Goal: Task Accomplishment & Management: Complete application form

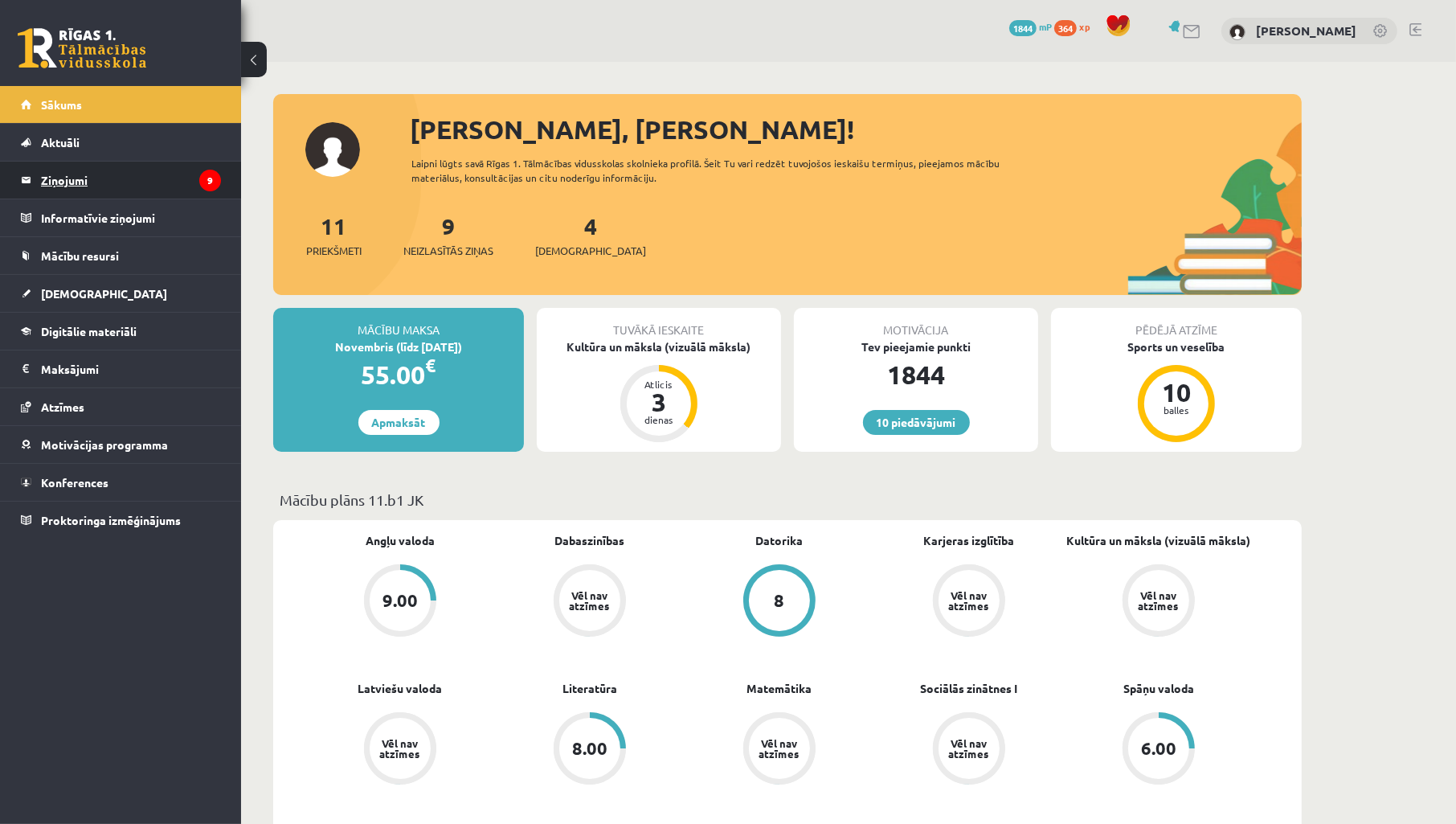
click at [54, 175] on legend "Ziņojumi 9" at bounding box center [130, 179] width 180 height 37
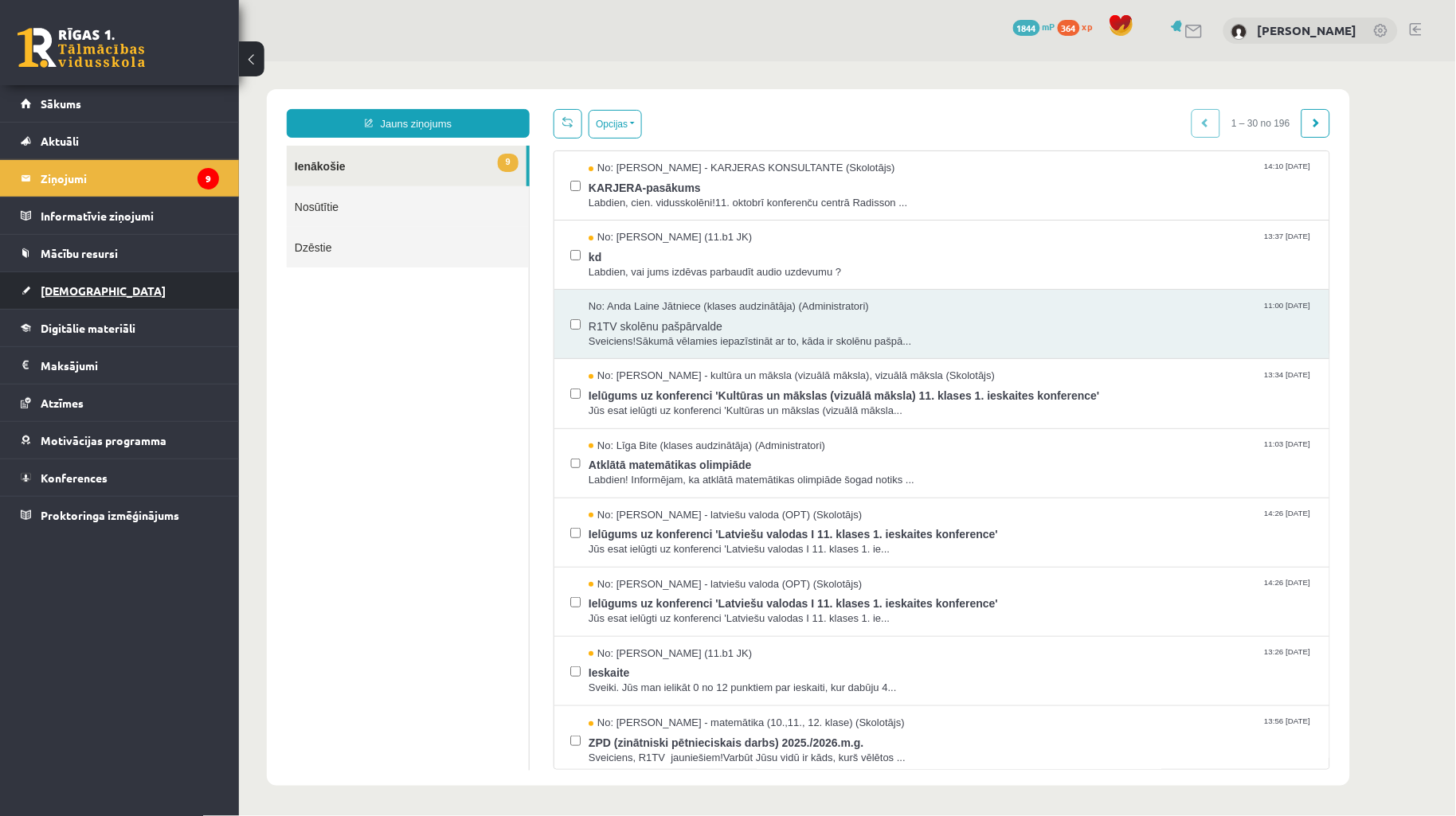
click at [81, 308] on link "[DEMOGRAPHIC_DATA]" at bounding box center [119, 290] width 198 height 37
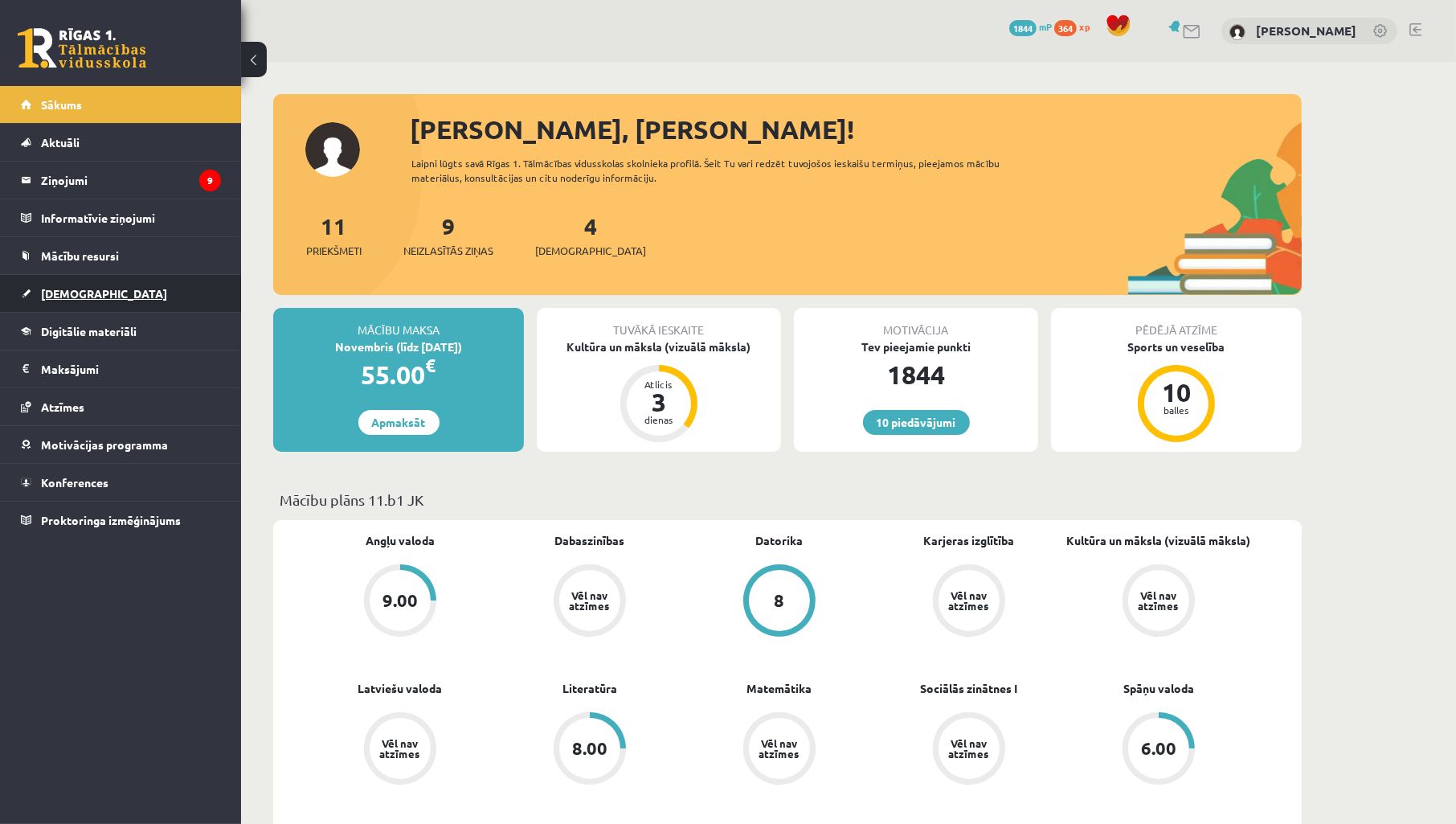
click at [73, 287] on span "[DEMOGRAPHIC_DATA]" at bounding box center [104, 293] width 126 height 15
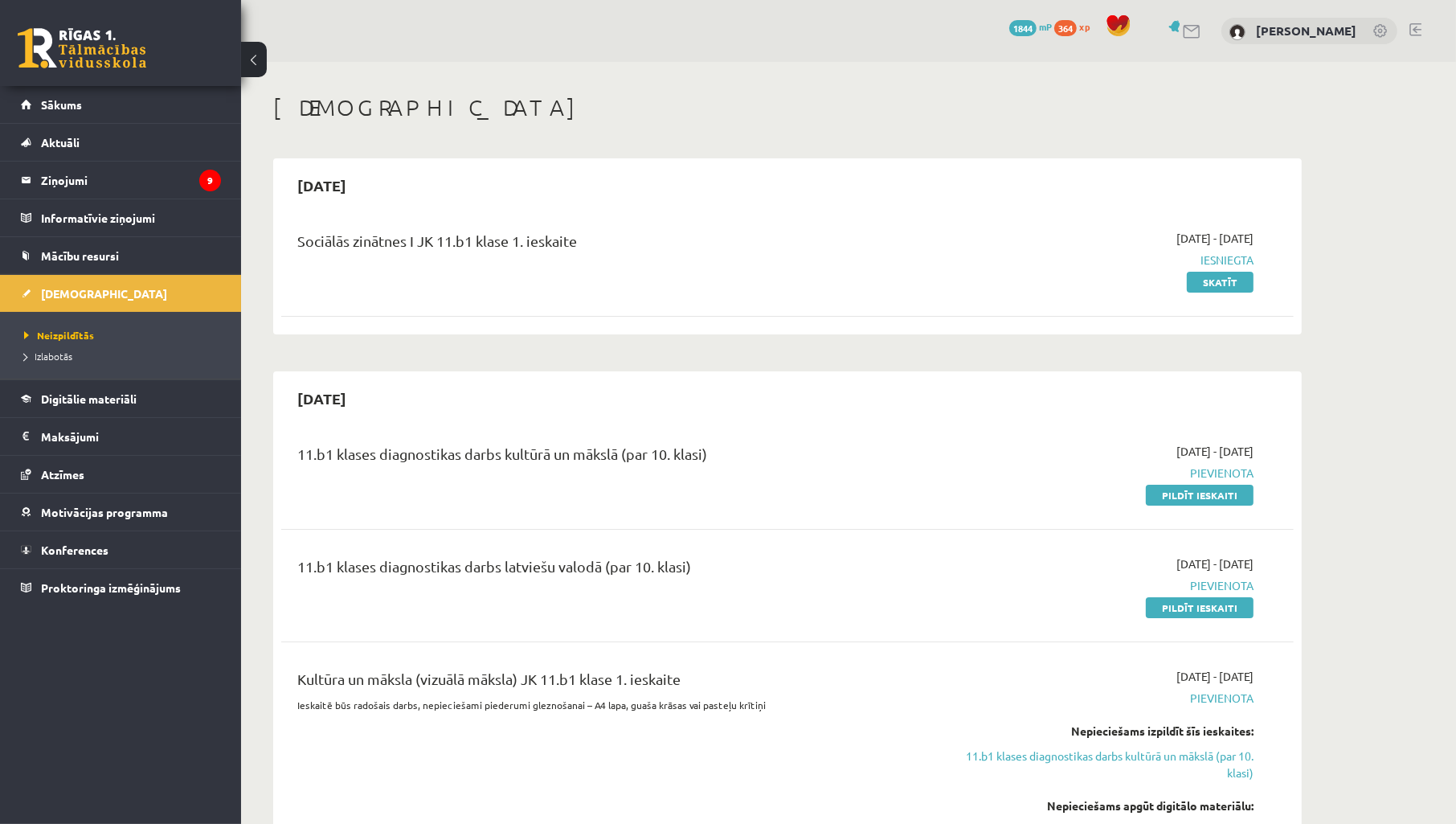
click at [1209, 507] on div "11.b1 klases diagnostikas darbs kultūrā un mākslā (par 10. klasi) 2025-10-01 - …" at bounding box center [787, 473] width 1013 height 93
click at [1195, 494] on link "Pildīt ieskaiti" at bounding box center [1200, 495] width 108 height 21
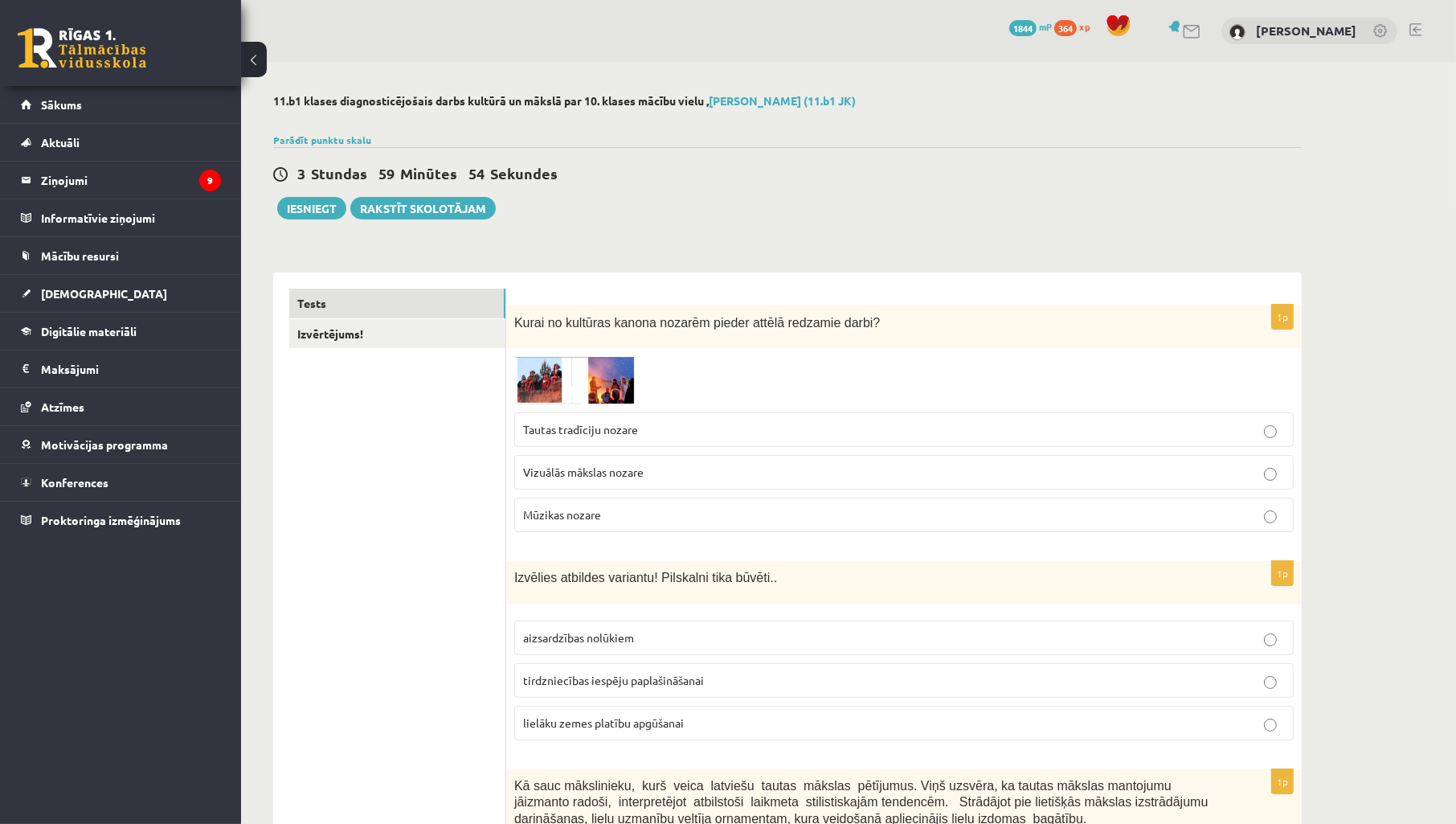
click at [543, 372] on img at bounding box center [574, 381] width 121 height 48
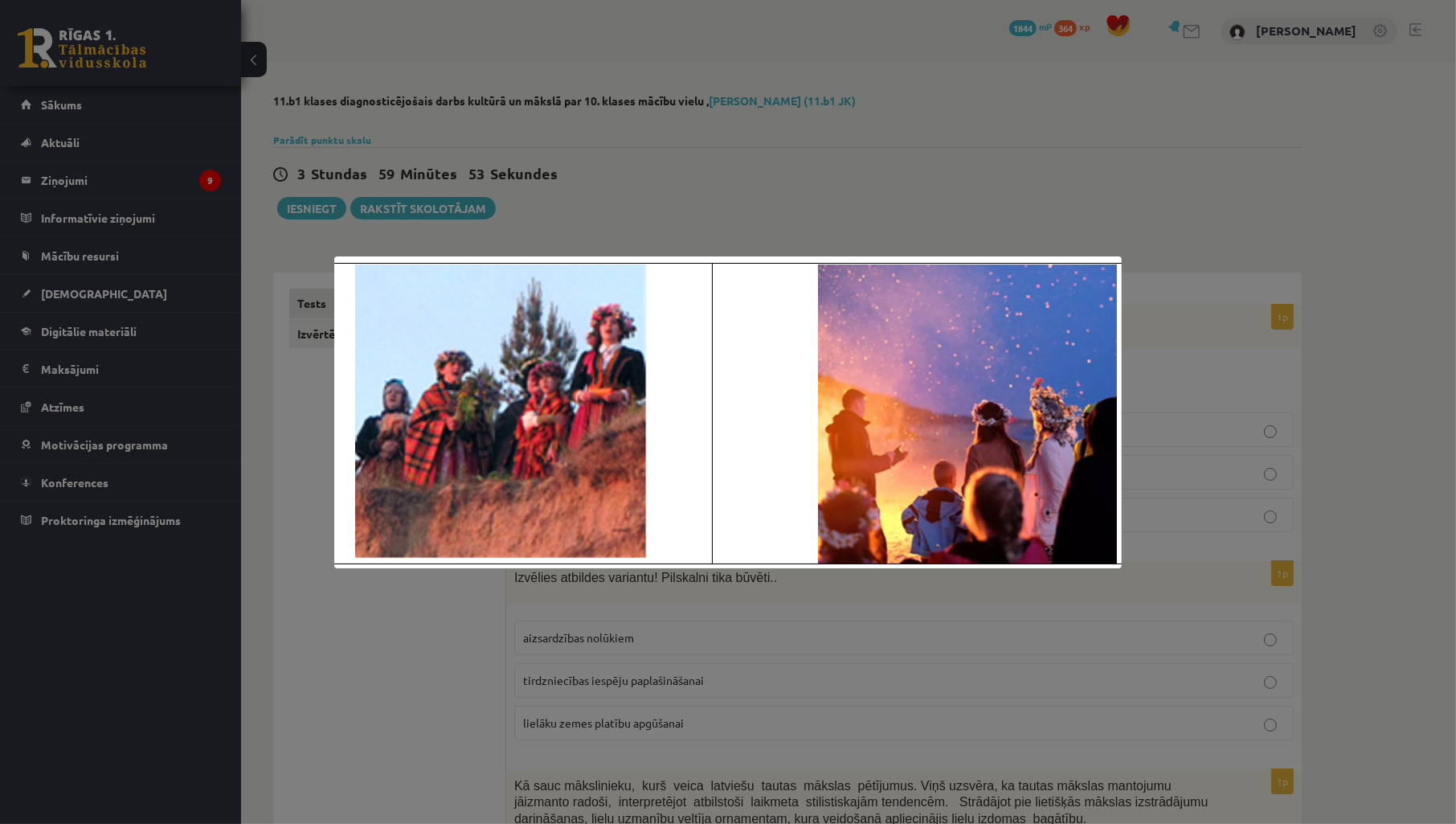
click at [1168, 375] on div at bounding box center [728, 412] width 1456 height 824
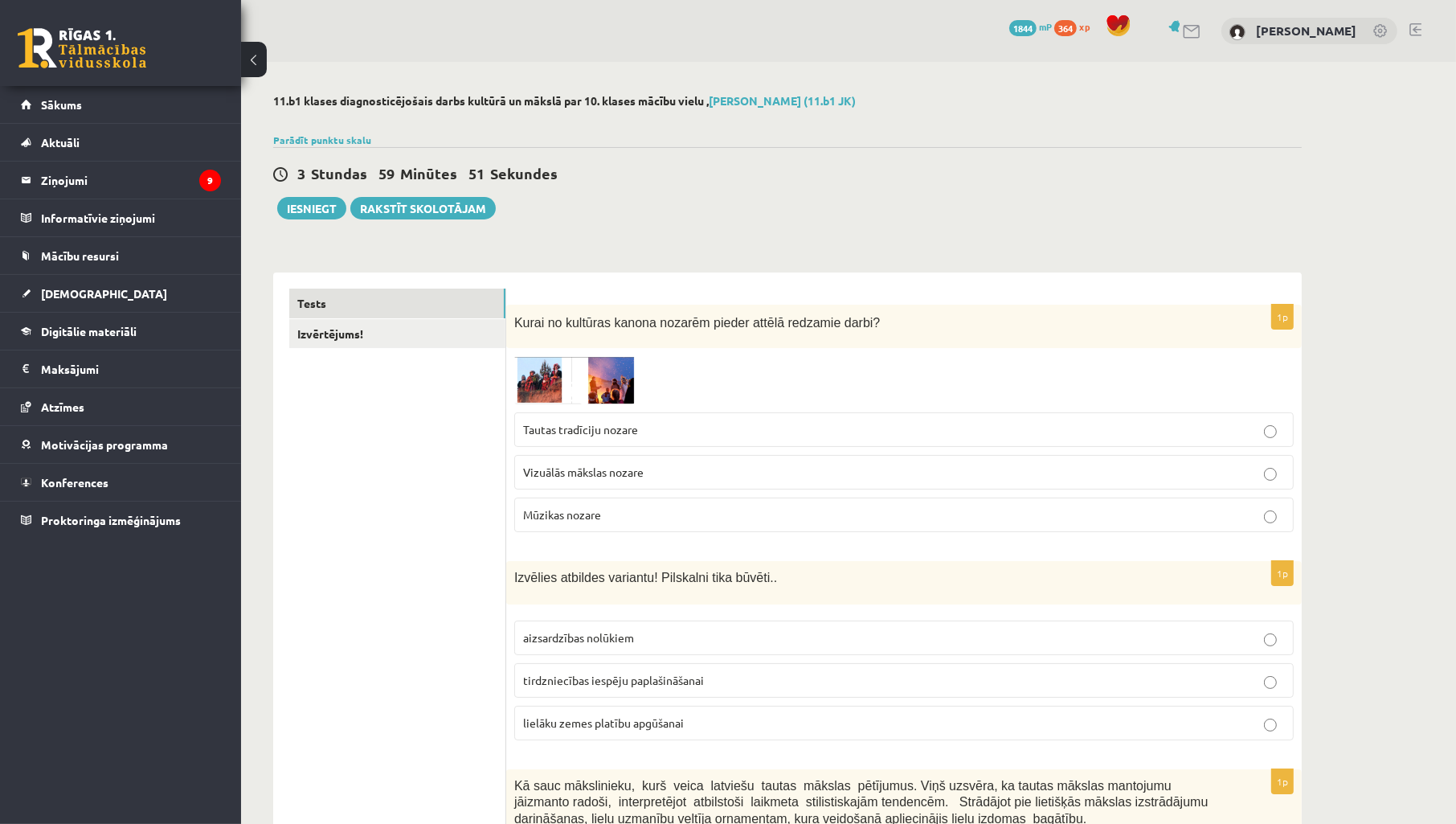
click at [719, 419] on label "Tautas tradīciju nozare" at bounding box center [903, 429] width 780 height 35
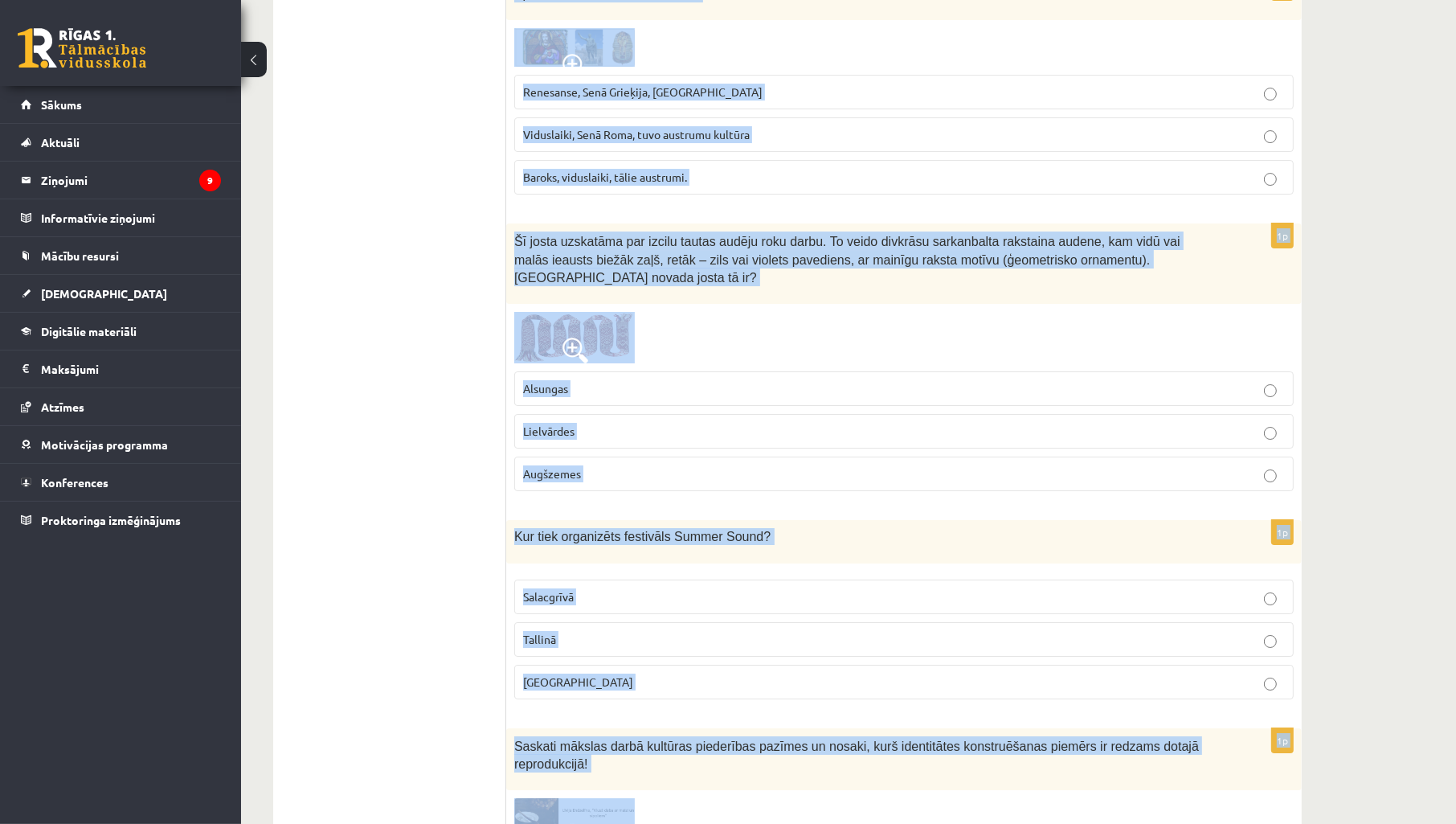
scroll to position [6242, 0]
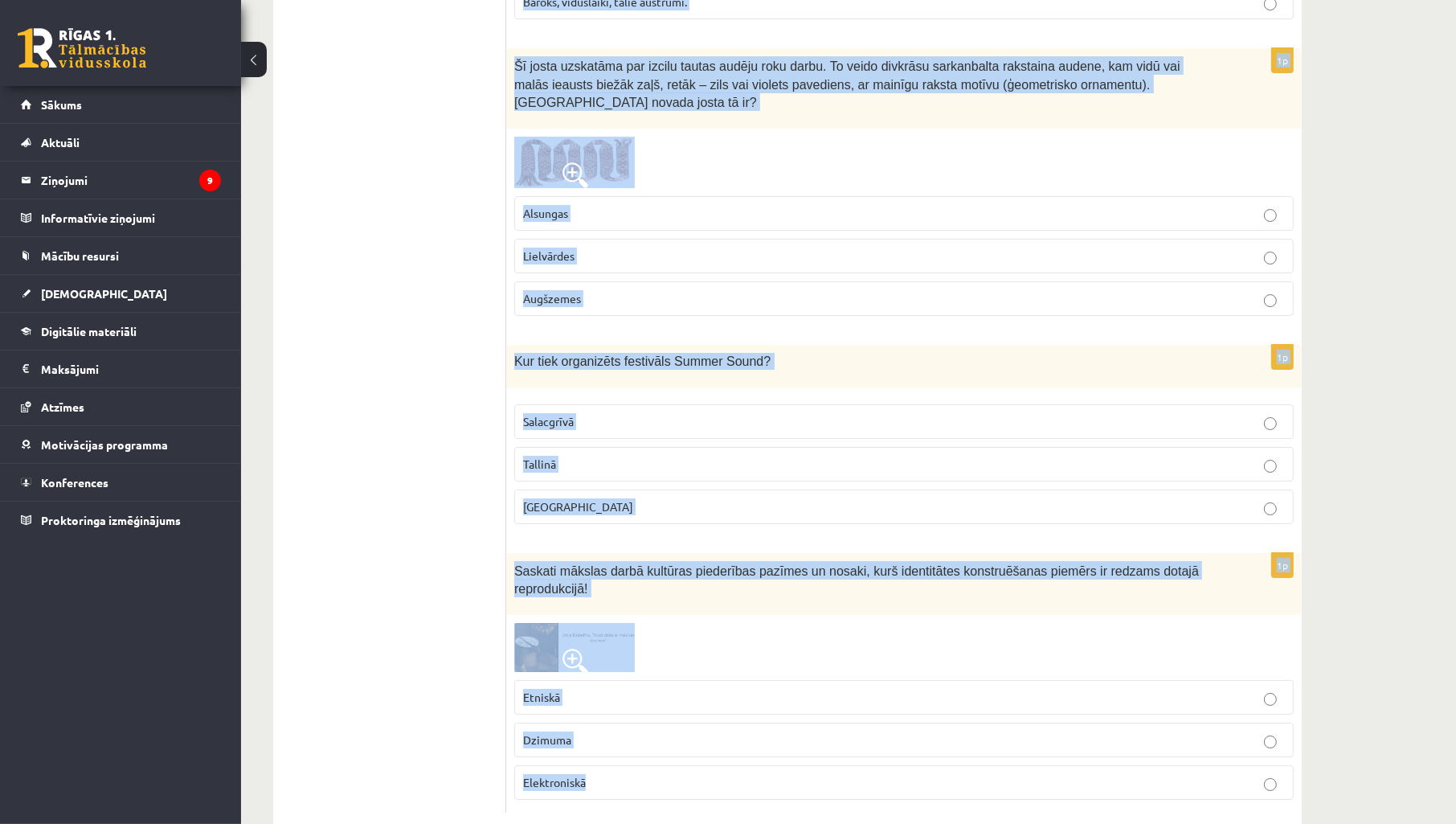
drag, startPoint x: 510, startPoint y: 331, endPoint x: 1149, endPoint y: 746, distance: 761.9
copy form "Izvēlies atbildes variantu! Pilskalni tika būvēti.. aizsardzības nolūkiem tirdz…"
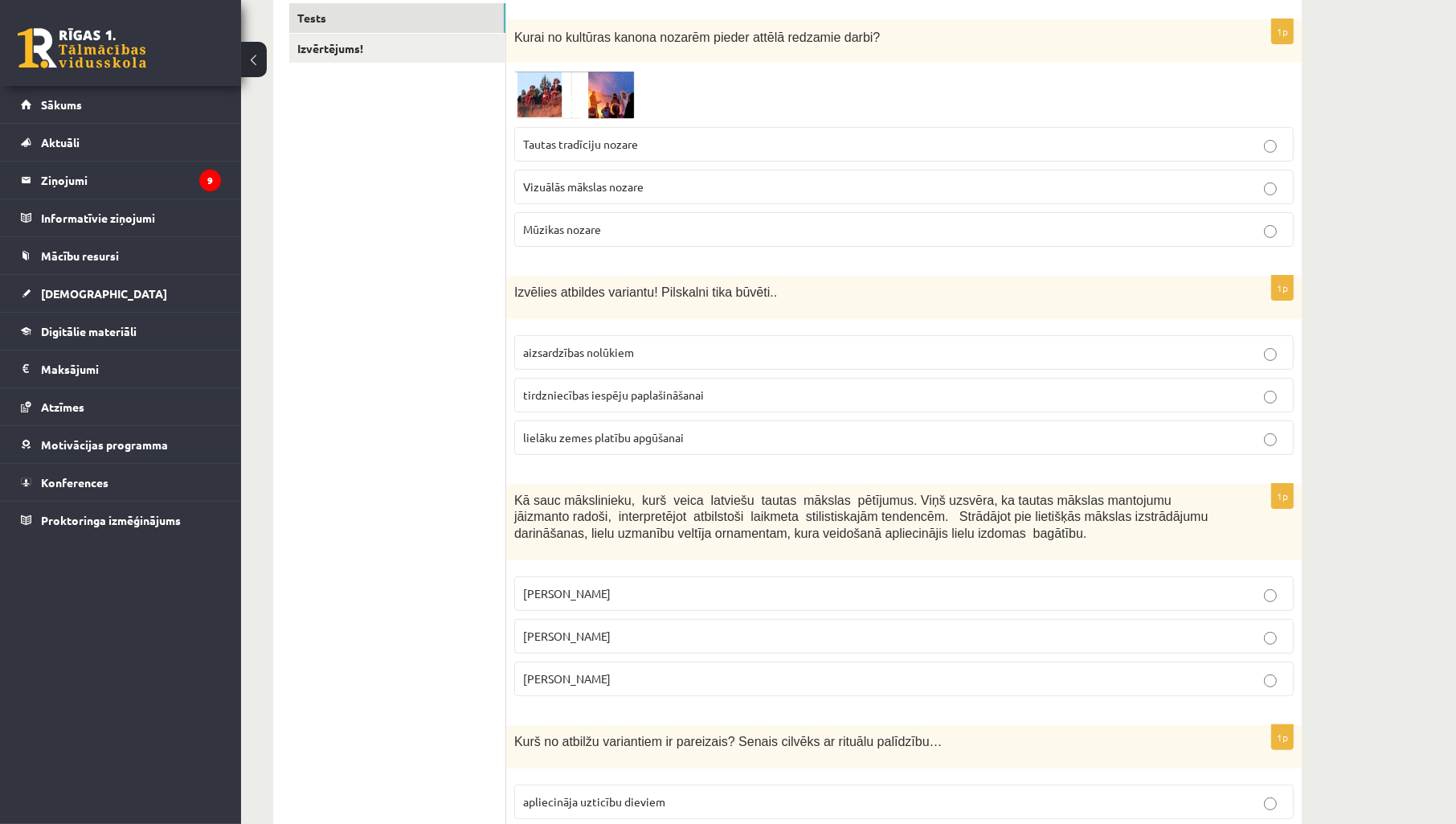
scroll to position [166, 0]
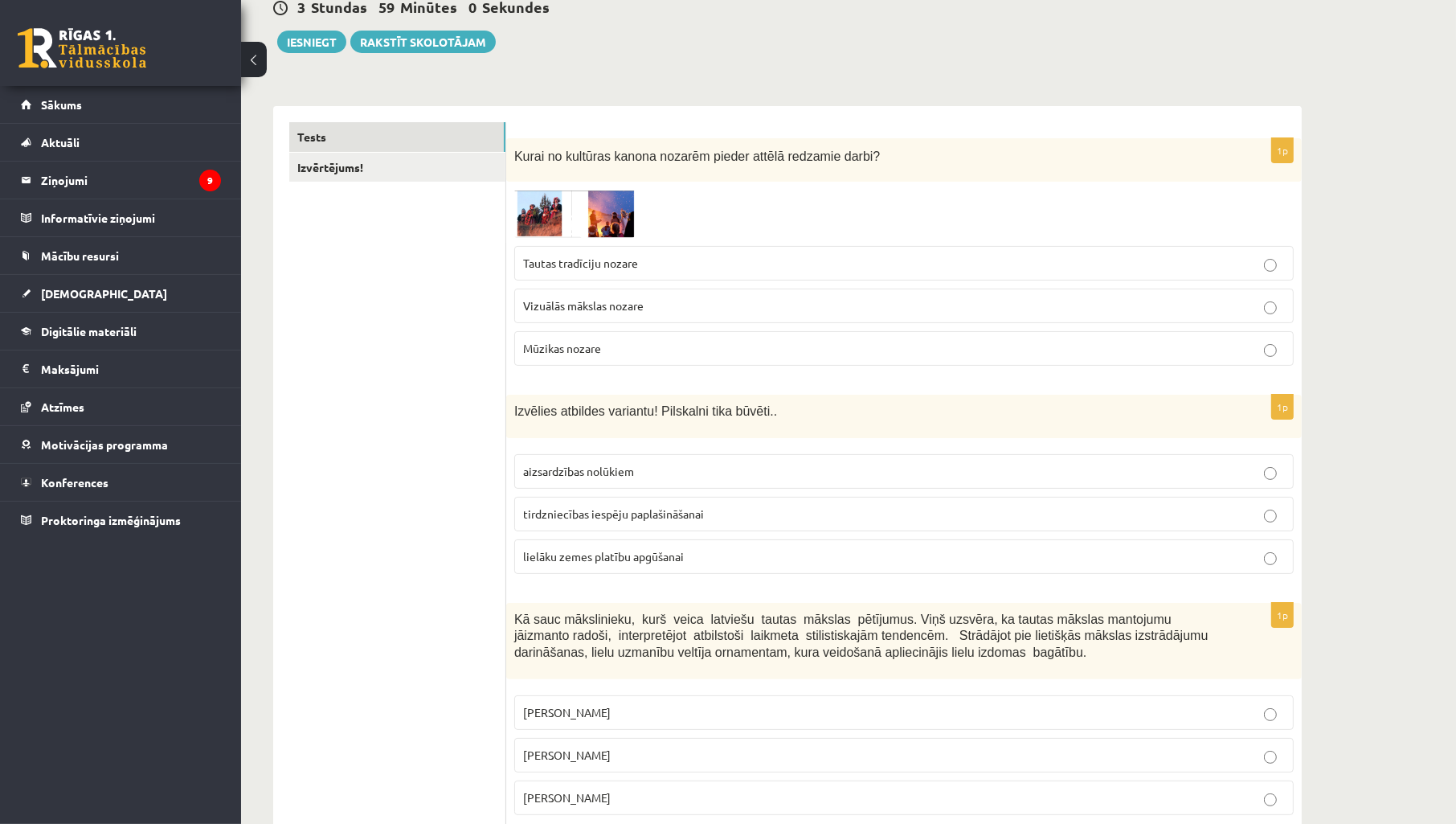
click at [644, 464] on p "aizsardzības nolūkiem" at bounding box center [903, 471] width 762 height 17
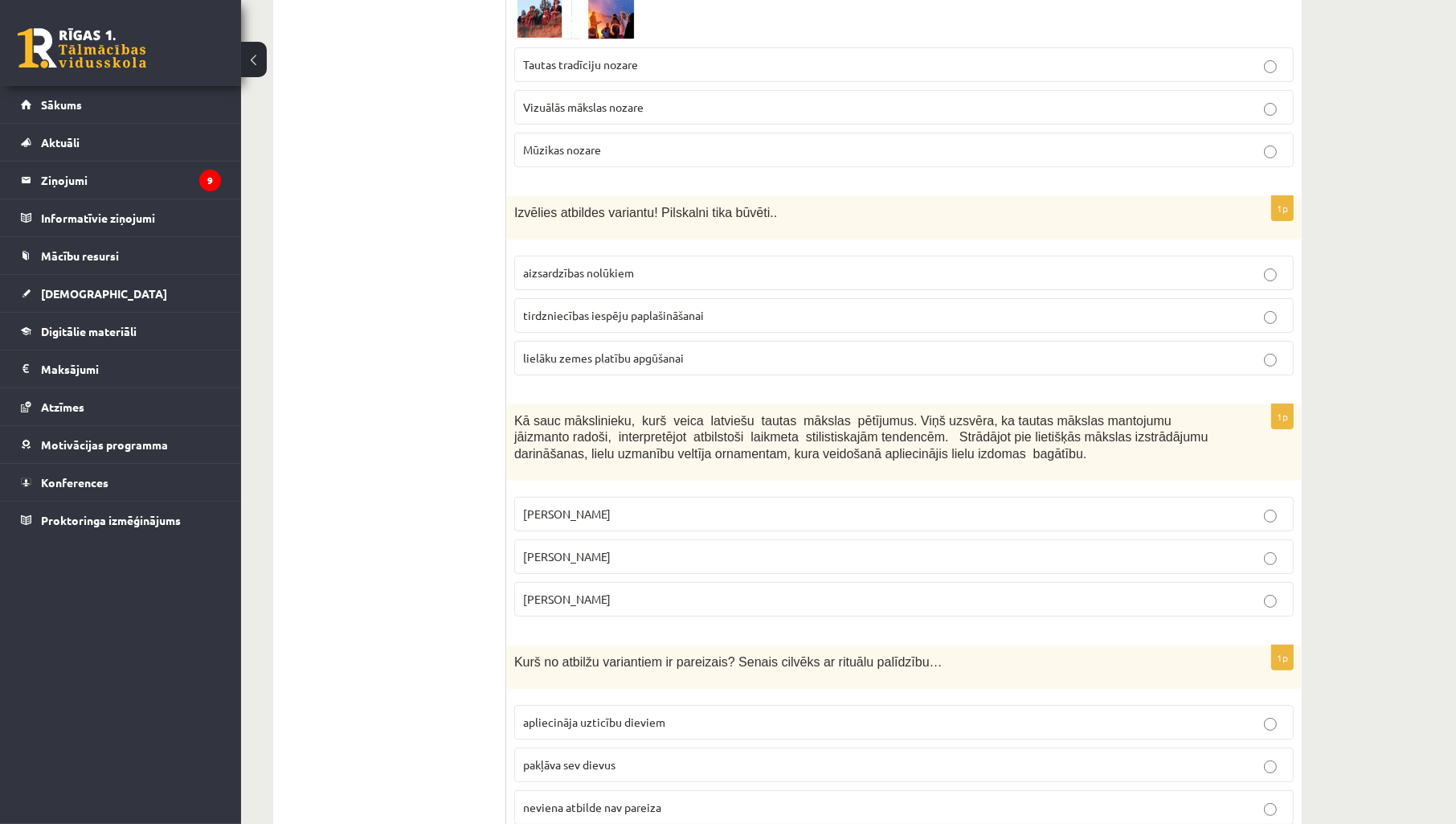
scroll to position [406, 0]
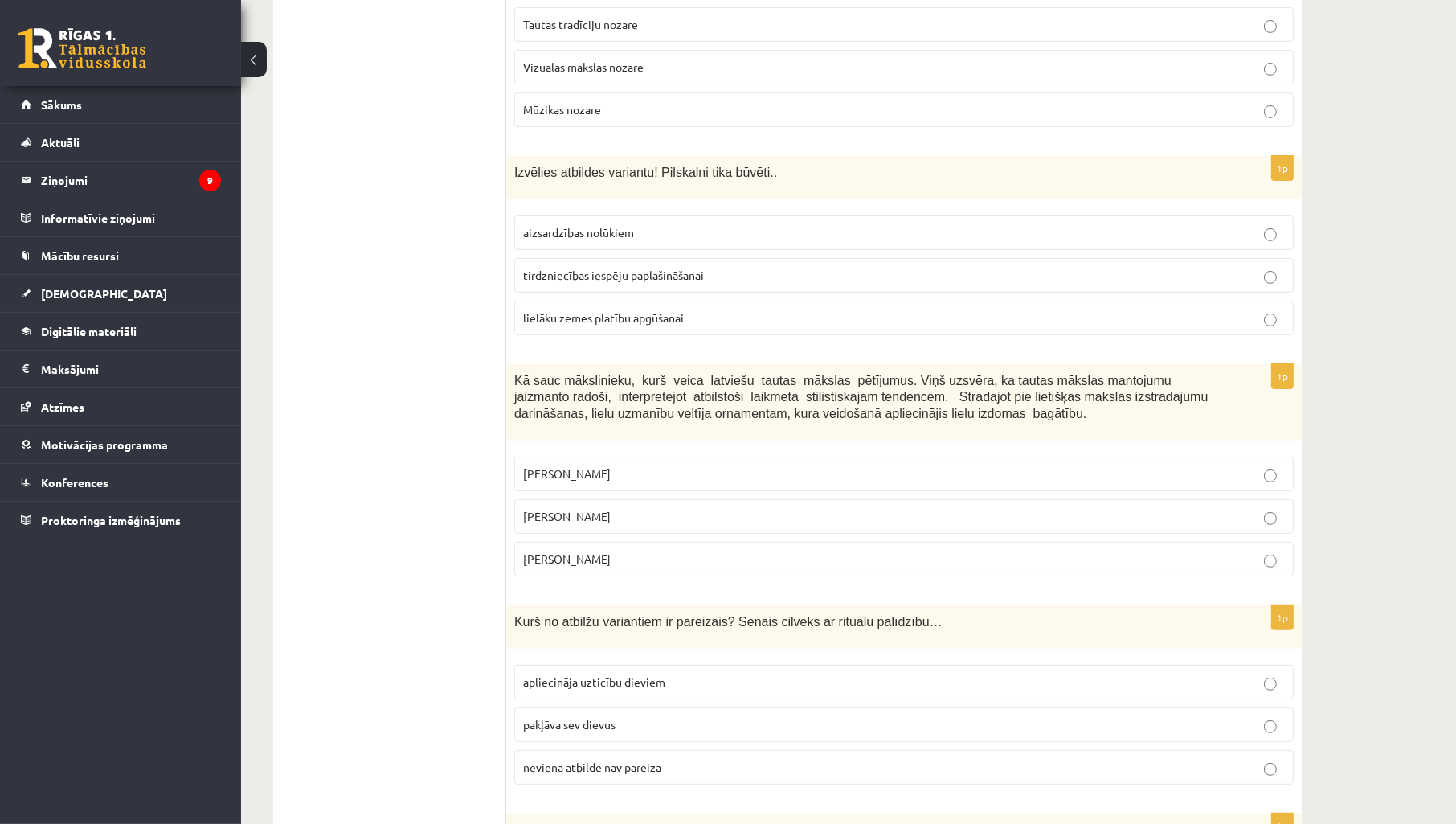
click at [655, 519] on p "Jūlijs Madernieks" at bounding box center [903, 516] width 762 height 17
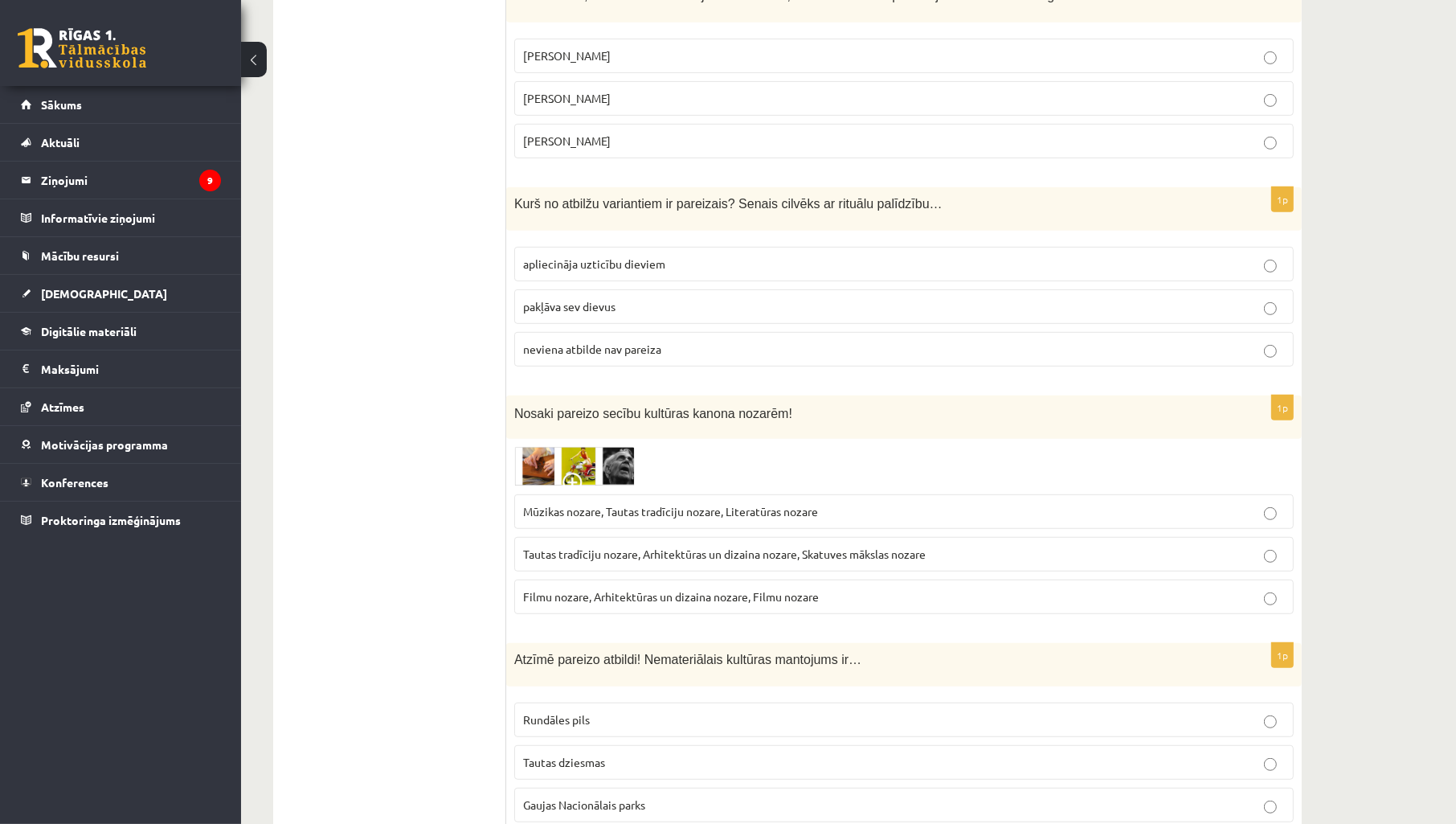
scroll to position [524, 0]
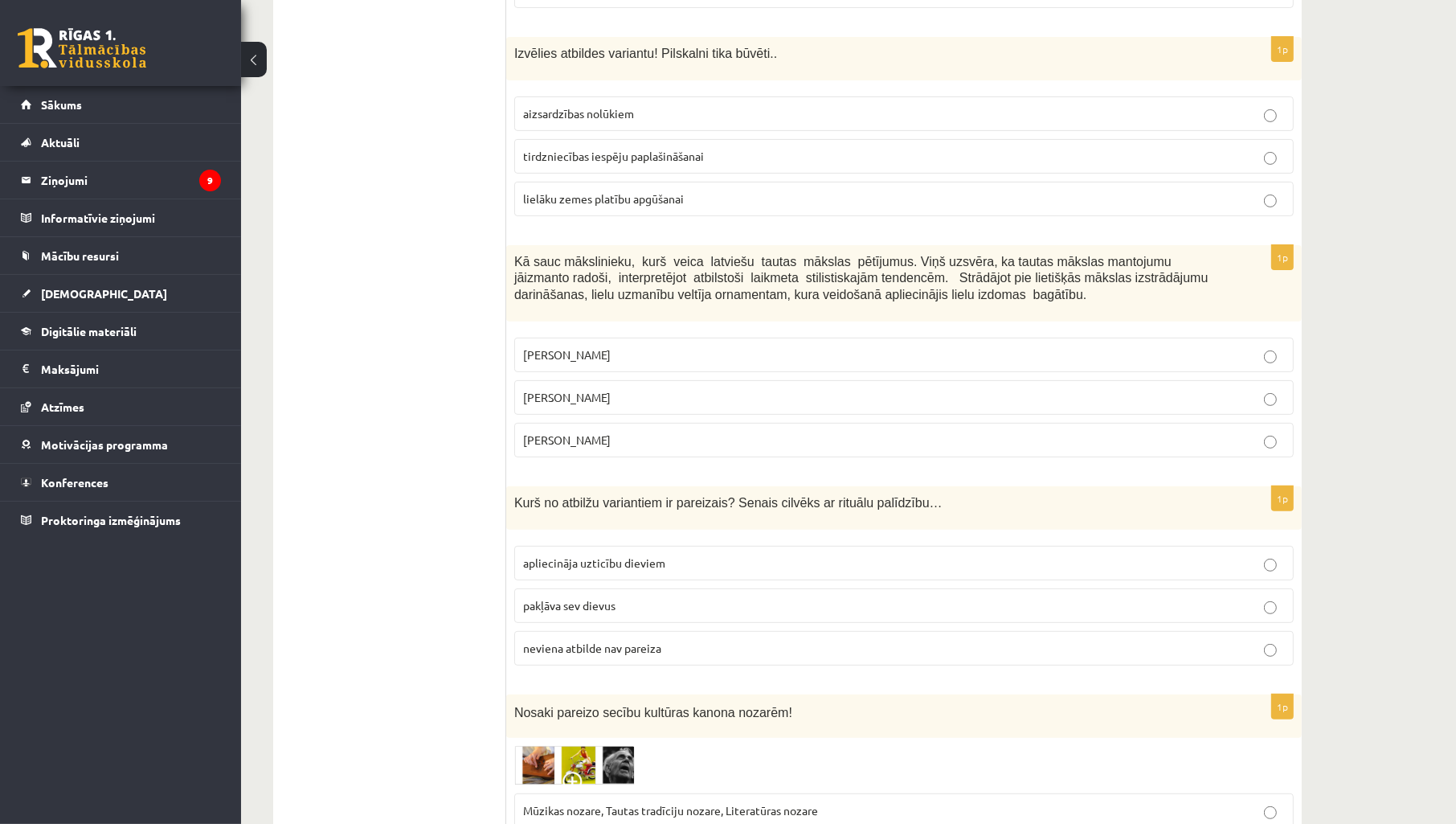
click at [640, 357] on p "Ansis Cīrulis" at bounding box center [903, 355] width 762 height 17
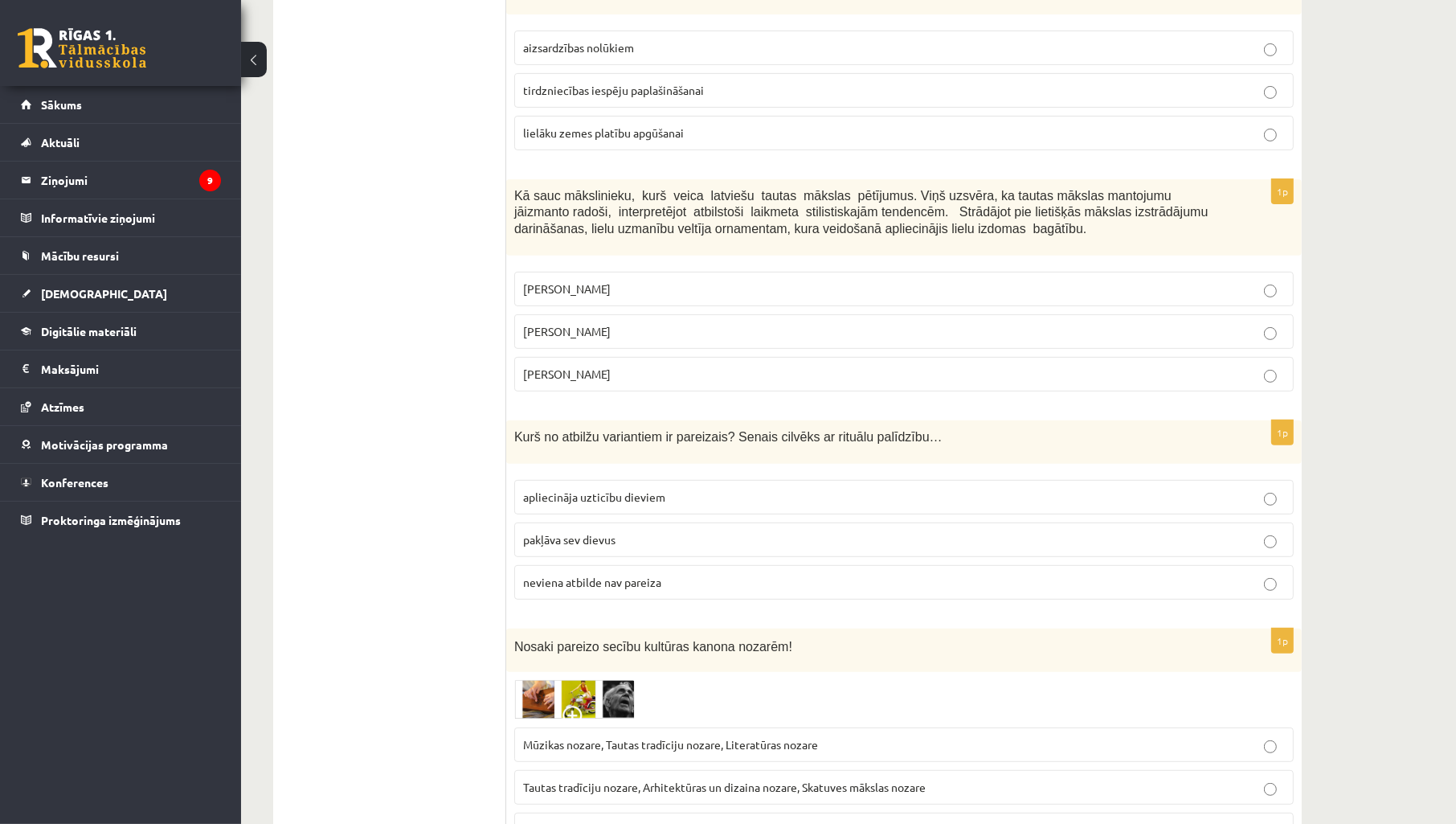
scroll to position [644, 0]
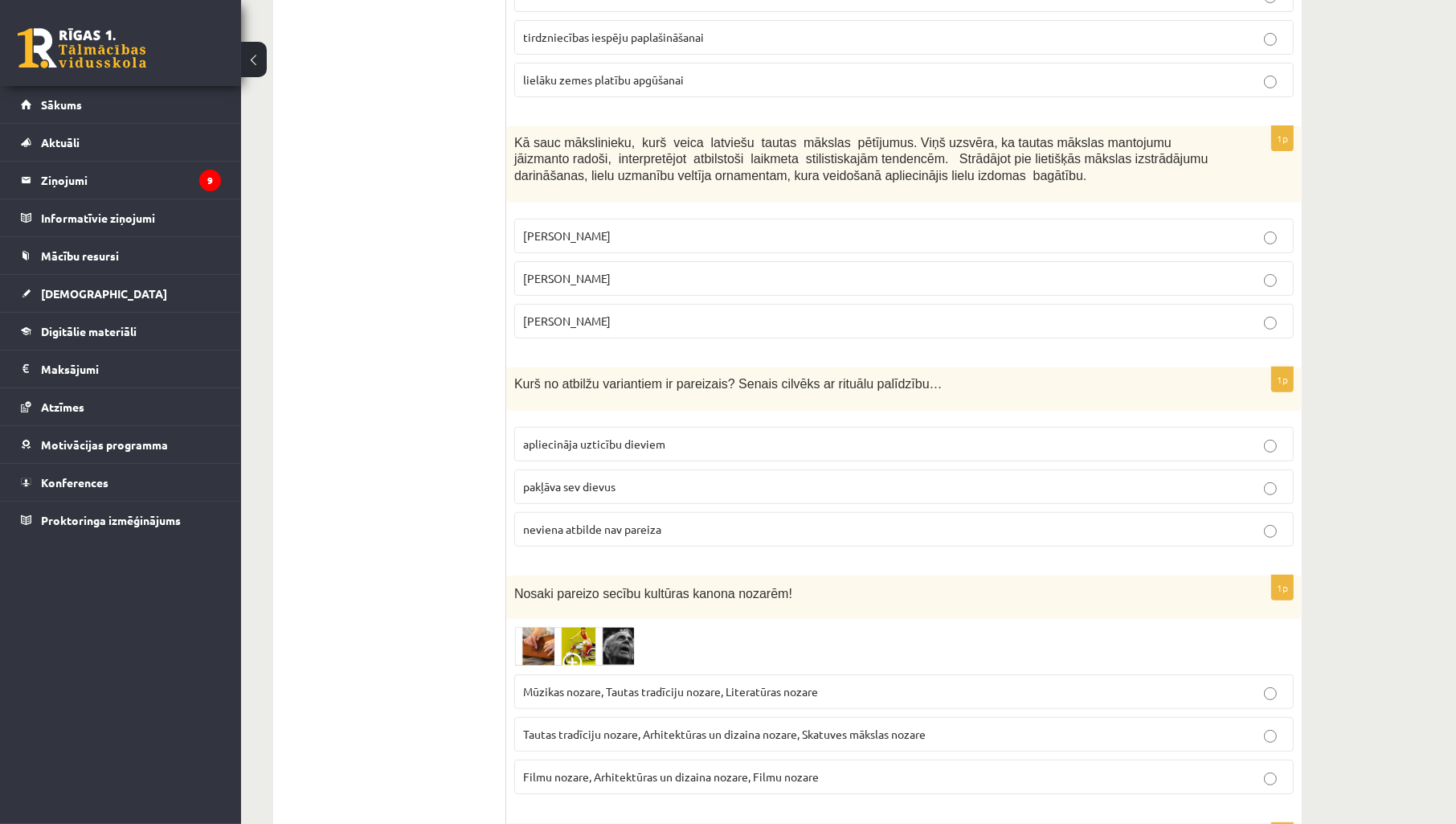
click at [693, 444] on p "apliecināja uzticību dieviem" at bounding box center [903, 443] width 762 height 17
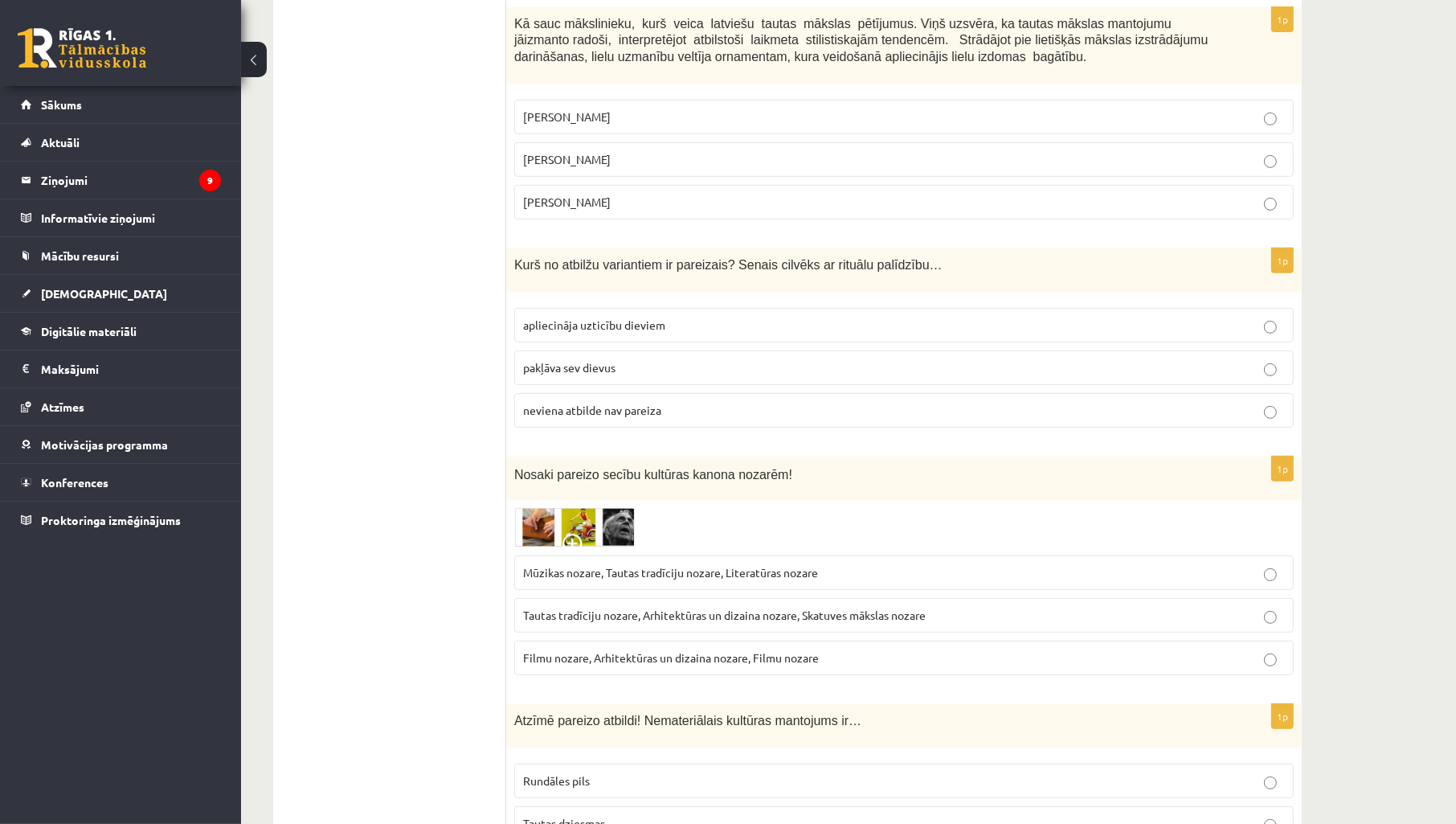
scroll to position [1000, 0]
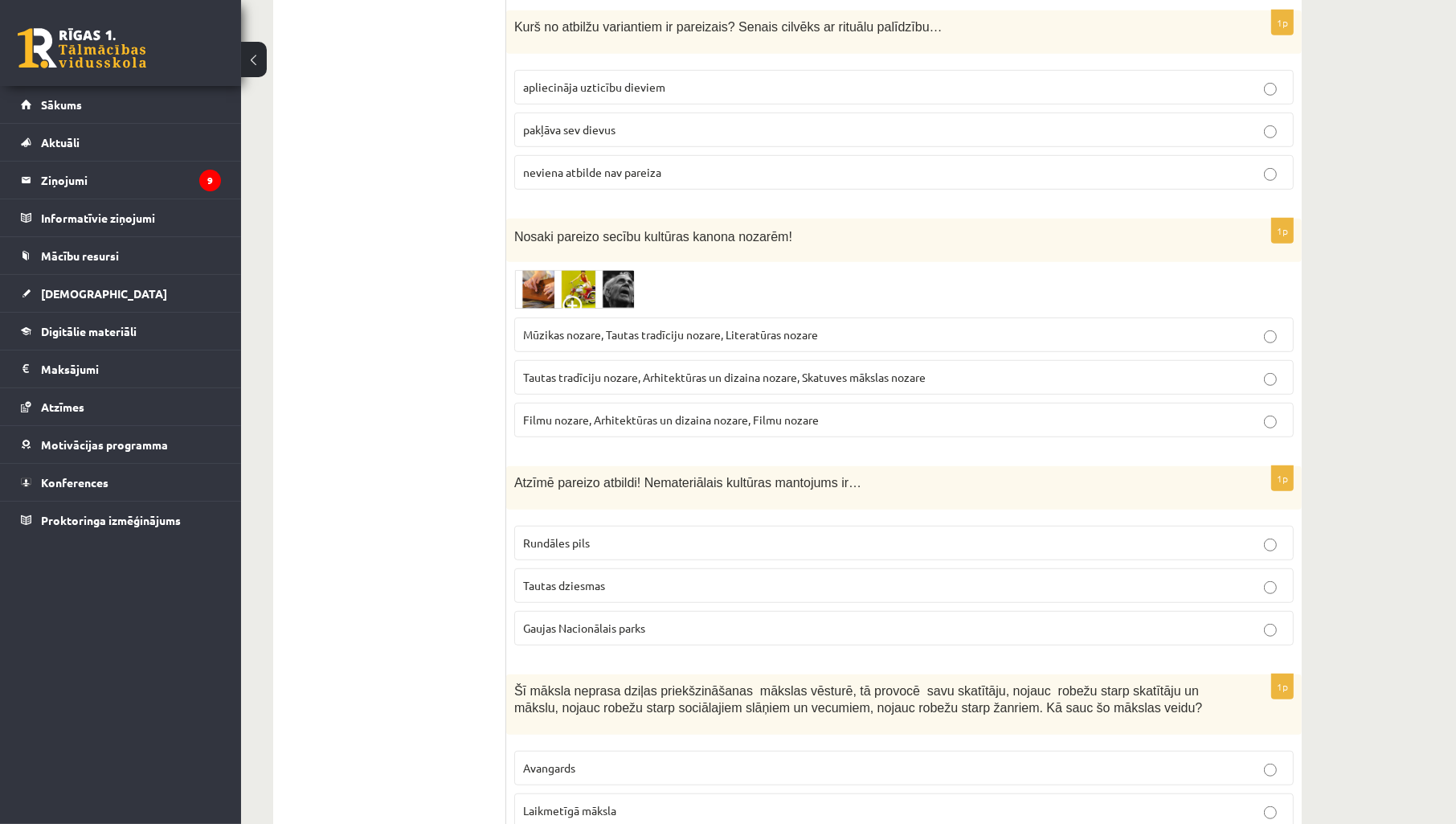
click at [540, 294] on img at bounding box center [574, 290] width 121 height 40
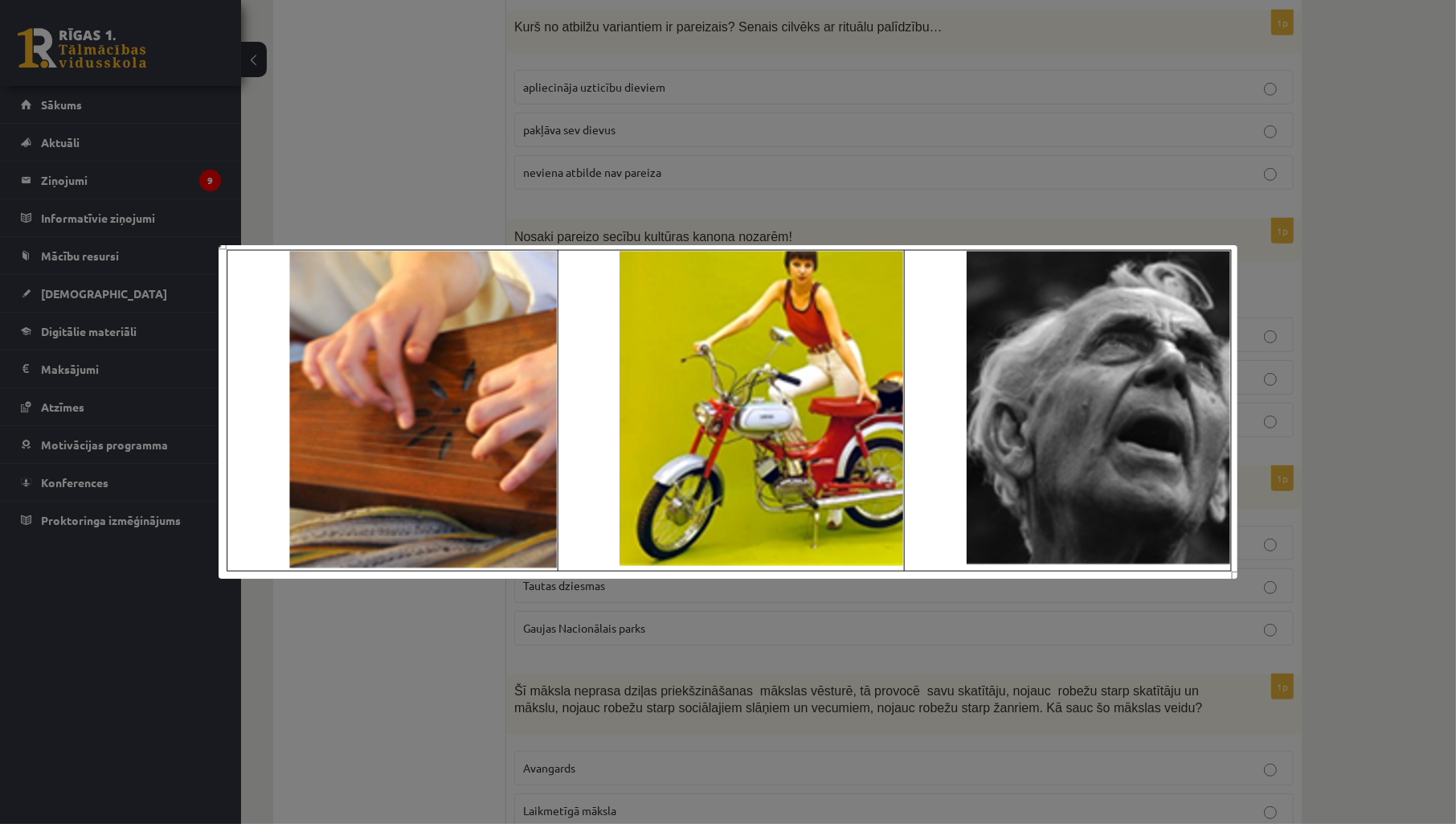
click at [774, 149] on div at bounding box center [728, 412] width 1456 height 824
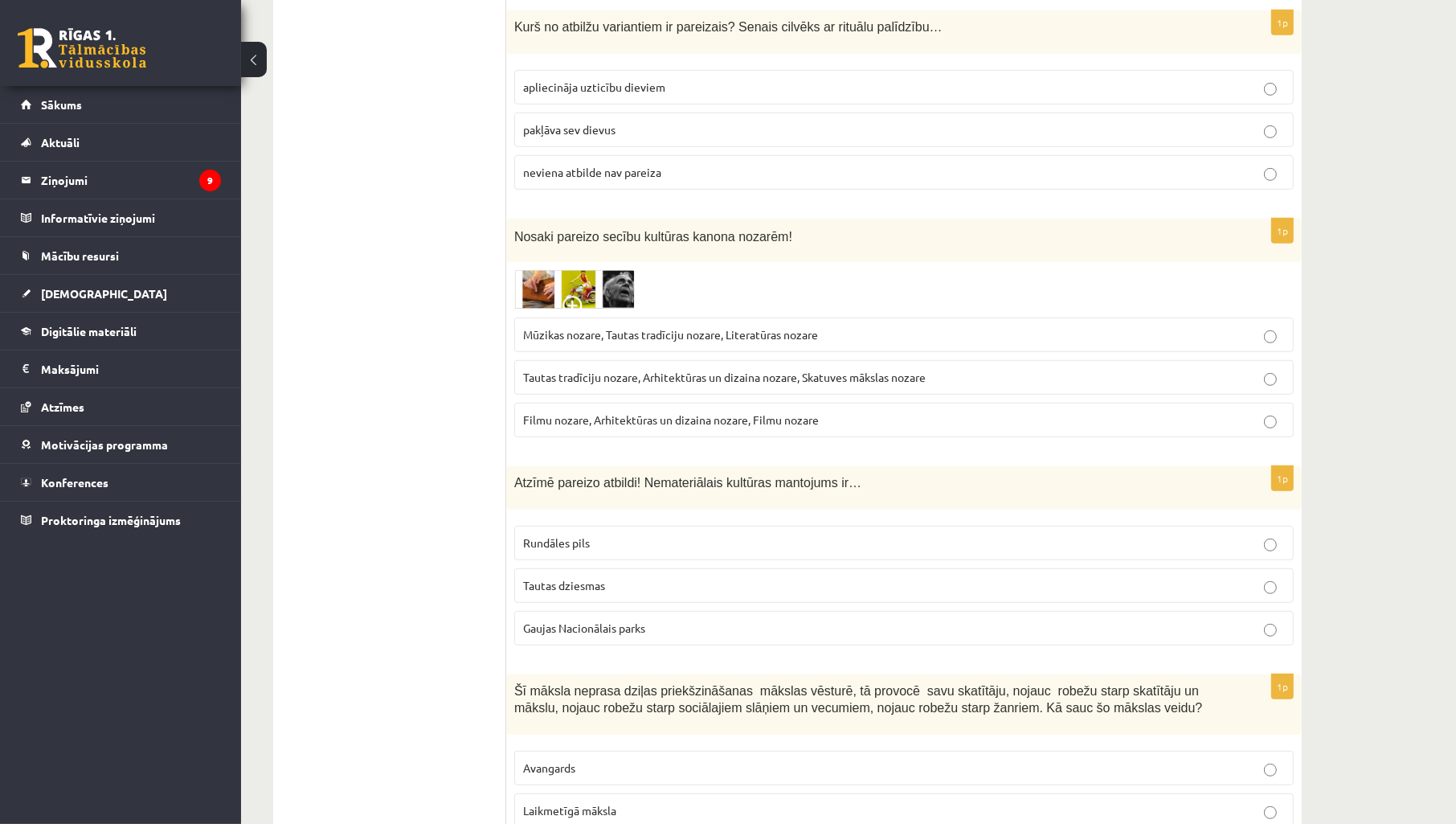
click at [684, 332] on span "Mūzikas nozare, Tautas tradīciju nozare, Literatūras nozare" at bounding box center [670, 334] width 295 height 15
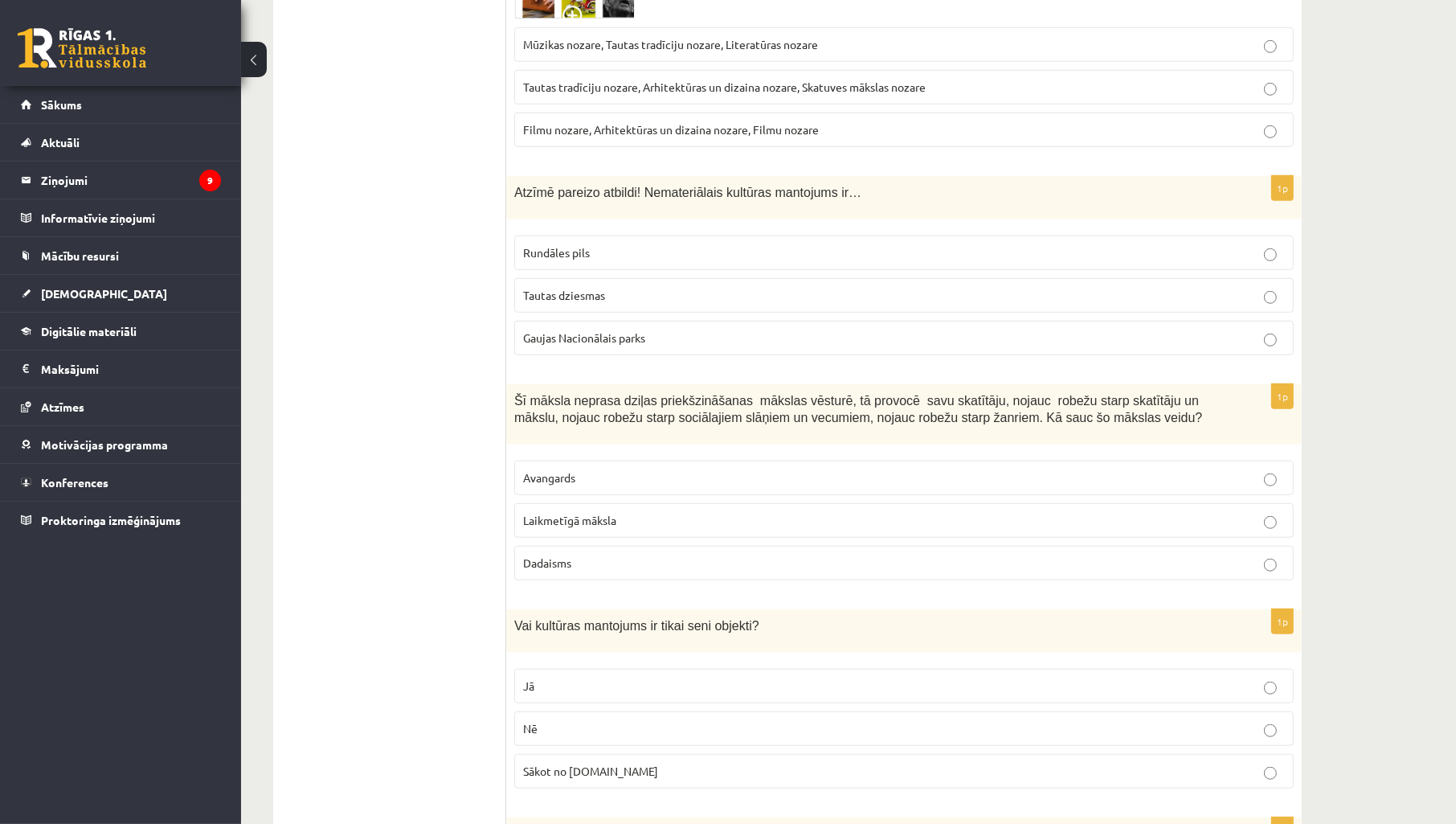
scroll to position [1239, 0]
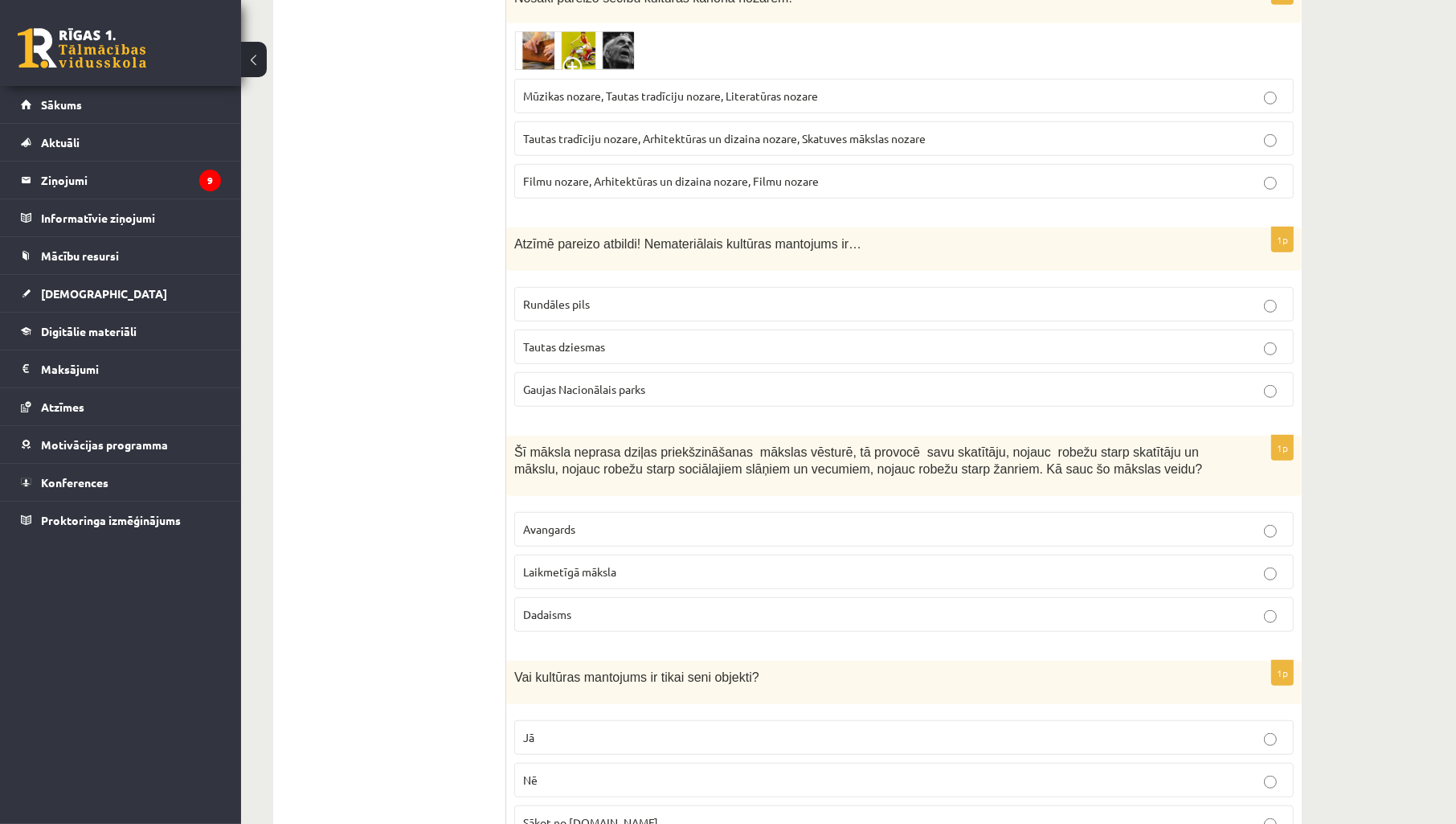
click at [630, 344] on p "Tautas dziesmas" at bounding box center [903, 347] width 762 height 17
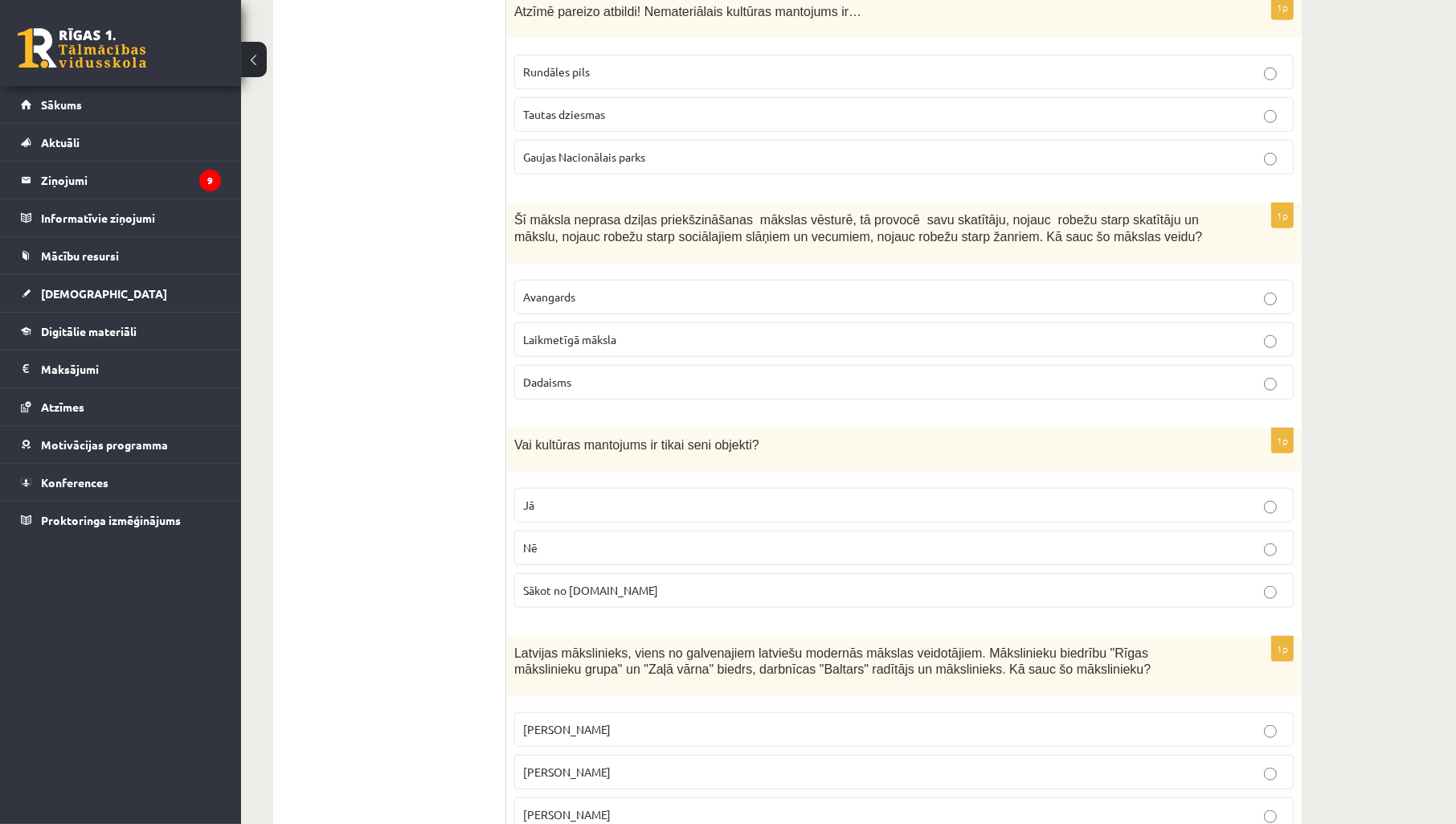
scroll to position [1477, 0]
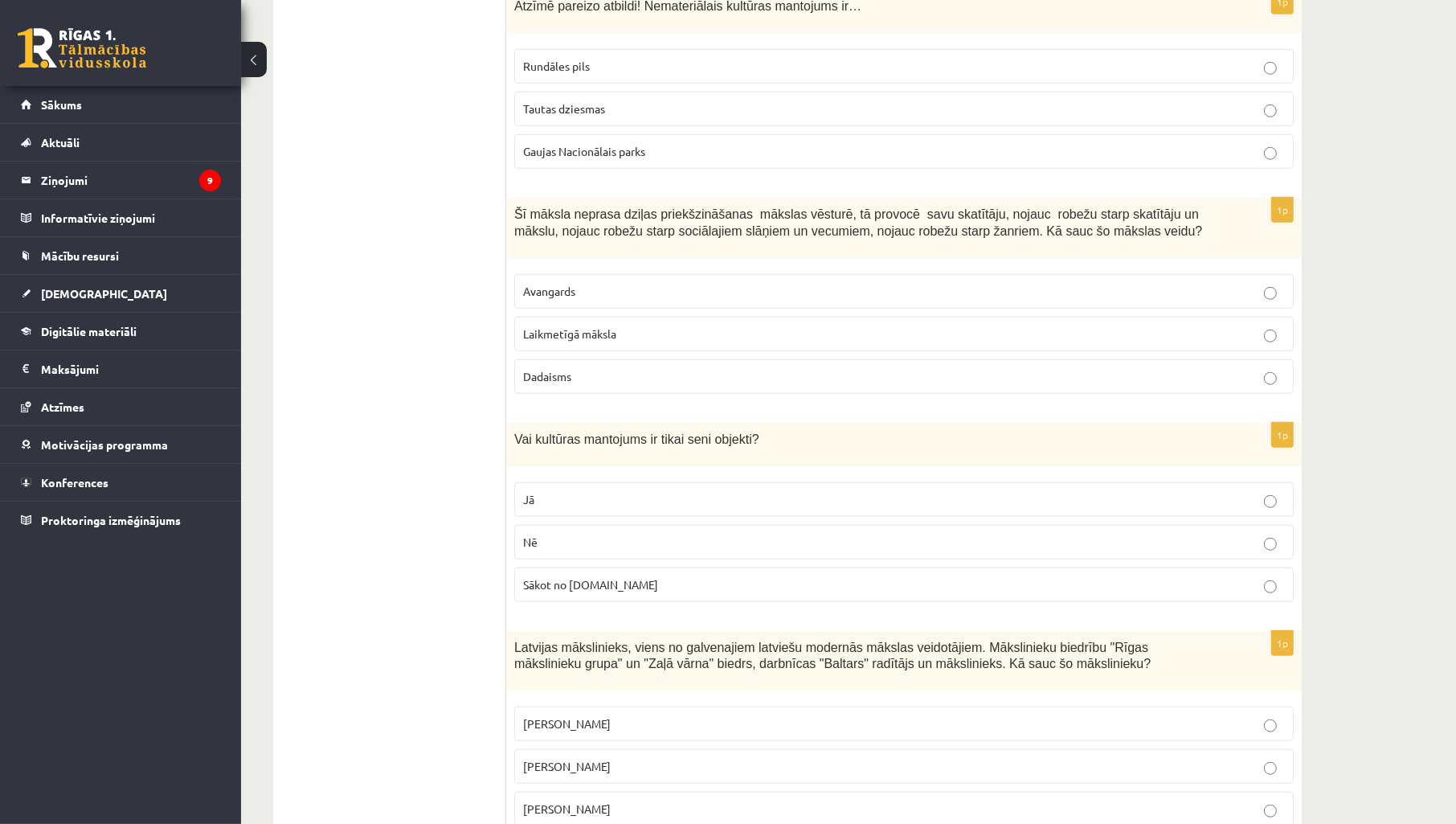
click at [632, 322] on label "Laikmetīgā māksla" at bounding box center [903, 334] width 780 height 35
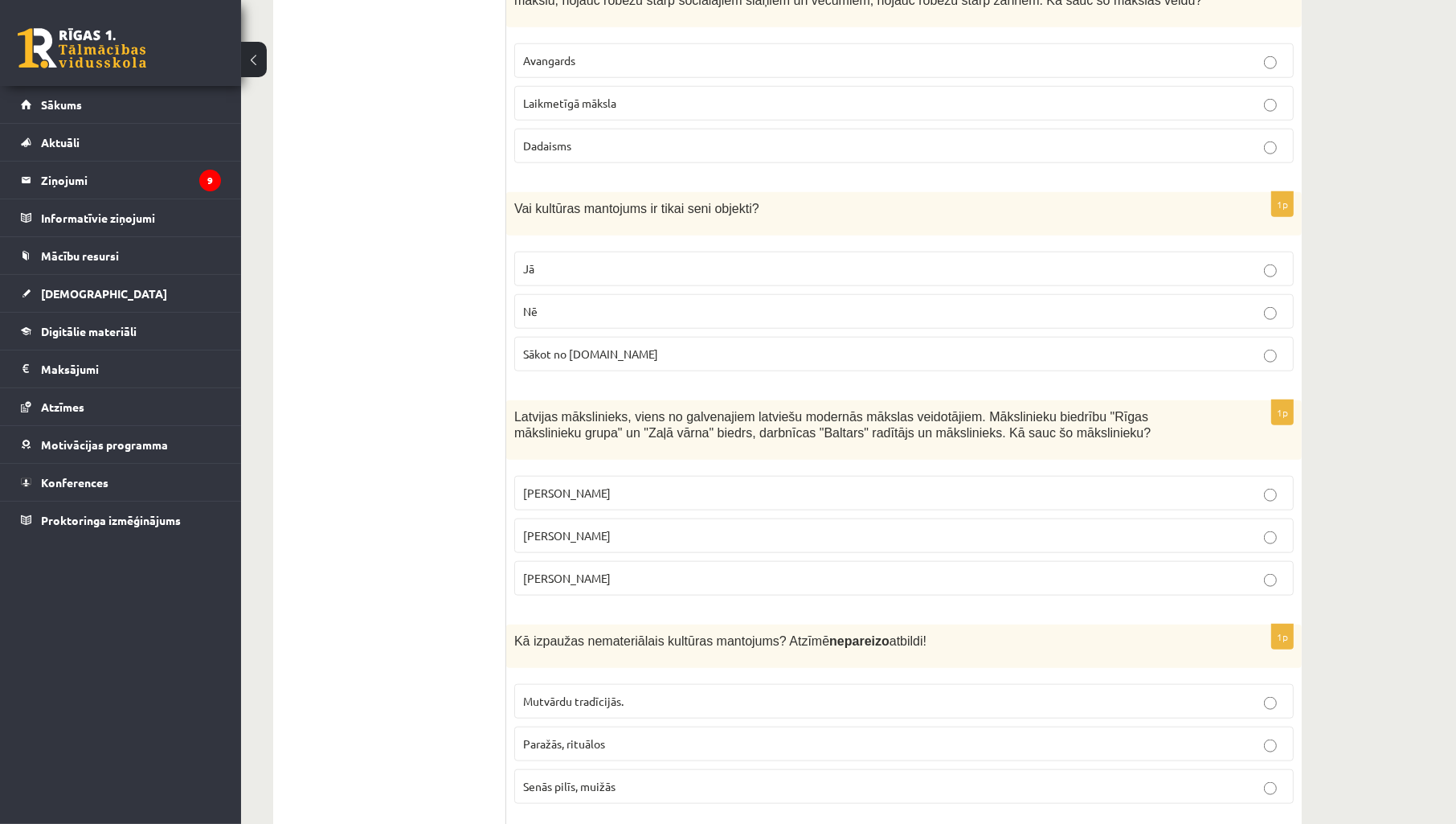
scroll to position [1715, 0]
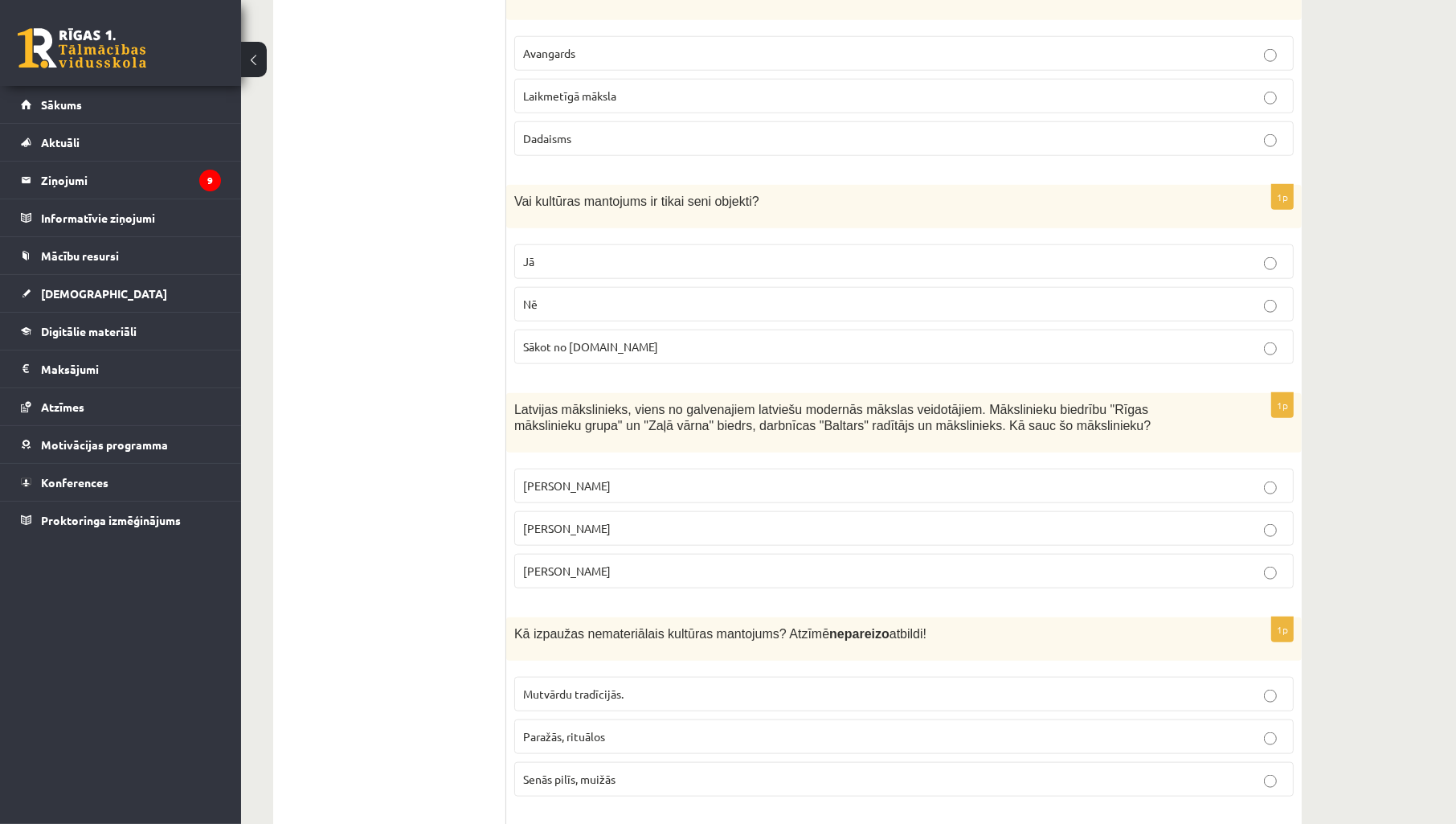
click at [601, 318] on label "Nē" at bounding box center [903, 304] width 780 height 35
click at [646, 525] on p "Romāns Suta" at bounding box center [903, 528] width 762 height 17
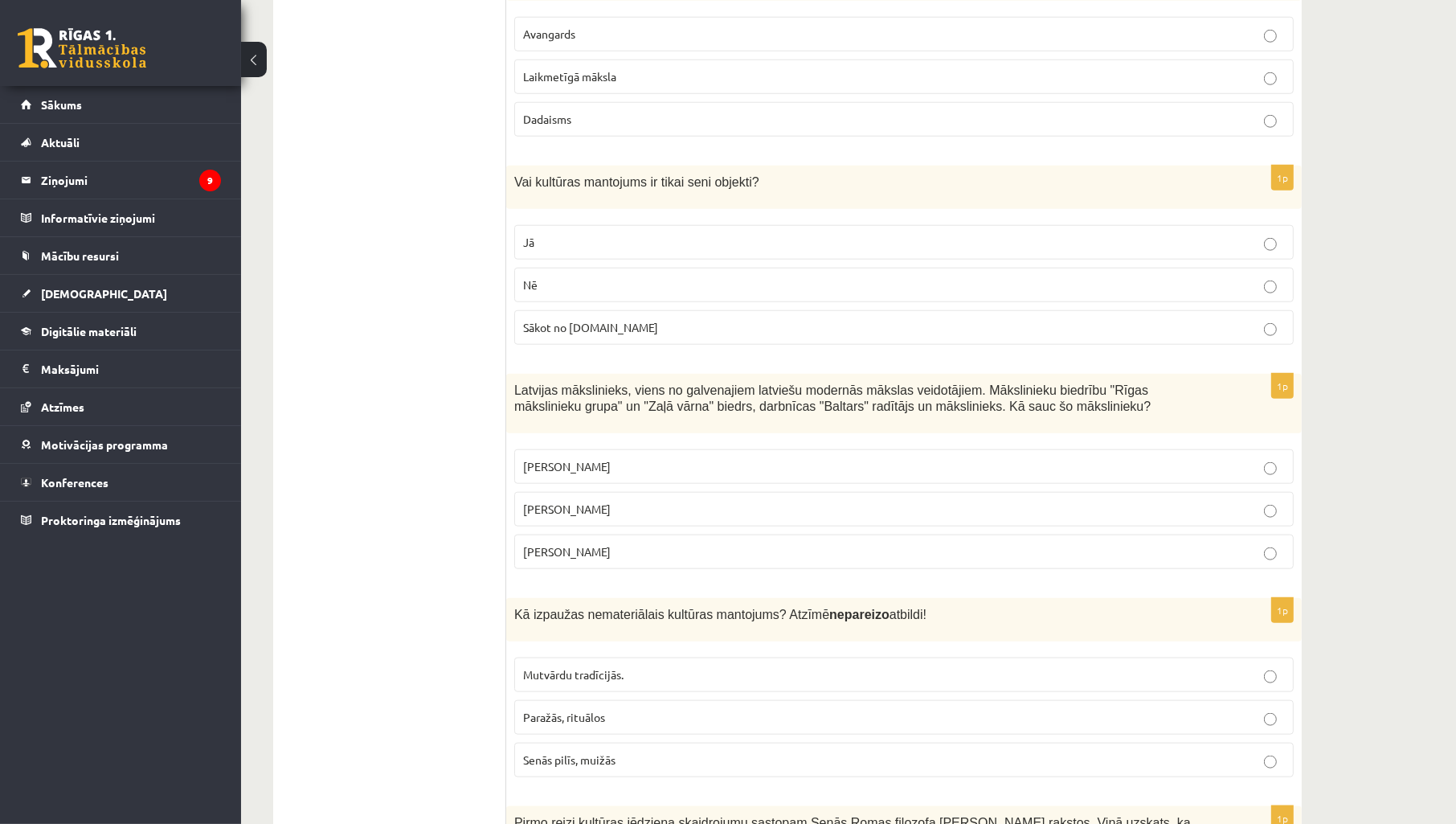
scroll to position [1786, 0]
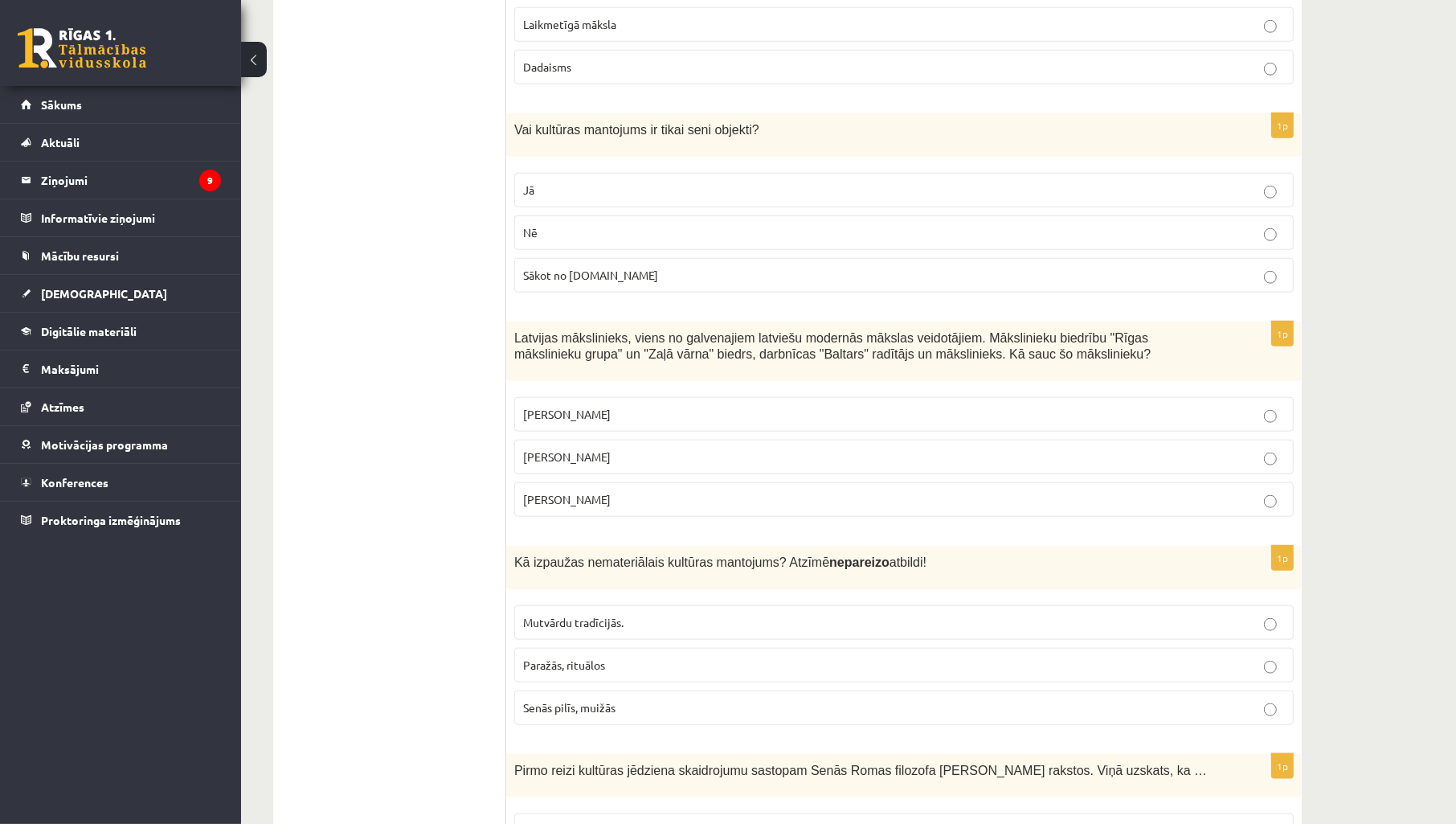
click at [660, 459] on p "Romāns Suta" at bounding box center [903, 456] width 762 height 17
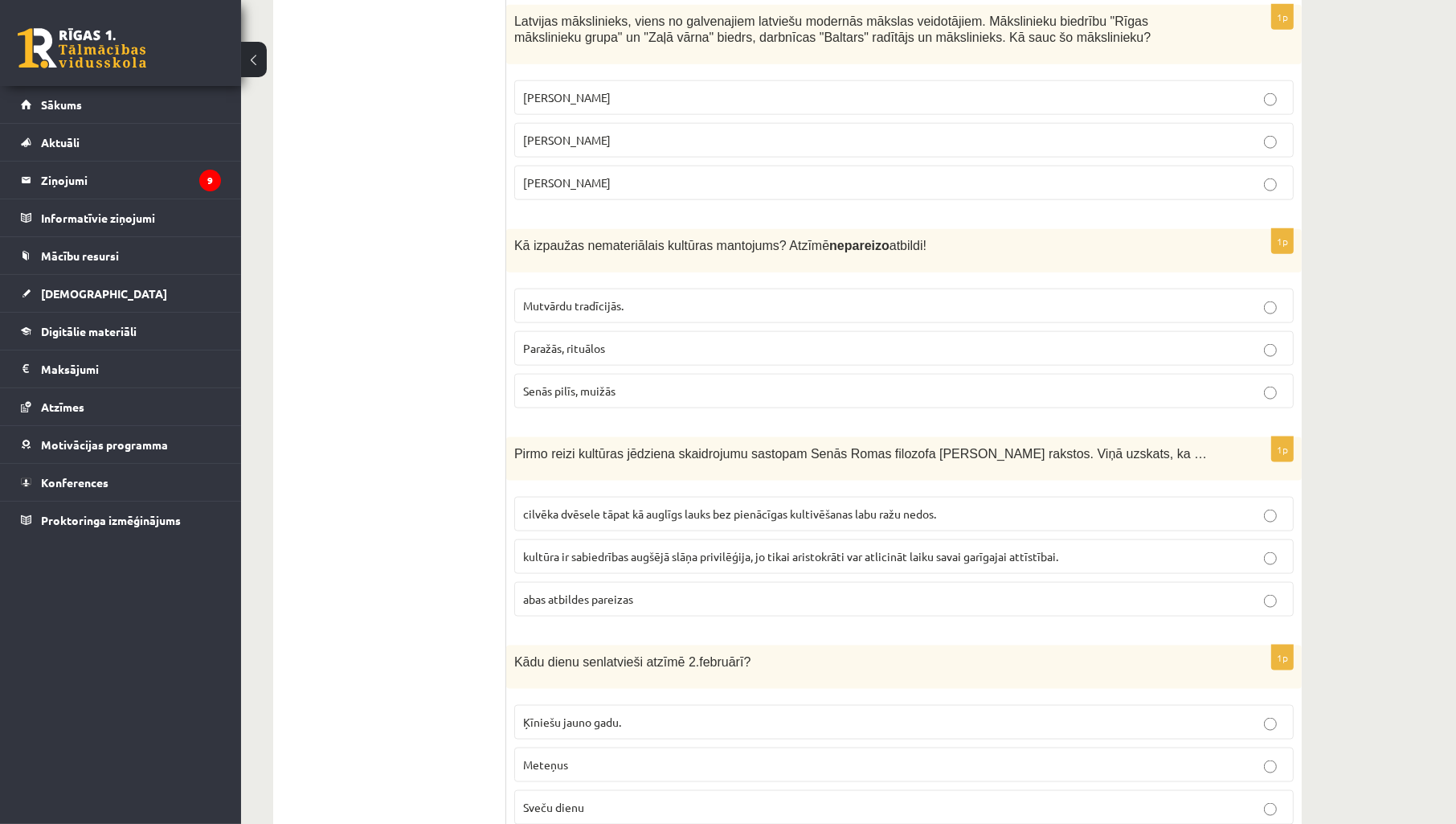
scroll to position [2144, 0]
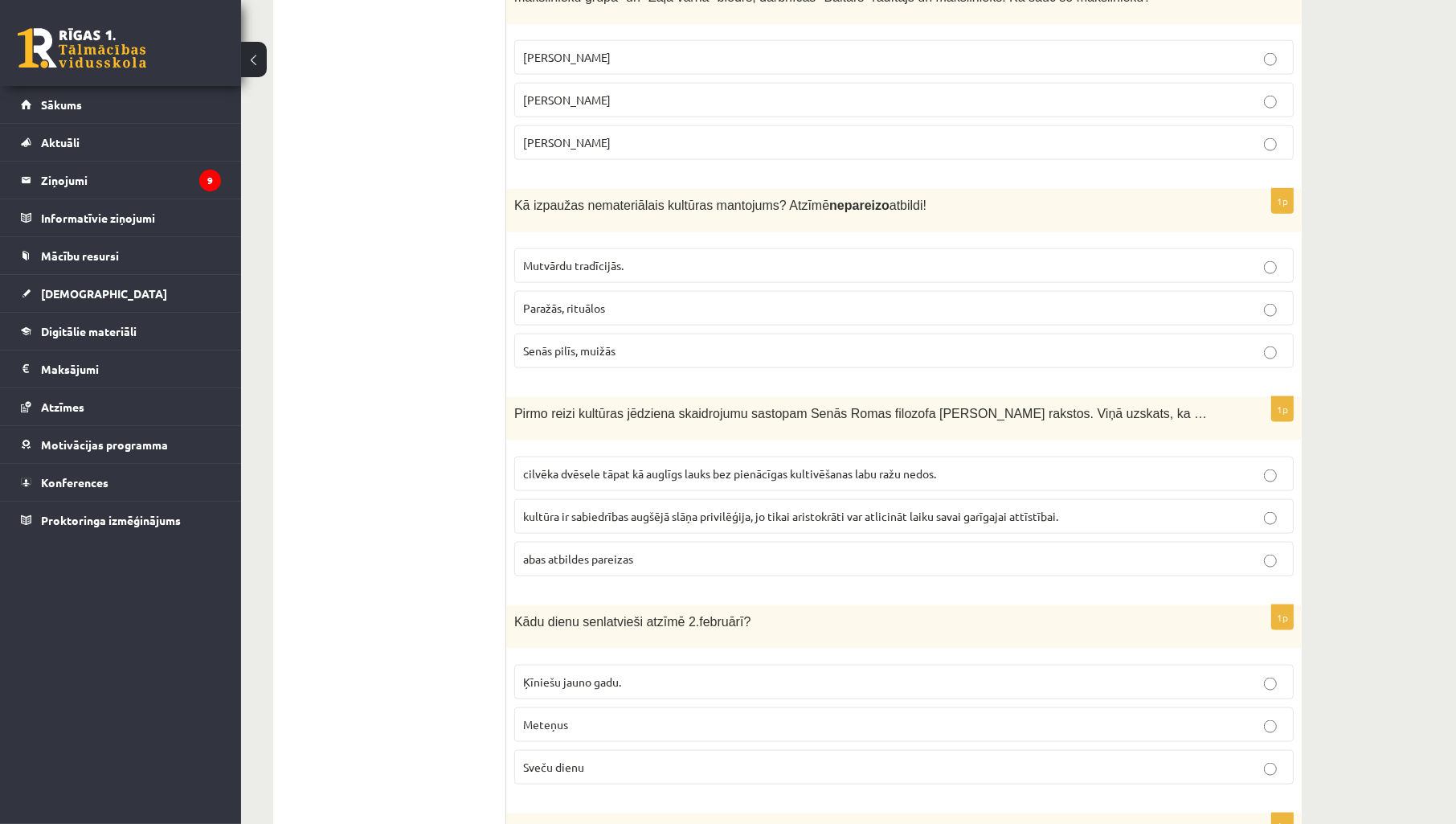
click at [672, 360] on p "Senās pilīs, muižās" at bounding box center [903, 351] width 762 height 17
click at [697, 481] on span "cilvēka dvēsele tāpat kā auglīgs lauks bez pienācīgas kultivēšanas labu ražu ne…" at bounding box center [729, 473] width 413 height 15
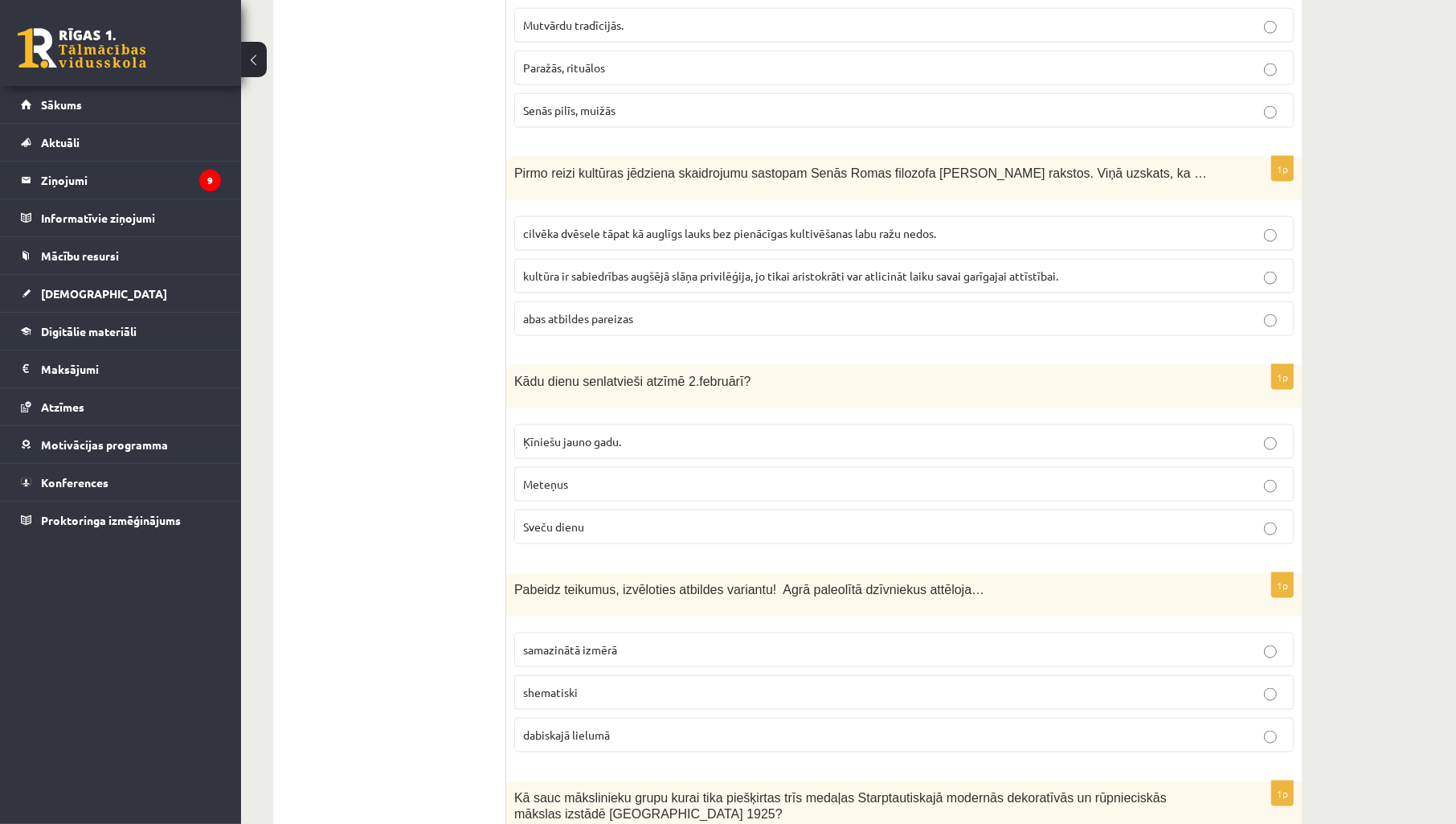
scroll to position [2502, 0]
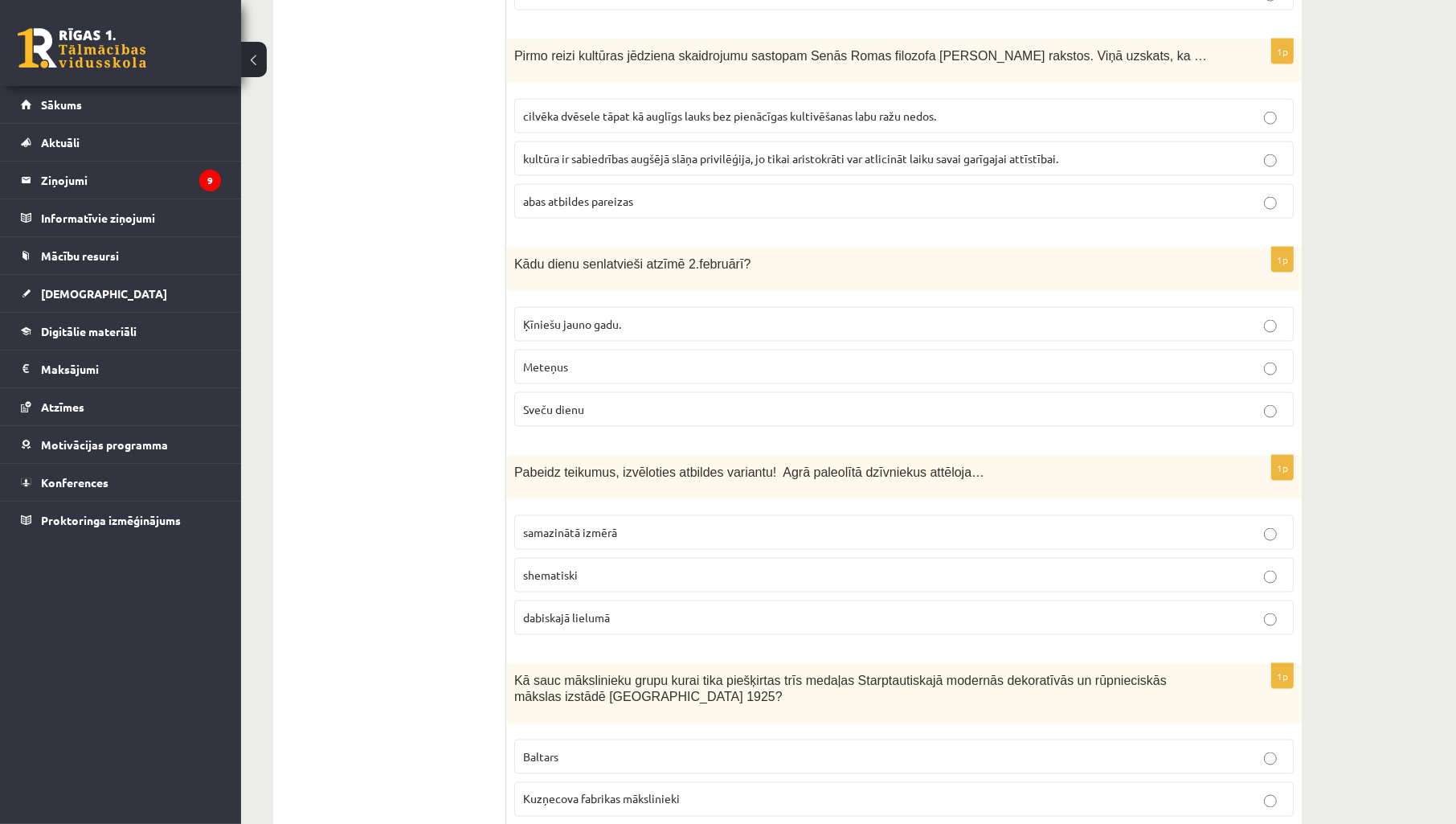
click at [616, 418] on p "Sveču dienu" at bounding box center [903, 410] width 762 height 17
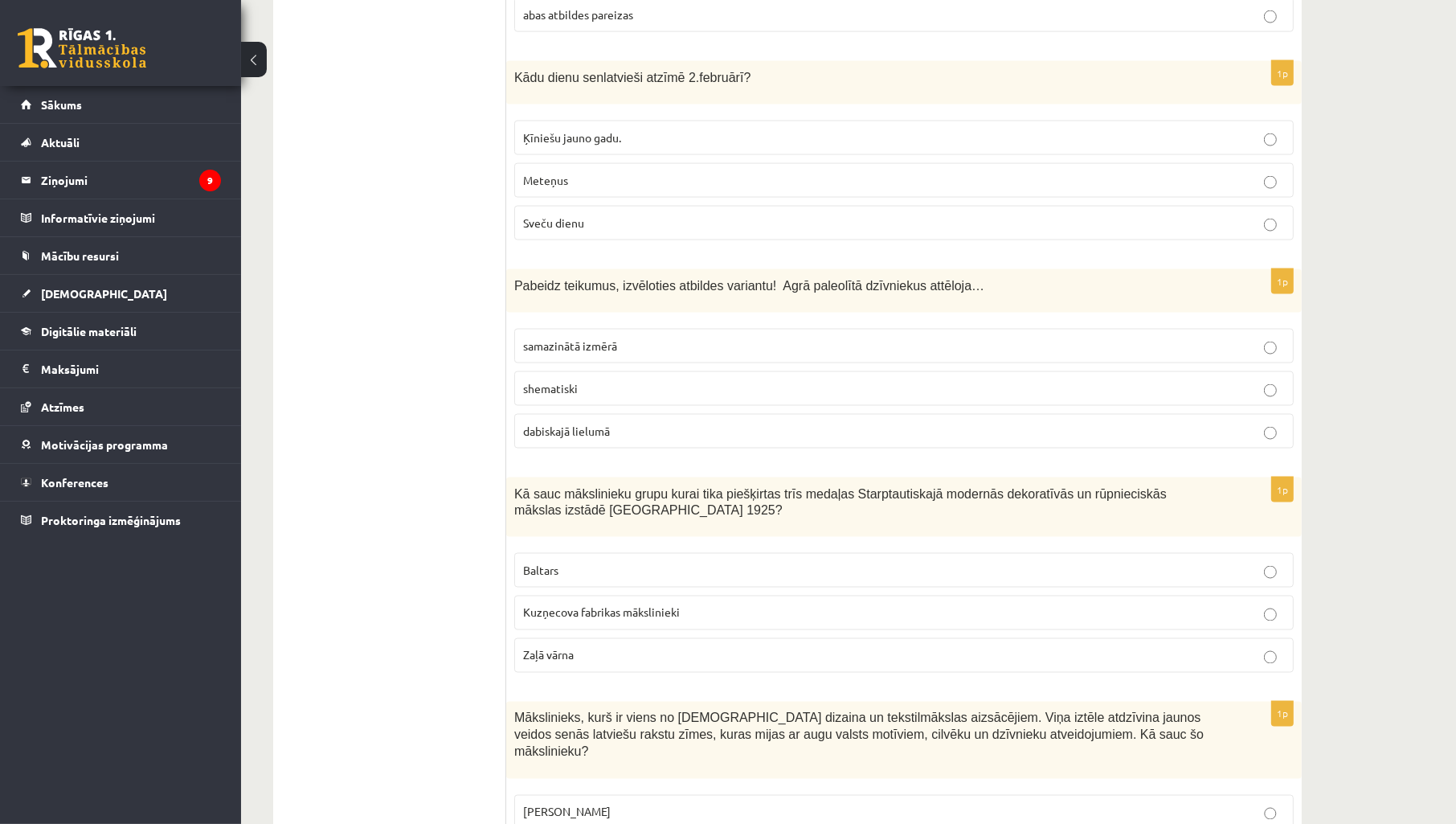
scroll to position [2740, 0]
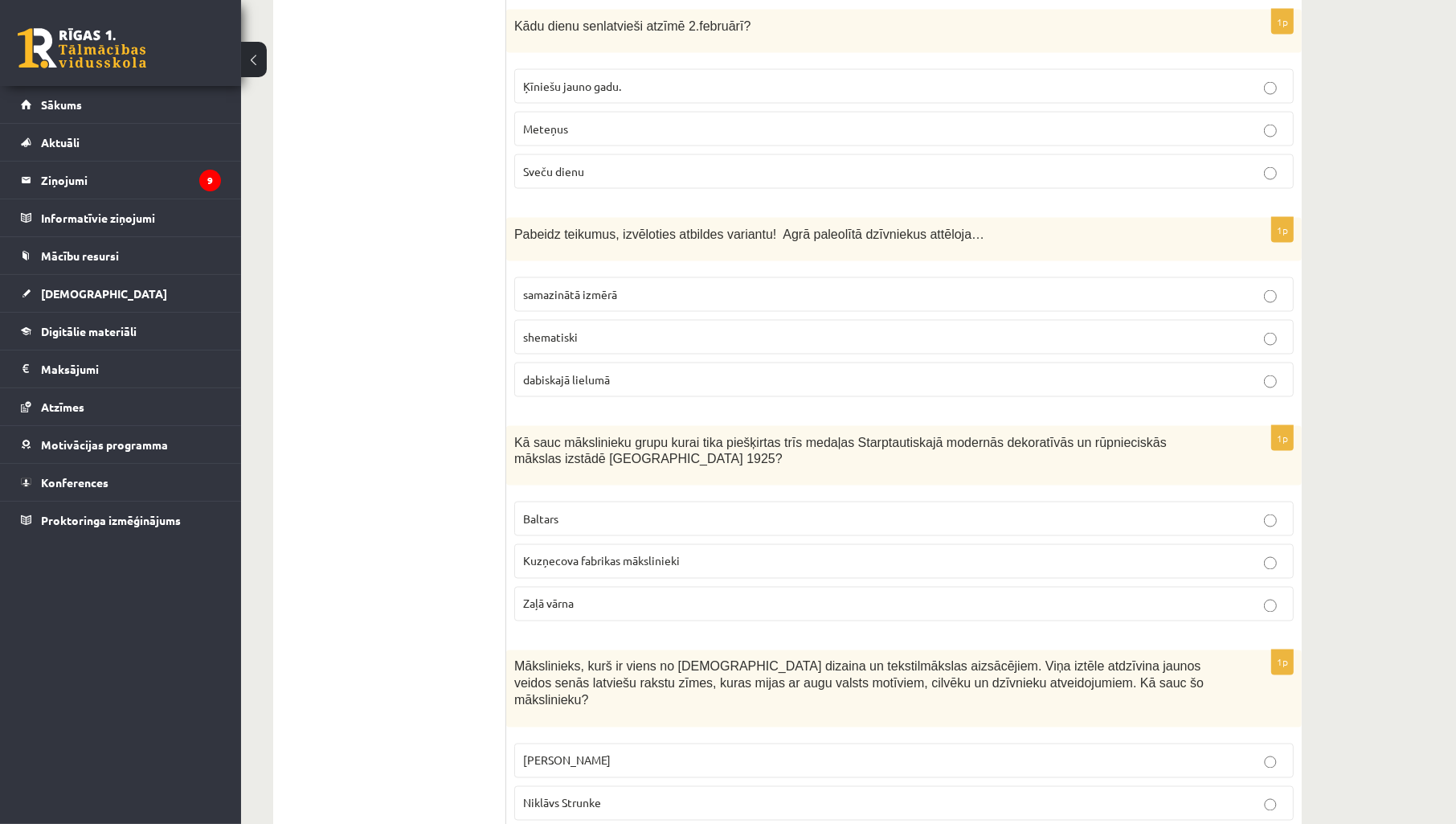
click at [622, 377] on label "dabiskajā lielumā" at bounding box center [903, 380] width 780 height 35
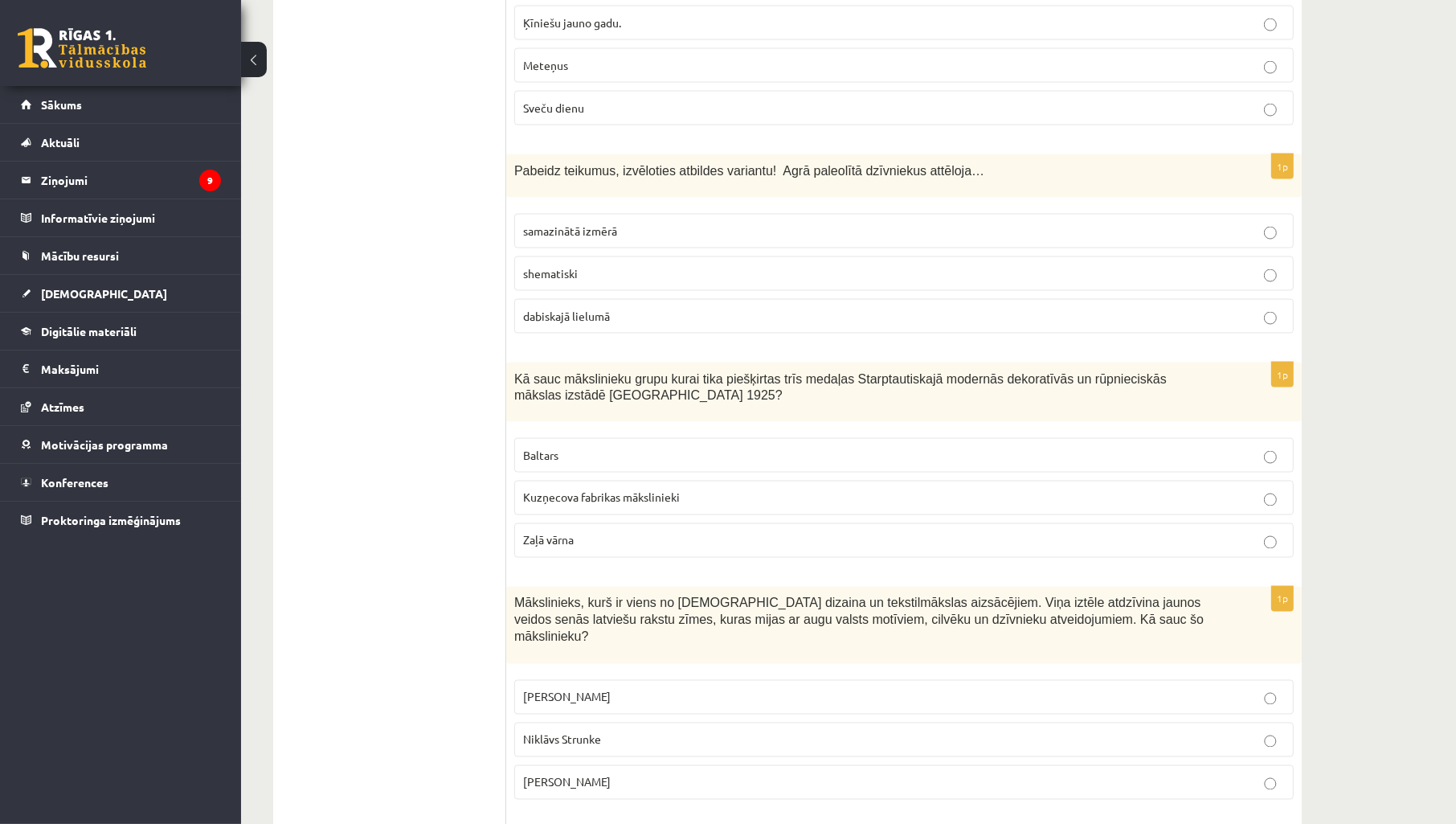
scroll to position [2859, 0]
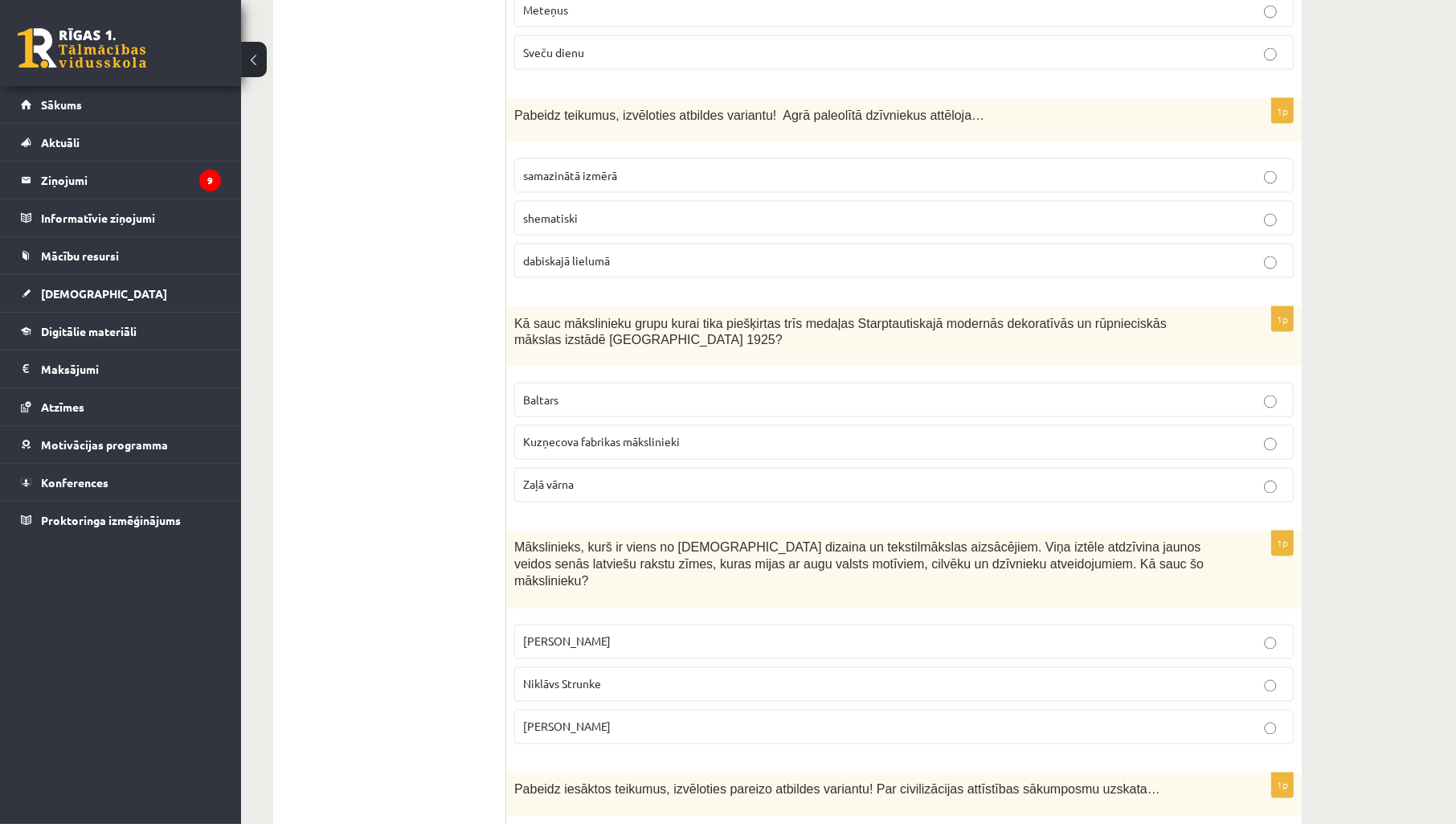
click at [581, 417] on label "Baltars" at bounding box center [903, 400] width 780 height 35
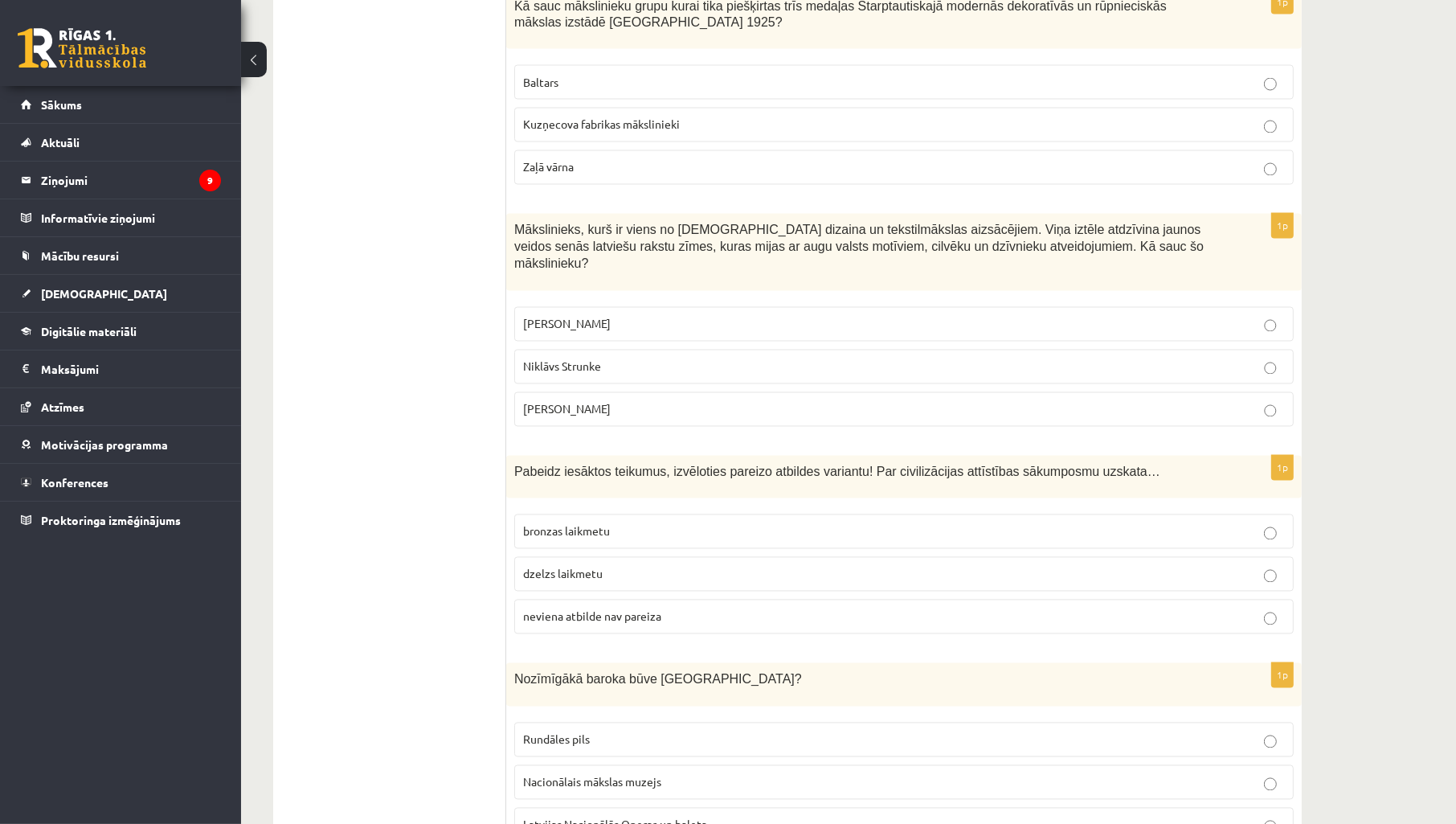
scroll to position [3216, 0]
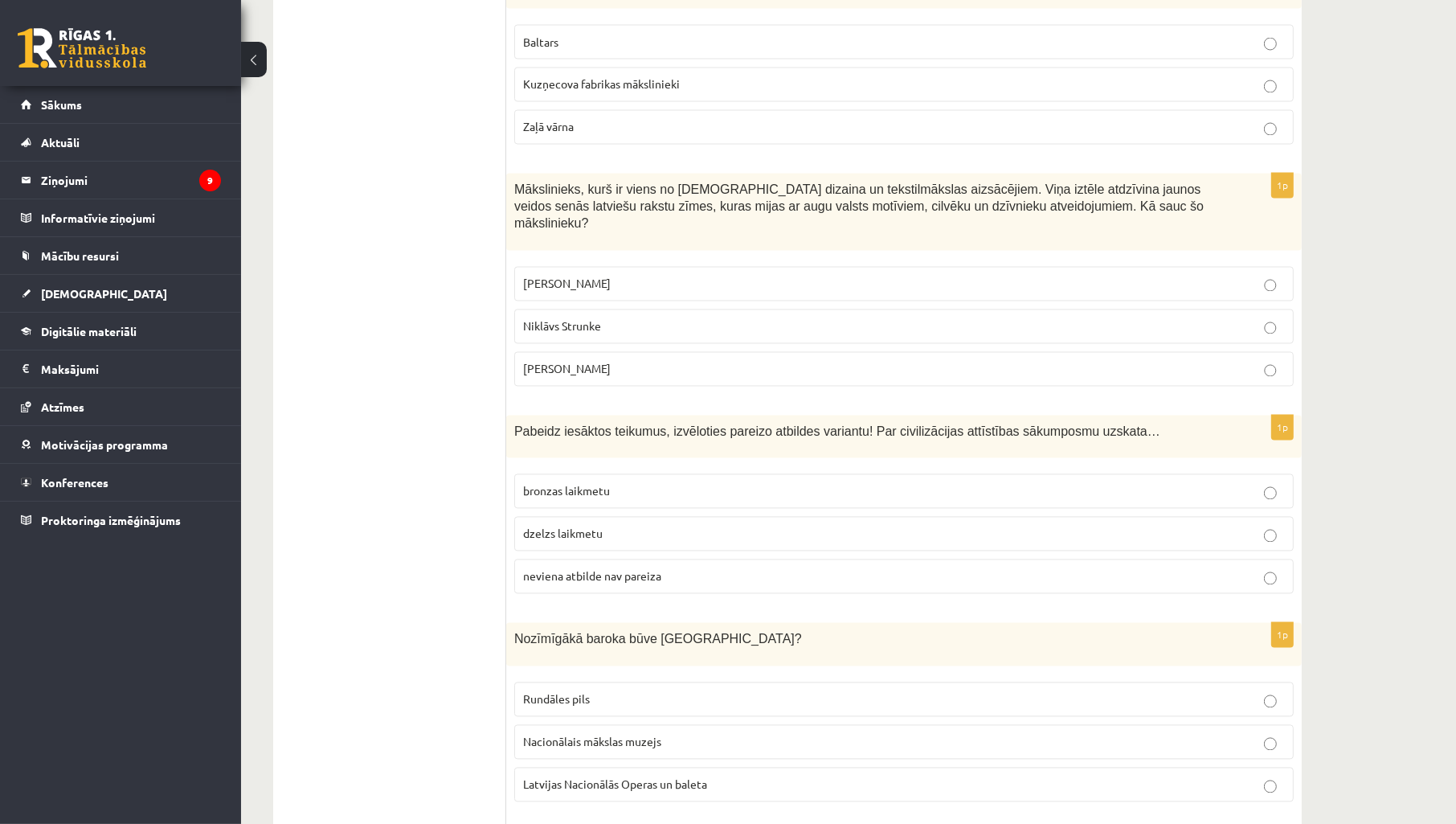
click at [606, 326] on p "Niklāvs Strunke" at bounding box center [903, 327] width 762 height 17
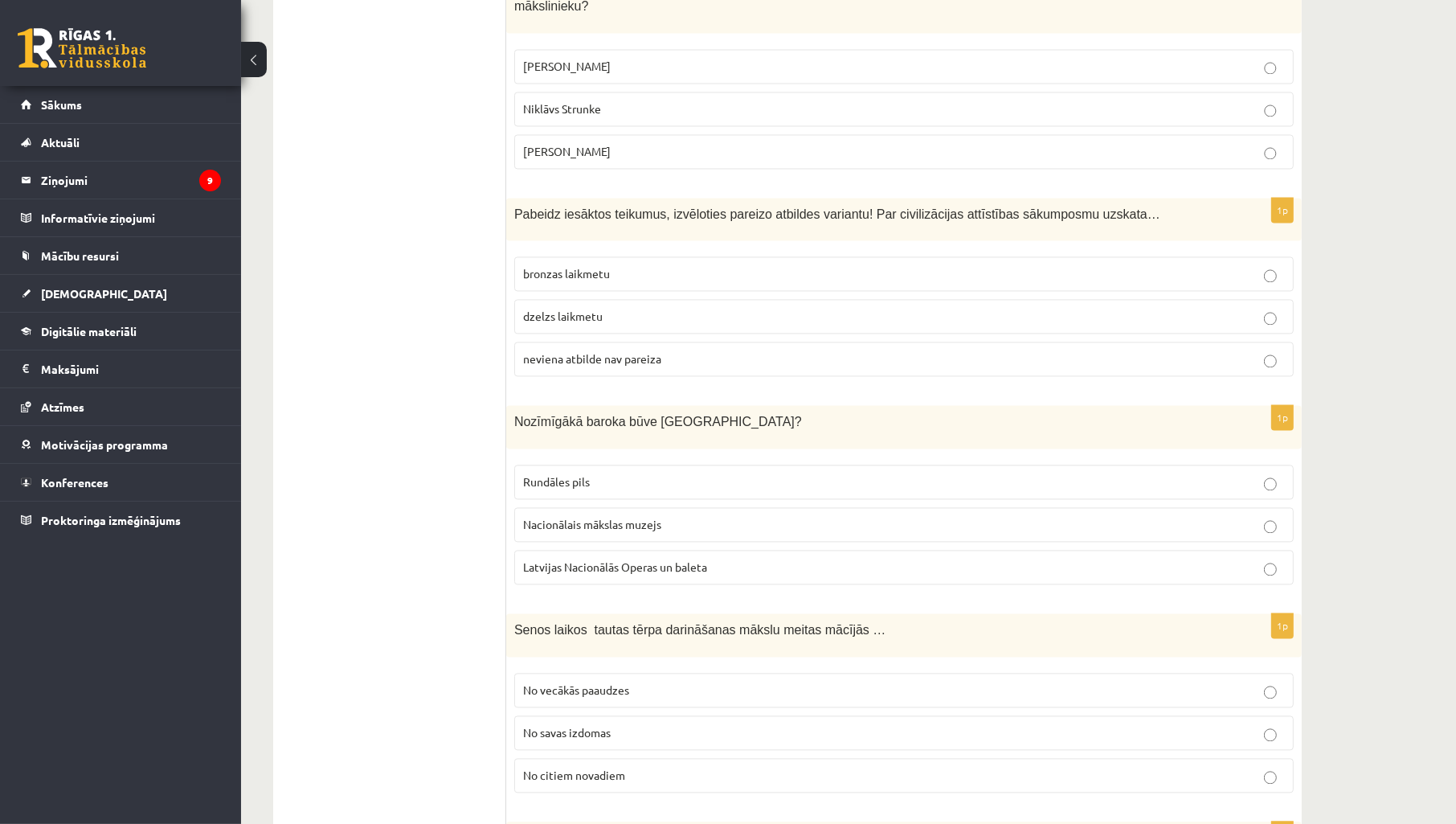
scroll to position [3573, 0]
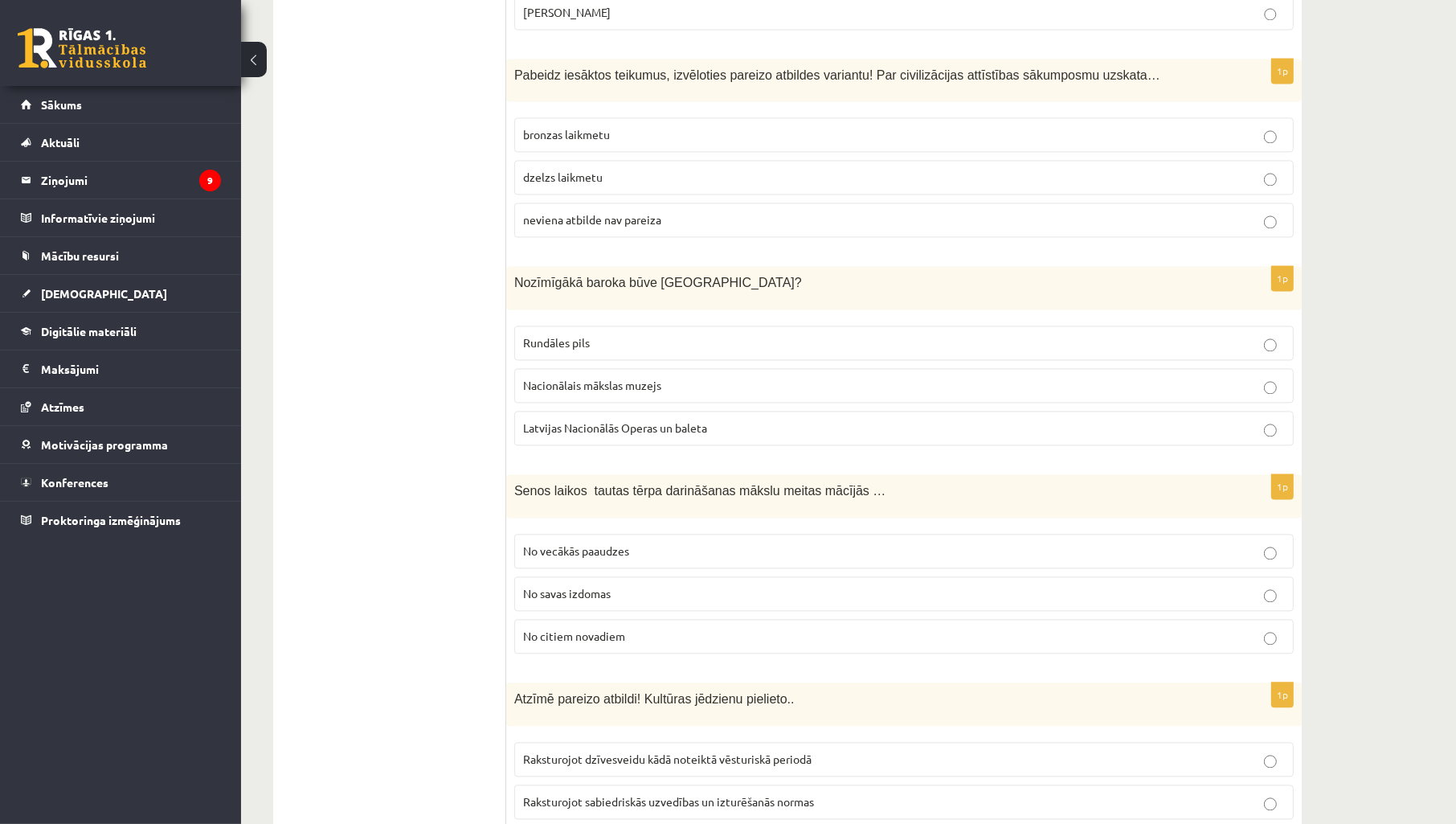
click at [613, 212] on span "neviena atbilde nav pareiza" at bounding box center [592, 219] width 138 height 15
click at [653, 335] on p "Rundāles pils" at bounding box center [903, 343] width 762 height 17
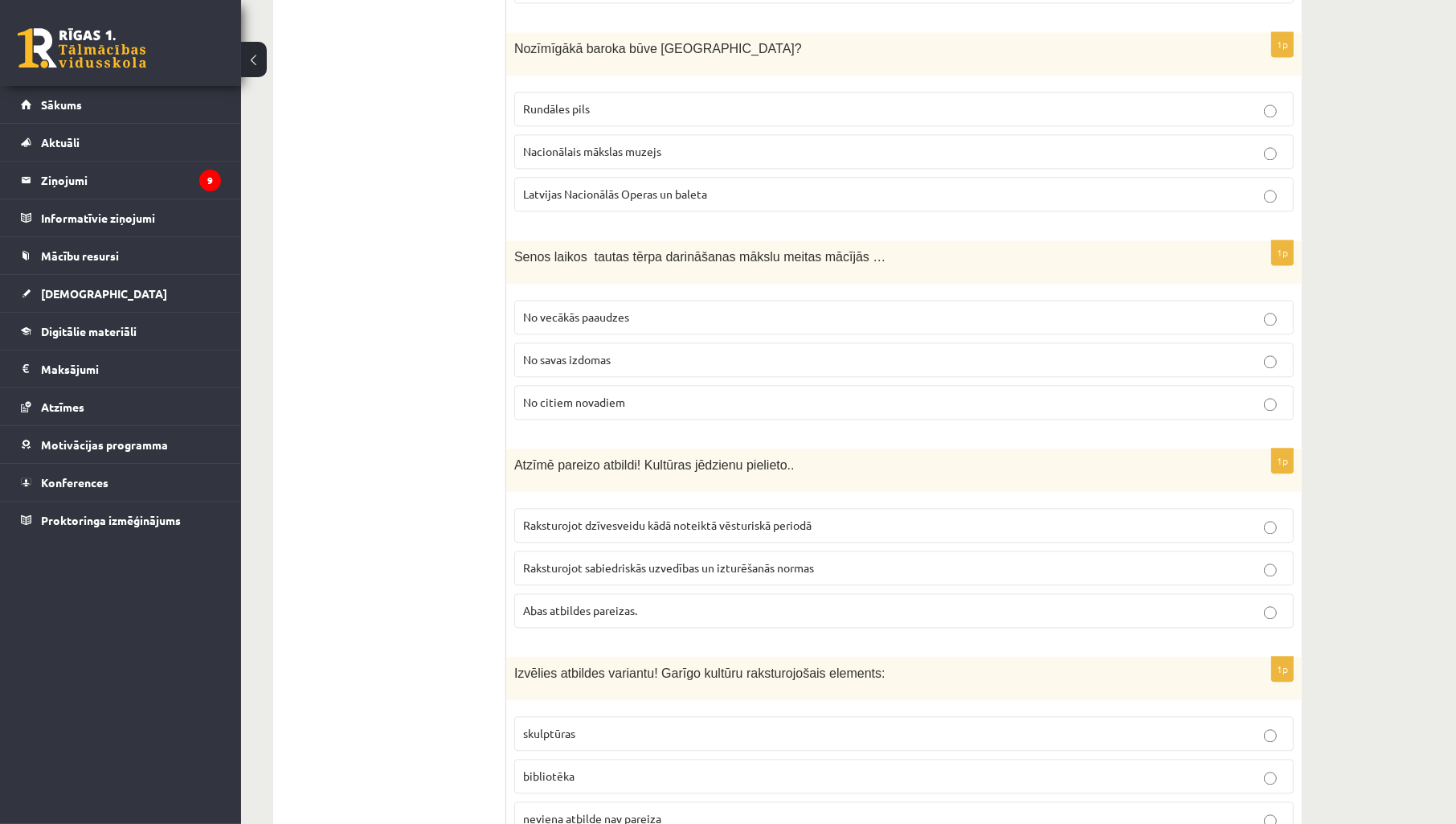
scroll to position [3812, 0]
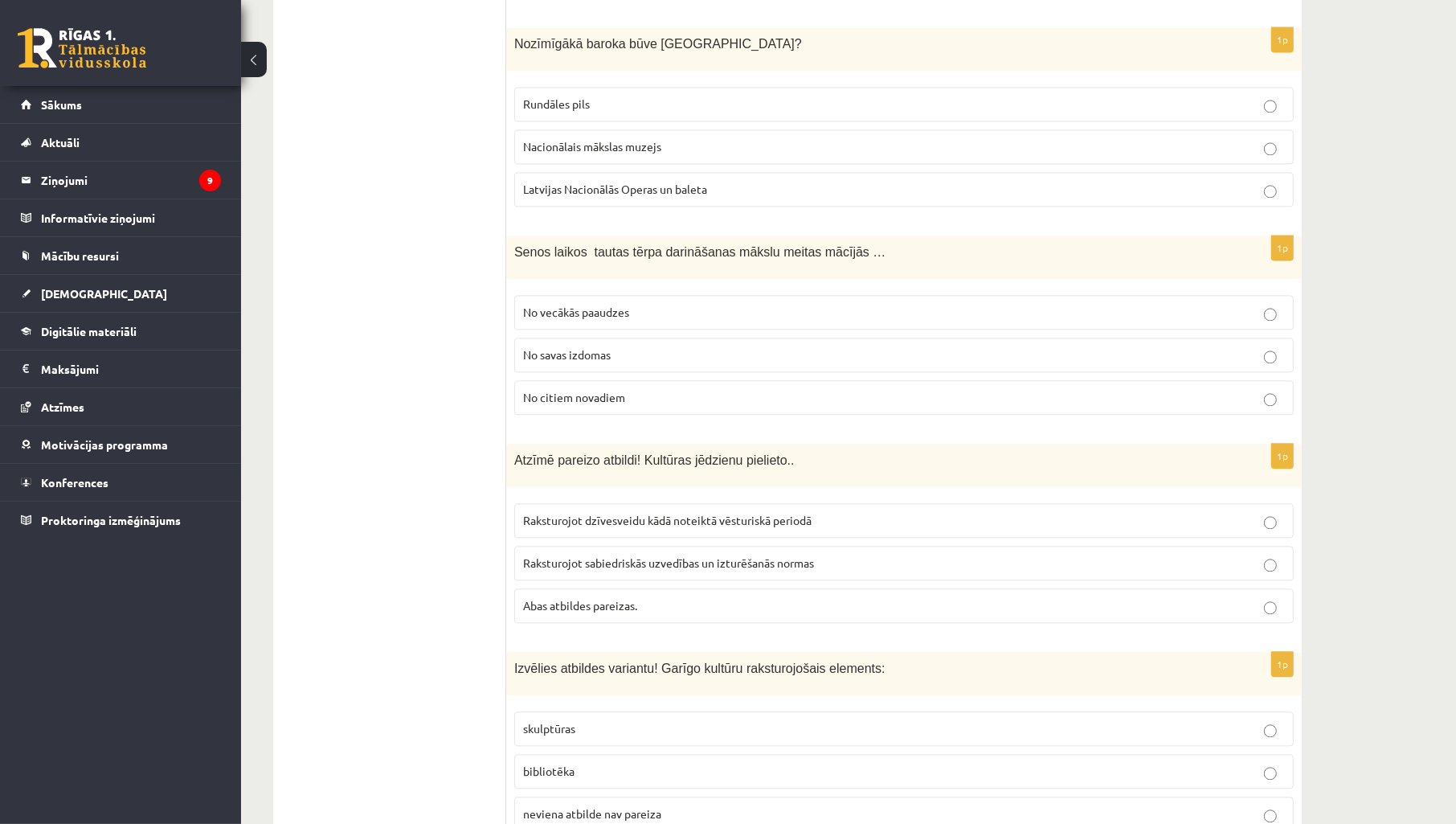
click at [686, 306] on p "No vecākās paaudzes" at bounding box center [903, 312] width 762 height 17
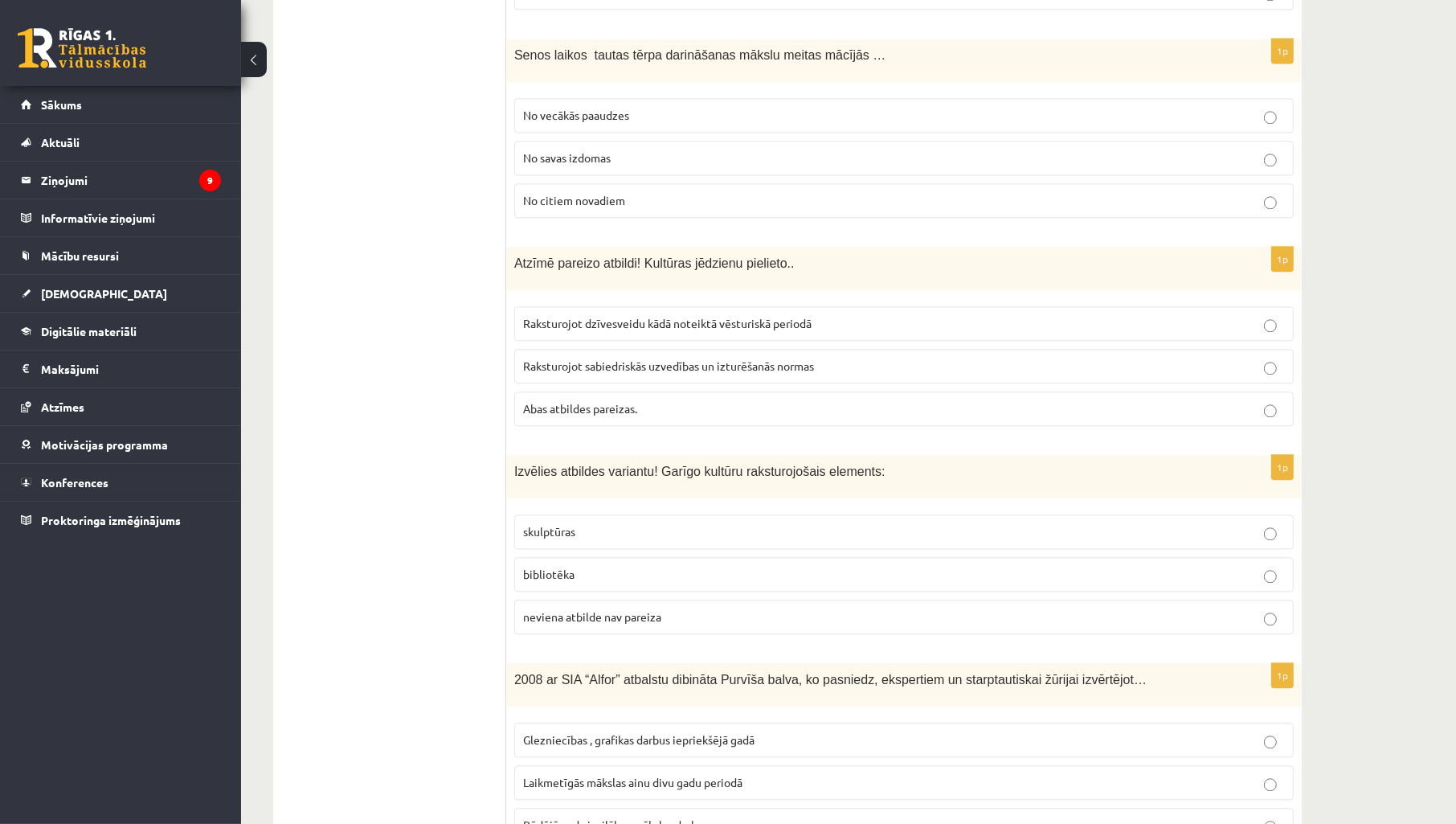
scroll to position [4049, 0]
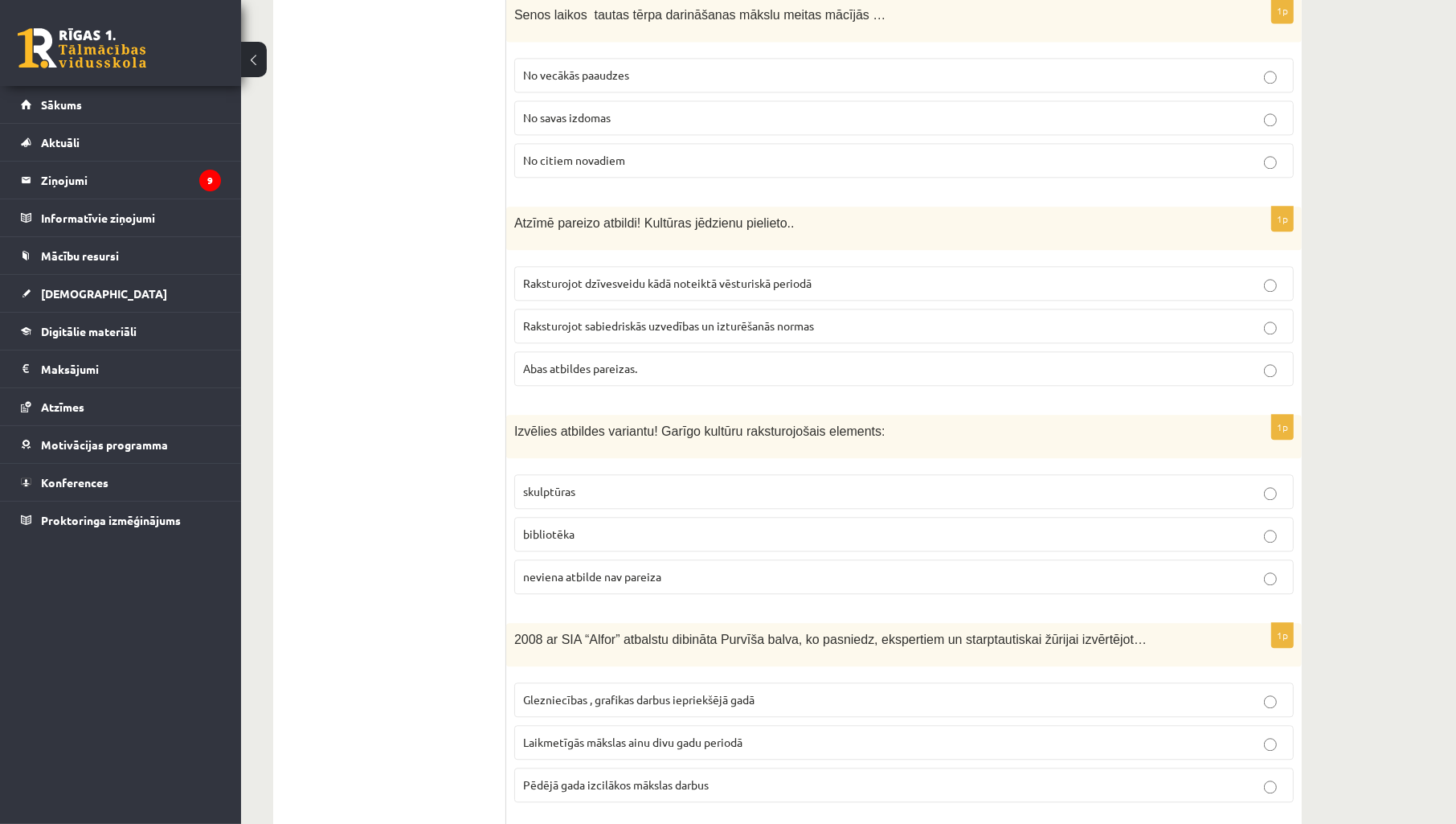
click at [627, 370] on p "Abas atbildes pareizas." at bounding box center [903, 369] width 762 height 17
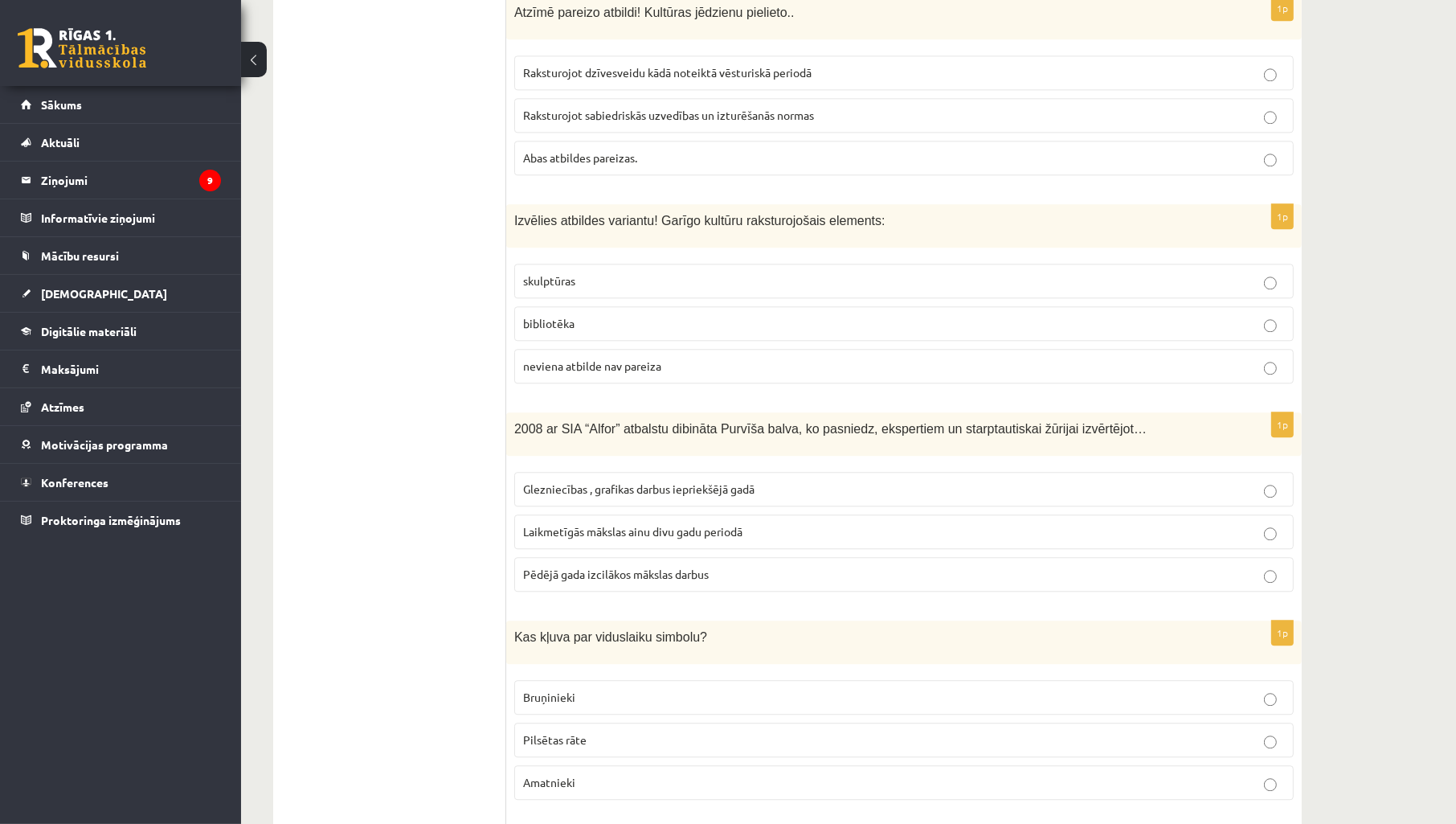
scroll to position [4288, 0]
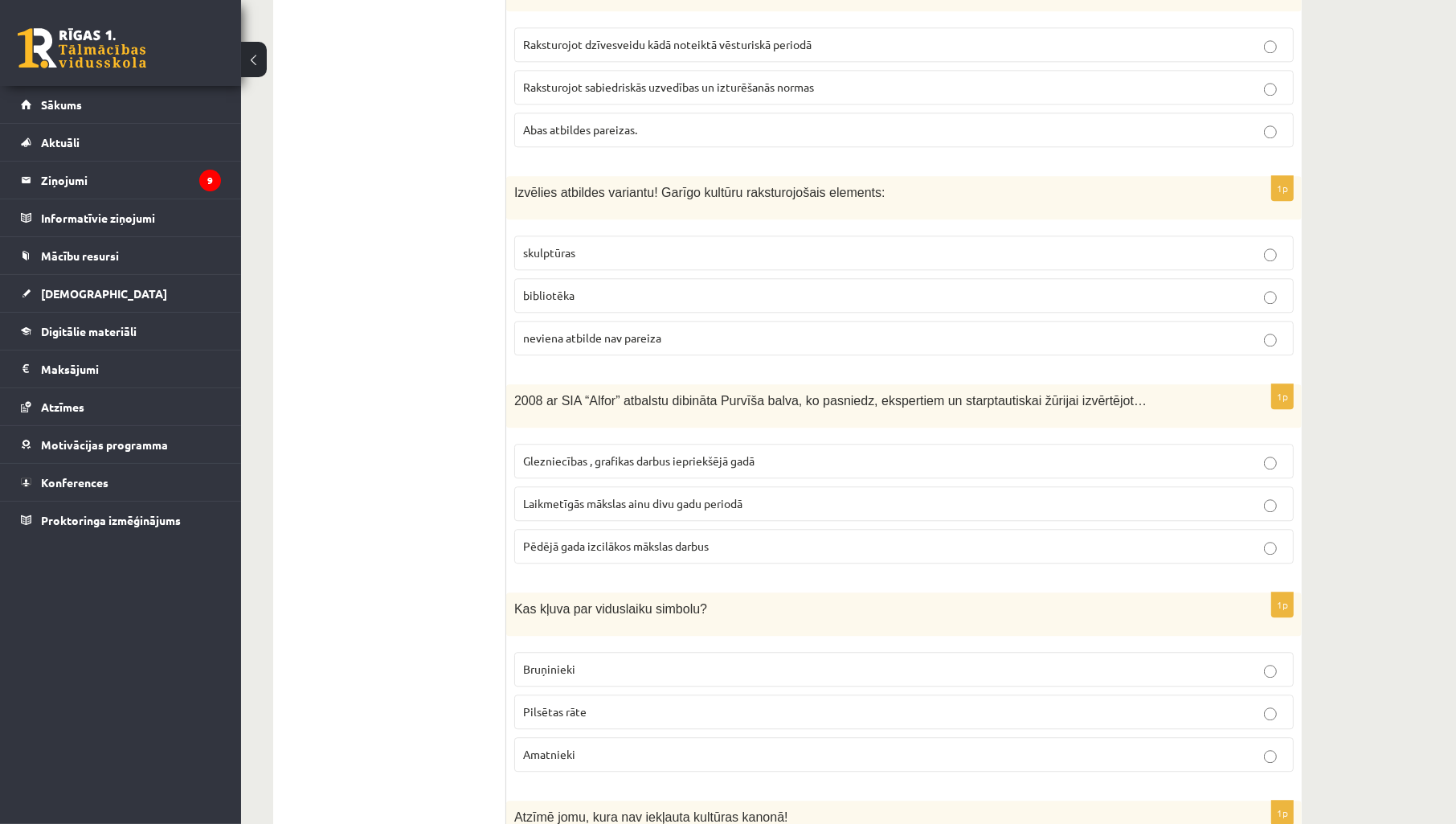
click at [639, 290] on p "bibliotēka" at bounding box center [903, 295] width 762 height 17
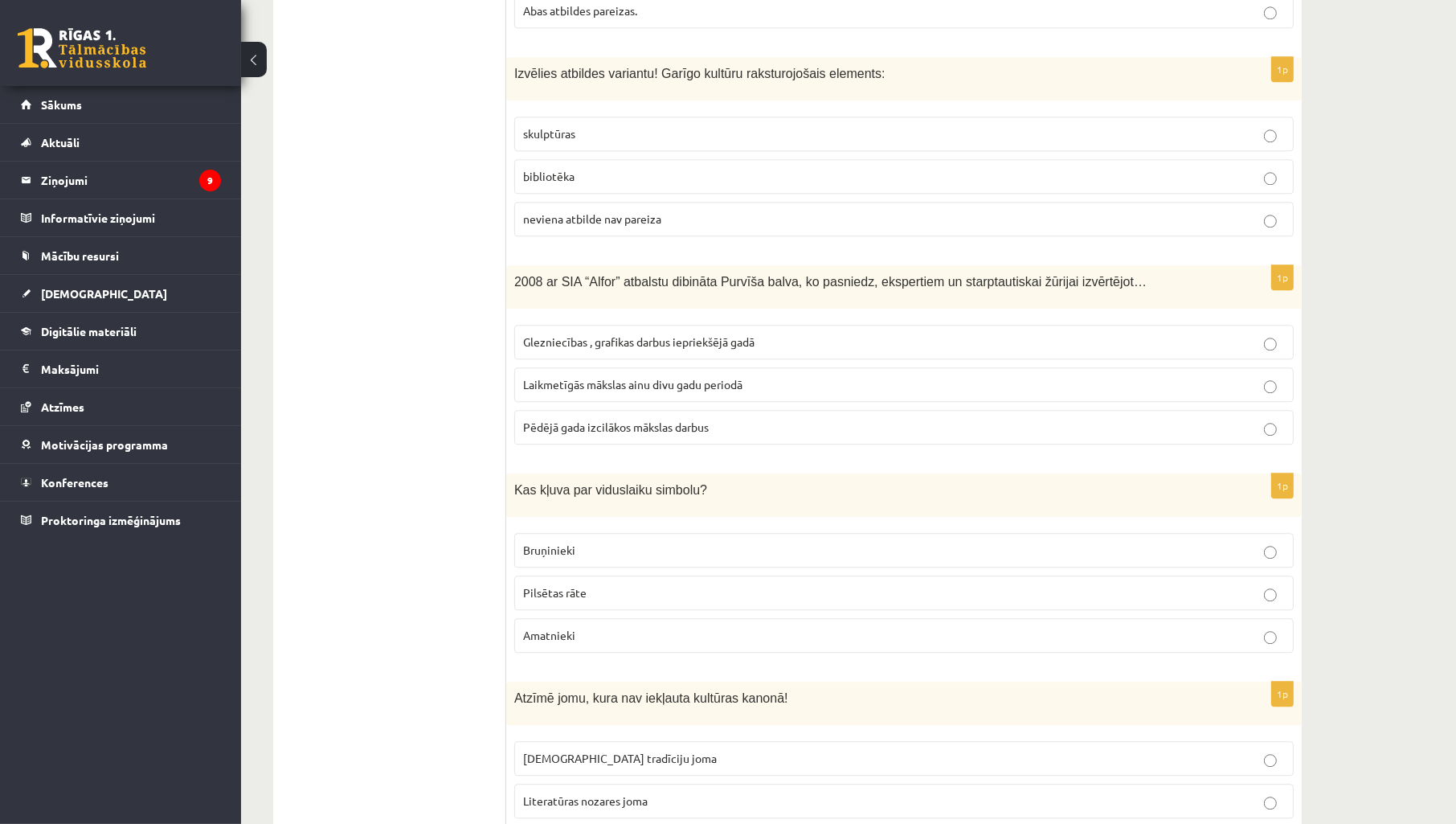
click at [695, 377] on span "Laikmetīgās mākslas ainu divu gadu periodā" at bounding box center [632, 384] width 219 height 15
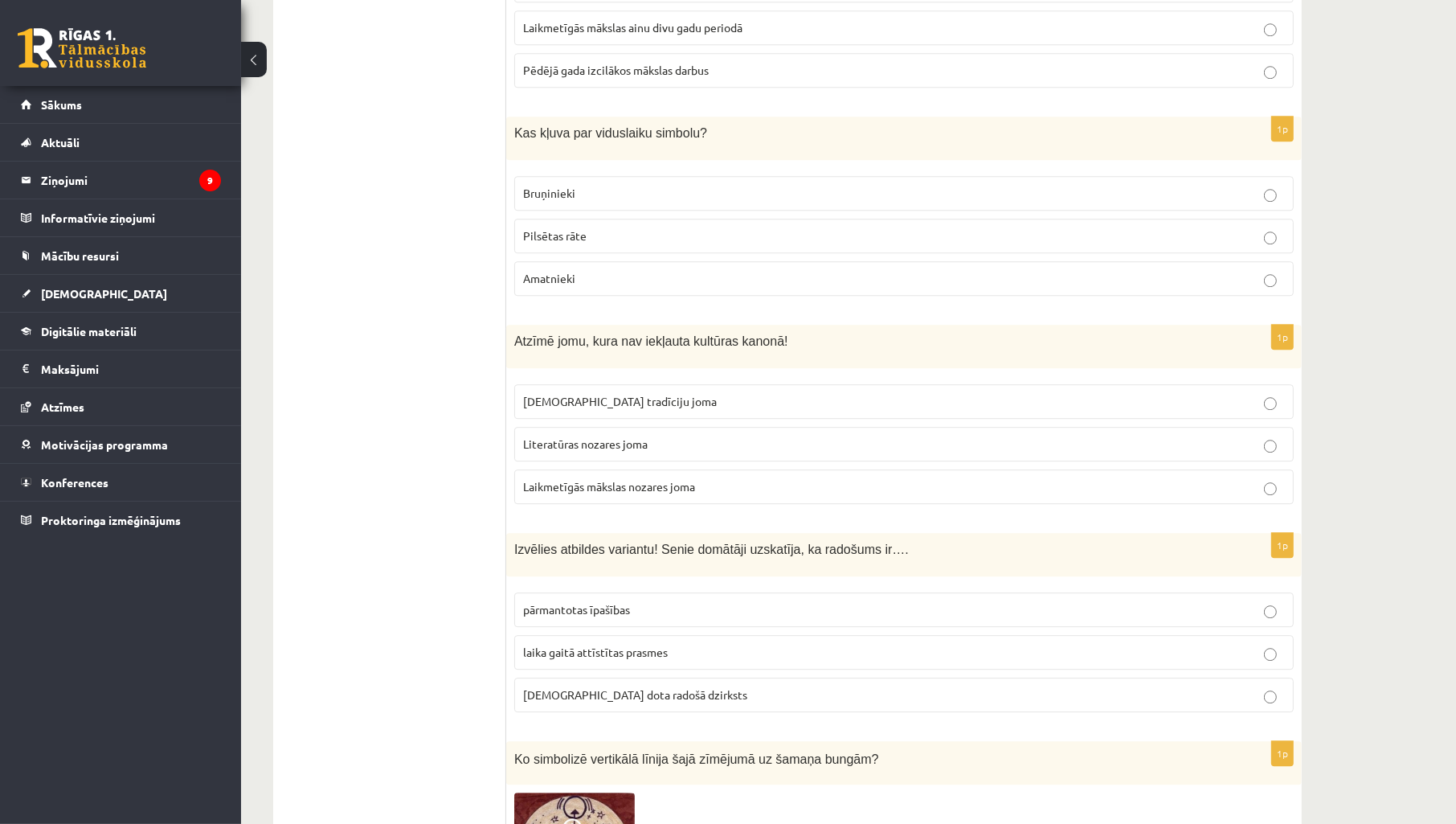
click at [621, 185] on p "Bruņinieki" at bounding box center [903, 193] width 762 height 17
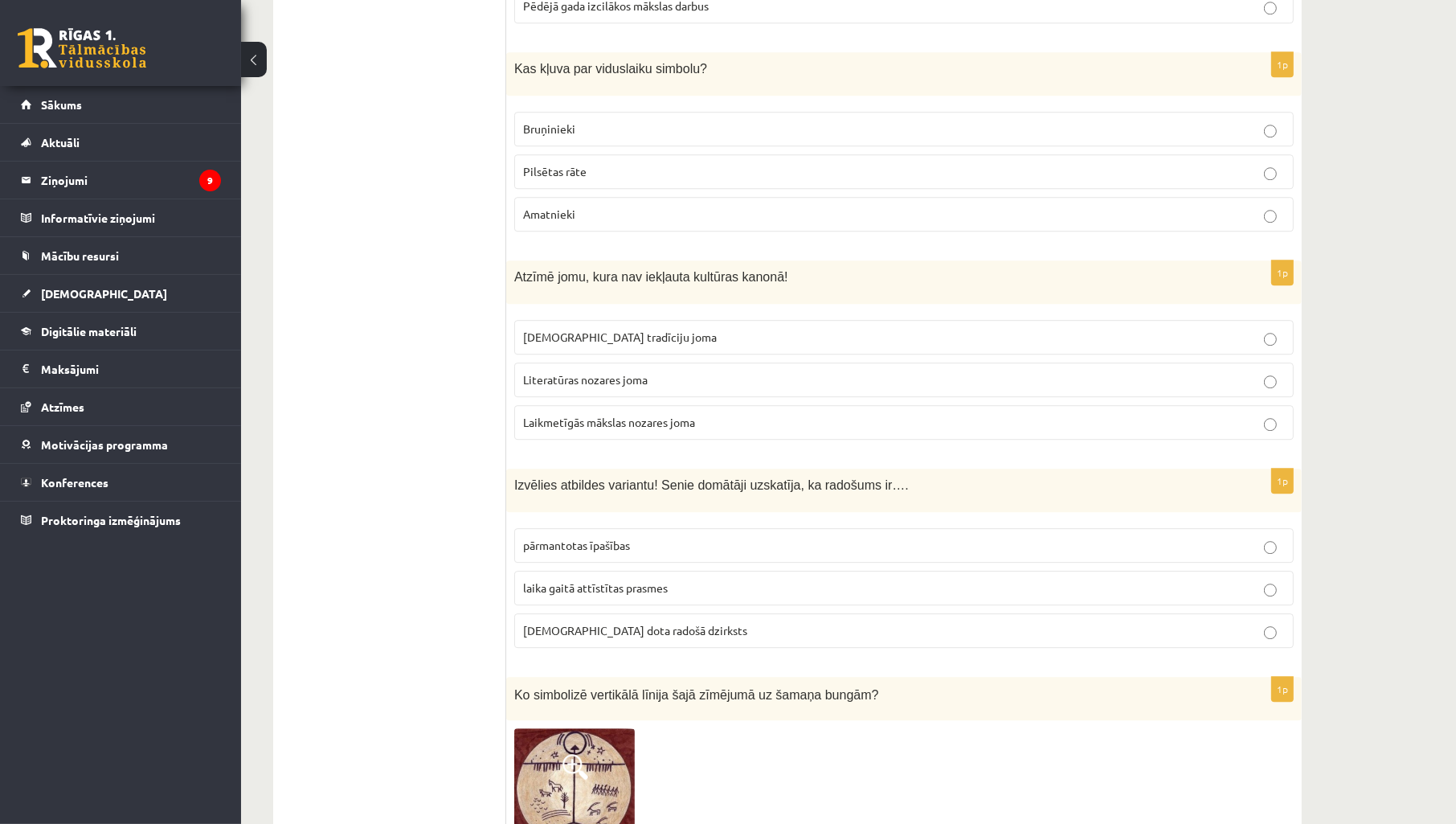
scroll to position [4884, 0]
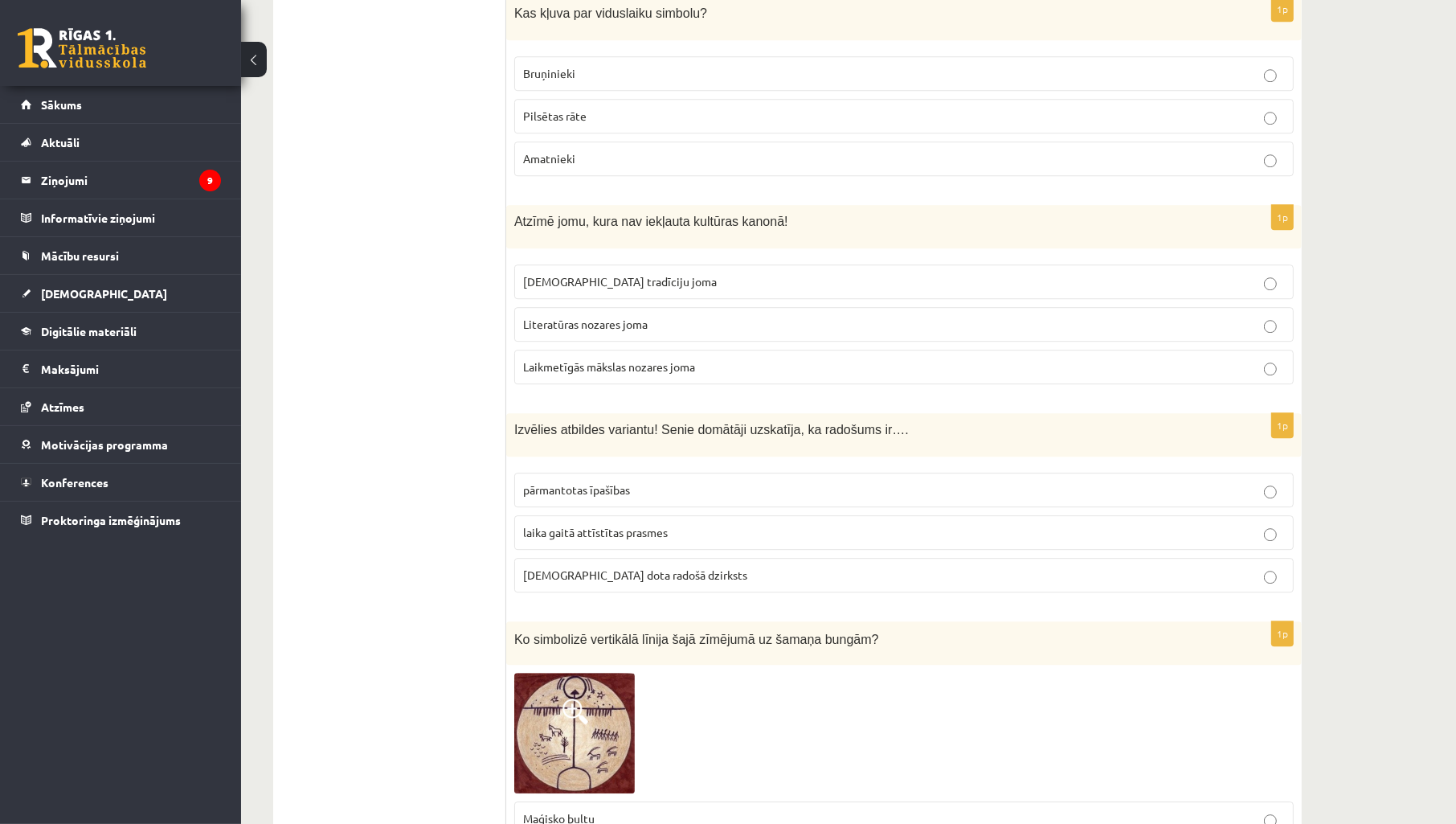
click at [713, 377] on label "Laikmetīgās mākslas nozares joma" at bounding box center [903, 367] width 780 height 35
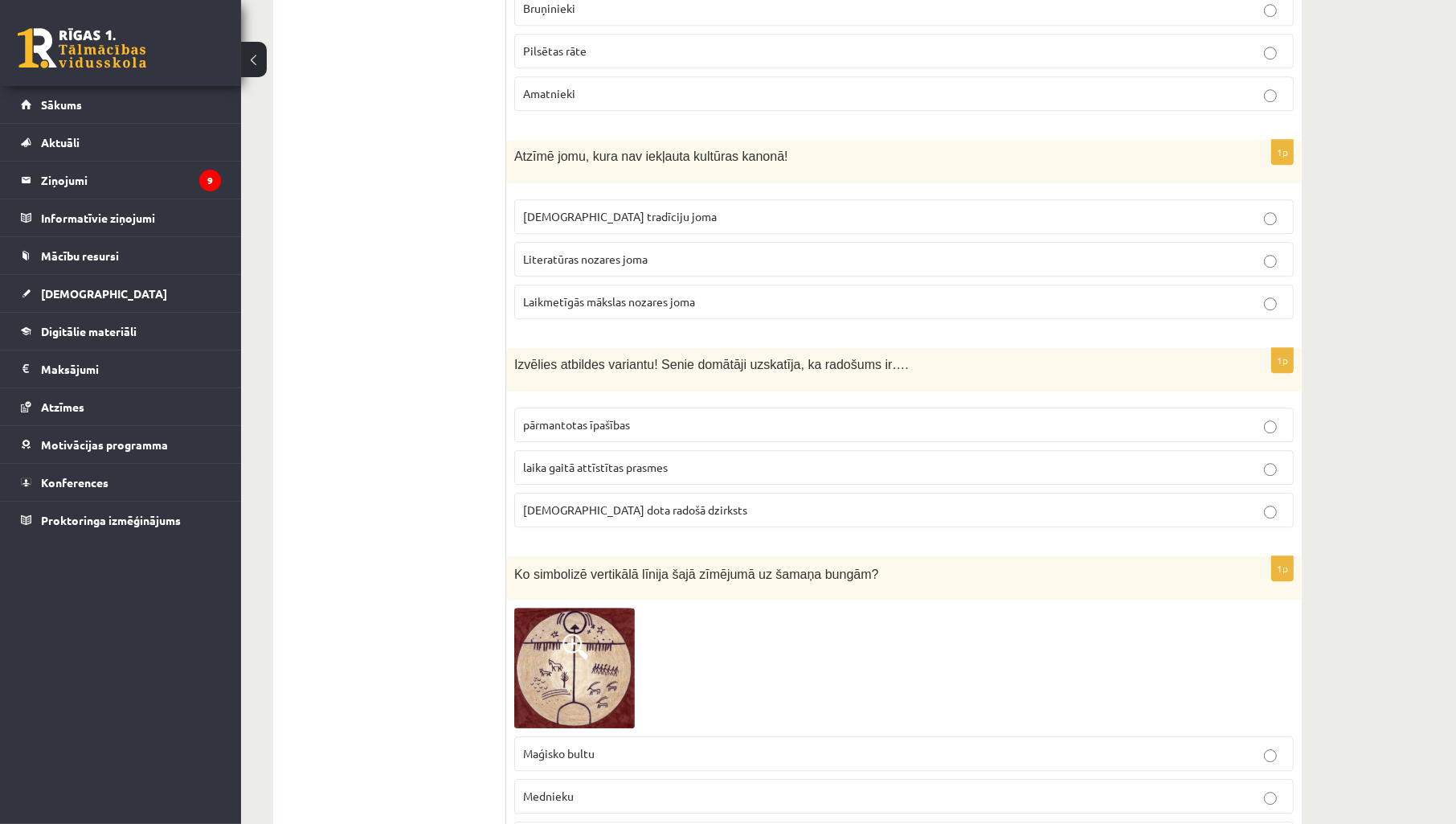
scroll to position [5003, 0]
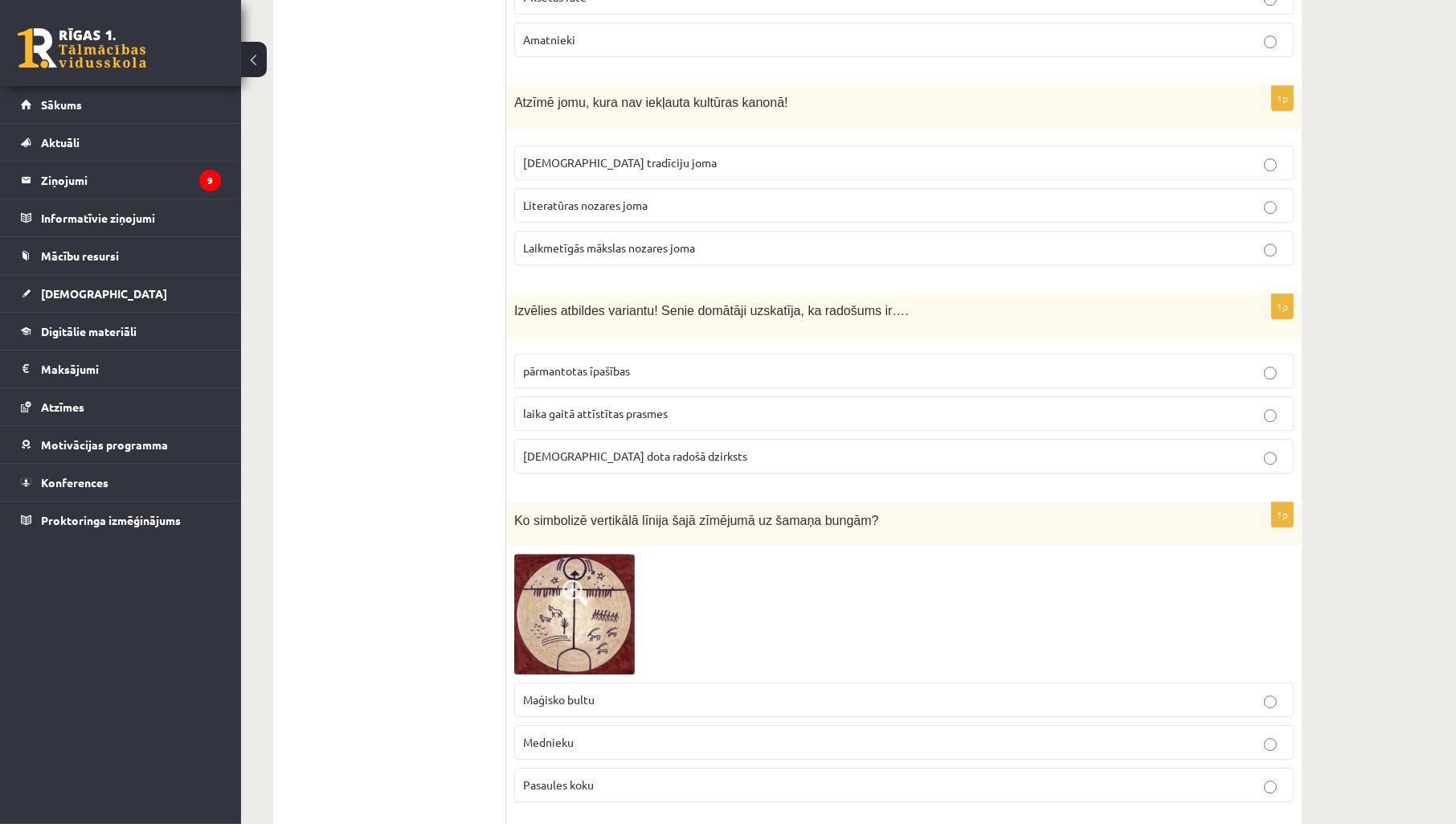
click at [667, 462] on label "dieva dota radošā dzirksts" at bounding box center [903, 456] width 780 height 35
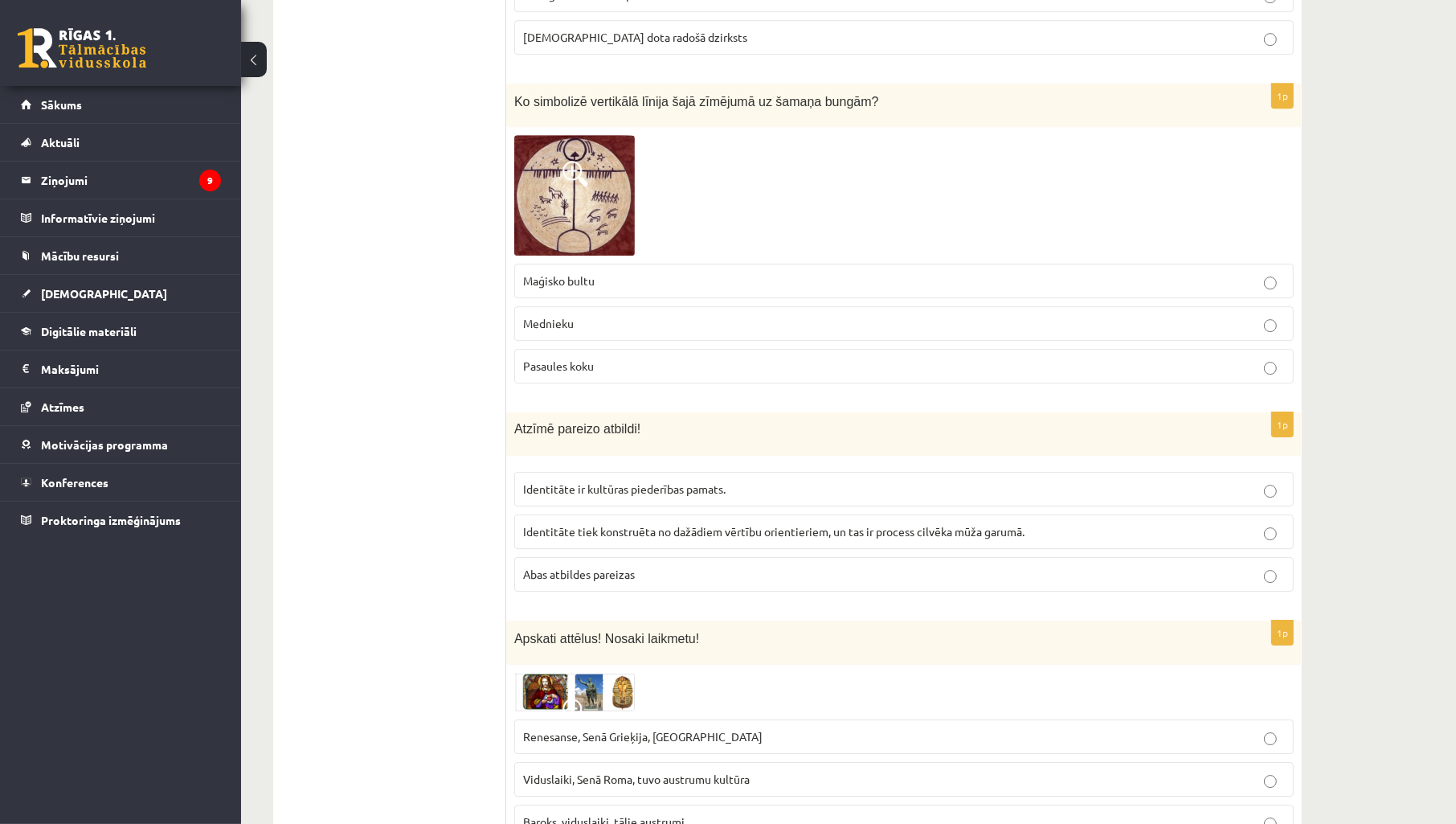
scroll to position [5479, 0]
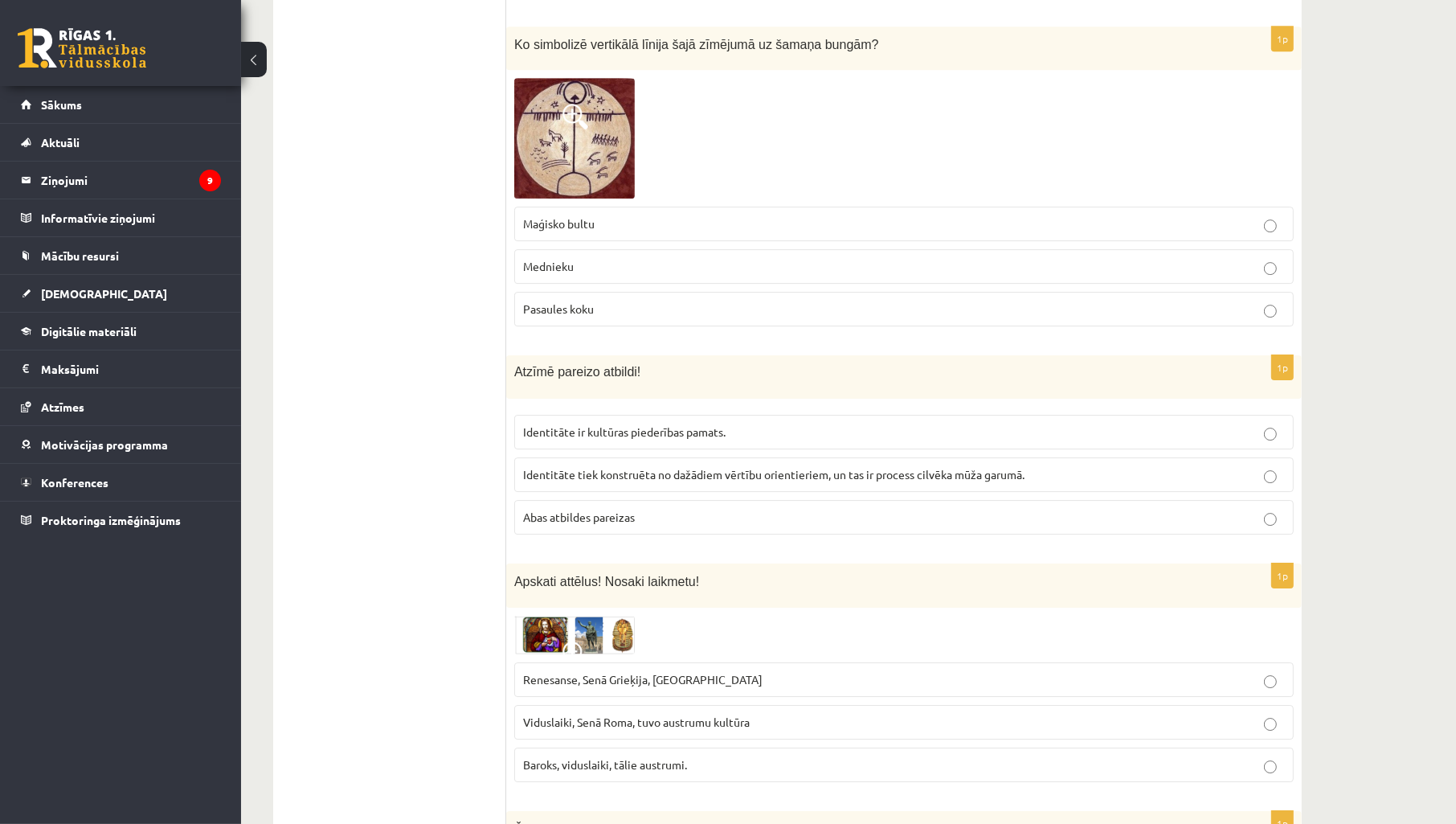
click at [601, 301] on p "Pasaules koku" at bounding box center [903, 309] width 762 height 17
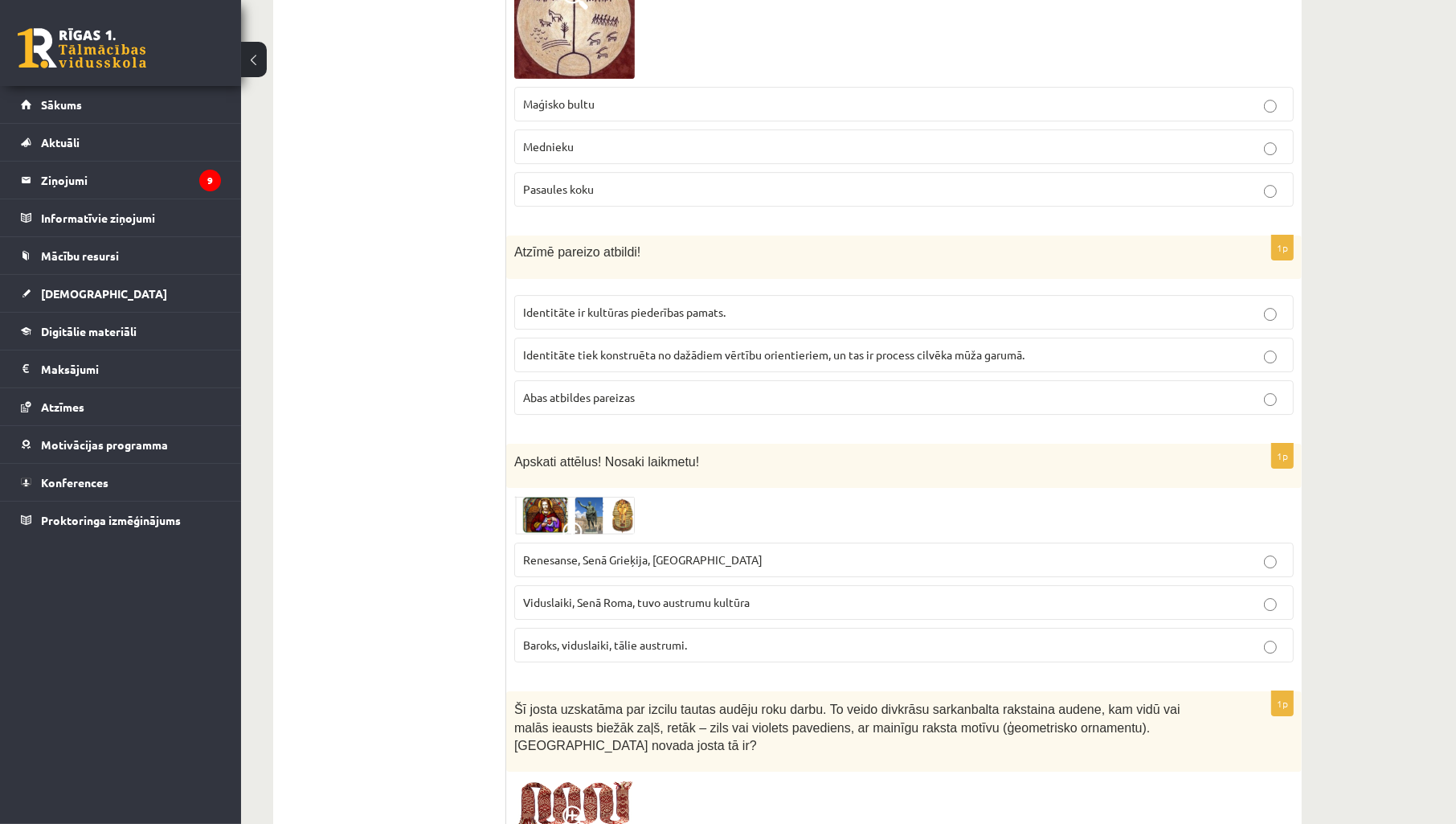
click at [645, 398] on p "Abas atbildes pareizas" at bounding box center [903, 398] width 762 height 17
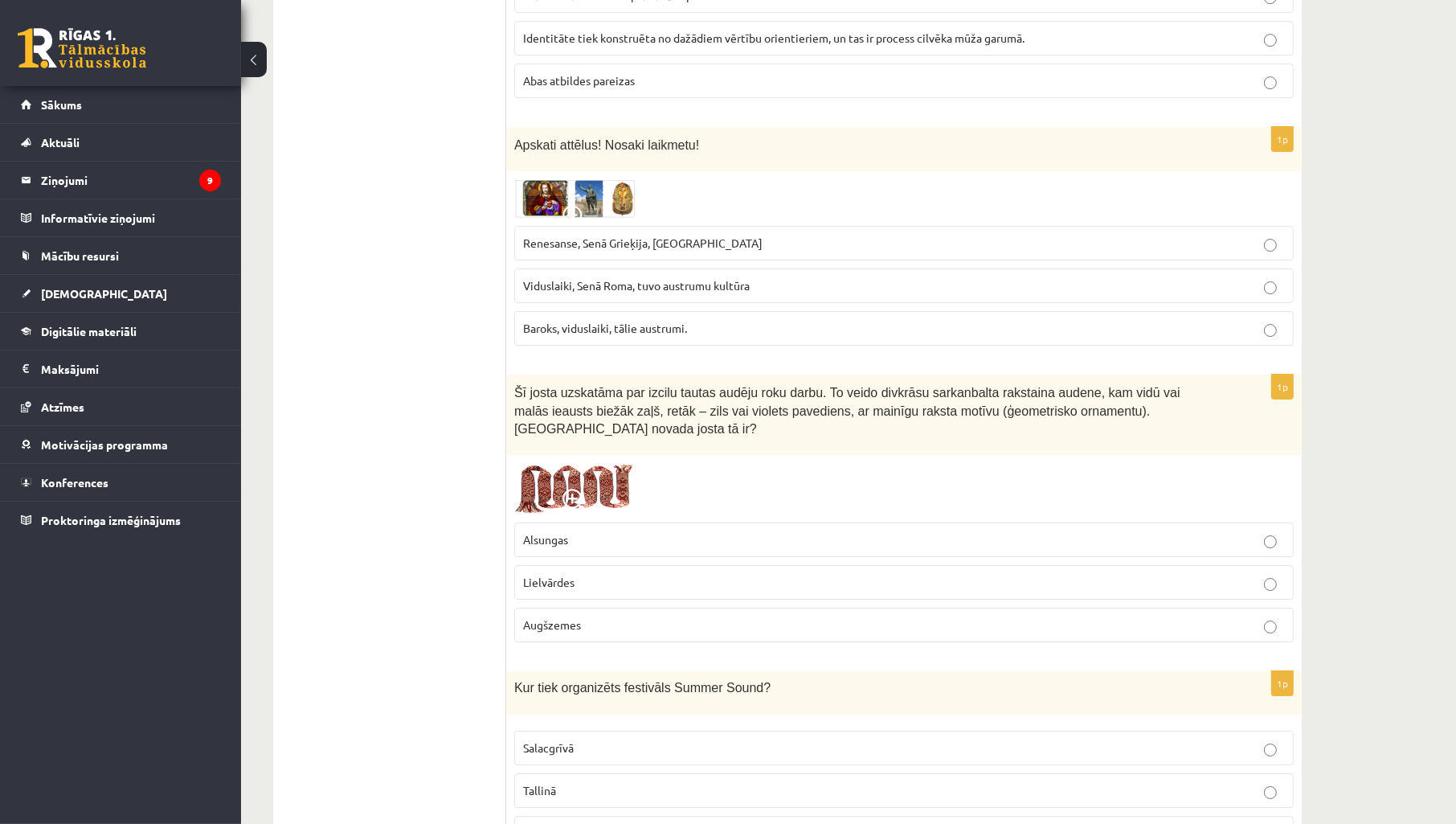
scroll to position [5956, 0]
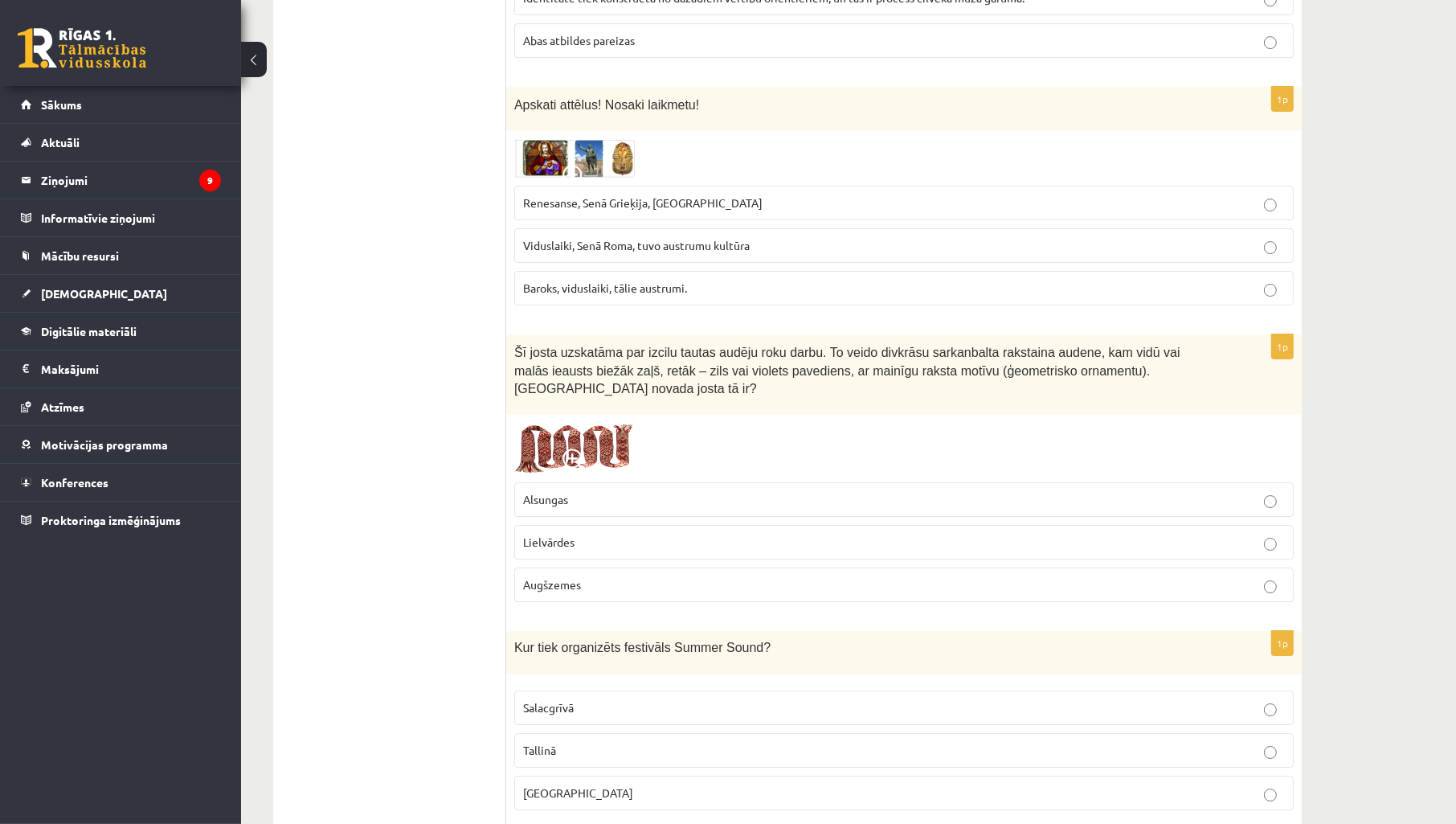
click at [549, 147] on img at bounding box center [574, 158] width 121 height 39
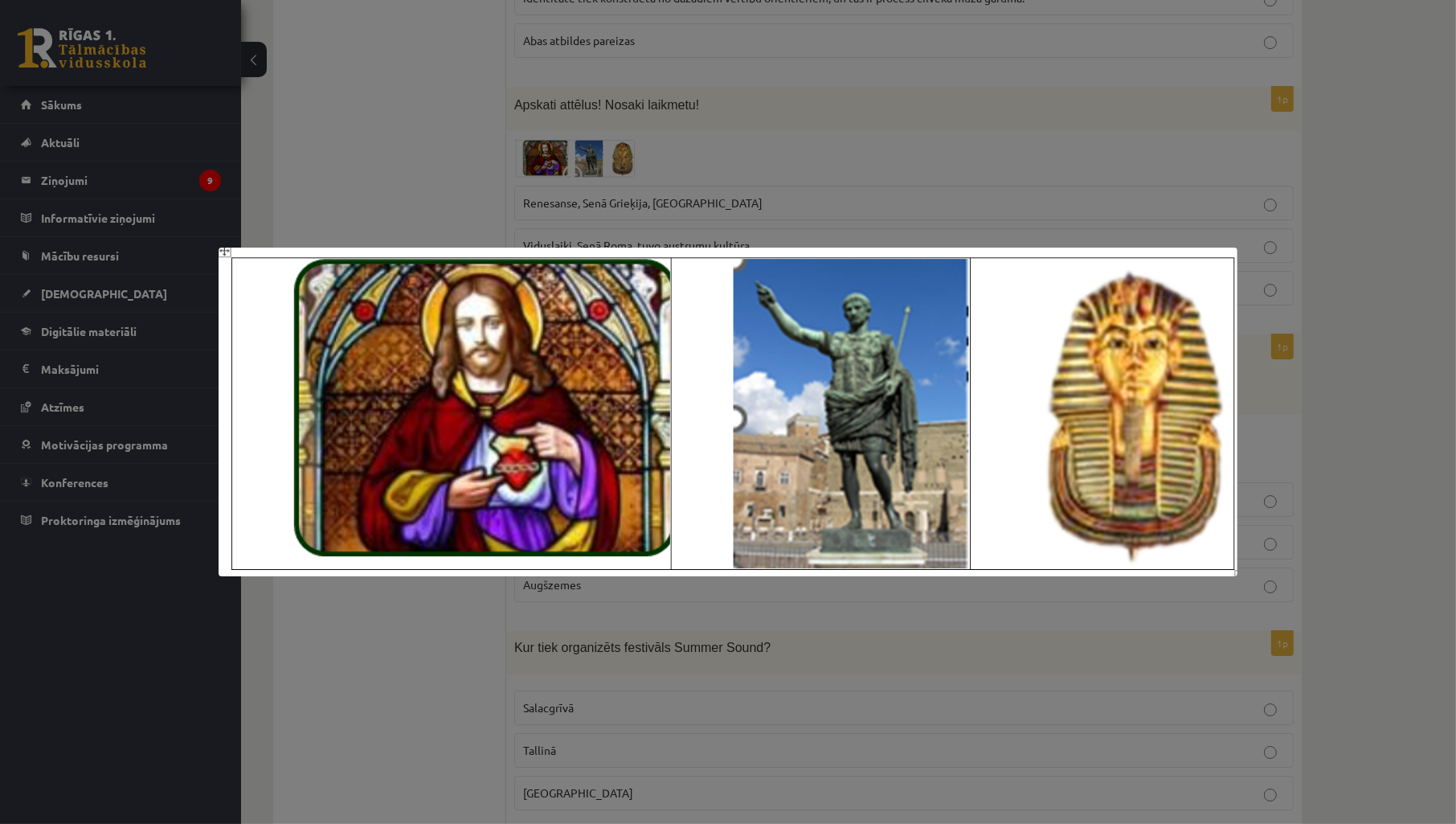
click at [842, 151] on div at bounding box center [728, 412] width 1456 height 824
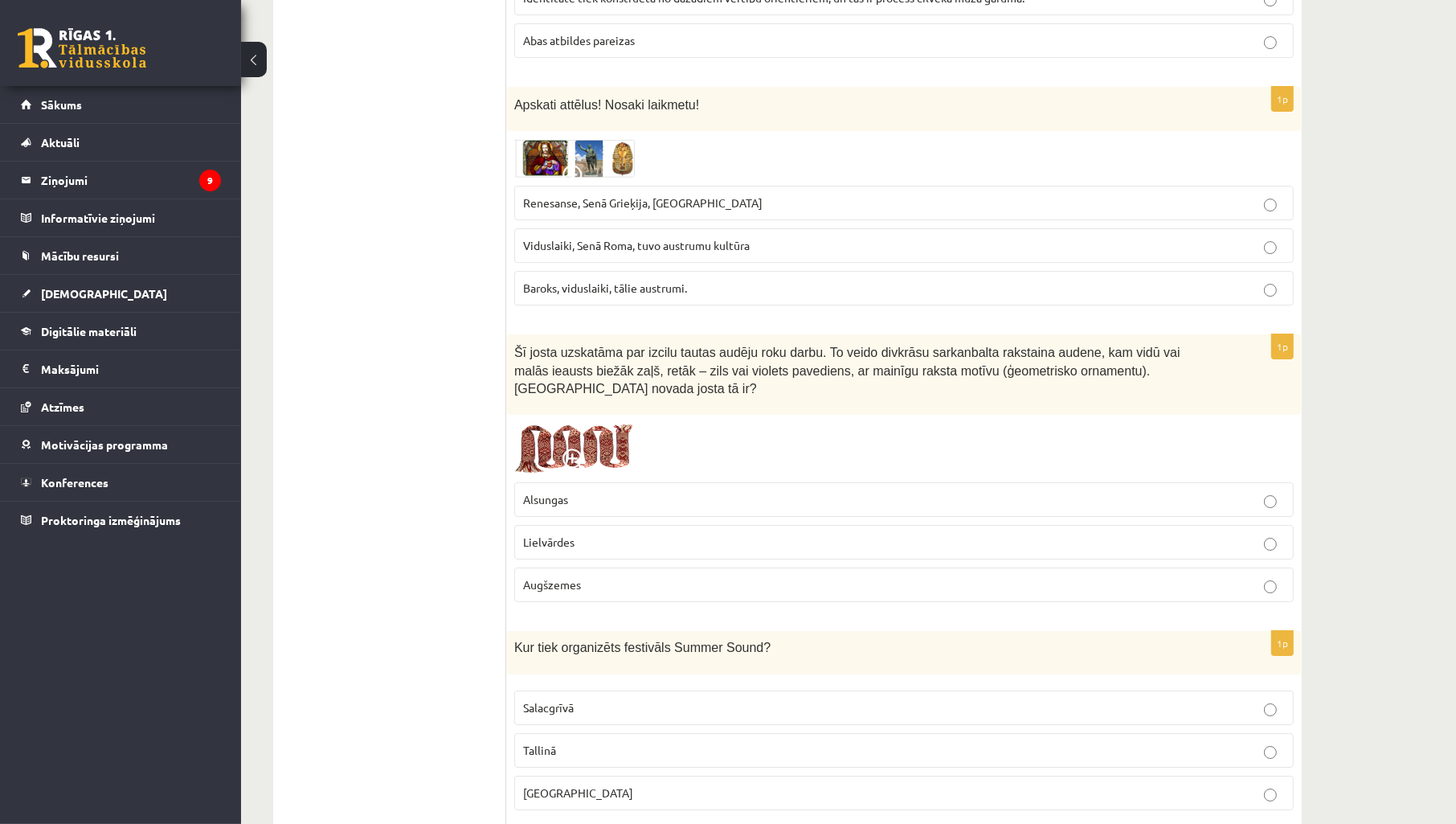
click at [507, 162] on div "1p Apskati attēlus! Nosaki laikmetu! Renesanse, Senā Grieķija, Ēģipte Viduslaik…" at bounding box center [903, 202] width 796 height 231
click at [540, 147] on img at bounding box center [574, 158] width 121 height 39
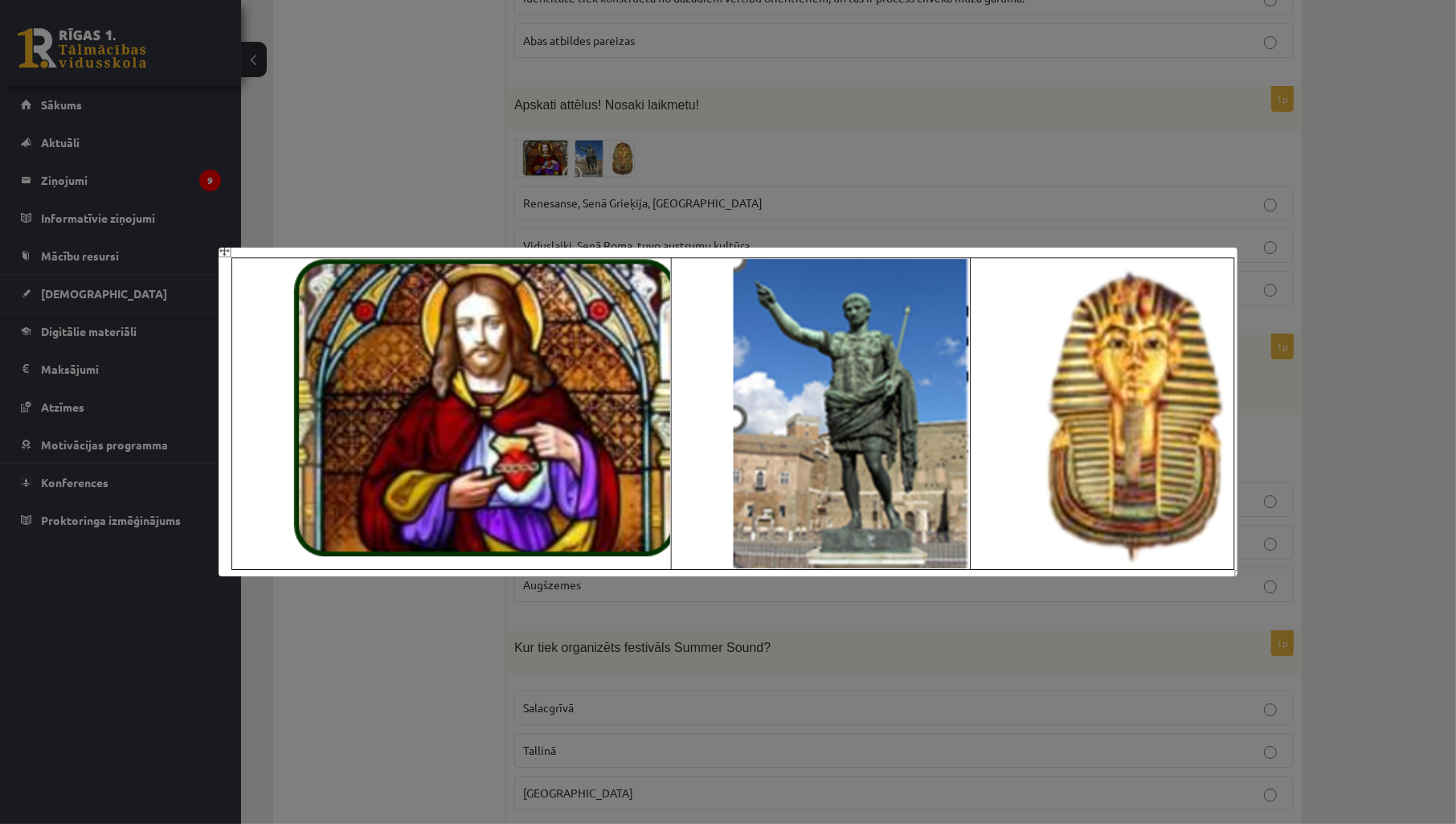
click at [823, 136] on div at bounding box center [728, 412] width 1456 height 824
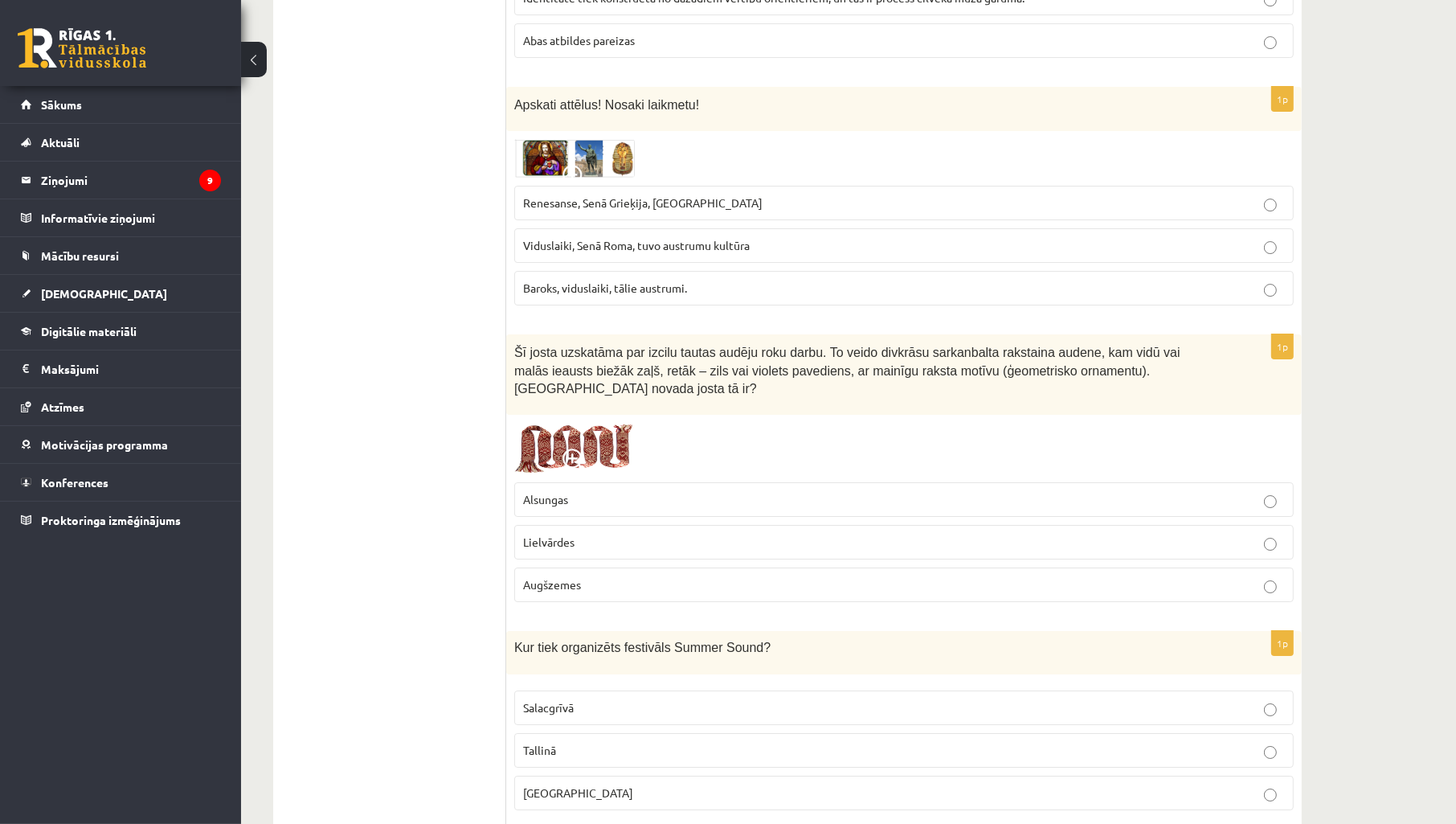
click at [684, 196] on span "Renesanse, Senā Grieķija, Ēģipte" at bounding box center [642, 202] width 239 height 15
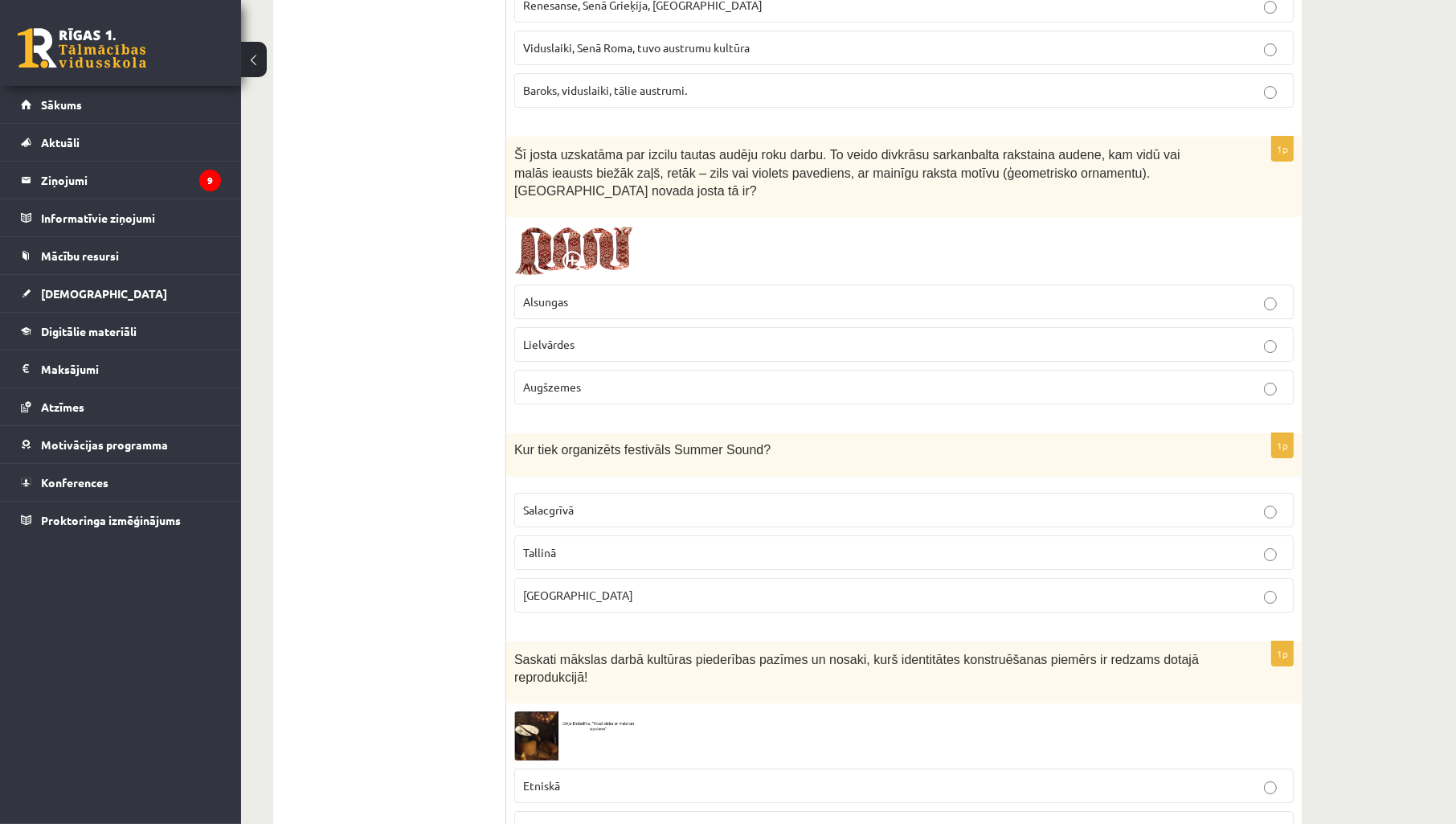
scroll to position [6193, 0]
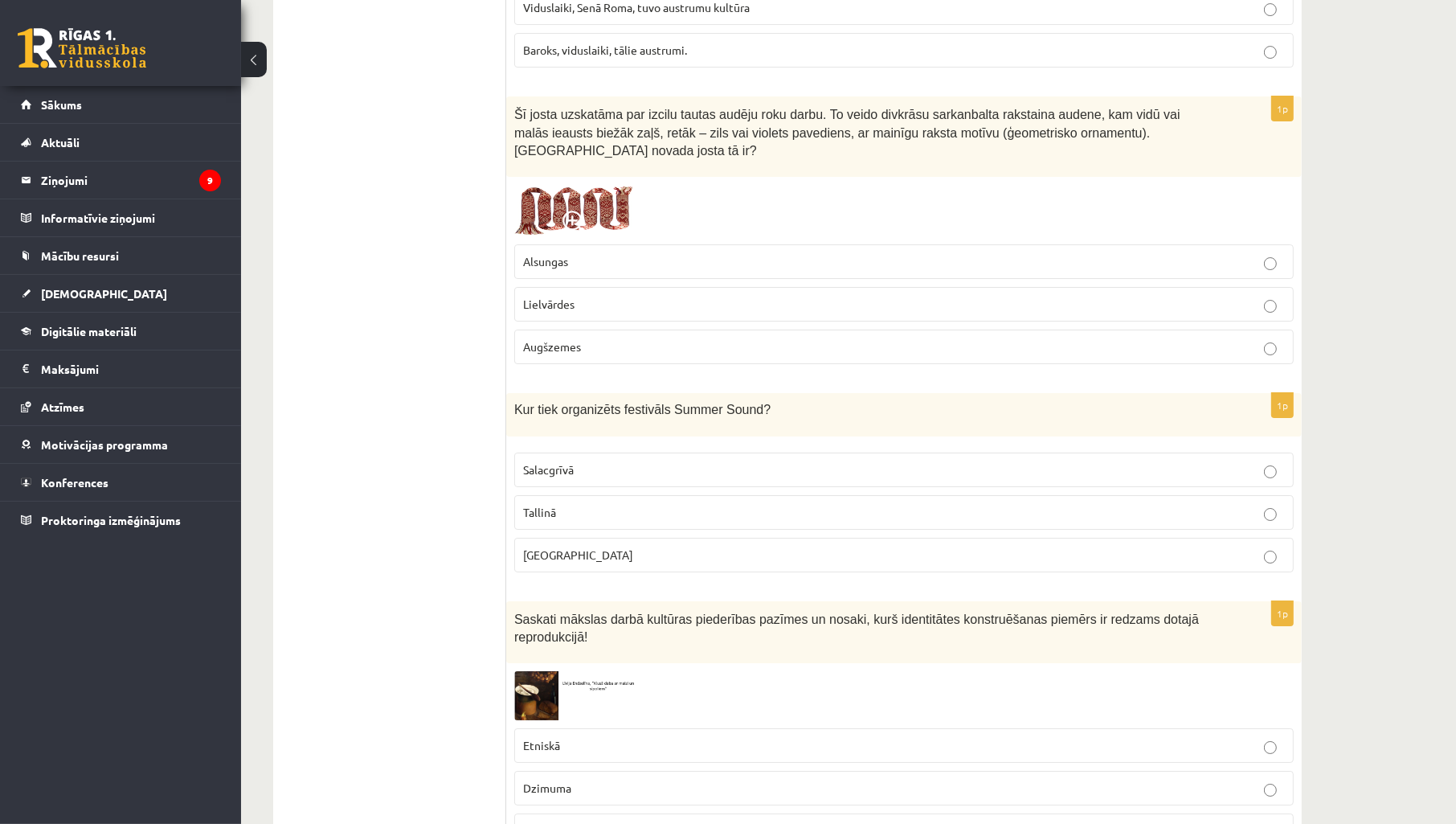
click at [741, 185] on div at bounding box center [903, 211] width 780 height 52
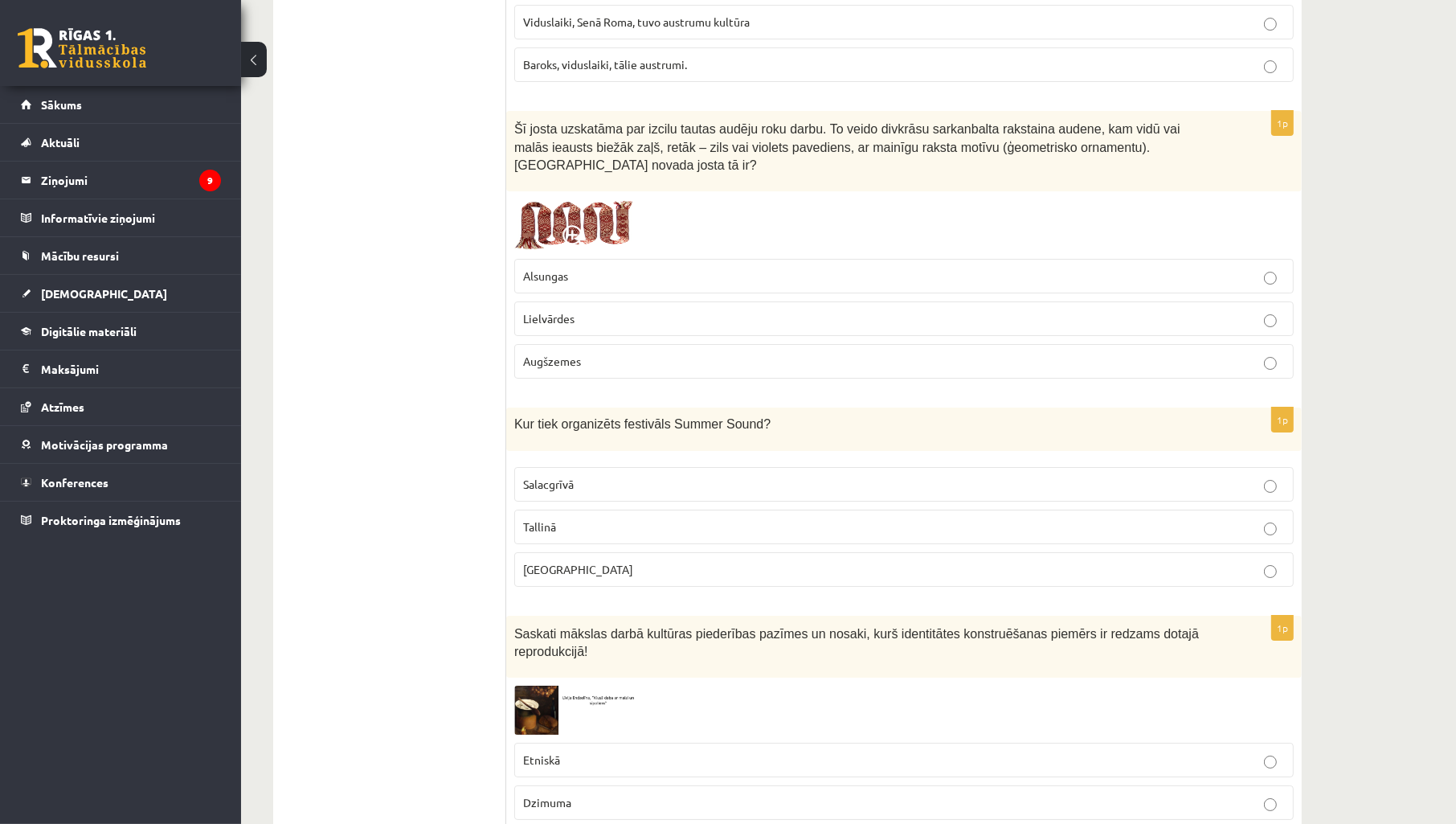
scroll to position [6123, 0]
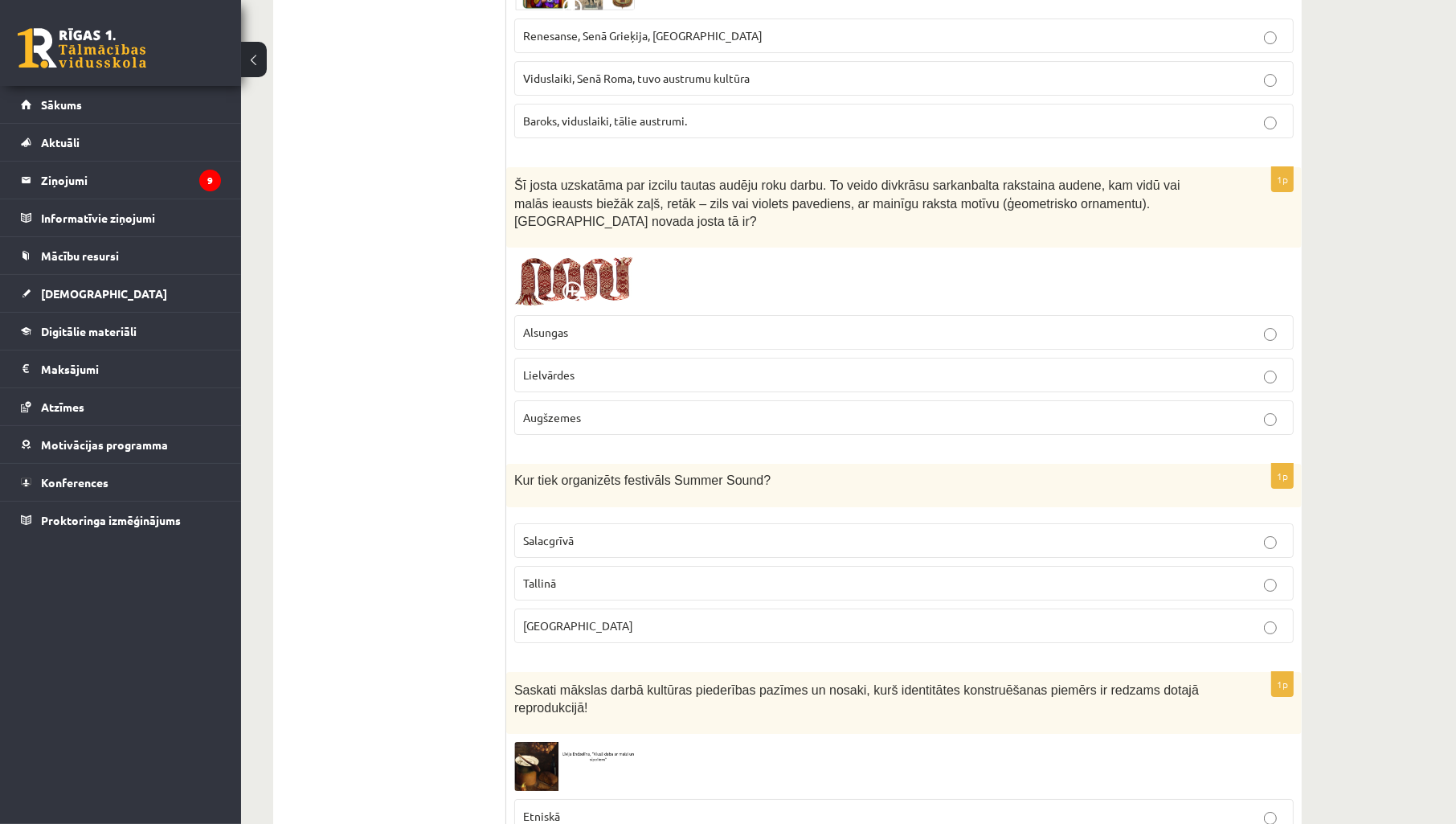
click at [590, 367] on p "Lielvārdes" at bounding box center [903, 375] width 762 height 17
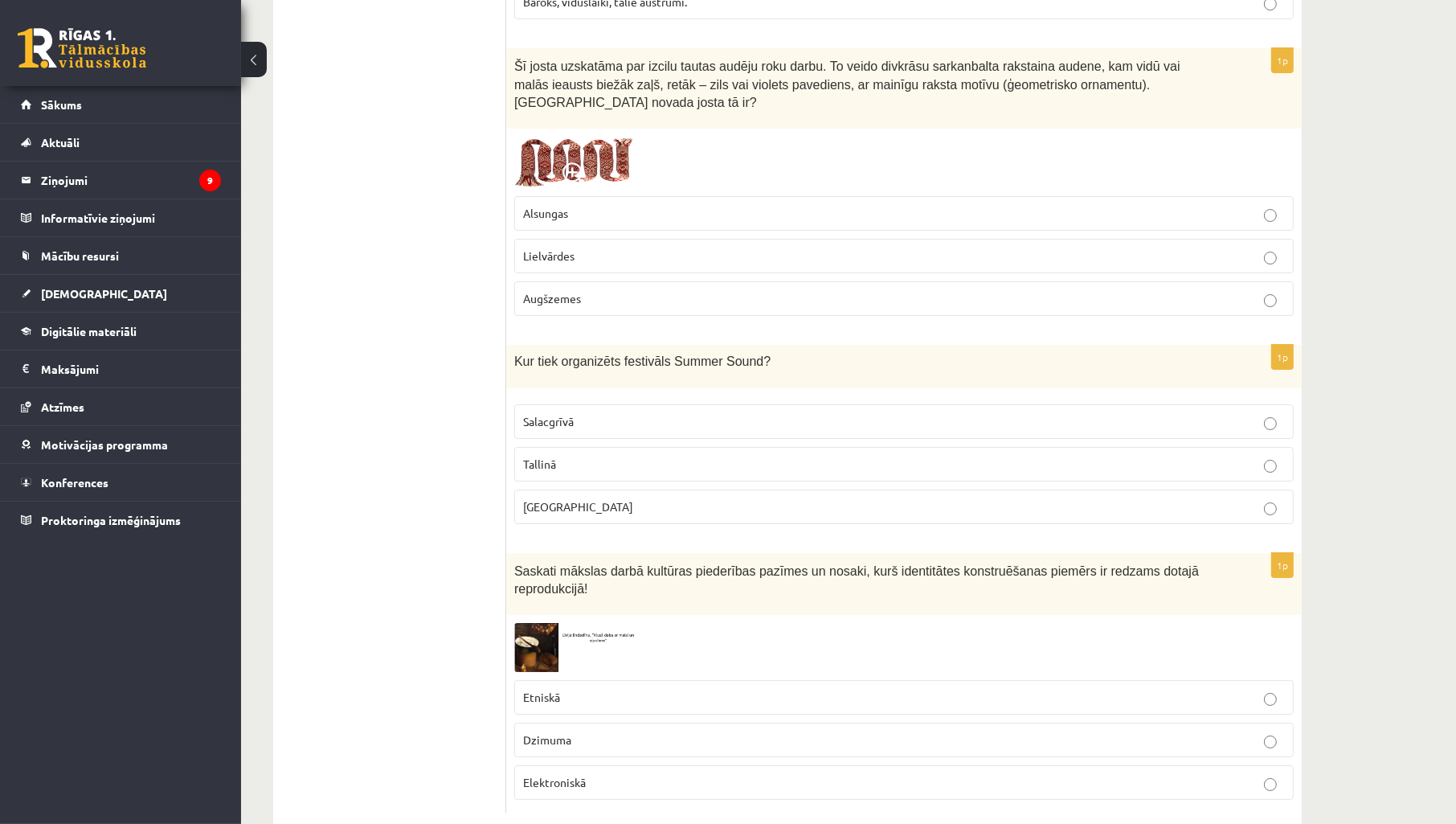
click at [613, 498] on p "Liepājā" at bounding box center [903, 506] width 762 height 17
click at [569, 689] on p "Etniskā" at bounding box center [903, 697] width 762 height 17
click at [544, 623] on img at bounding box center [574, 647] width 121 height 49
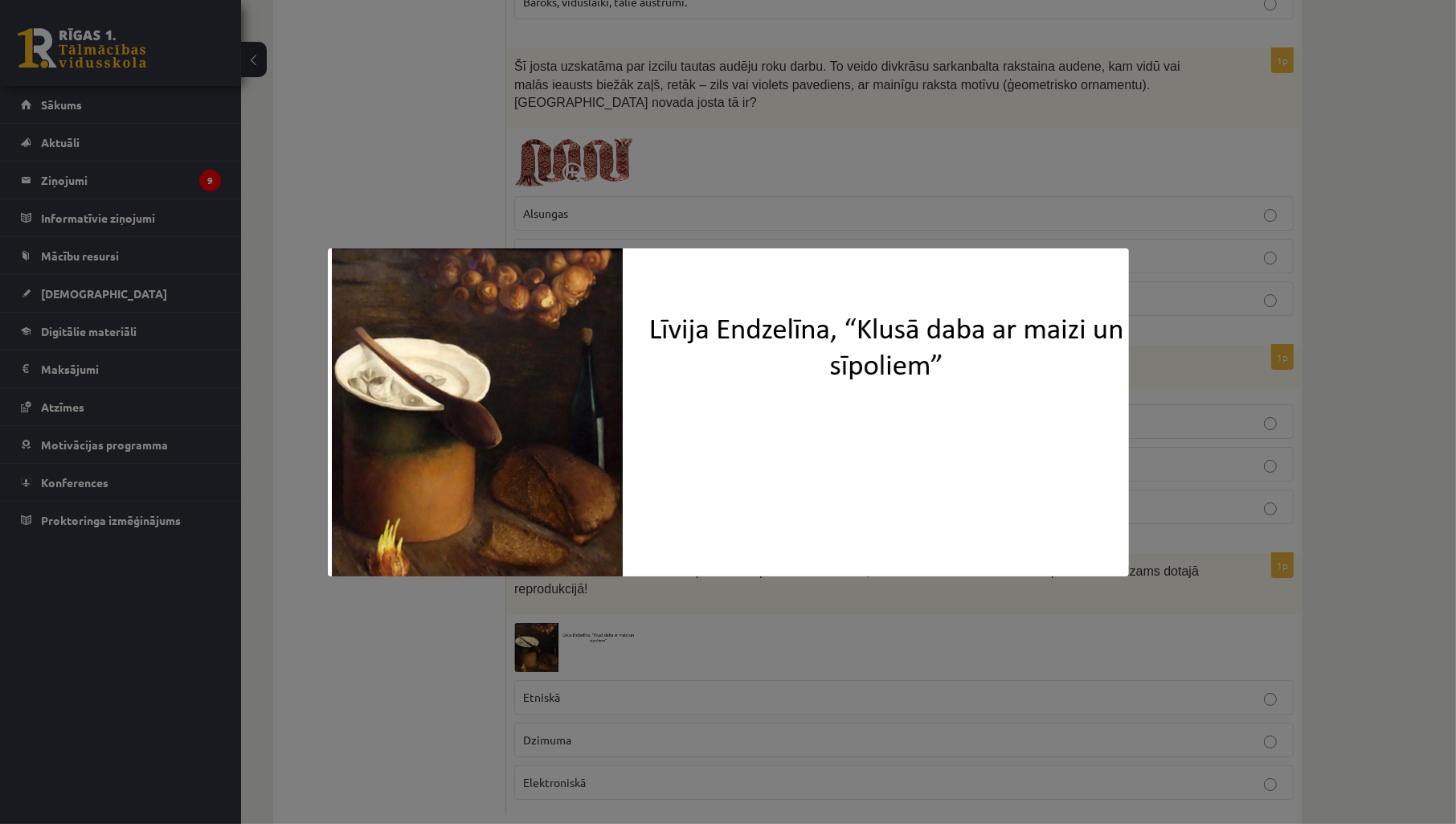
click at [731, 604] on div at bounding box center [728, 412] width 1456 height 824
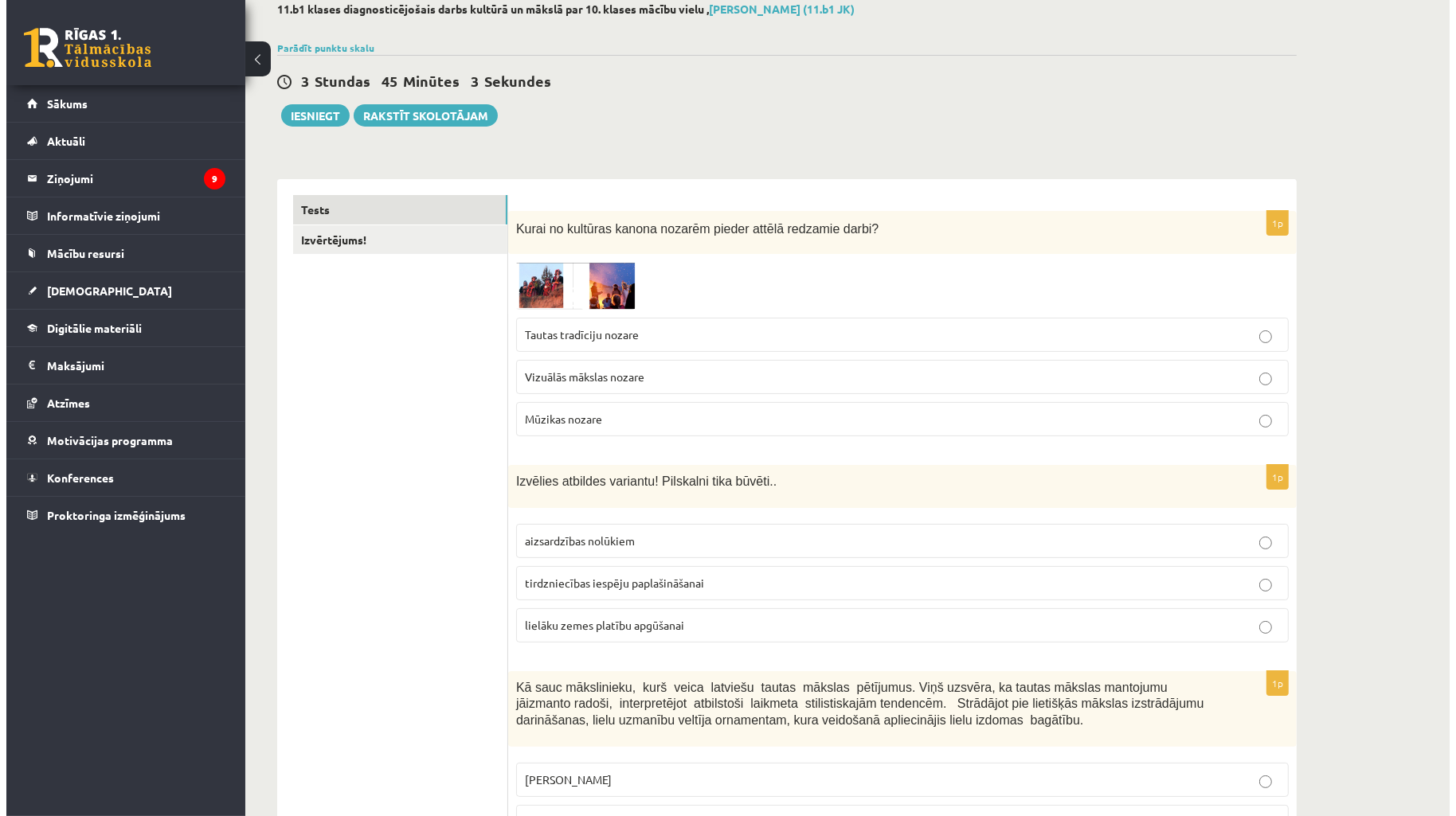
scroll to position [0, 0]
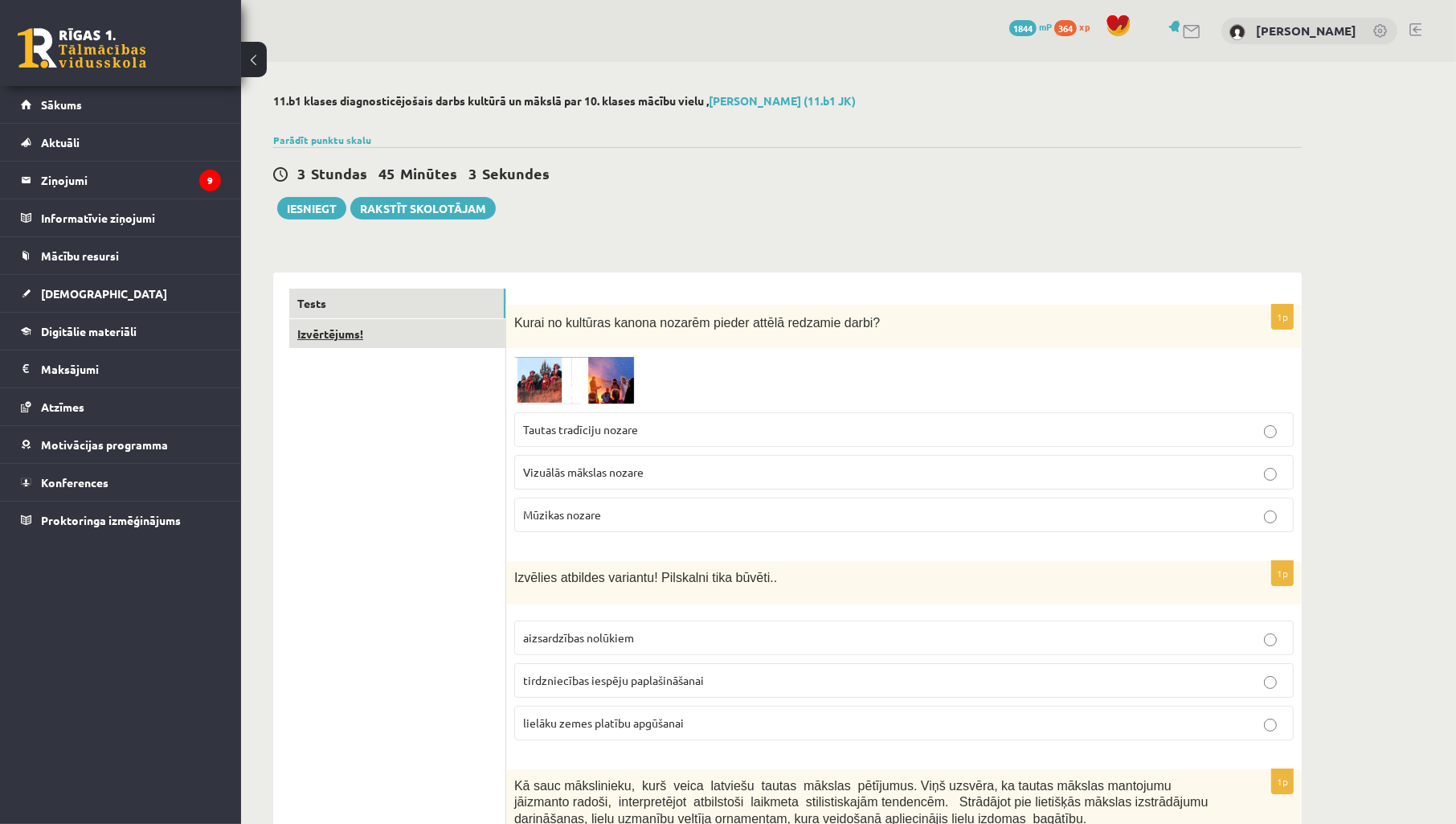
click at [391, 328] on link "Izvērtējums!" at bounding box center [397, 334] width 216 height 30
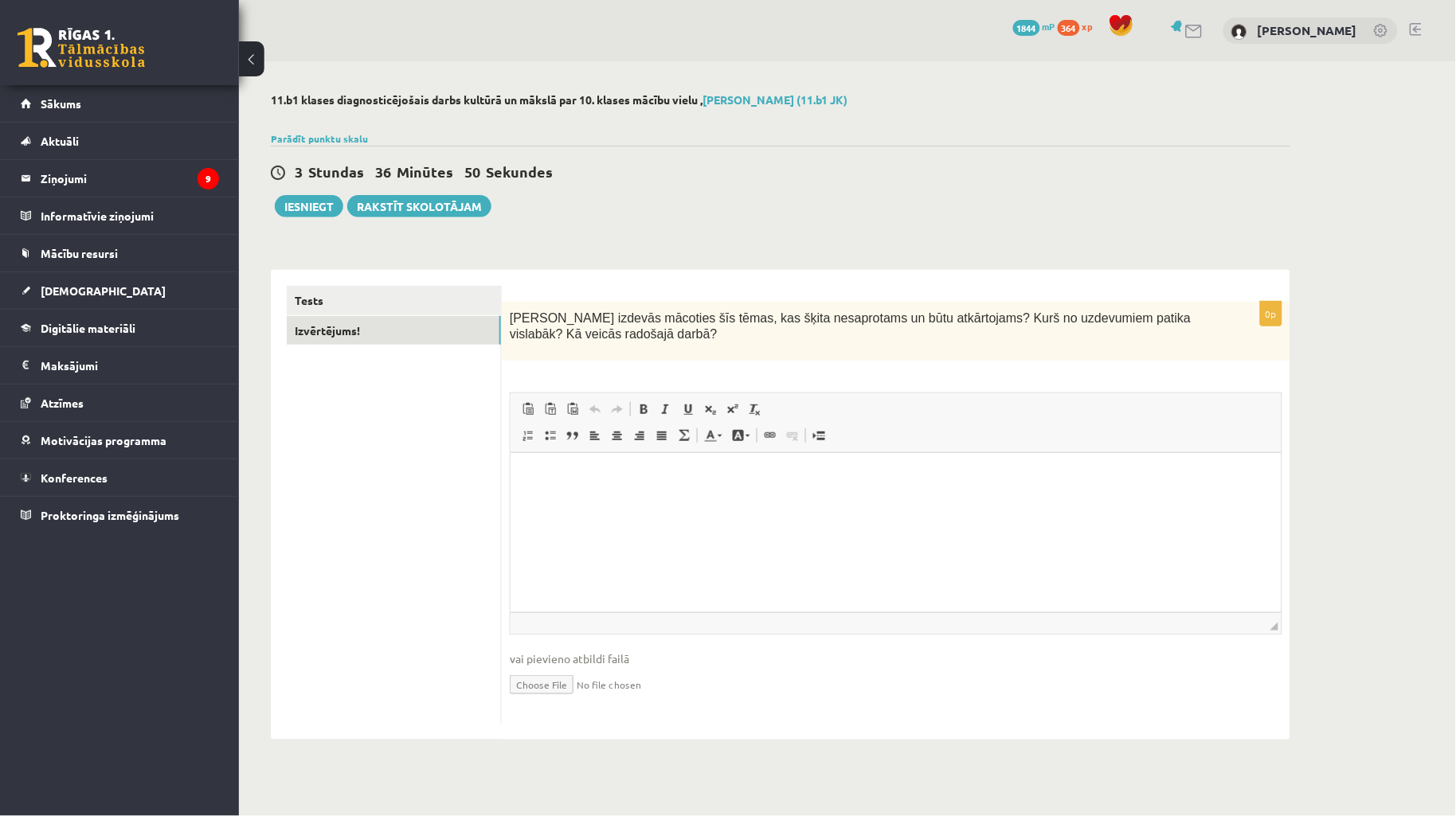
click at [799, 205] on div "3 Stundas 36 Minūtes 50 Sekundes Ieskaite saglabāta! Iesniegt Rakstīt skolotājam" at bounding box center [780, 182] width 1020 height 72
click at [447, 300] on link "Tests" at bounding box center [394, 301] width 214 height 30
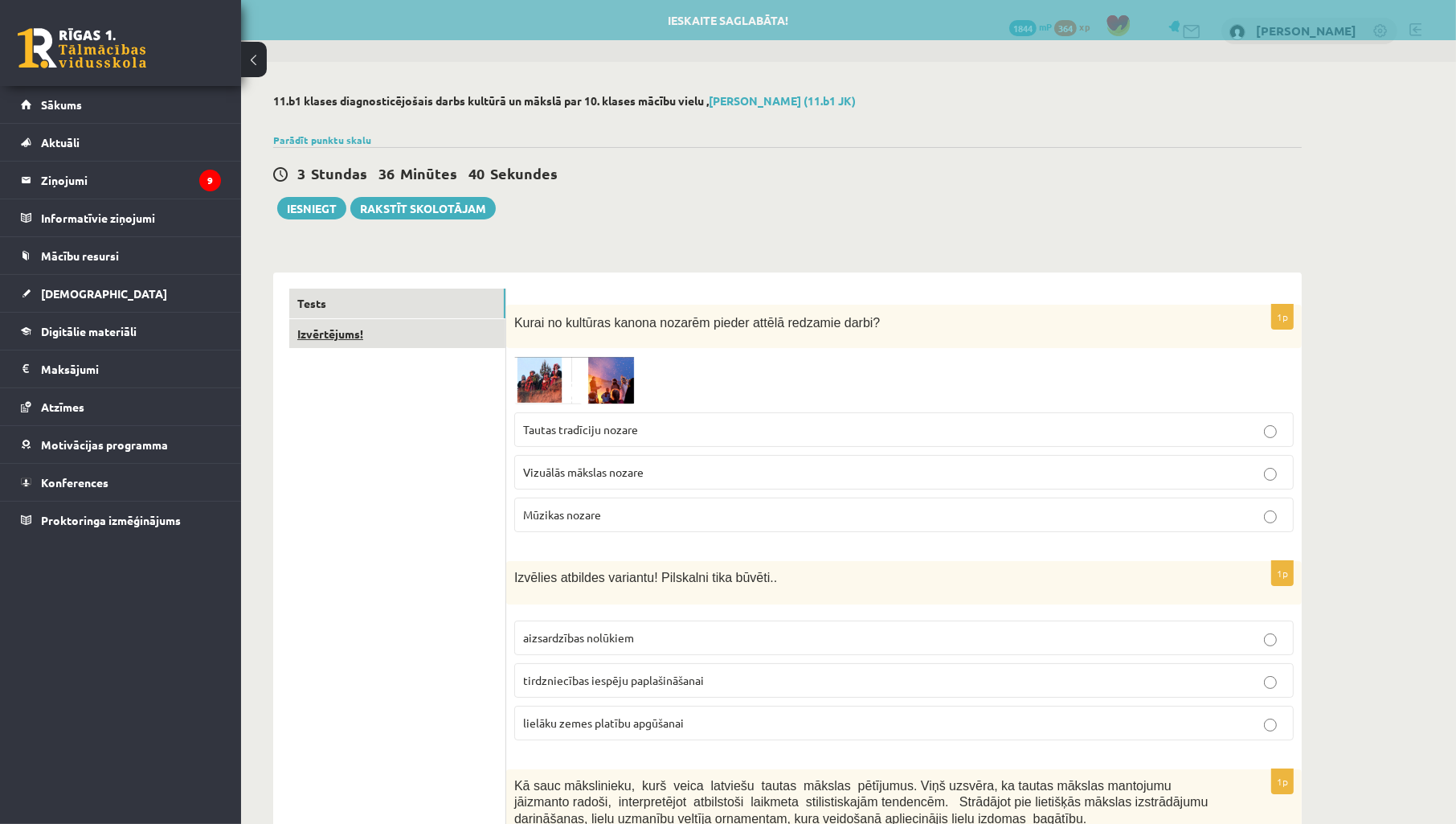
click at [436, 327] on link "Izvērtējums!" at bounding box center [397, 334] width 216 height 30
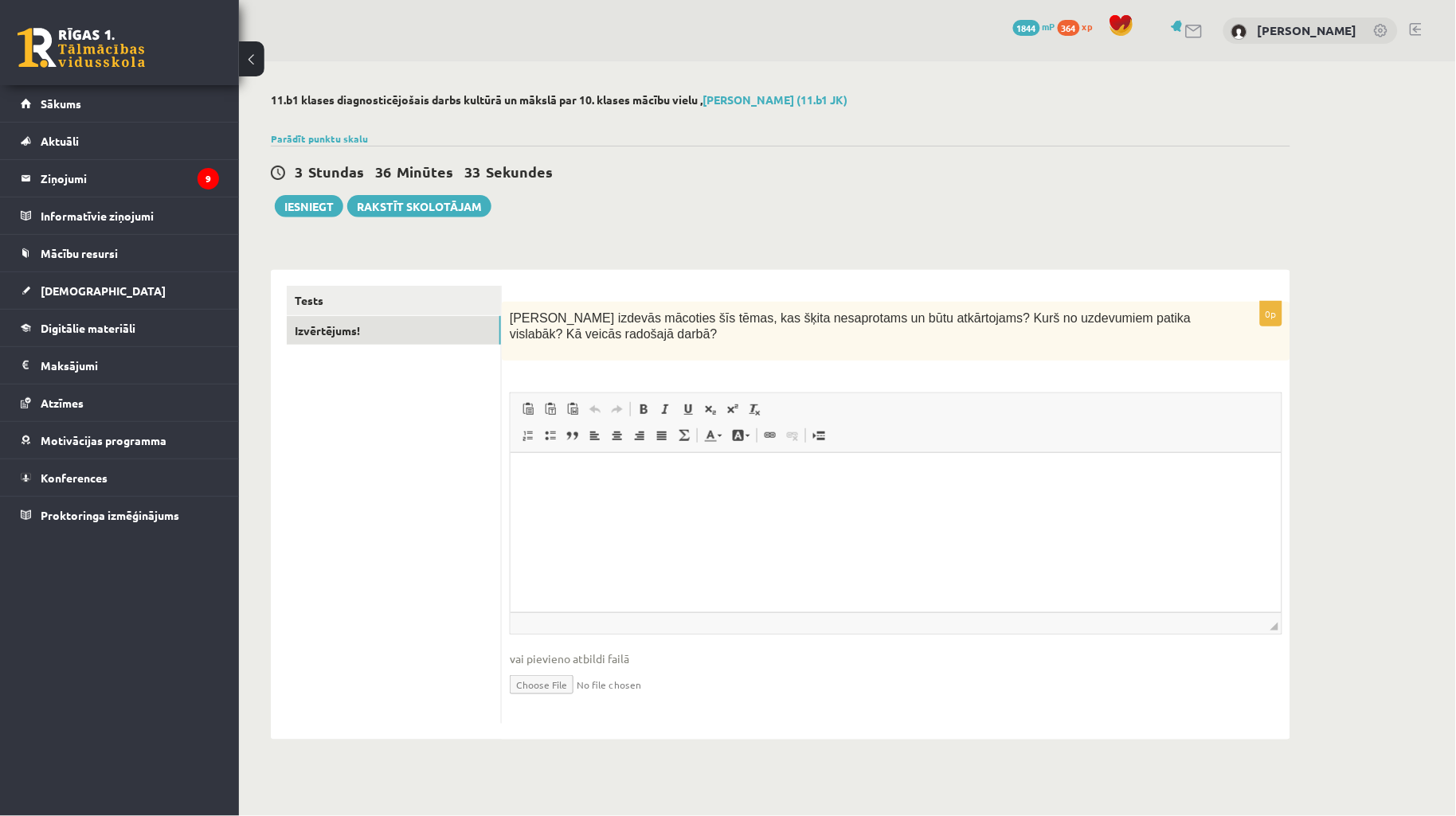
click at [706, 501] on html at bounding box center [894, 477] width 771 height 48
click at [321, 201] on button "Iesniegt" at bounding box center [308, 206] width 68 height 23
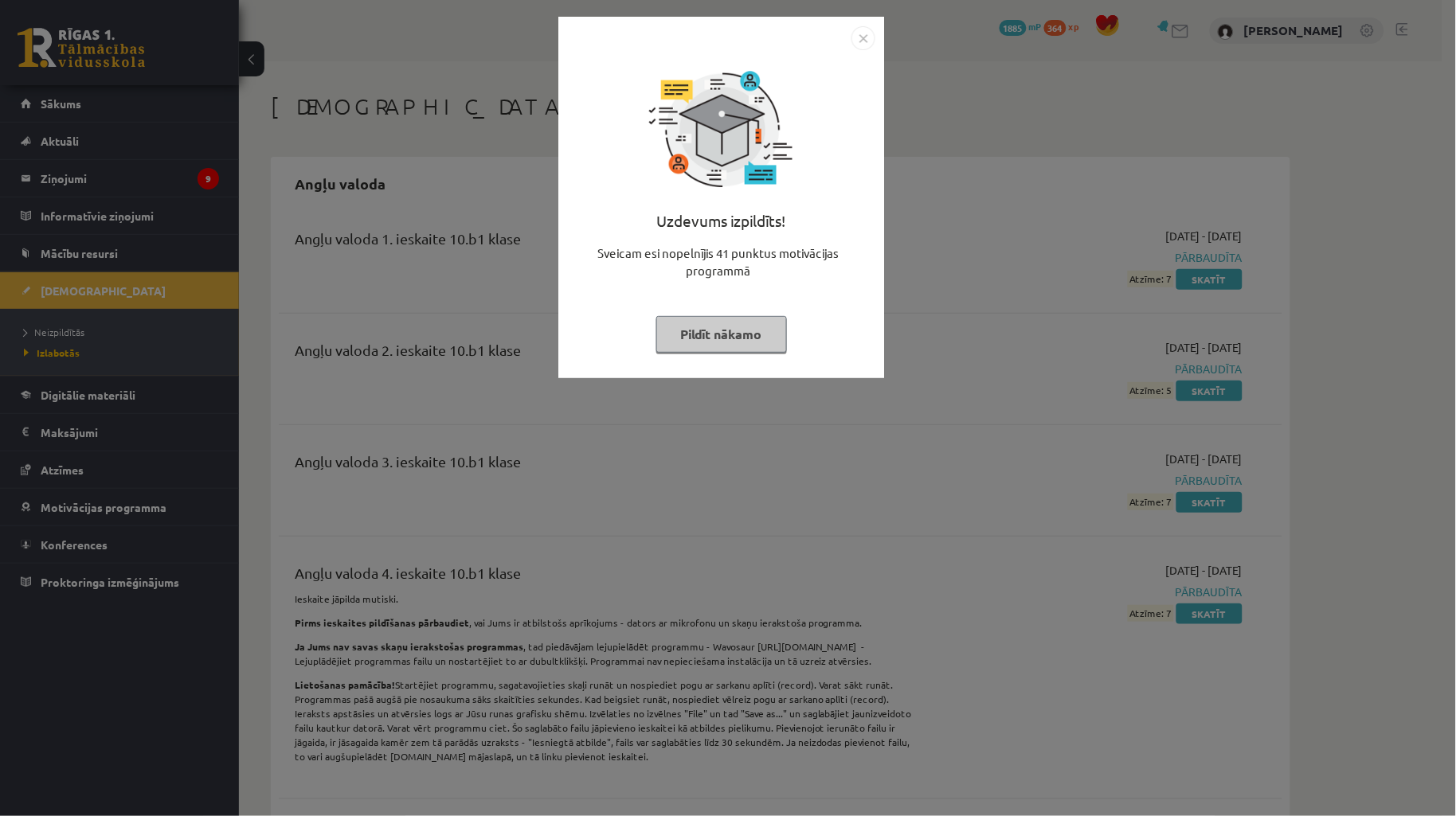
click at [728, 346] on button "Pildīt nākamo" at bounding box center [722, 334] width 130 height 37
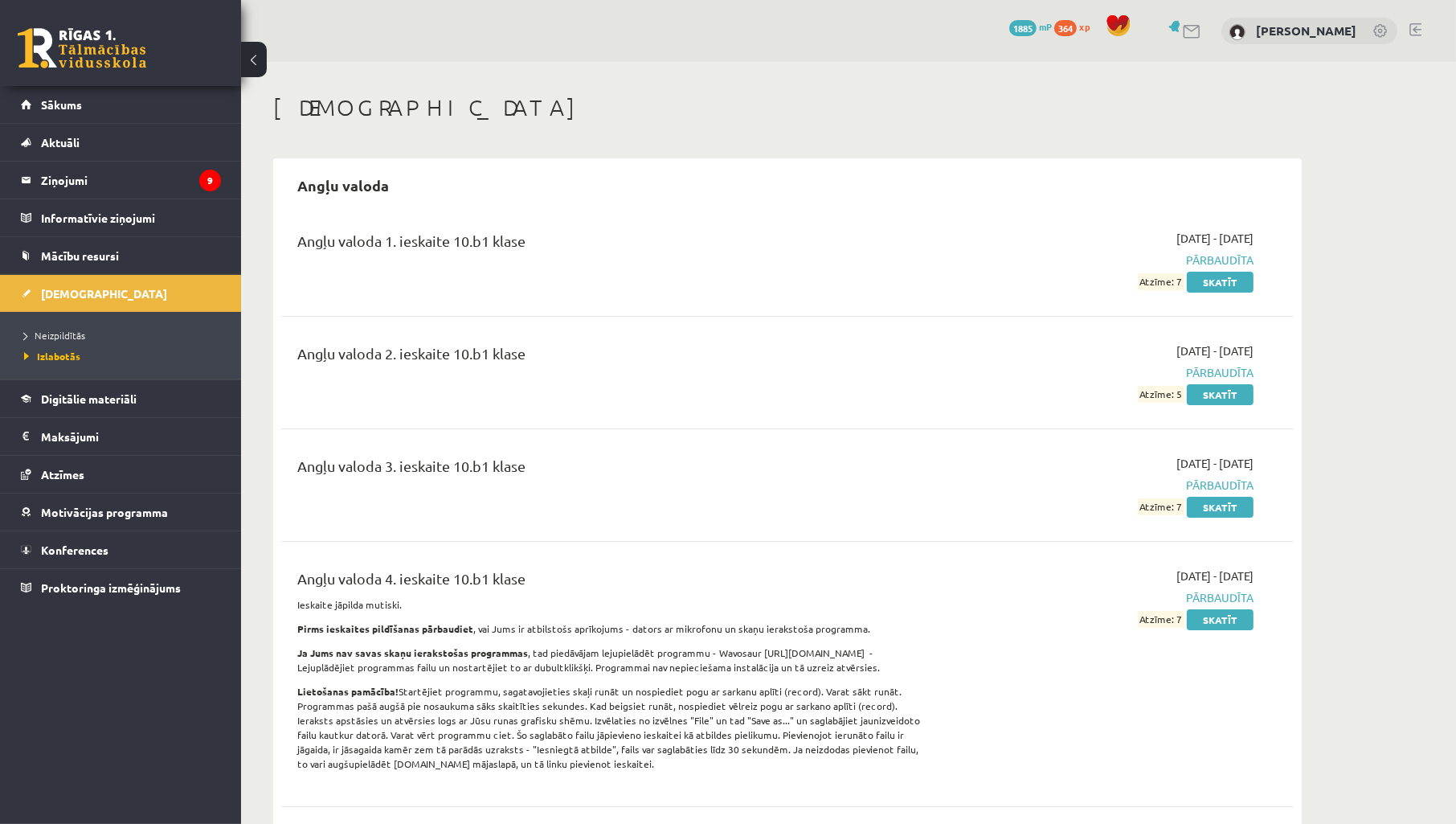
click at [78, 338] on span "Neizpildītās" at bounding box center [54, 335] width 61 height 13
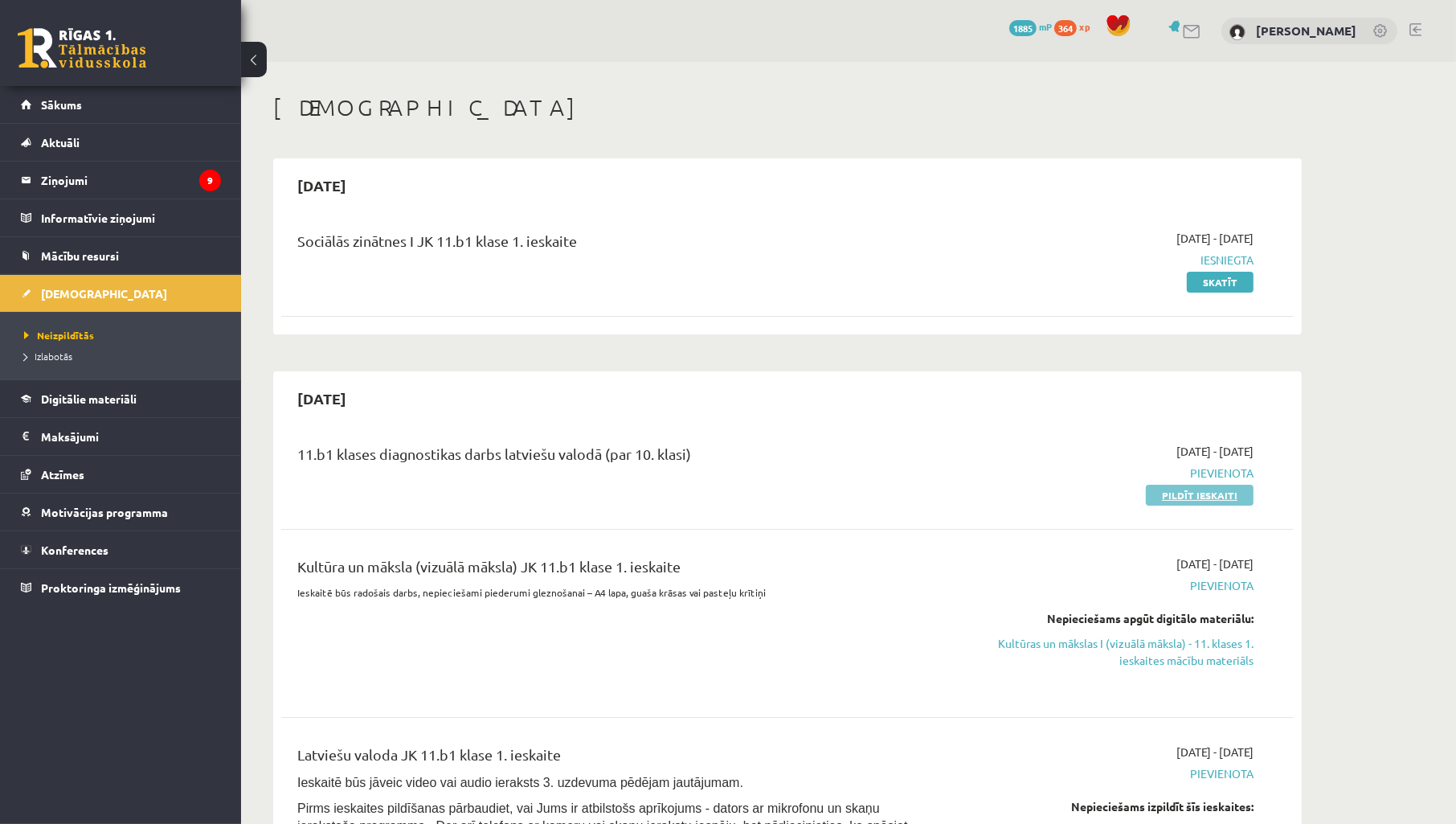
click at [1210, 495] on link "Pildīt ieskaiti" at bounding box center [1200, 495] width 108 height 21
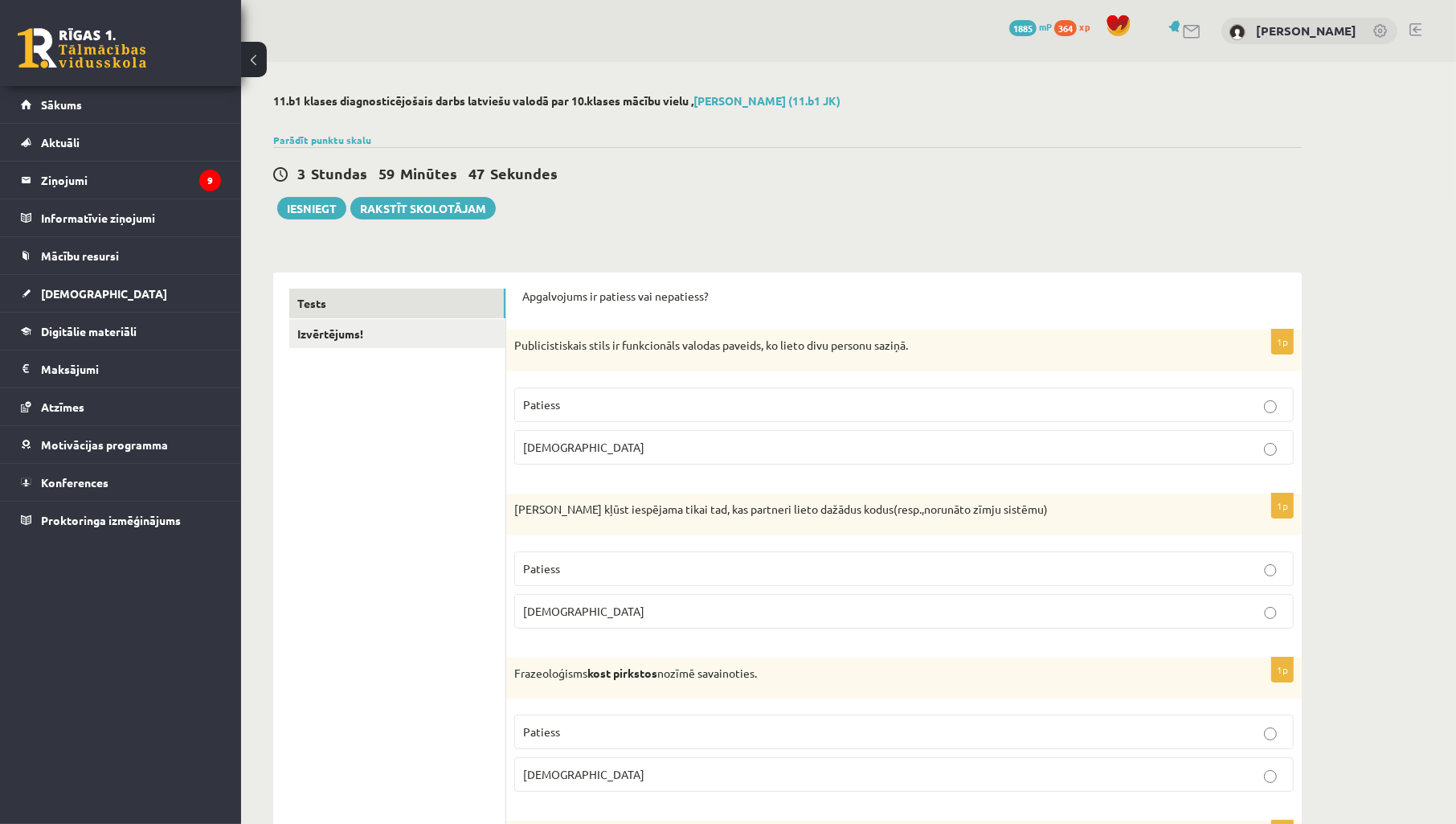
click at [663, 451] on p "[DEMOGRAPHIC_DATA]" at bounding box center [903, 447] width 762 height 17
click at [560, 400] on p "Patiess" at bounding box center [903, 405] width 762 height 17
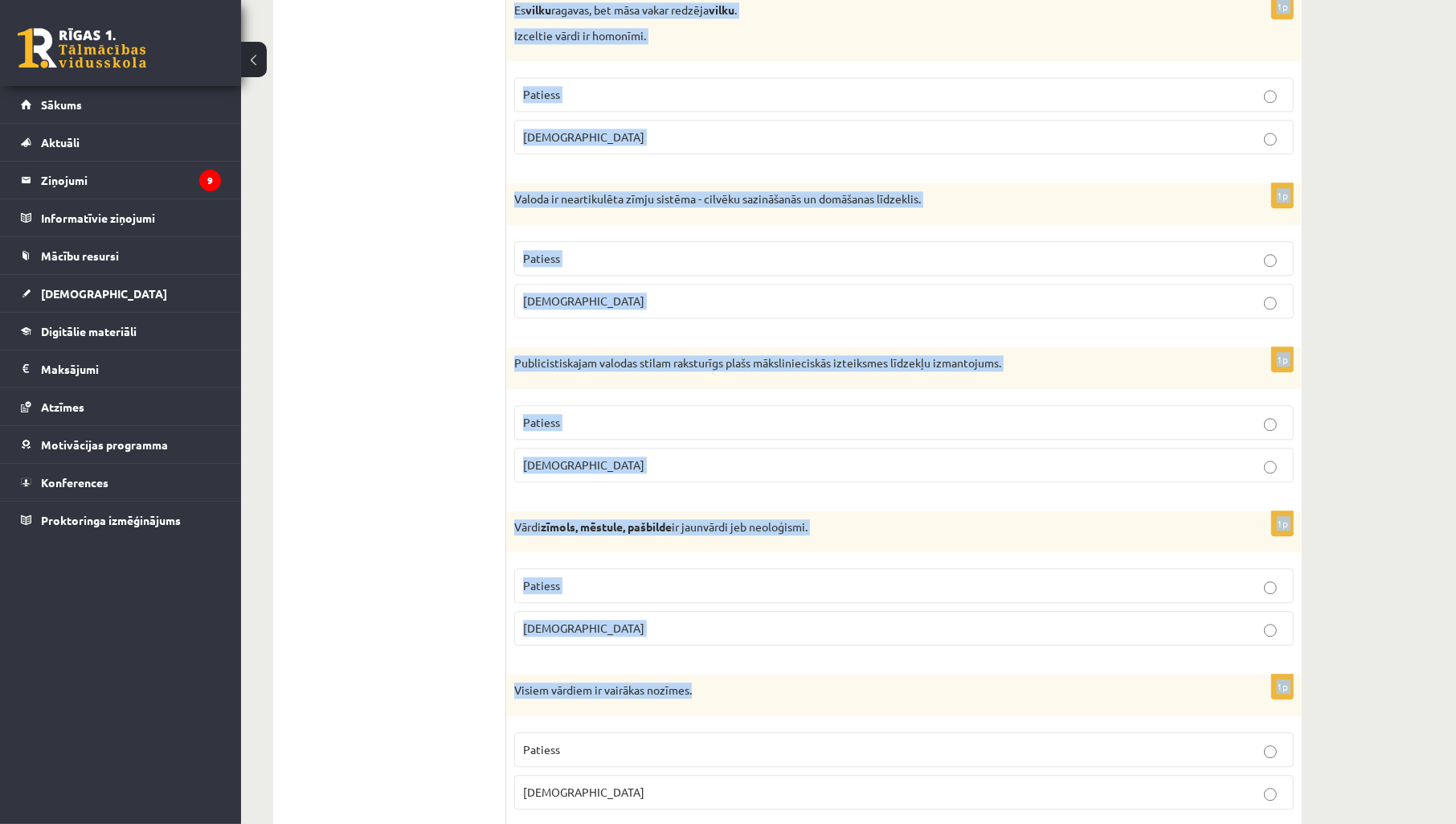
scroll to position [4509, 0]
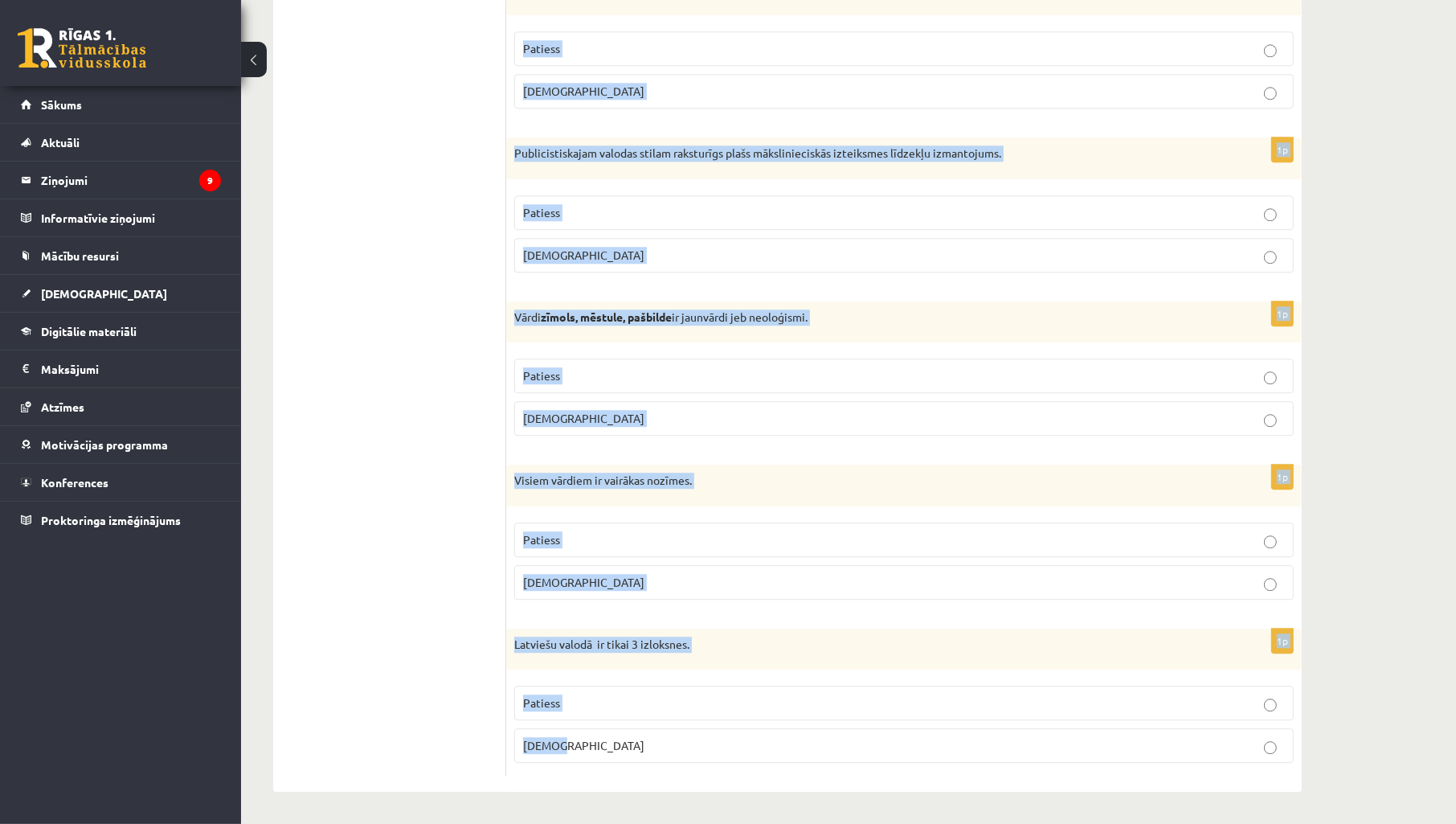
drag, startPoint x: 539, startPoint y: 295, endPoint x: 1336, endPoint y: 729, distance: 907.5
copy form "Apgalvojums ir patiess vai nepatiess? 1p Publicistiskais stils ir funkcionāls v…"
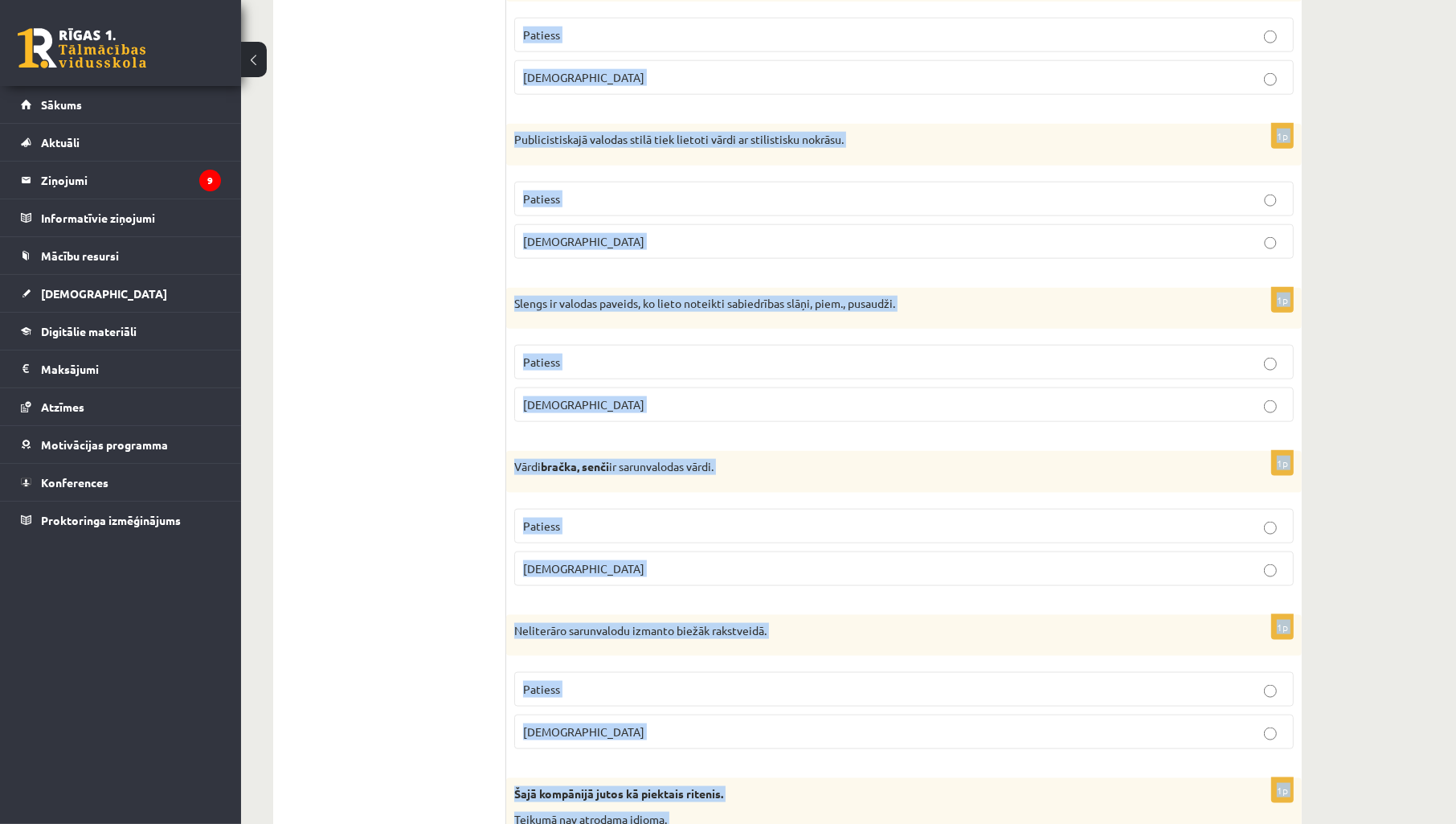
click at [1352, 369] on div "**********" at bounding box center [849, 686] width 1215 height 5262
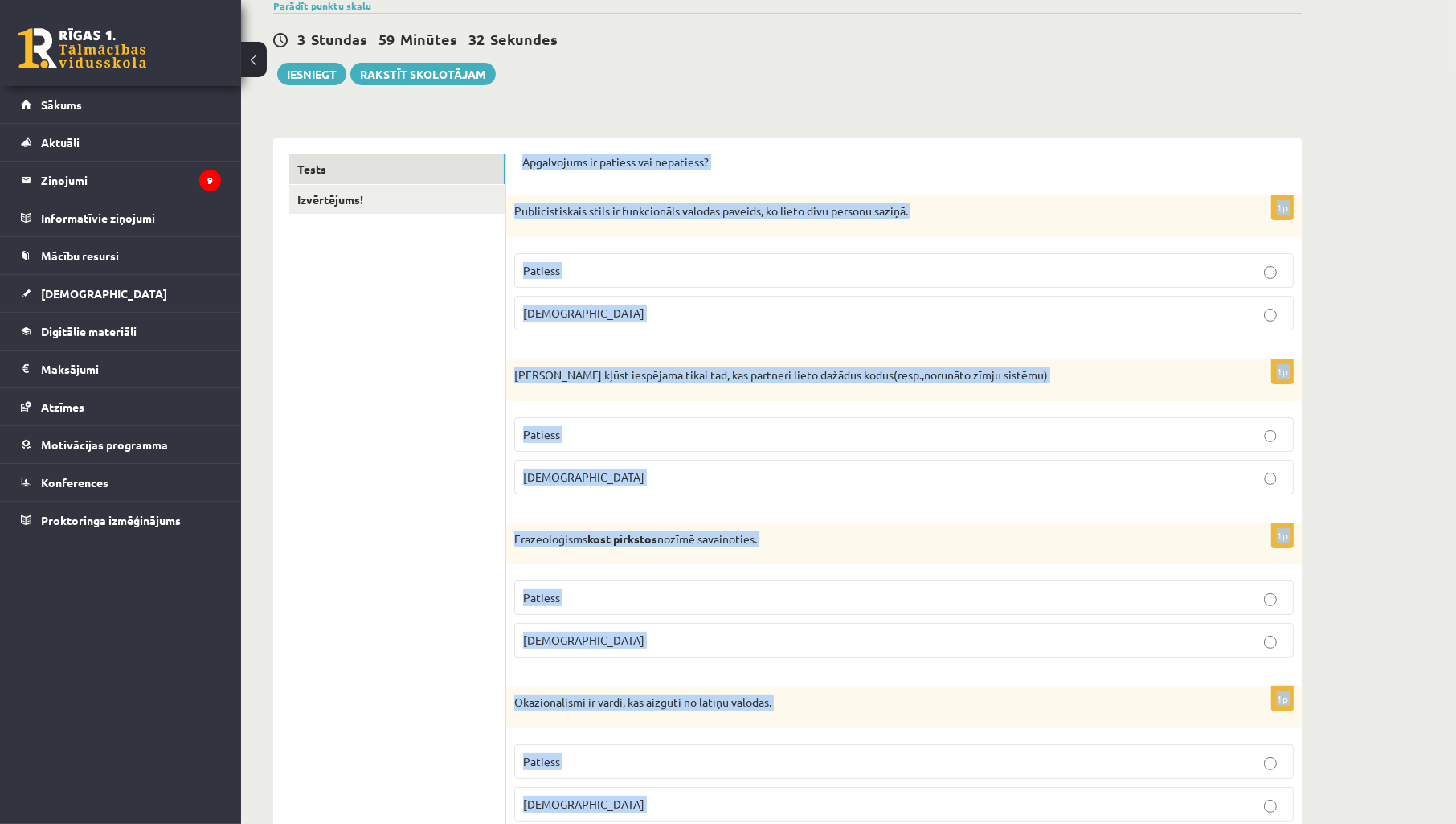
scroll to position [0, 0]
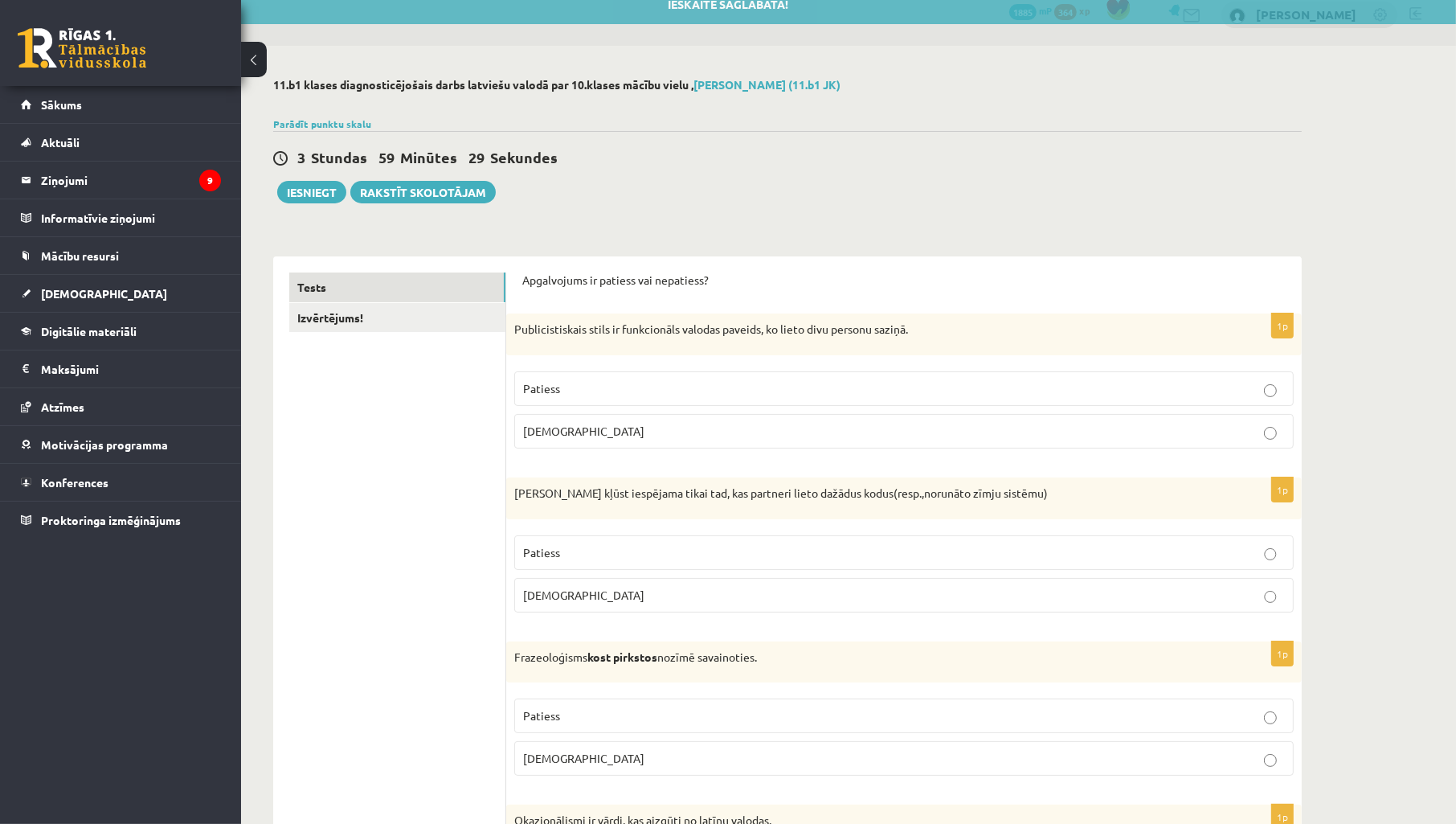
scroll to position [119, 0]
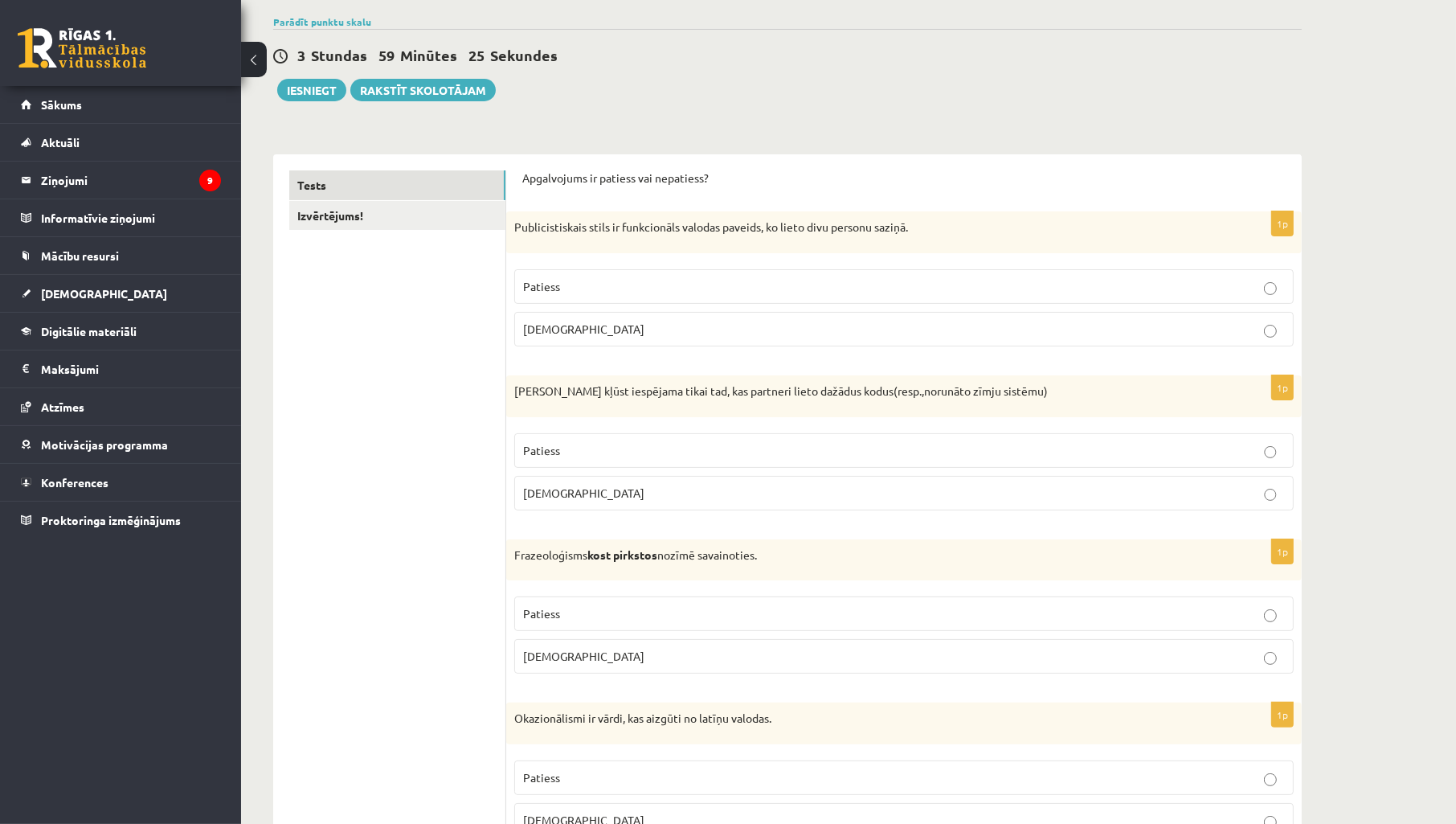
click at [613, 490] on p "Aplams" at bounding box center [903, 493] width 762 height 17
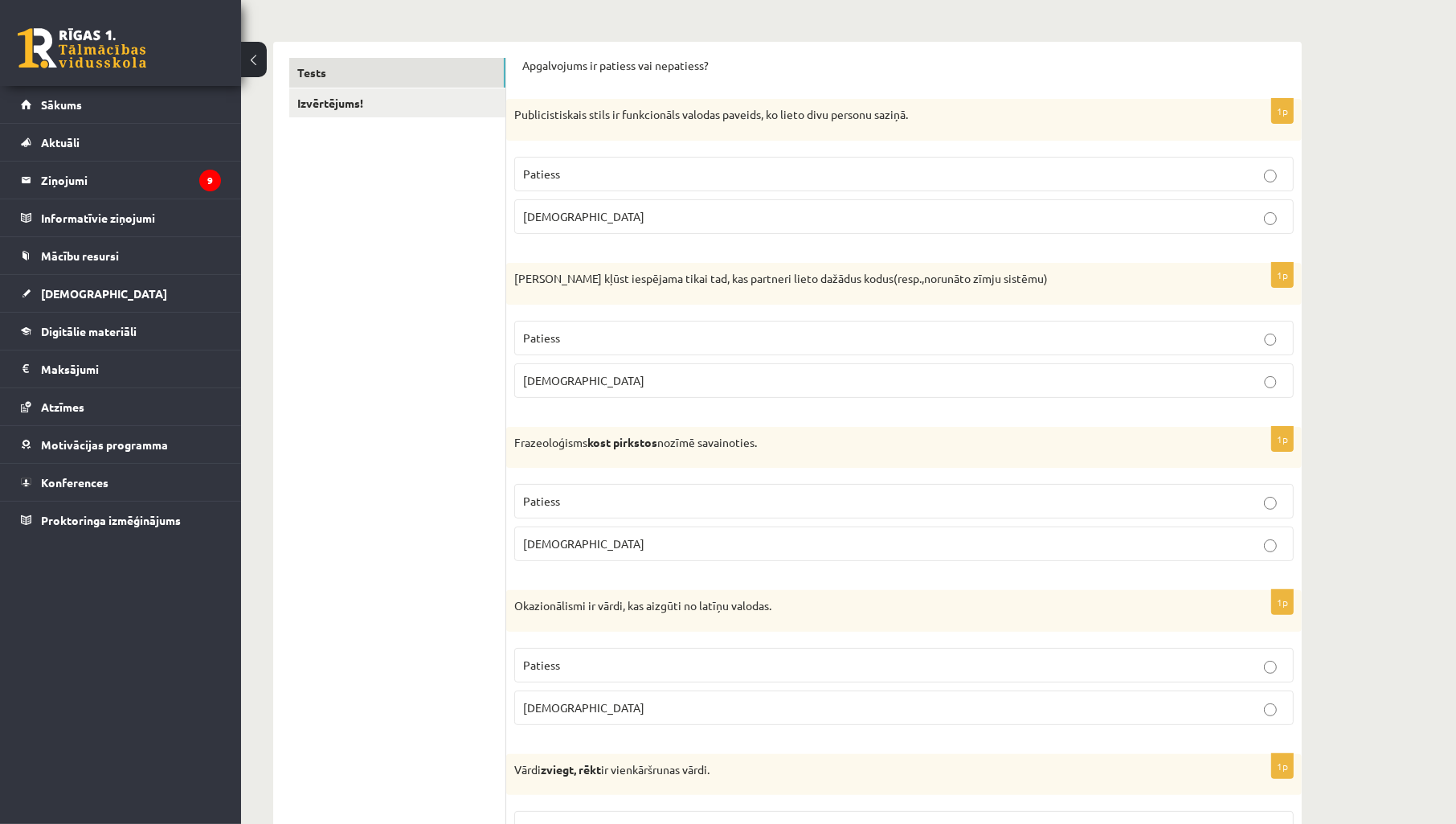
scroll to position [357, 0]
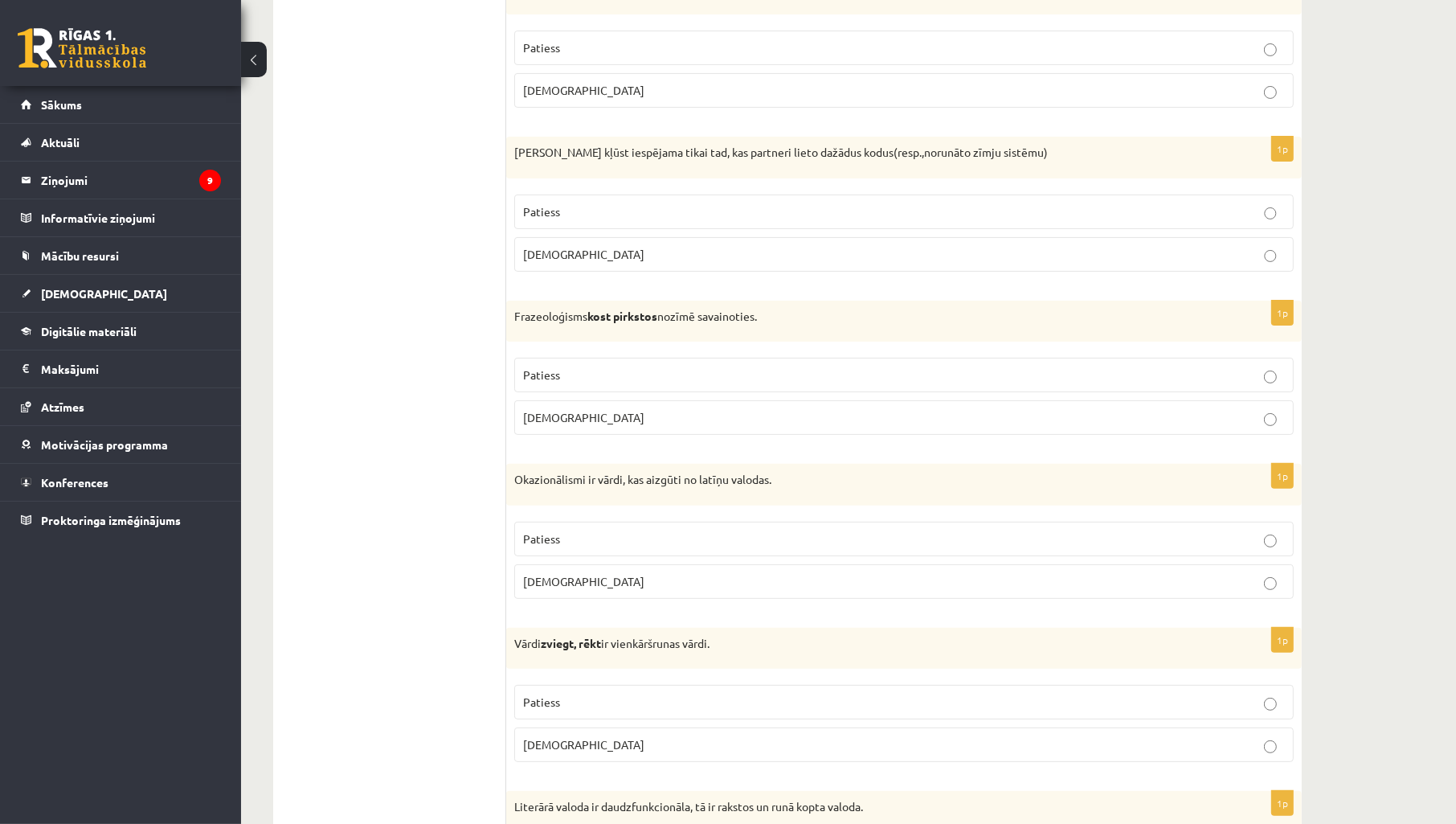
click at [608, 415] on p "Aplams" at bounding box center [903, 417] width 762 height 17
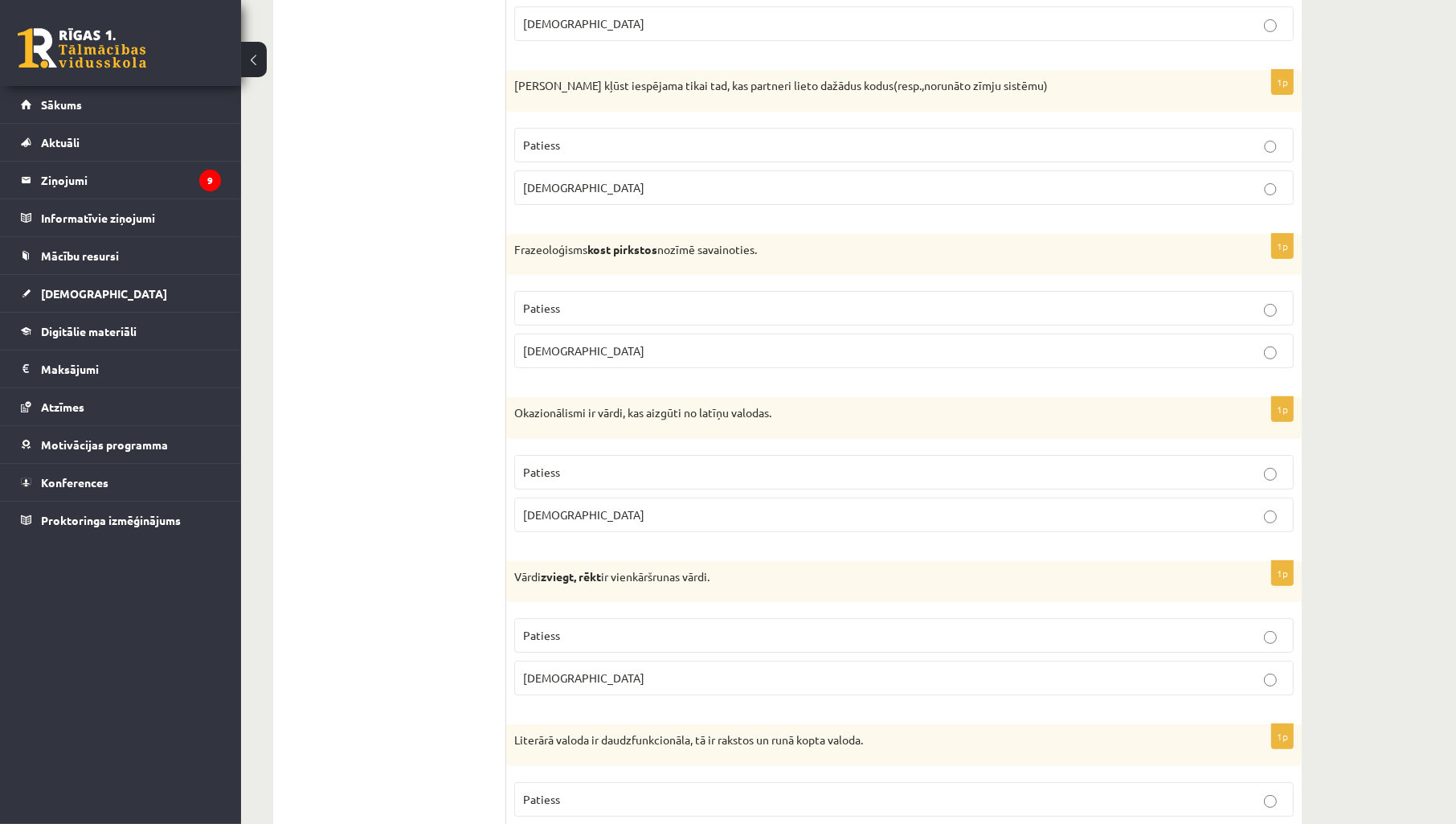
scroll to position [476, 0]
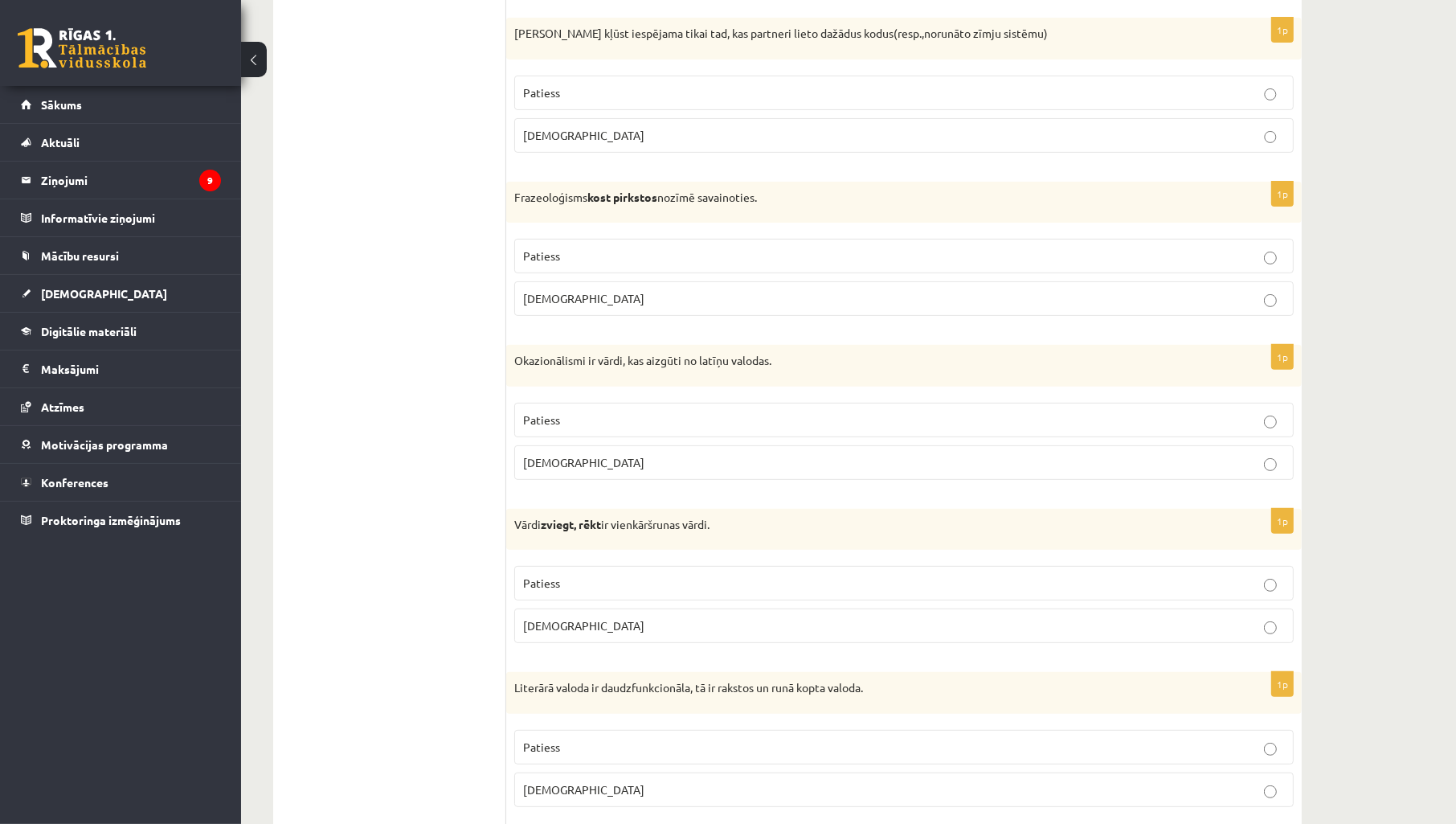
click at [612, 424] on p "Patiess" at bounding box center [903, 419] width 762 height 17
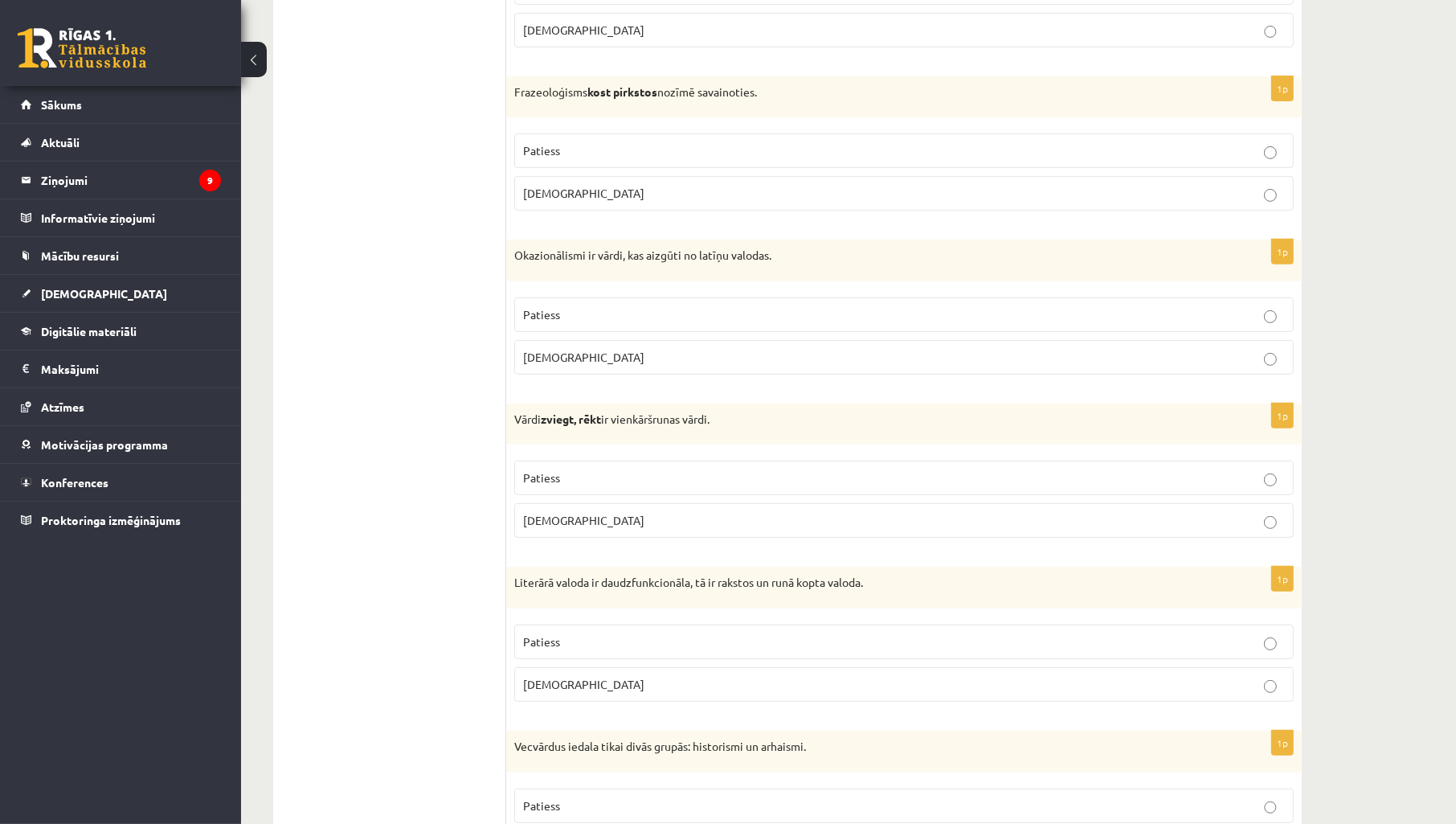
scroll to position [714, 0]
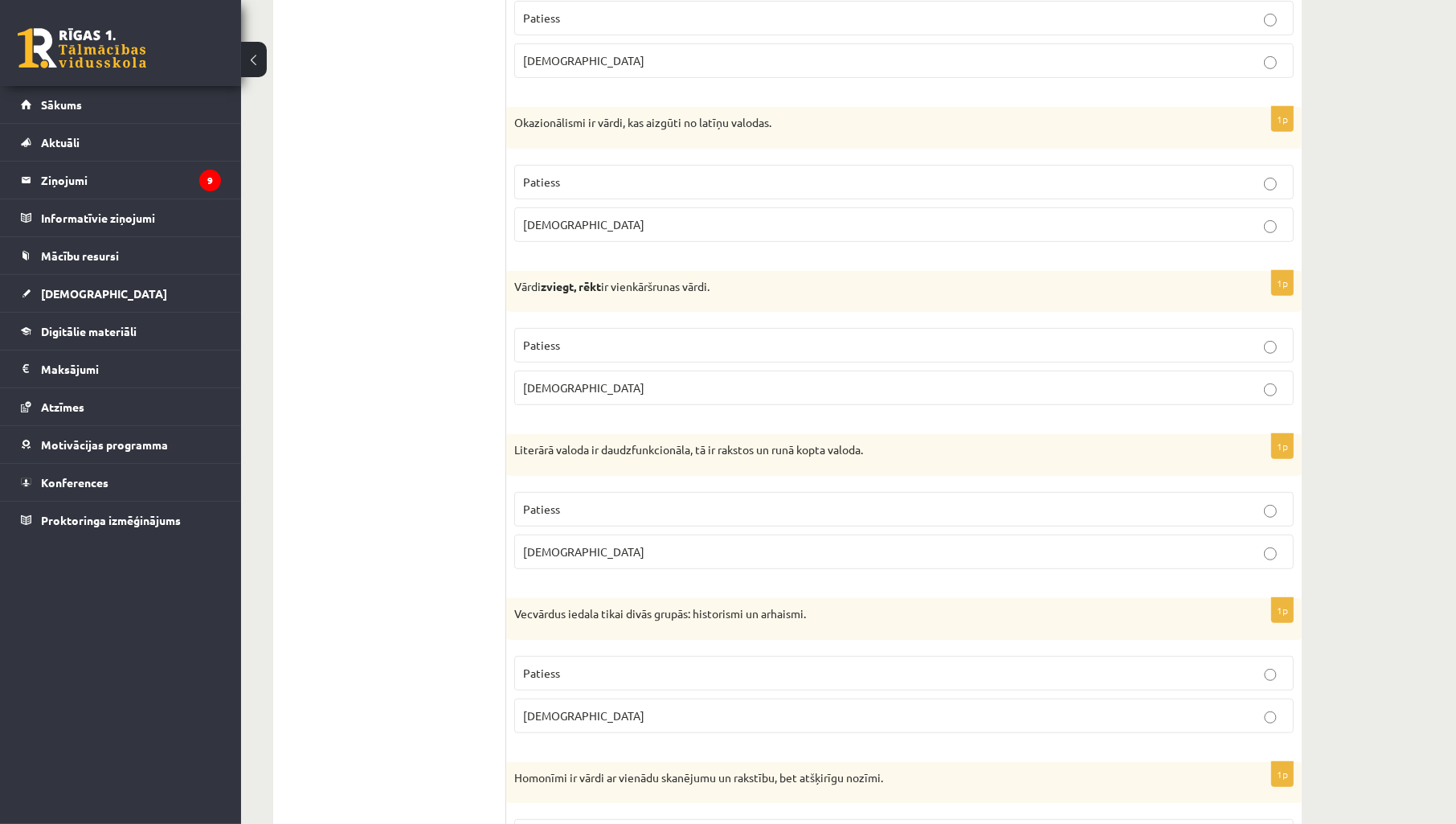
click at [618, 332] on label "Patiess" at bounding box center [903, 345] width 780 height 35
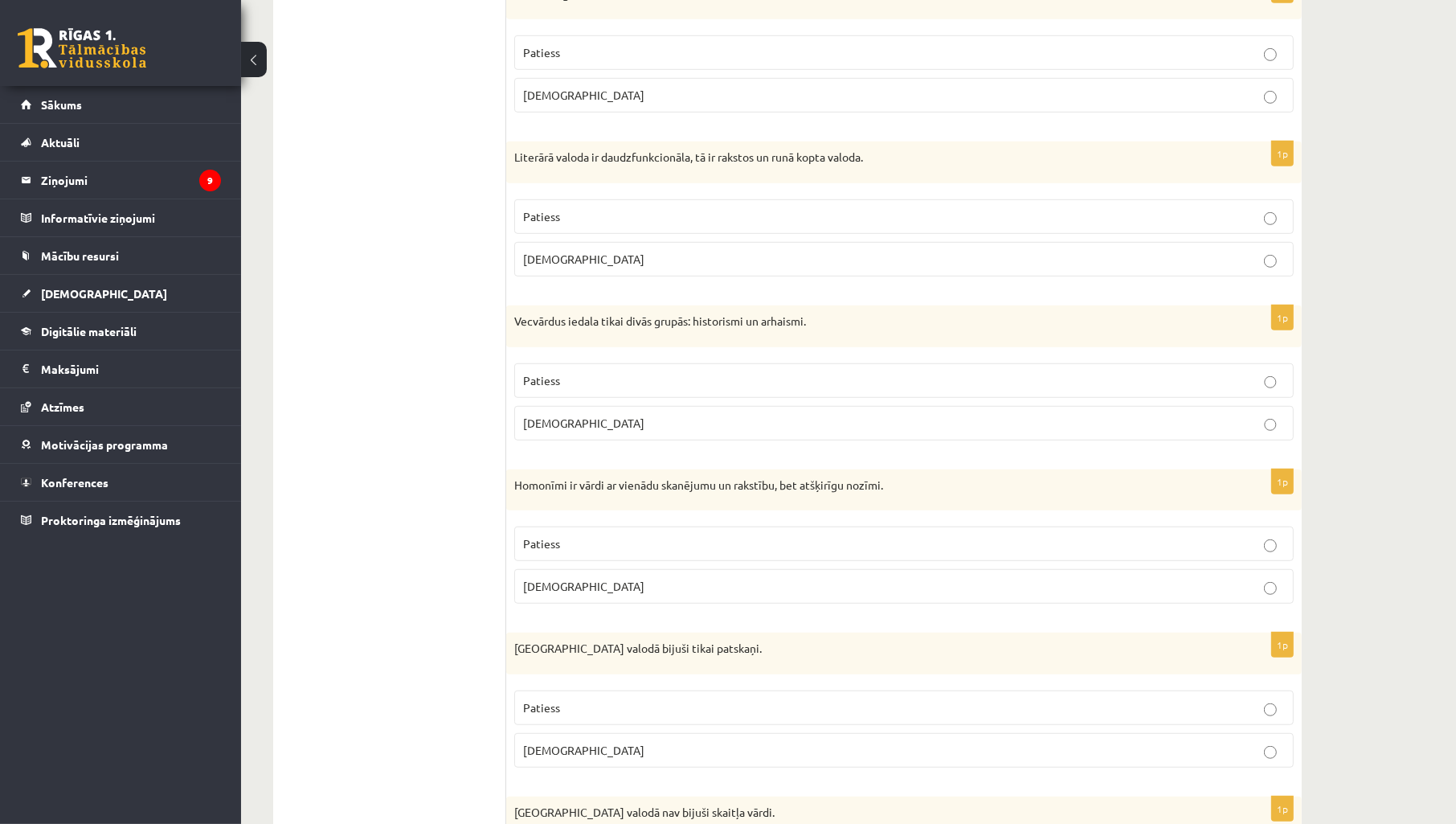
scroll to position [953, 0]
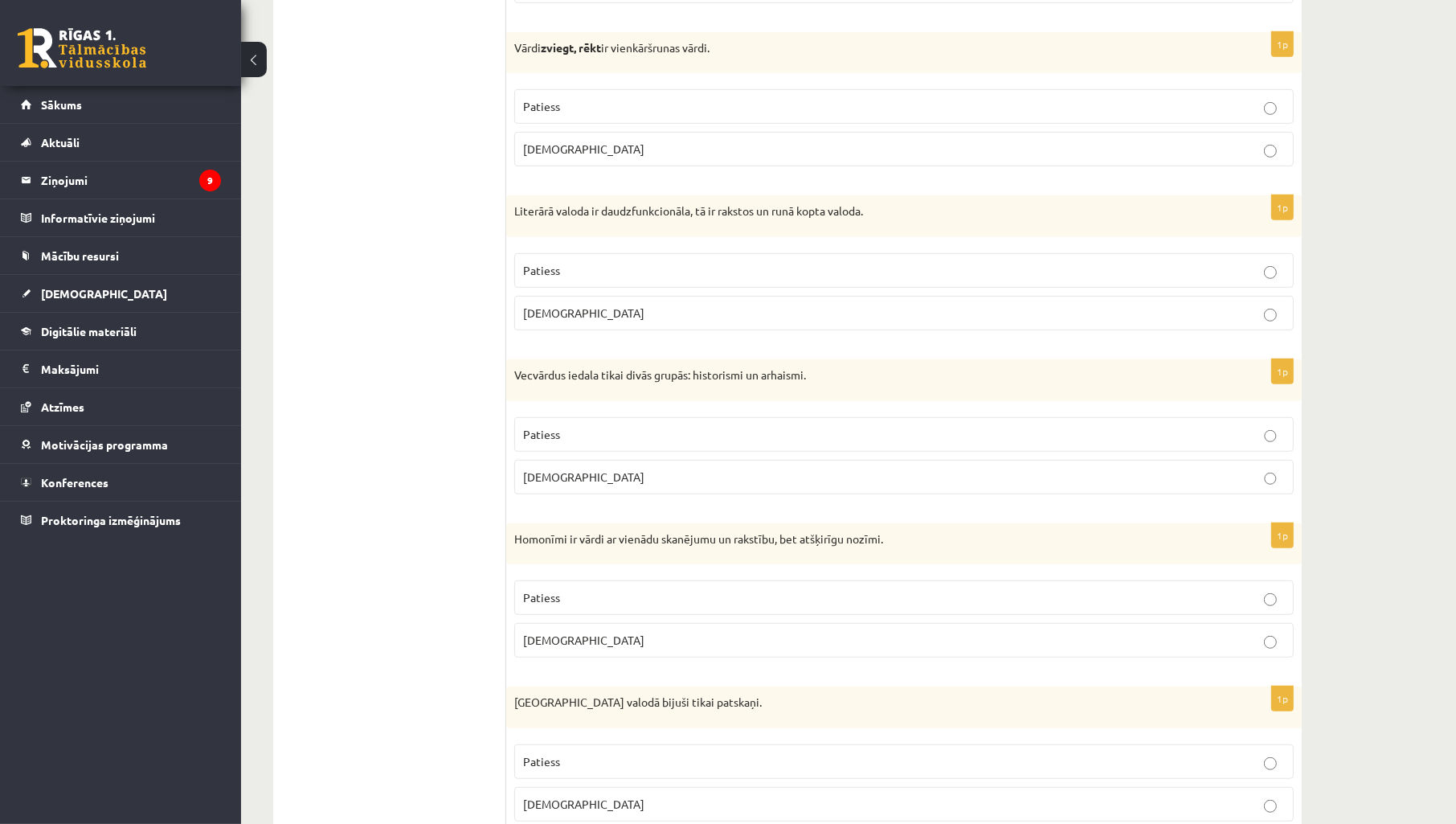
click at [640, 265] on p "Patiess" at bounding box center [903, 270] width 762 height 17
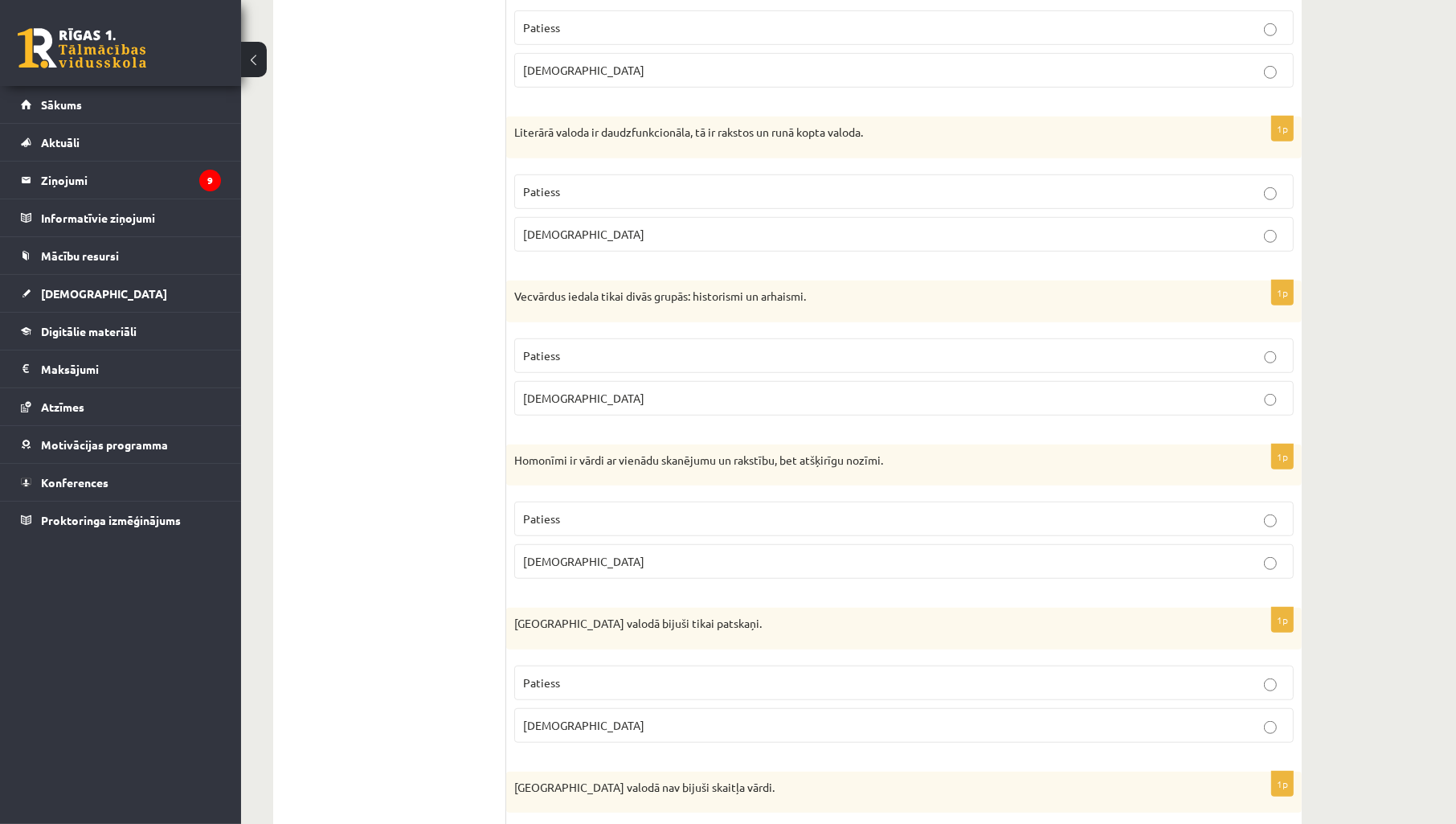
scroll to position [1072, 0]
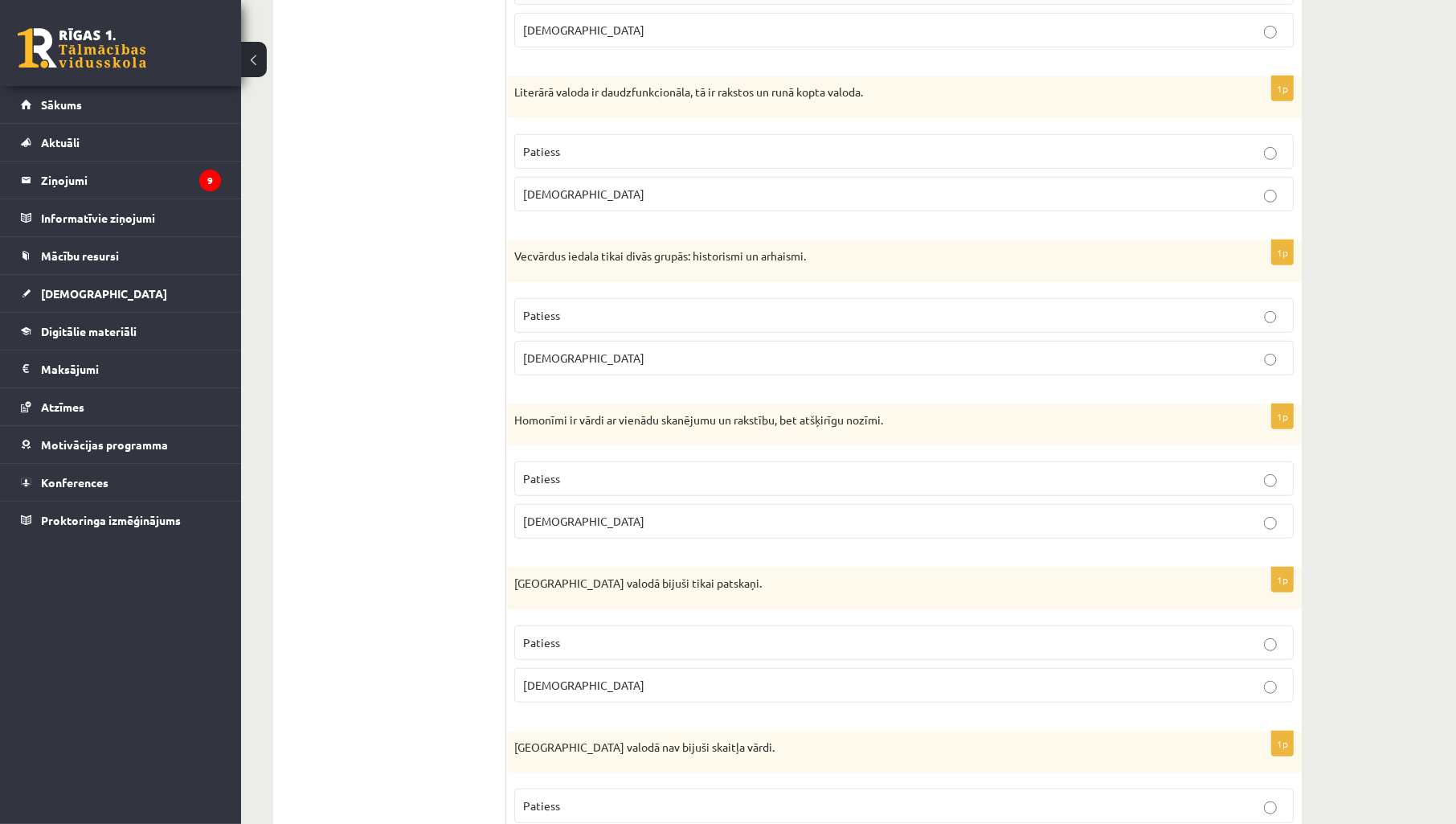
click at [648, 316] on p "Patiess" at bounding box center [903, 315] width 762 height 17
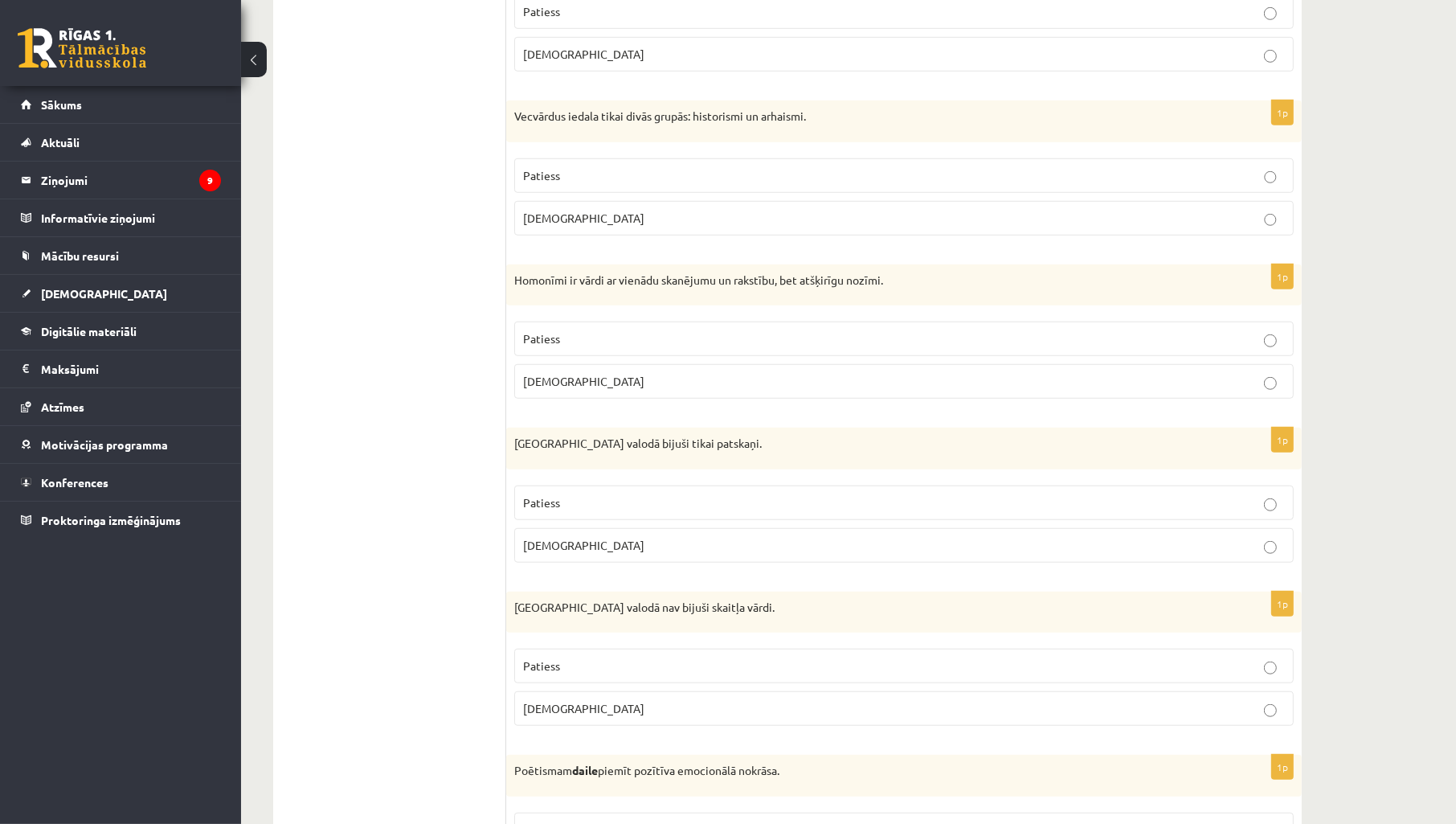
scroll to position [1310, 0]
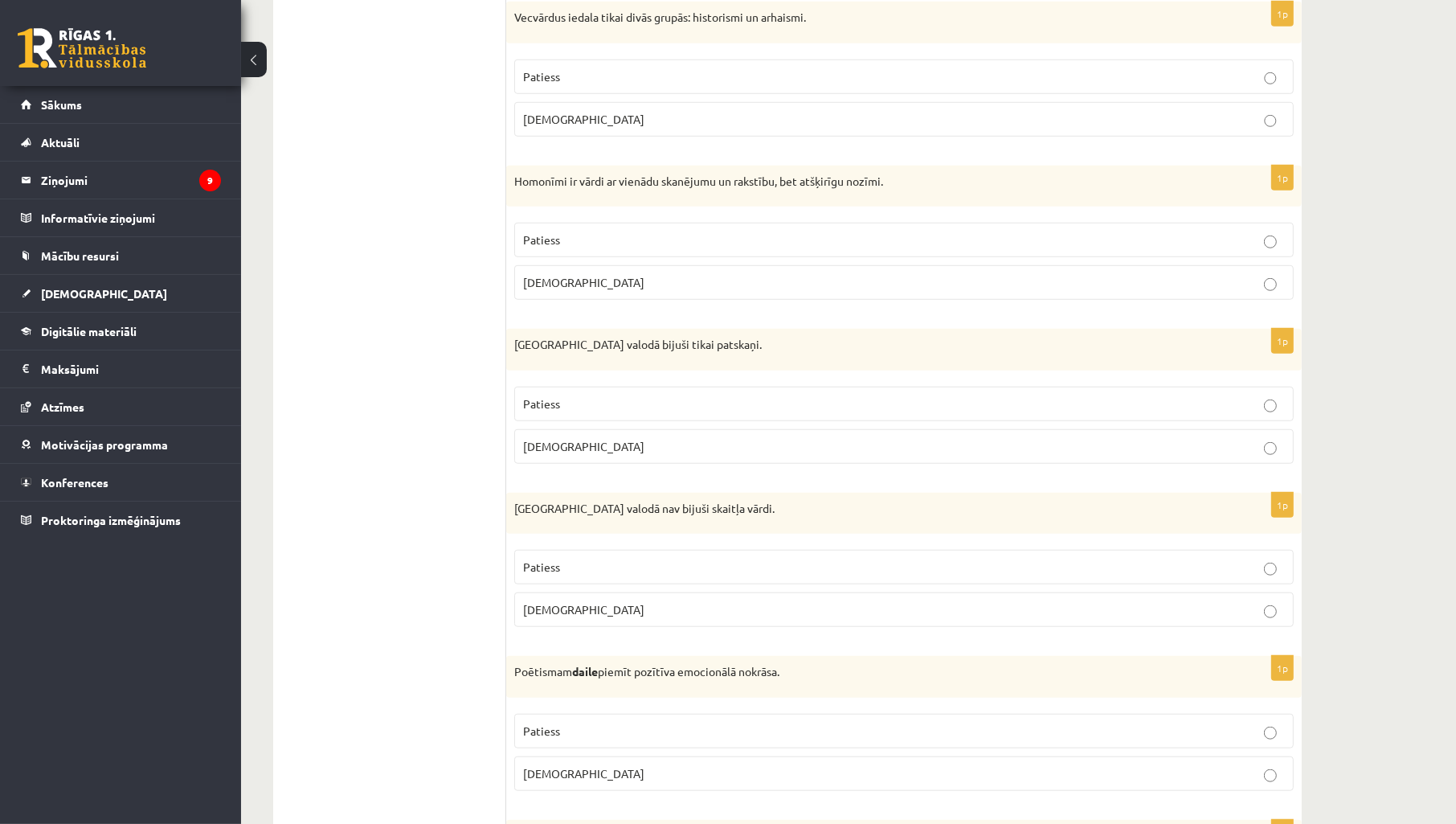
click at [635, 246] on p "Patiess" at bounding box center [903, 239] width 762 height 17
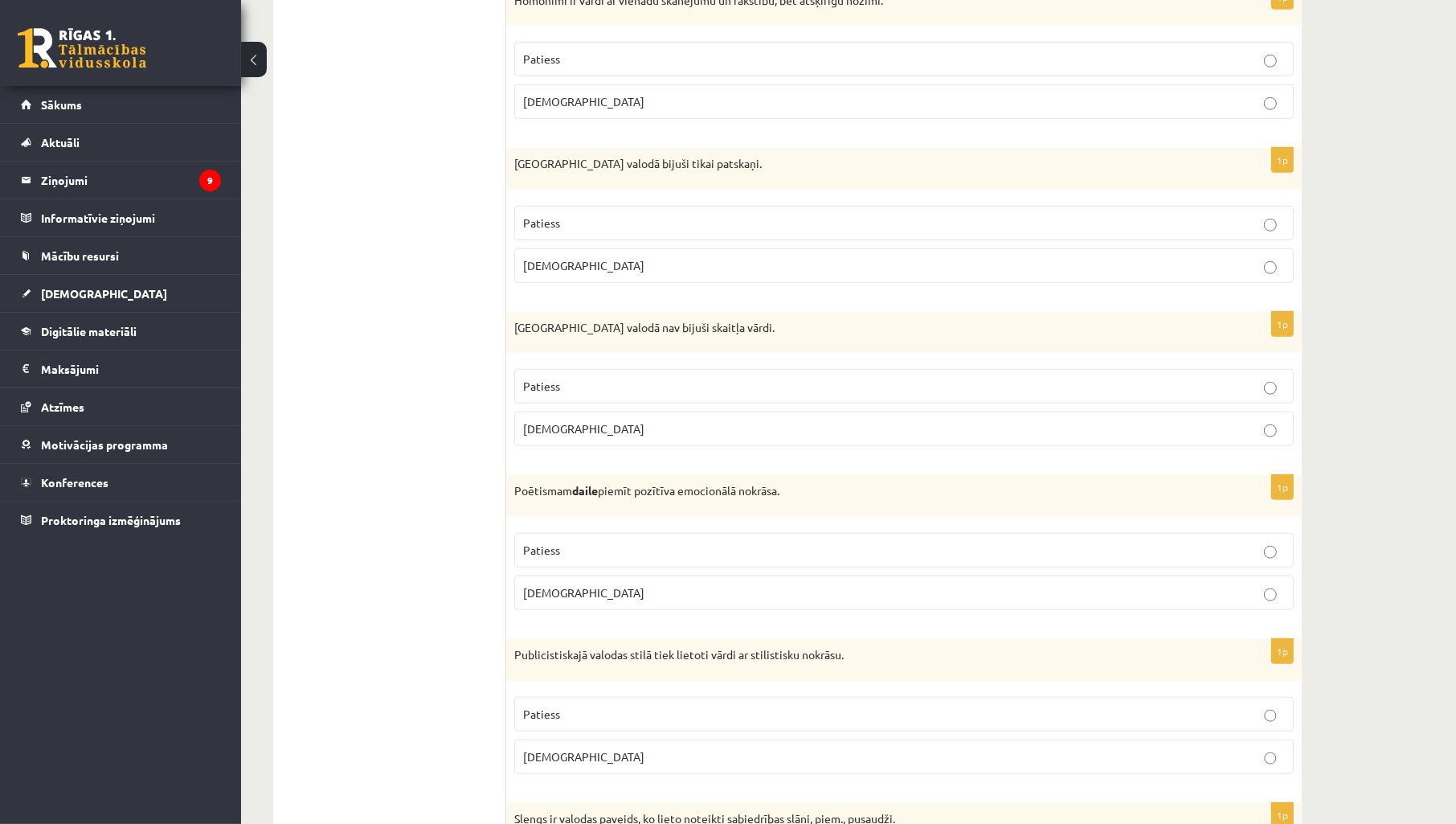
scroll to position [1548, 0]
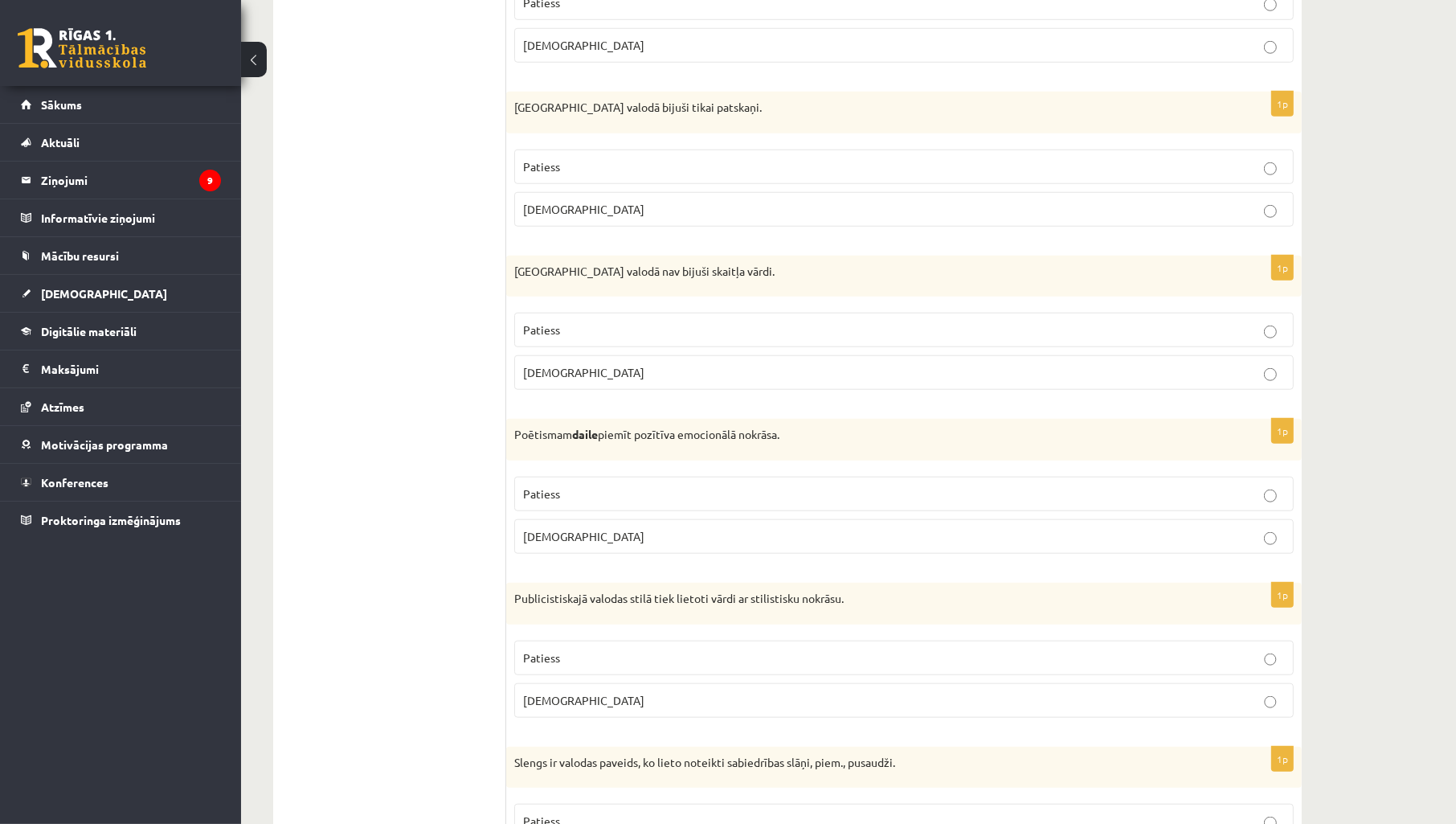
click at [591, 217] on p "Aplams" at bounding box center [903, 209] width 762 height 17
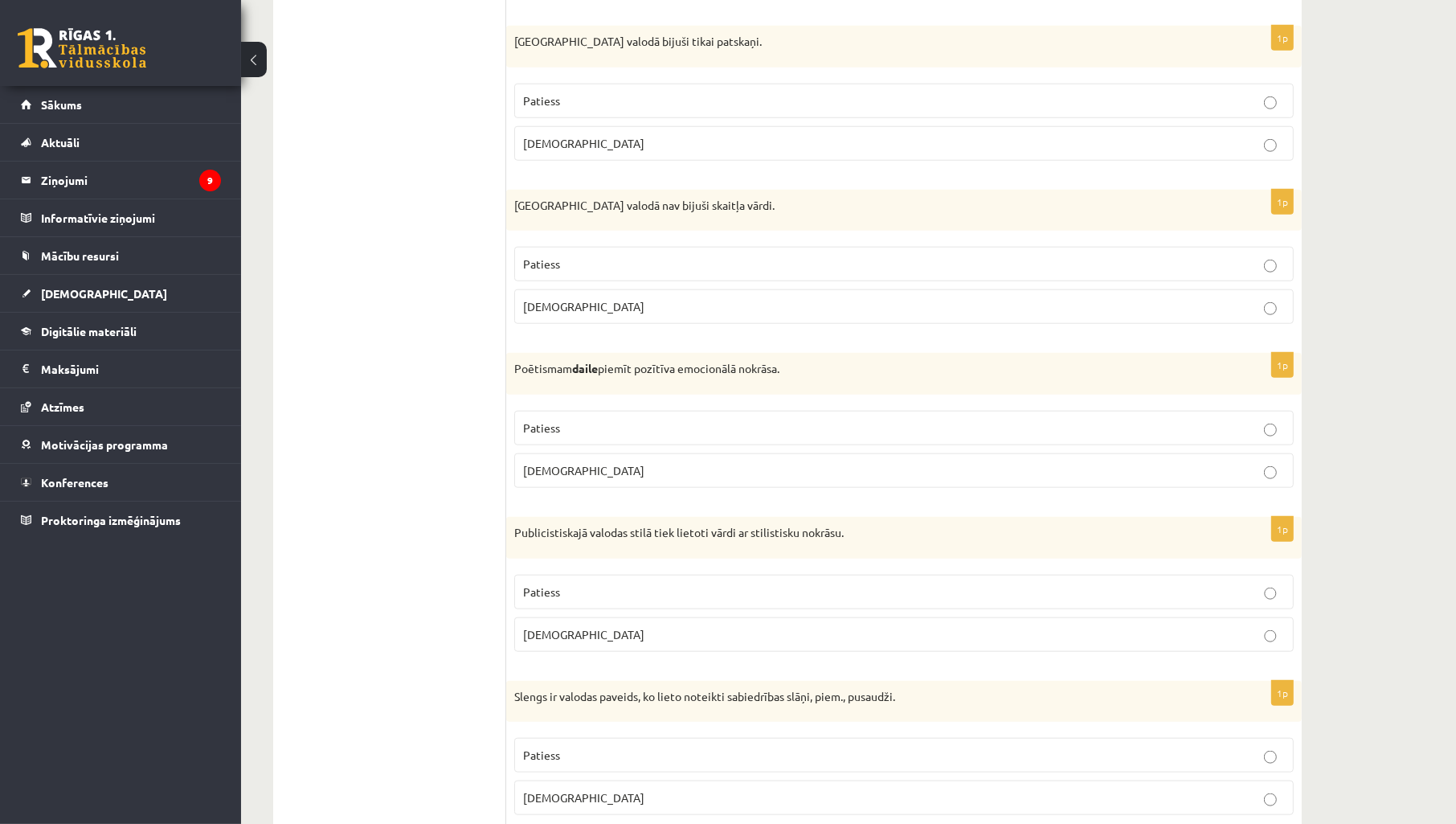
scroll to position [1668, 0]
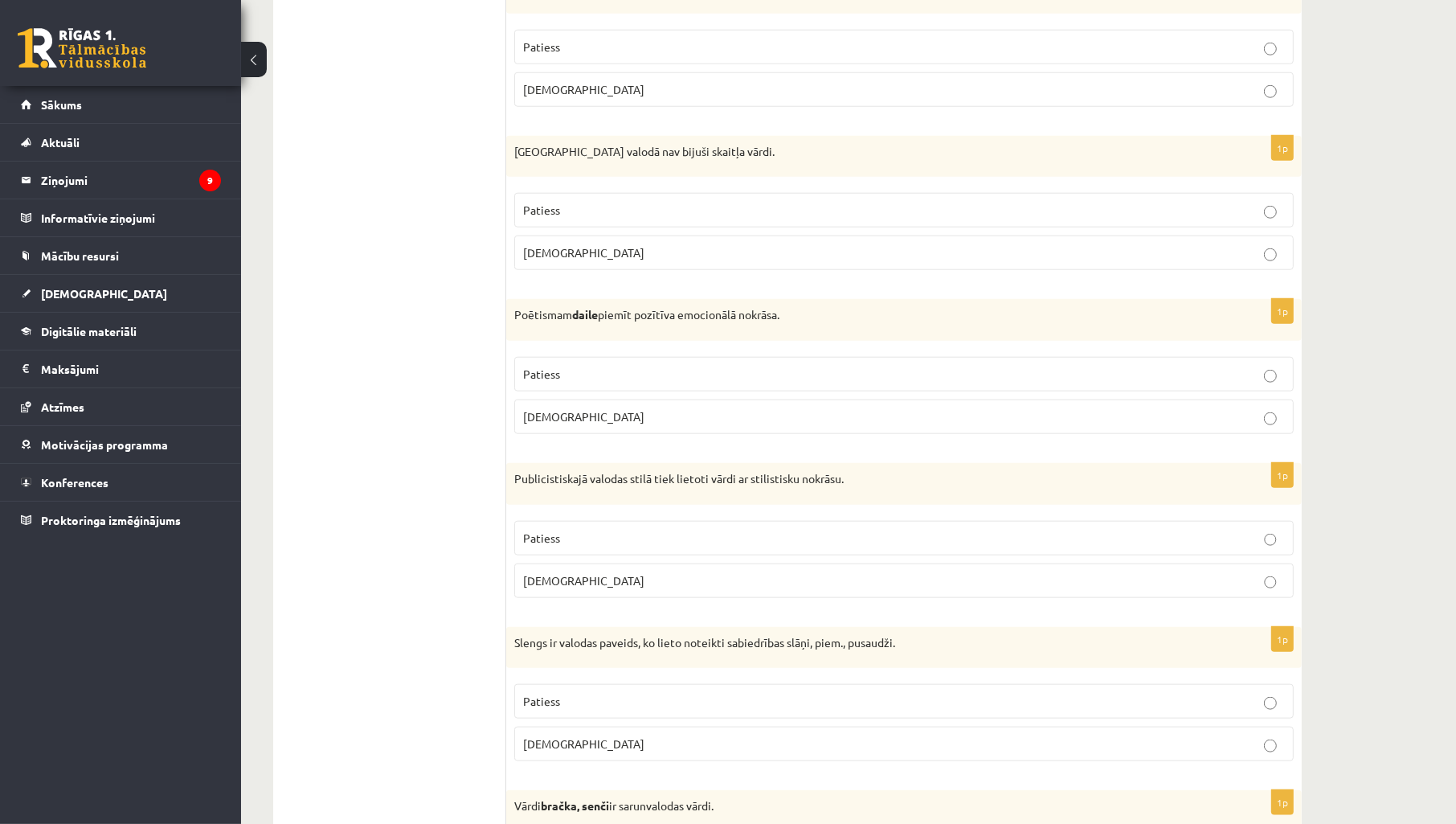
click at [596, 241] on label "Aplams" at bounding box center [903, 252] width 780 height 35
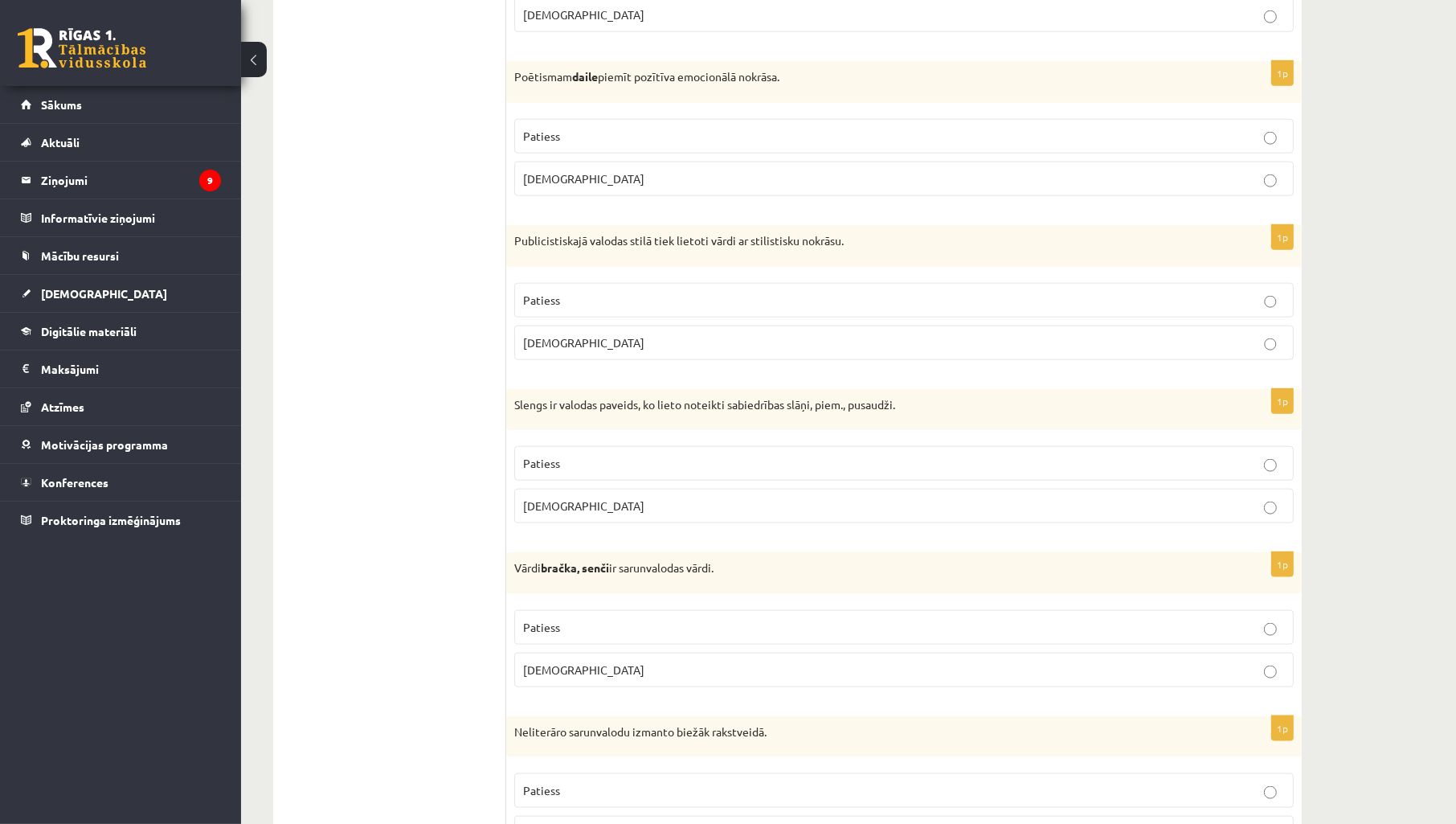
scroll to position [1786, 0]
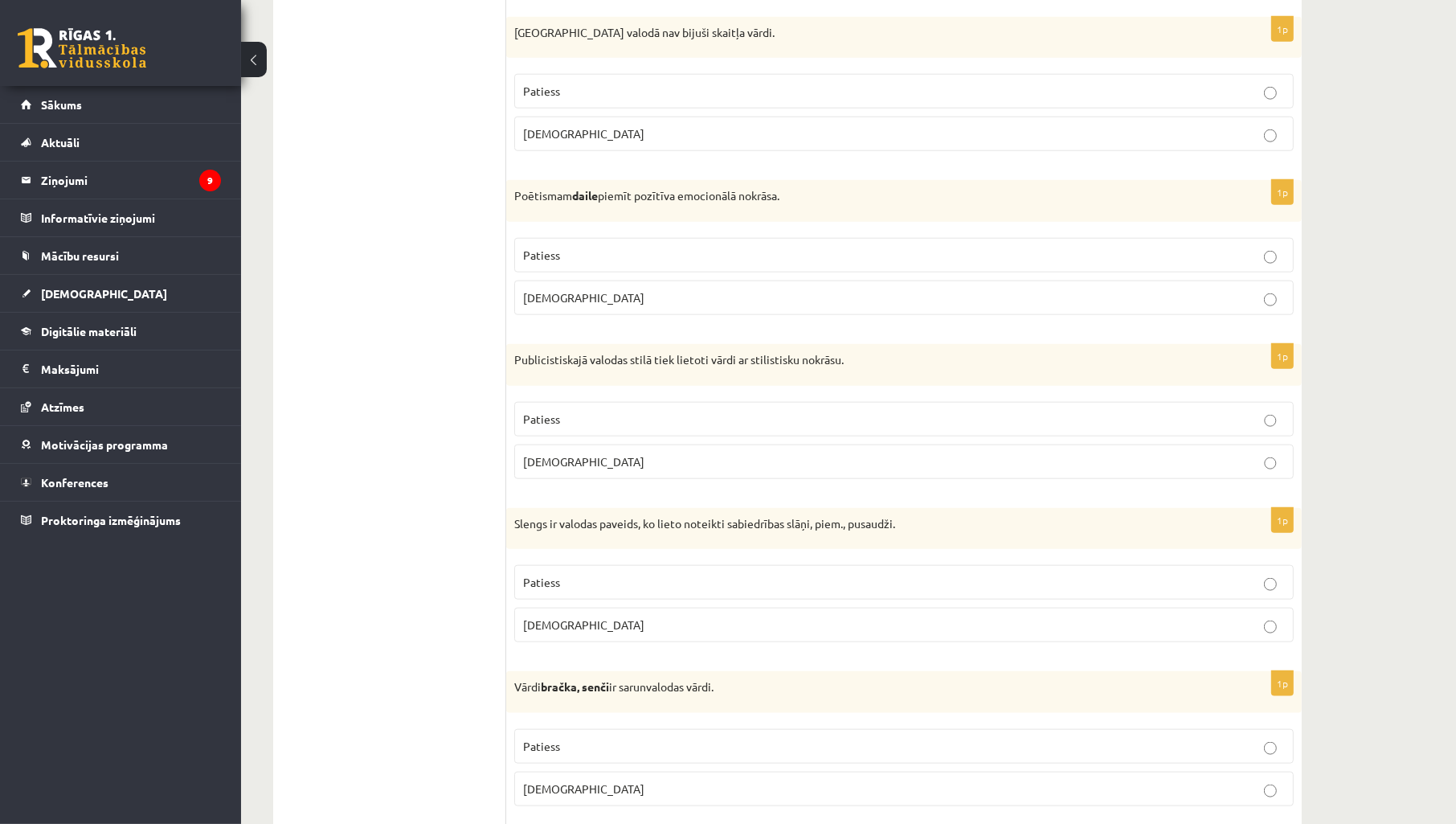
click at [628, 91] on p "Patiess" at bounding box center [903, 91] width 762 height 17
click at [624, 260] on p "Patiess" at bounding box center [903, 255] width 762 height 17
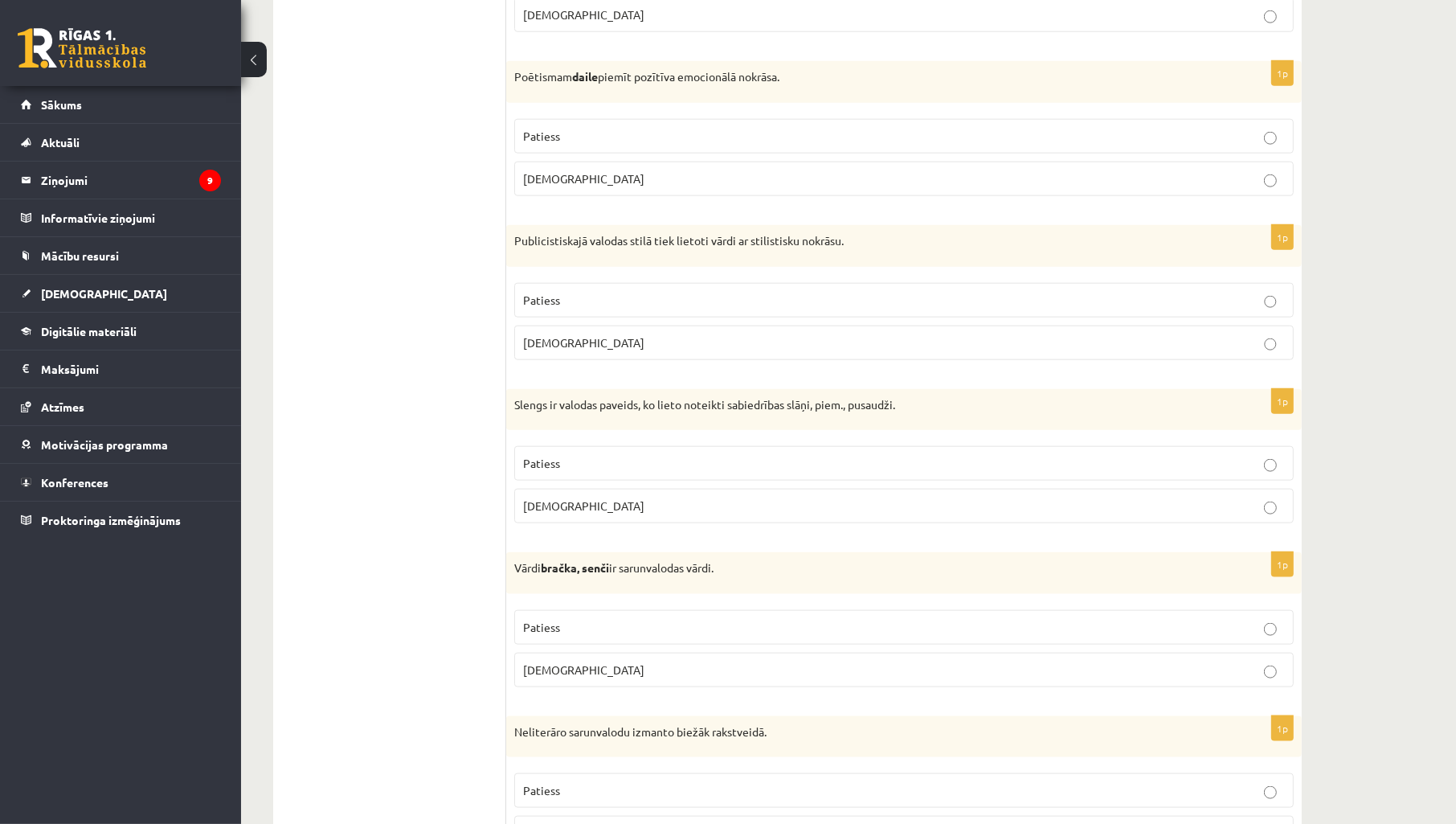
click at [606, 343] on p "Aplams" at bounding box center [903, 343] width 762 height 17
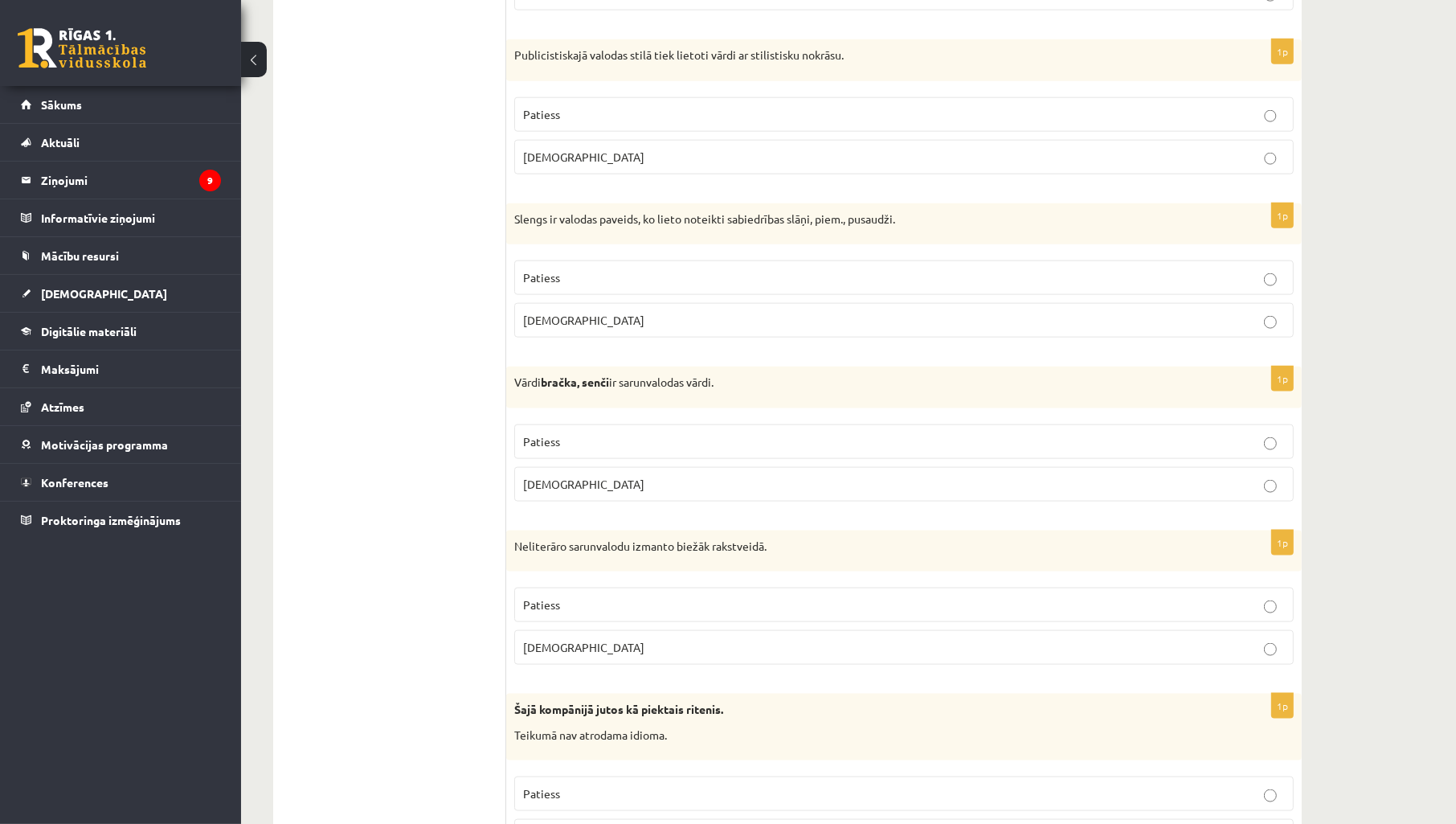
scroll to position [2144, 0]
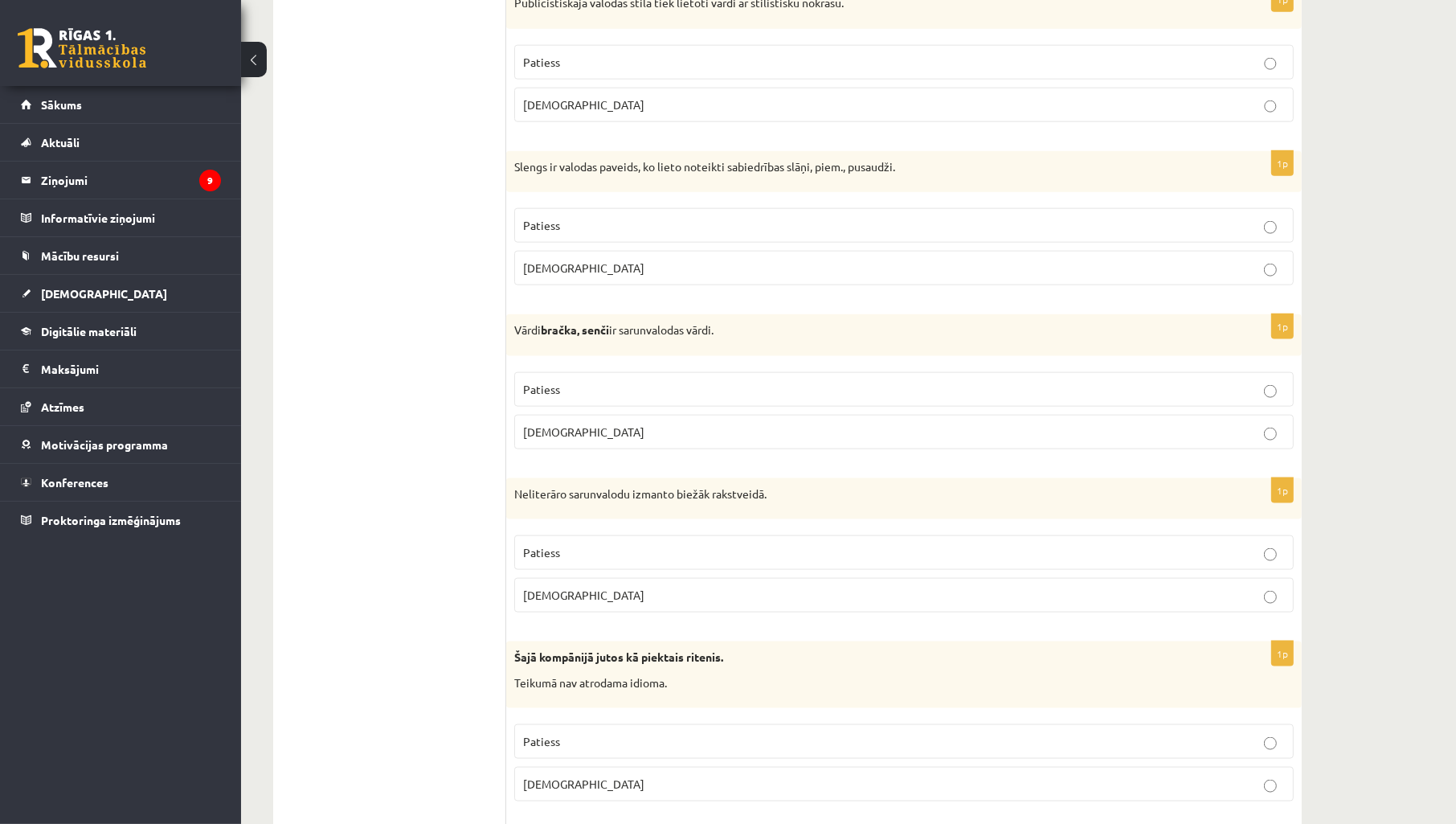
click at [679, 233] on p "Patiess" at bounding box center [903, 225] width 762 height 17
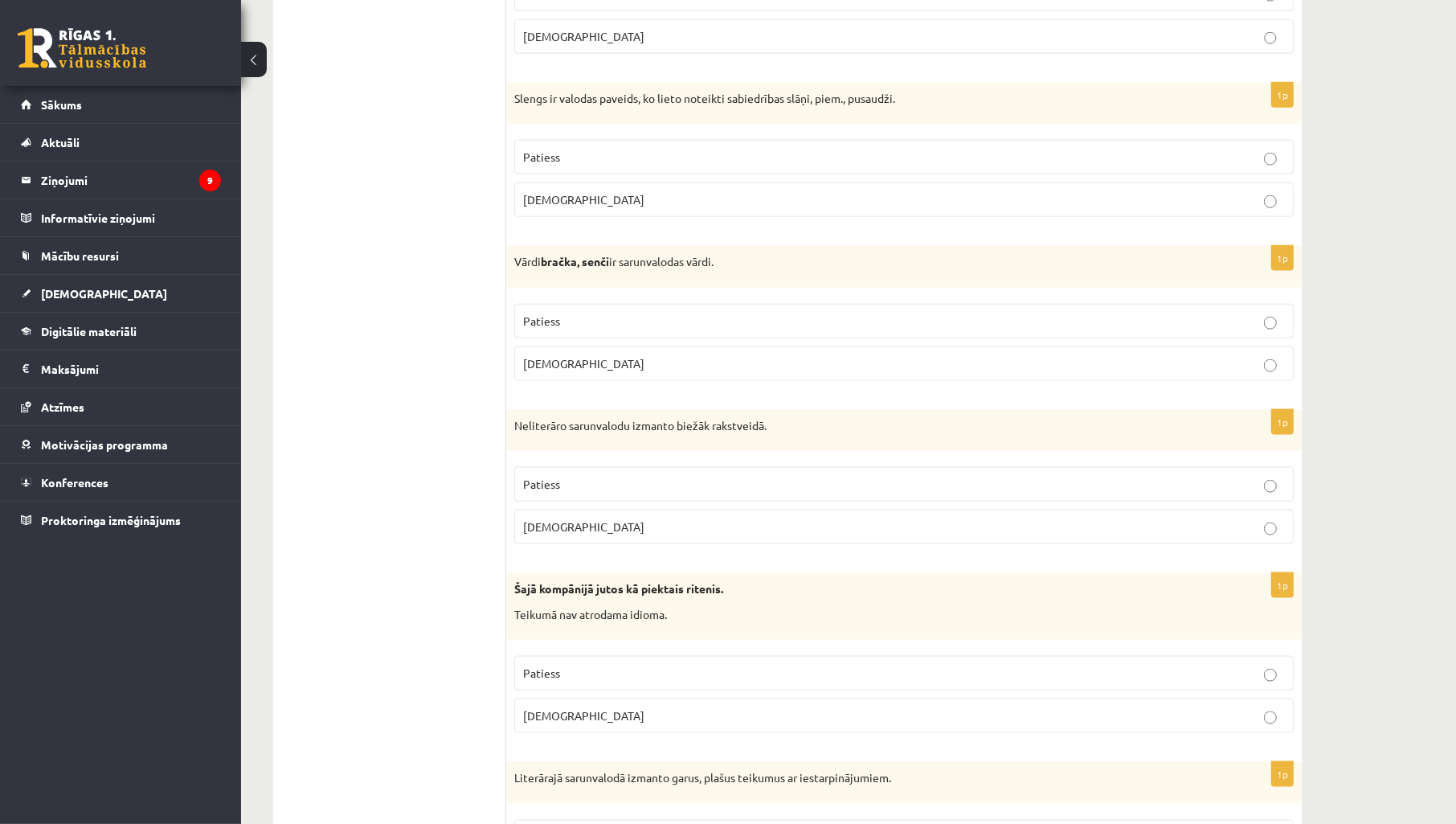
scroll to position [2263, 0]
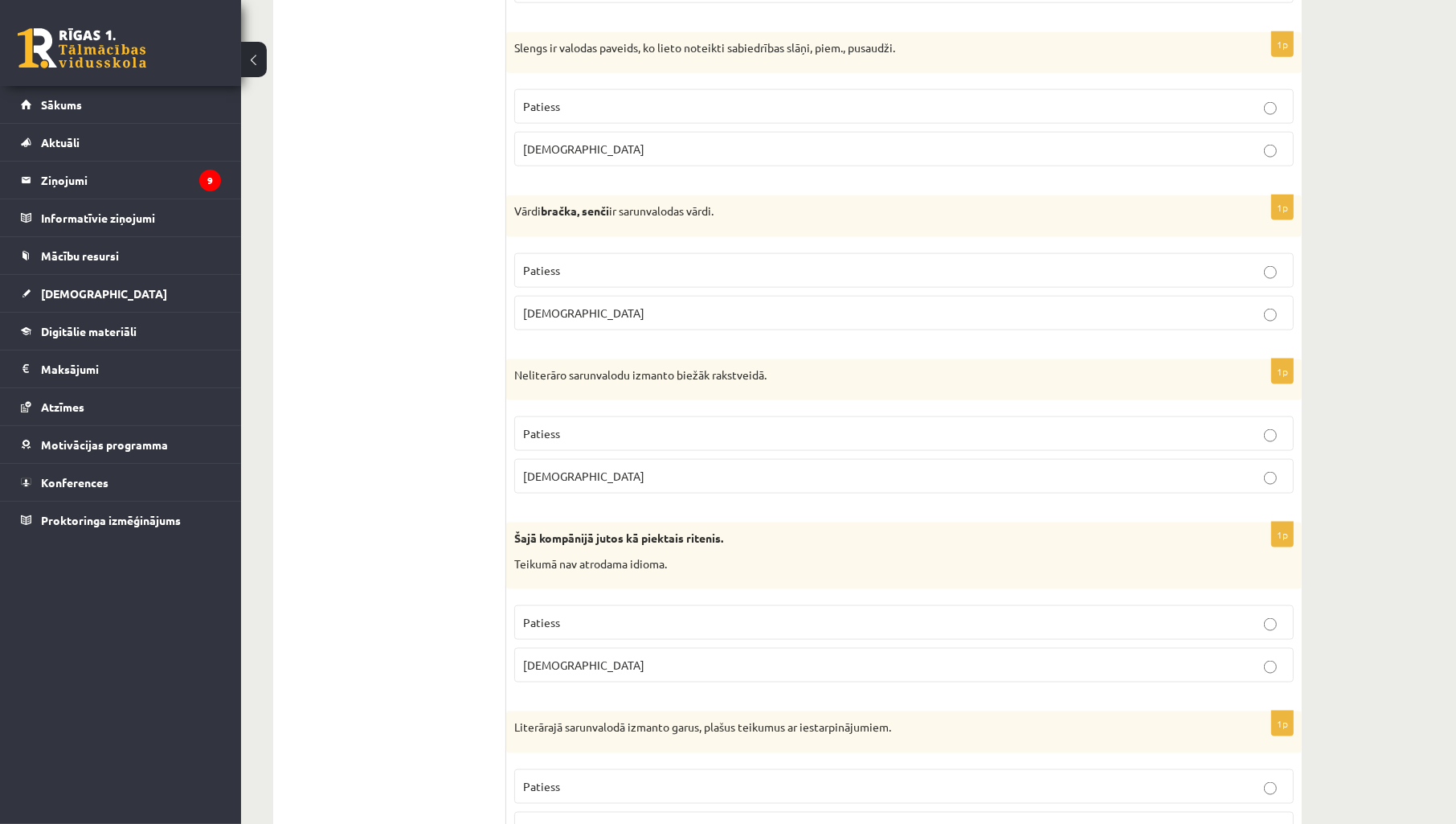
click at [613, 322] on p "Aplams" at bounding box center [903, 313] width 762 height 17
click at [563, 271] on p "Patiess" at bounding box center [903, 270] width 762 height 17
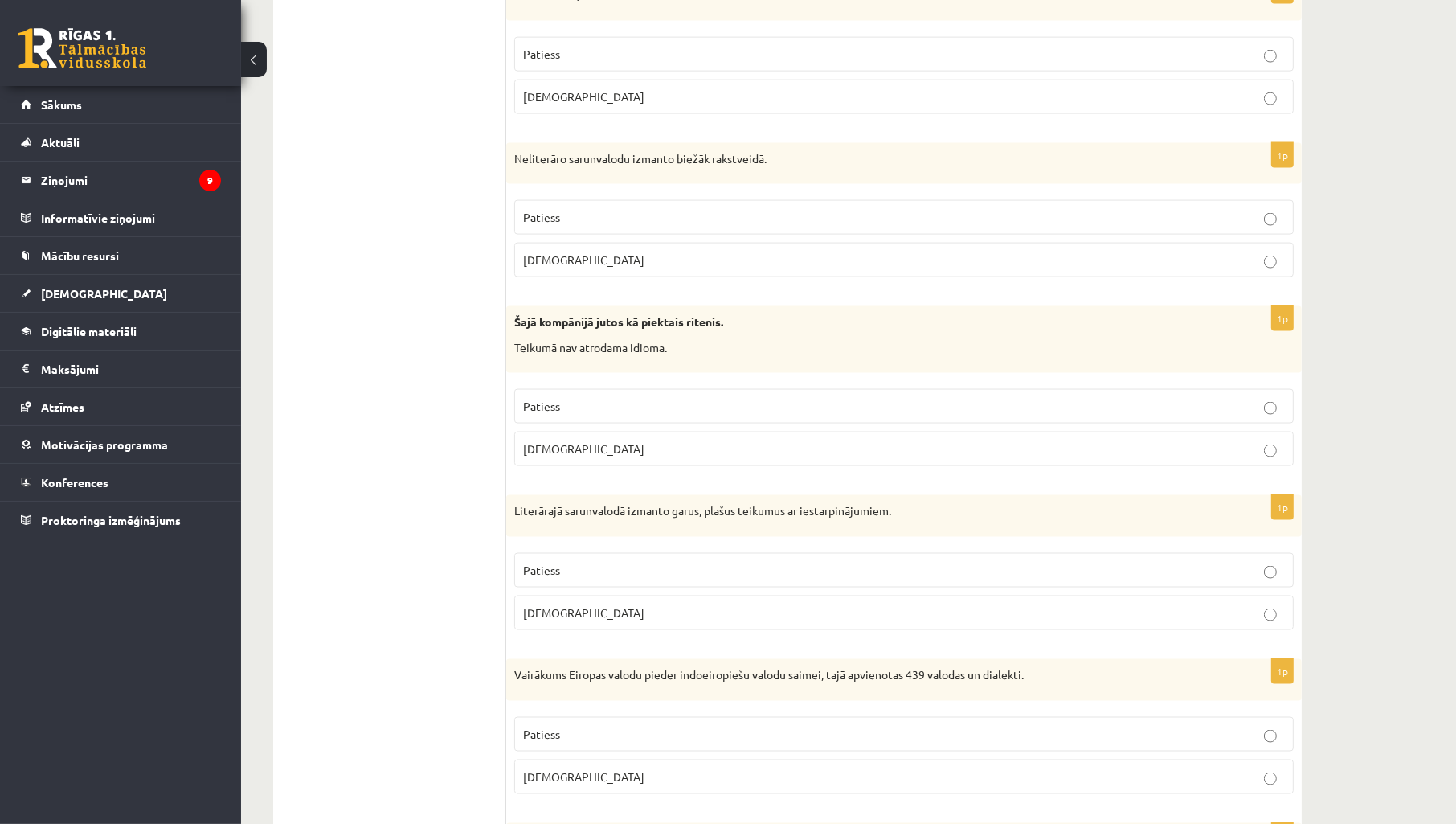
scroll to position [2502, 0]
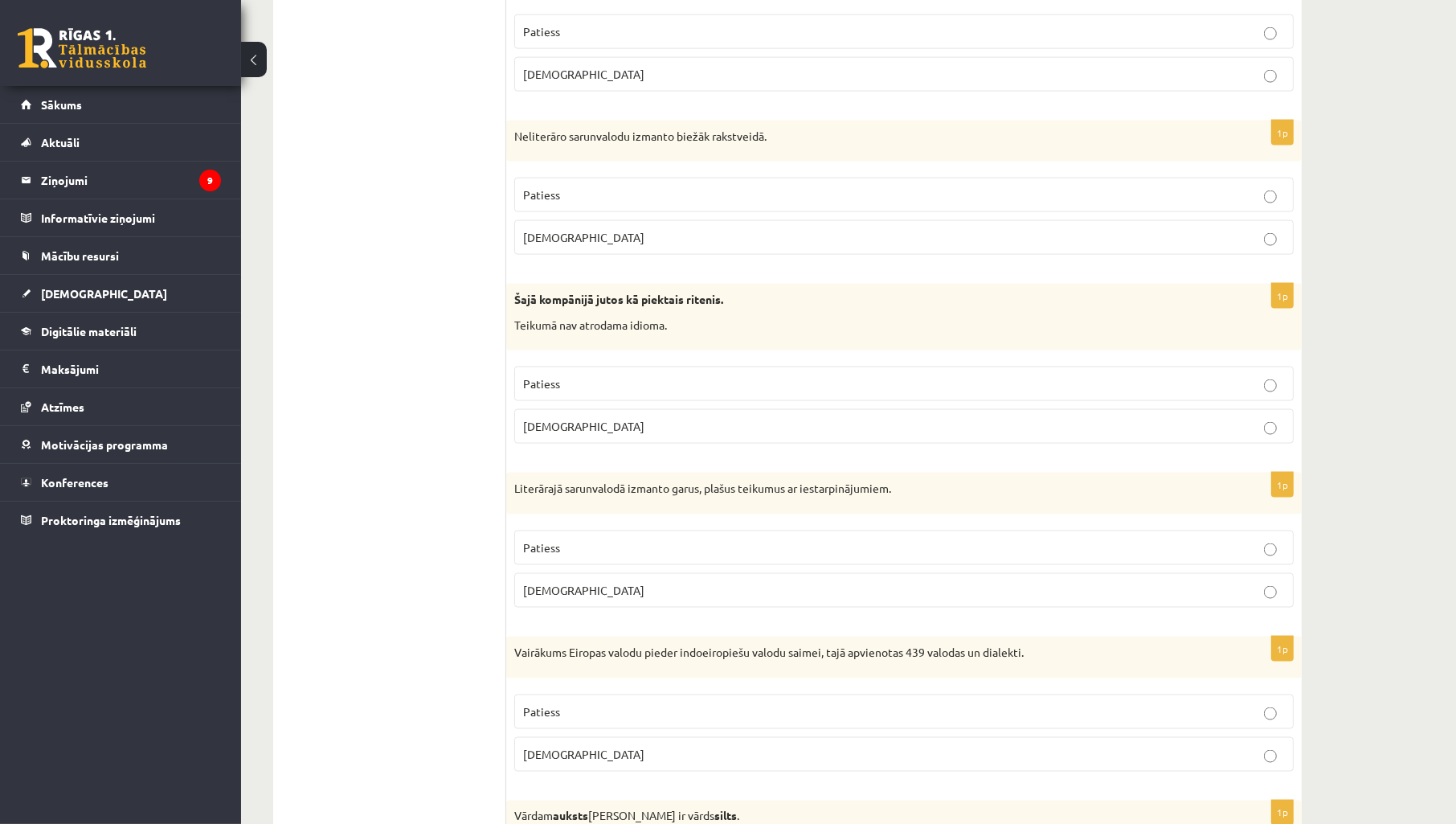
click at [595, 239] on p "Aplams" at bounding box center [903, 237] width 762 height 17
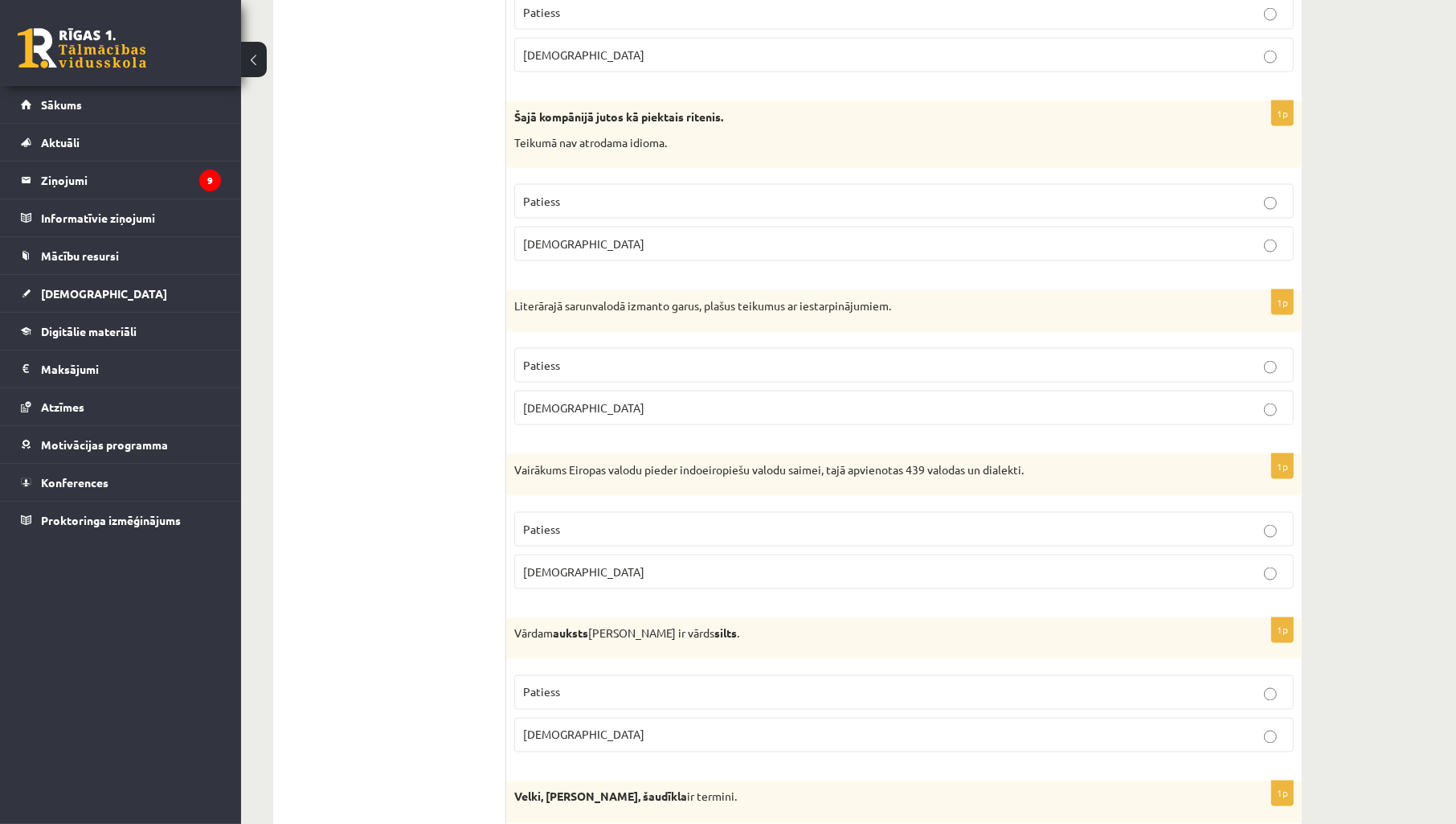
scroll to position [2740, 0]
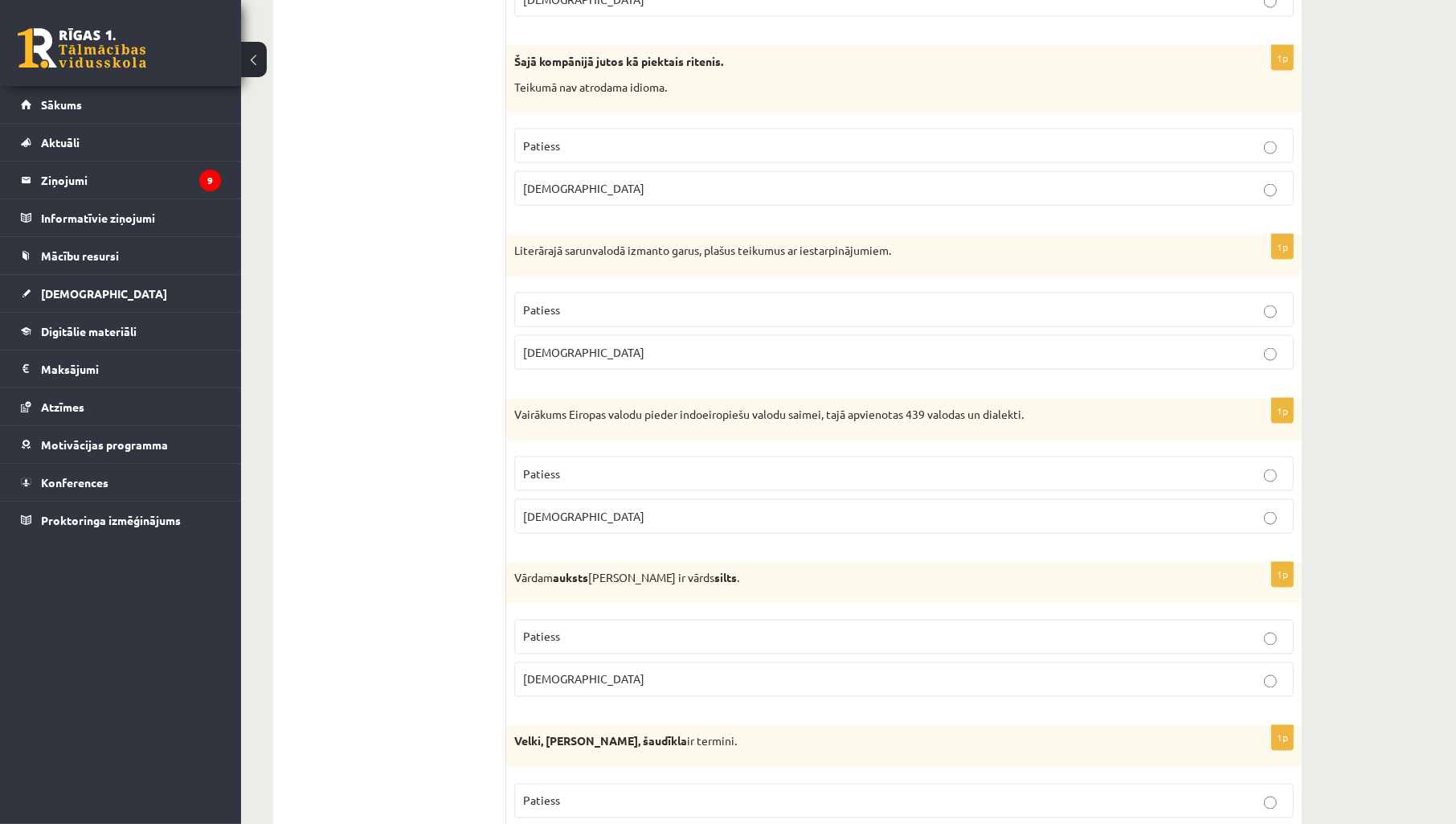
click at [599, 179] on label "Aplams" at bounding box center [903, 188] width 780 height 35
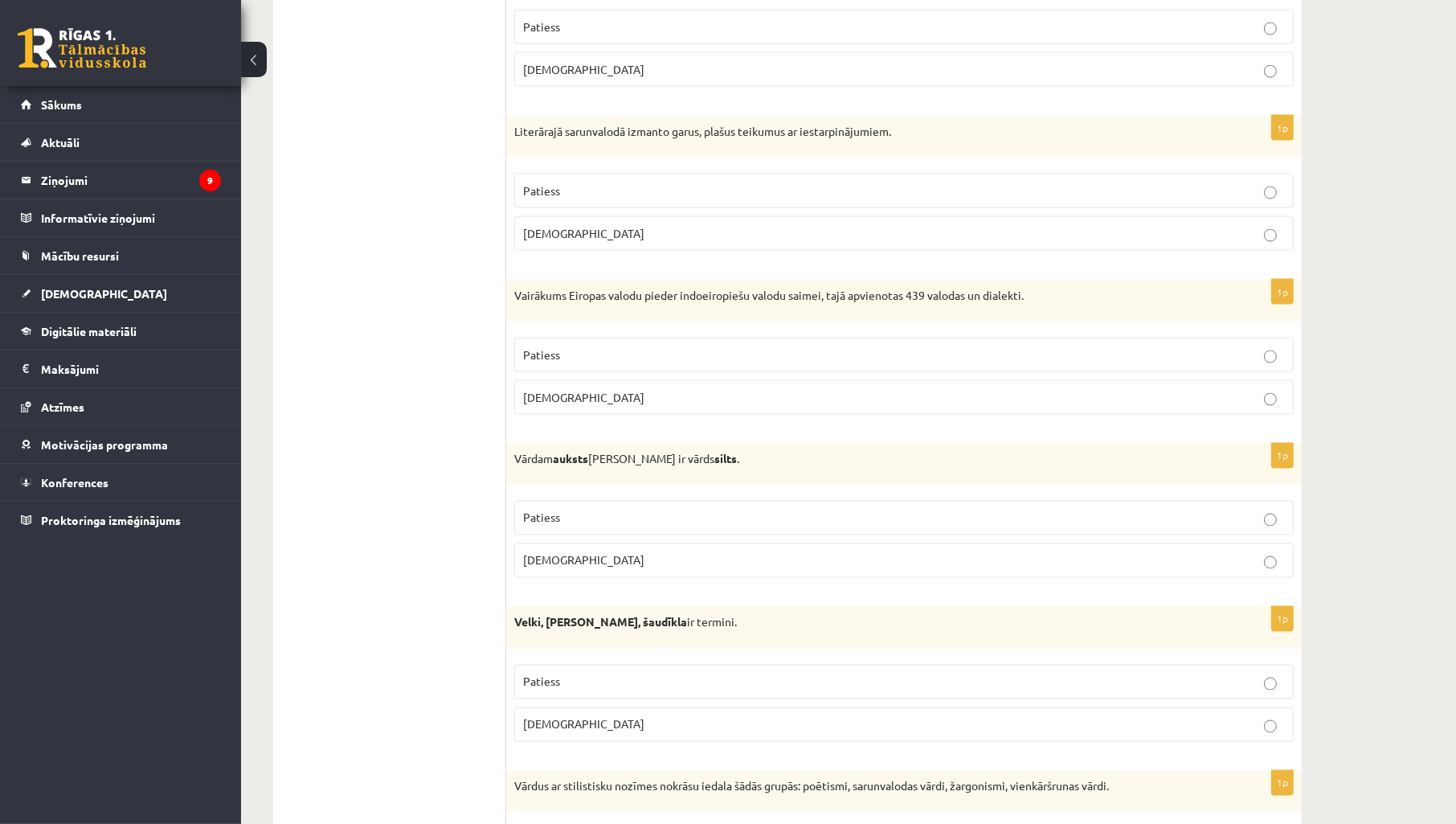
click at [635, 185] on label "Patiess" at bounding box center [903, 190] width 780 height 35
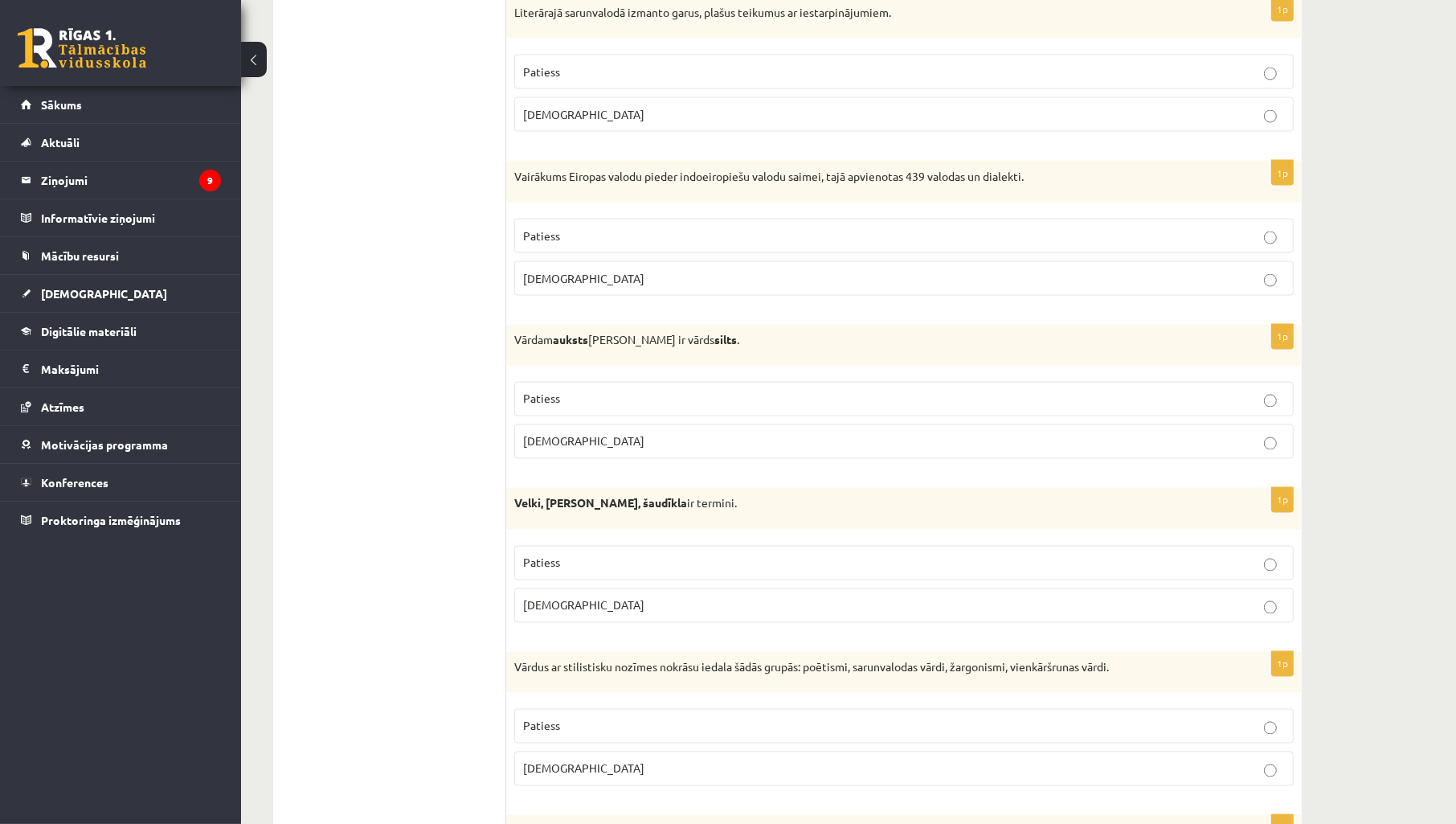
click at [569, 244] on p "Patiess" at bounding box center [903, 235] width 762 height 17
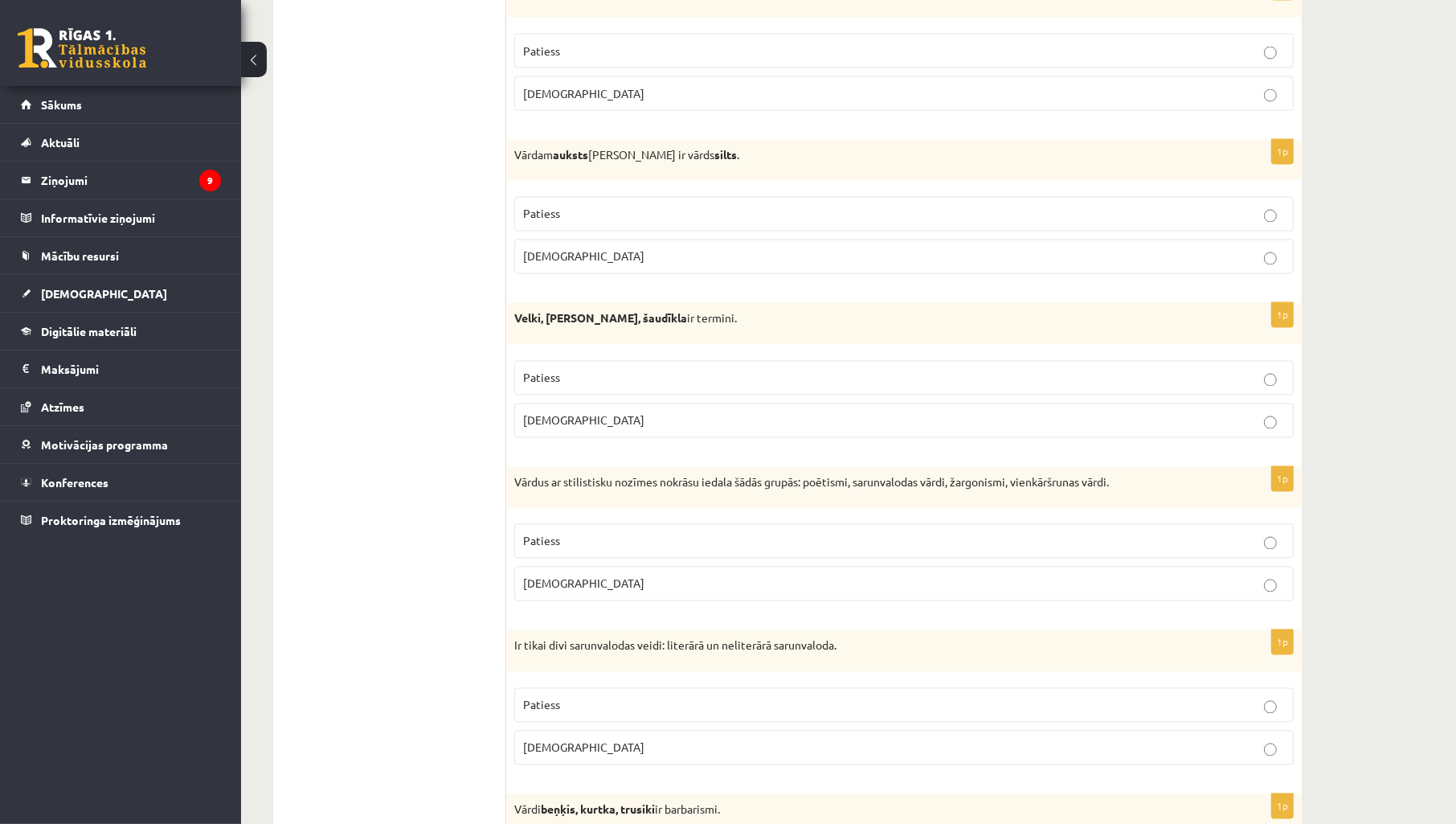
scroll to position [3216, 0]
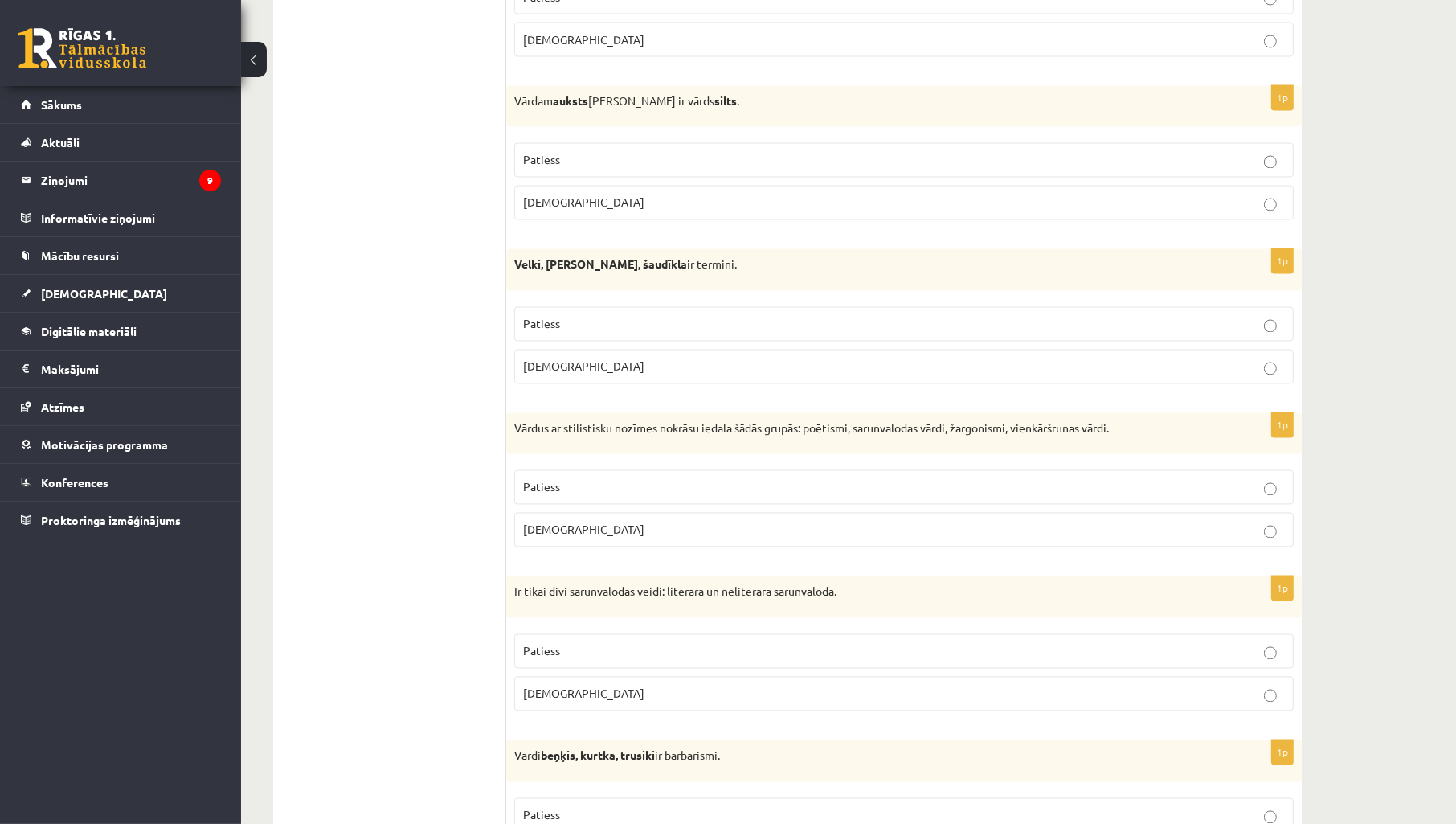
click at [668, 211] on p "Aplams" at bounding box center [903, 202] width 762 height 17
click at [635, 368] on p "Aplams" at bounding box center [903, 367] width 762 height 17
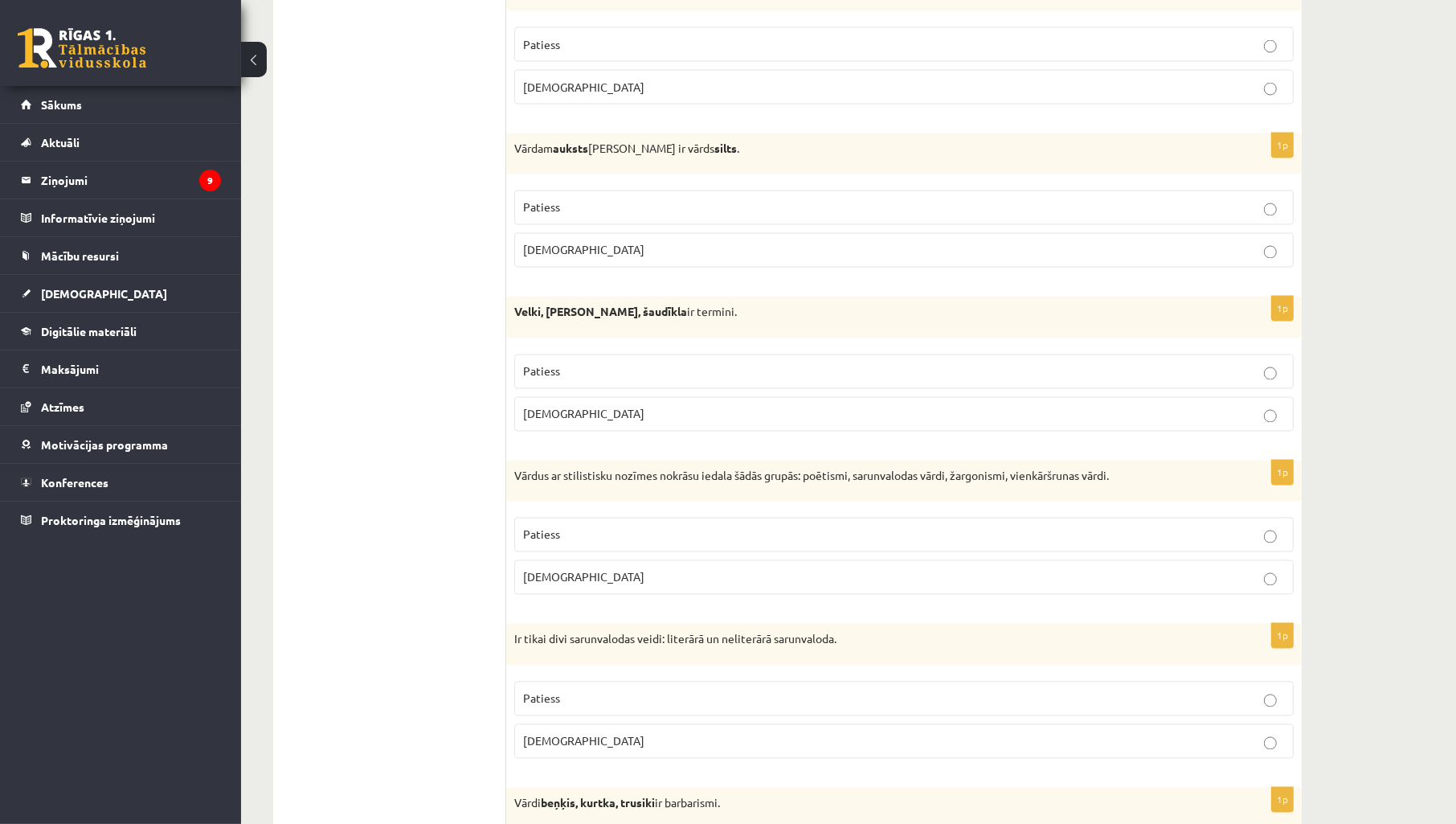
scroll to position [3318, 0]
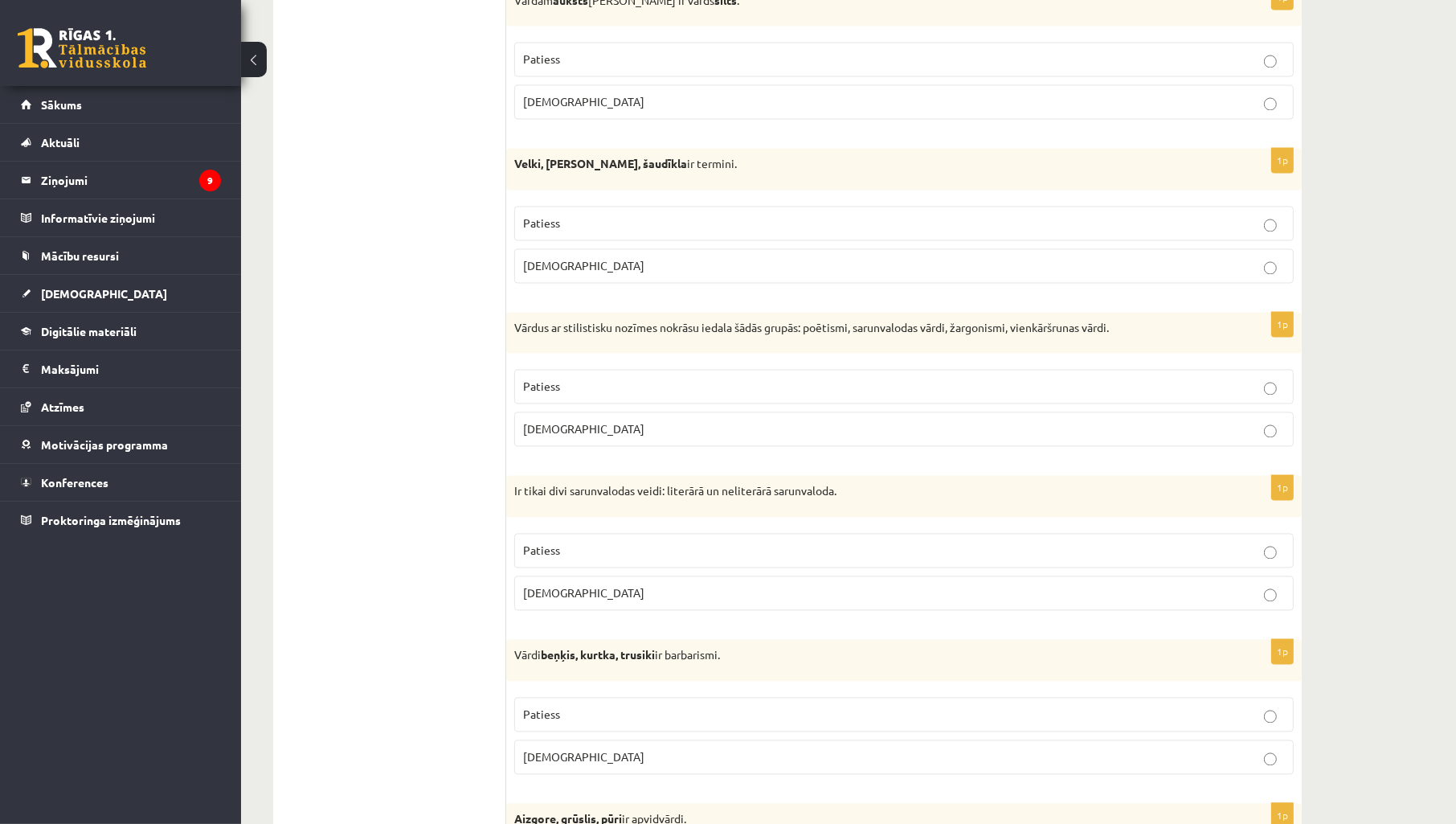
click at [577, 389] on p "Patiess" at bounding box center [903, 386] width 762 height 17
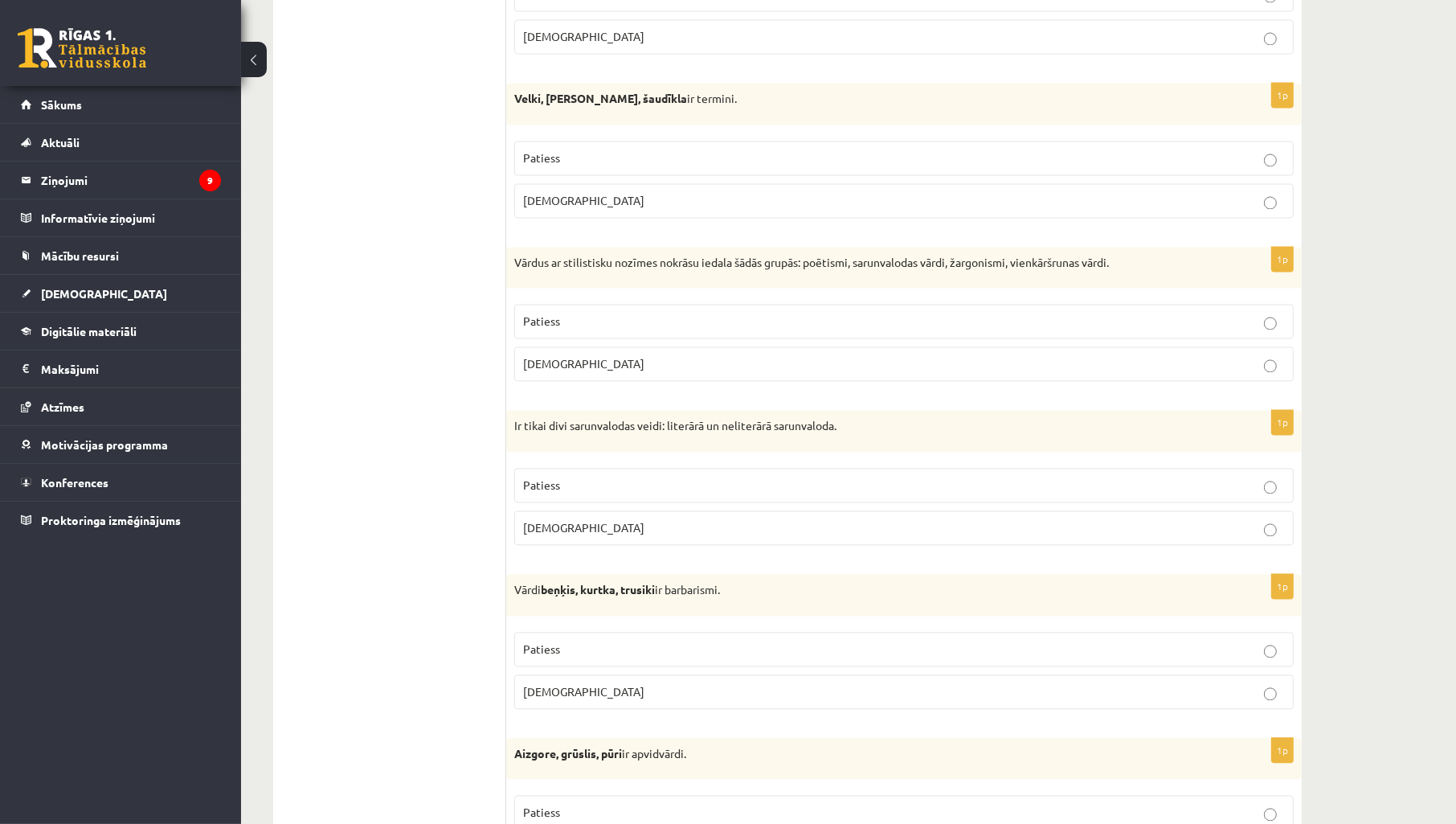
scroll to position [3436, 0]
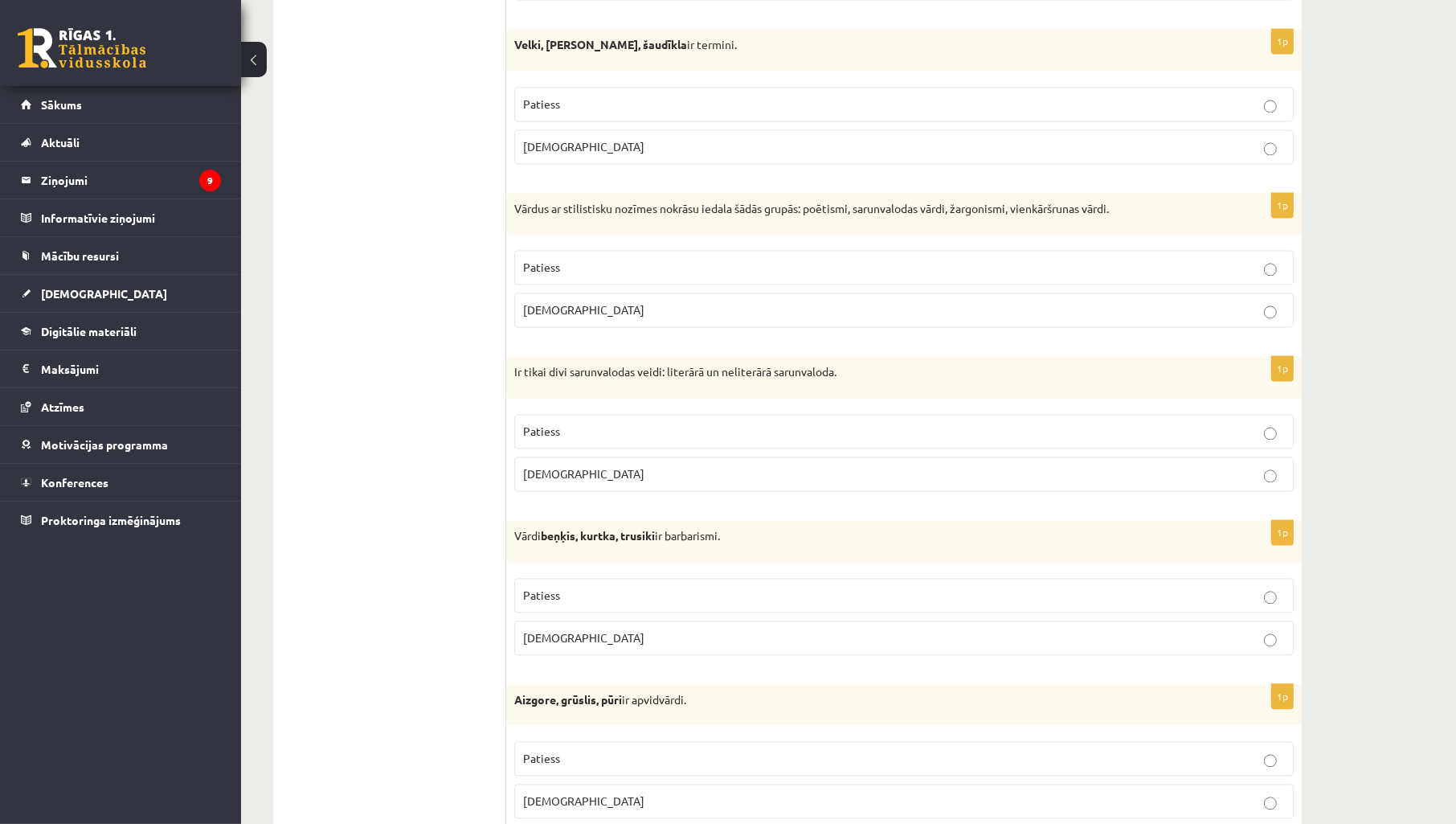
click at [579, 436] on p "Patiess" at bounding box center [903, 430] width 762 height 17
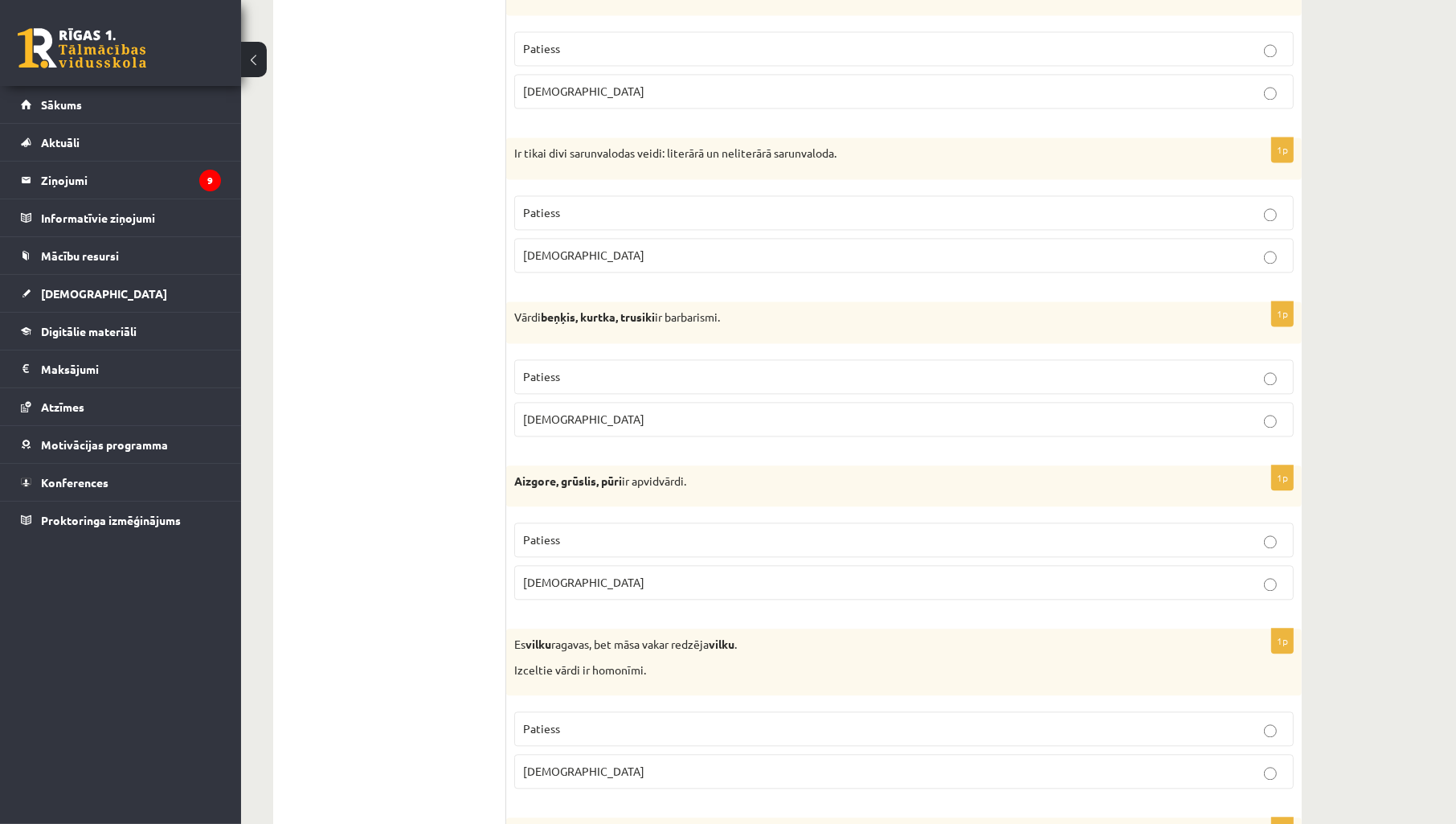
scroll to position [3676, 0]
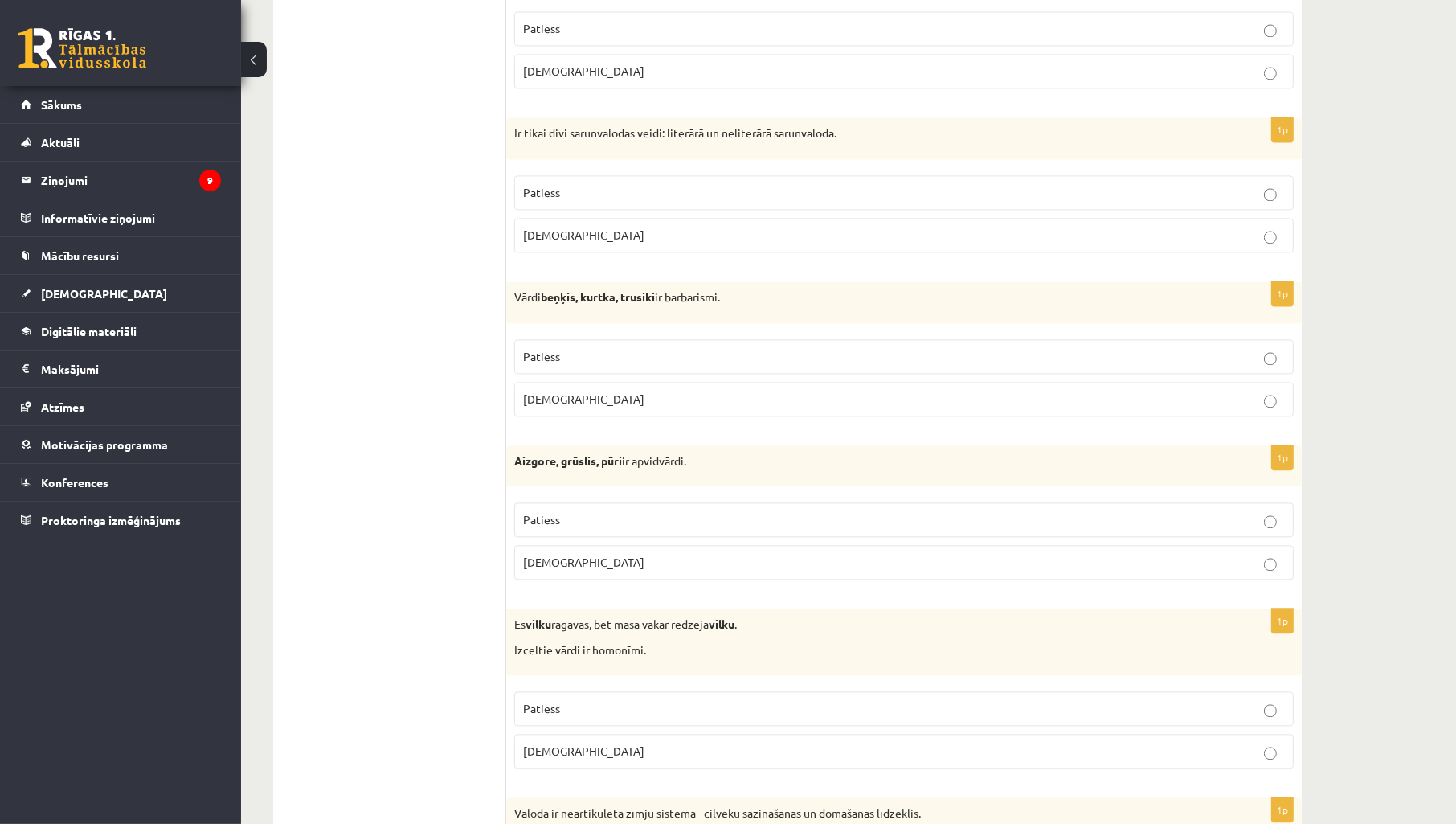
click at [601, 361] on p "Patiess" at bounding box center [903, 356] width 762 height 17
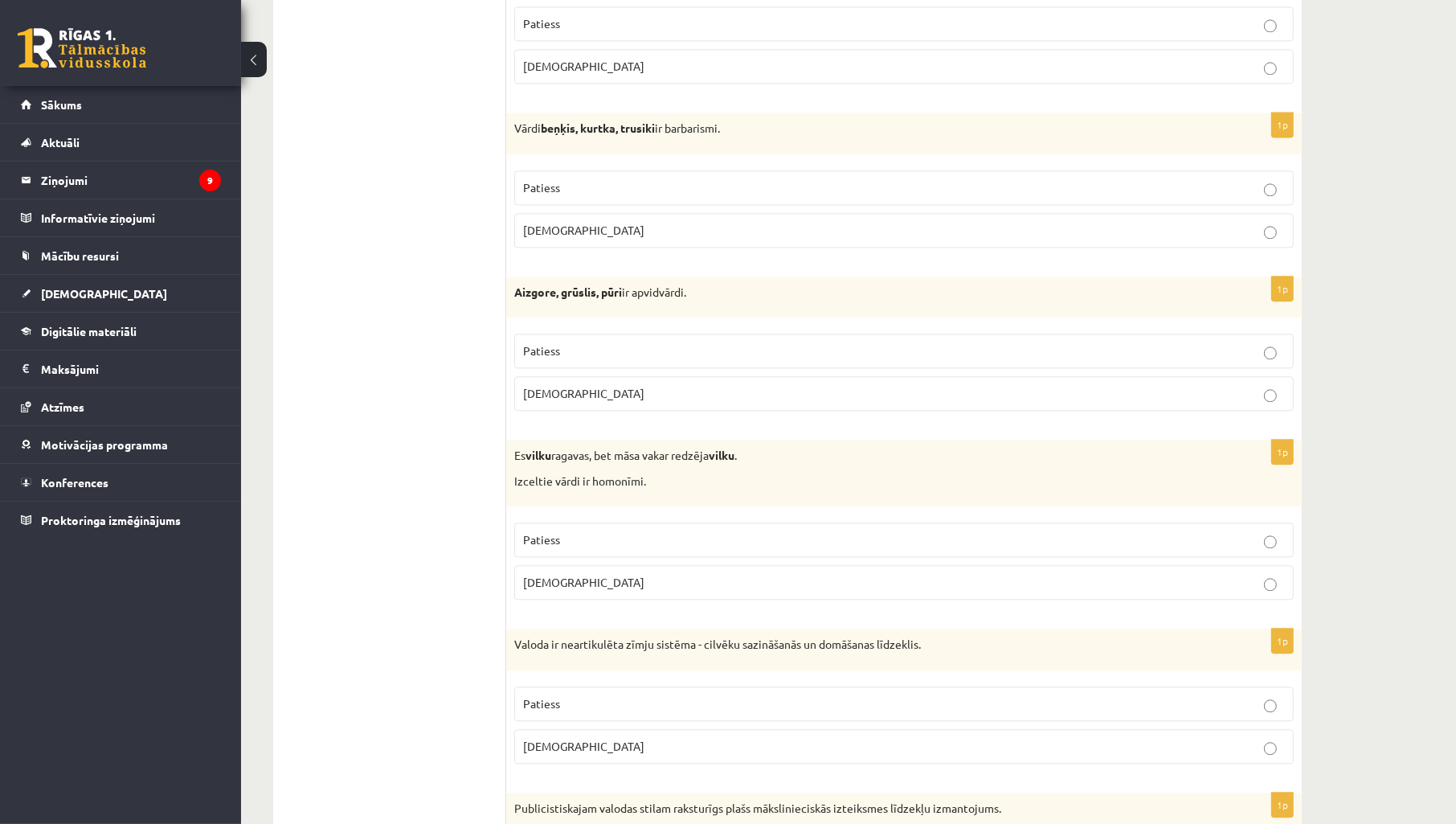
scroll to position [3913, 0]
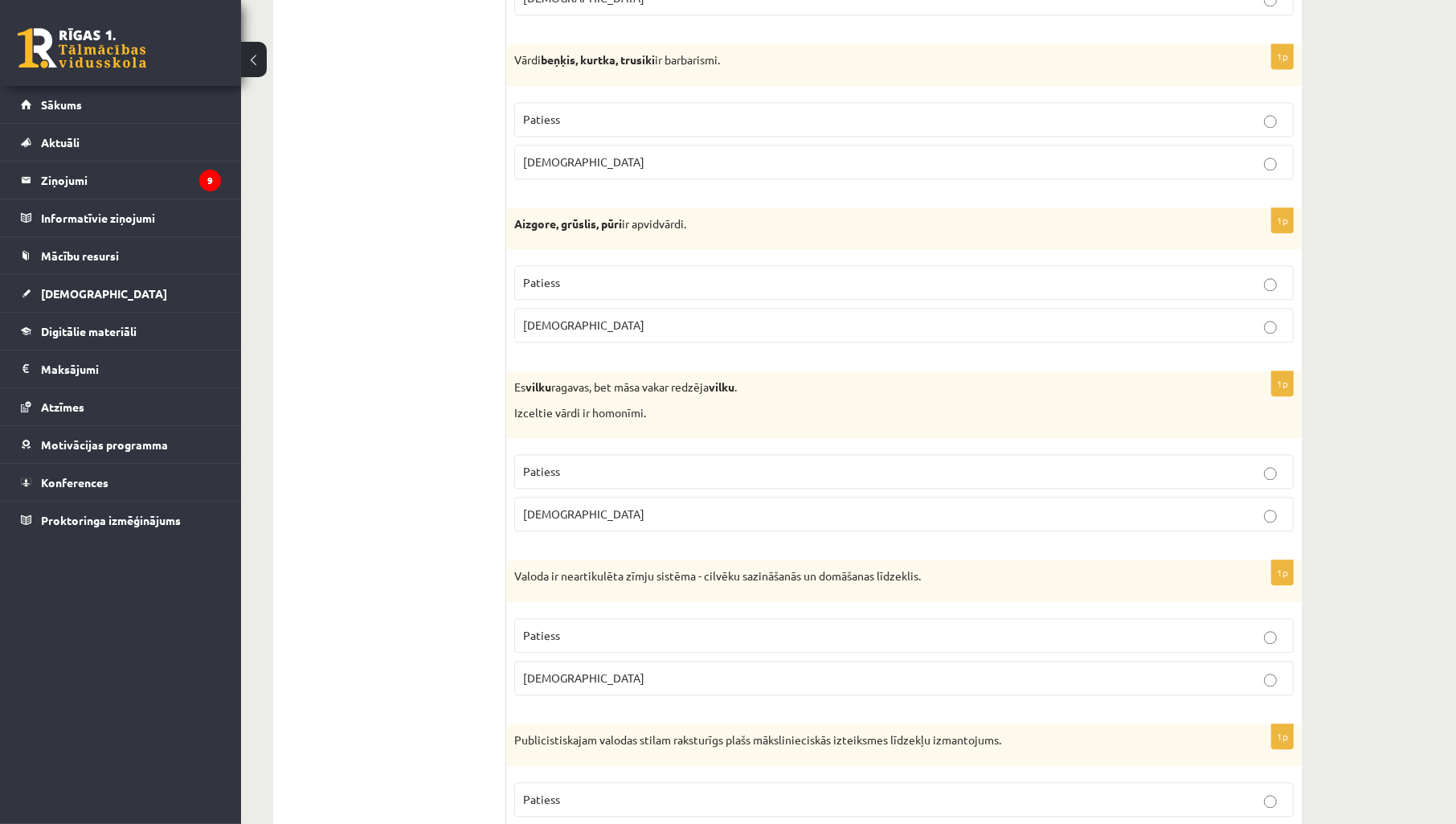
click at [555, 290] on span "Patiess" at bounding box center [541, 282] width 37 height 15
click at [520, 327] on label "Aplams" at bounding box center [903, 325] width 780 height 35
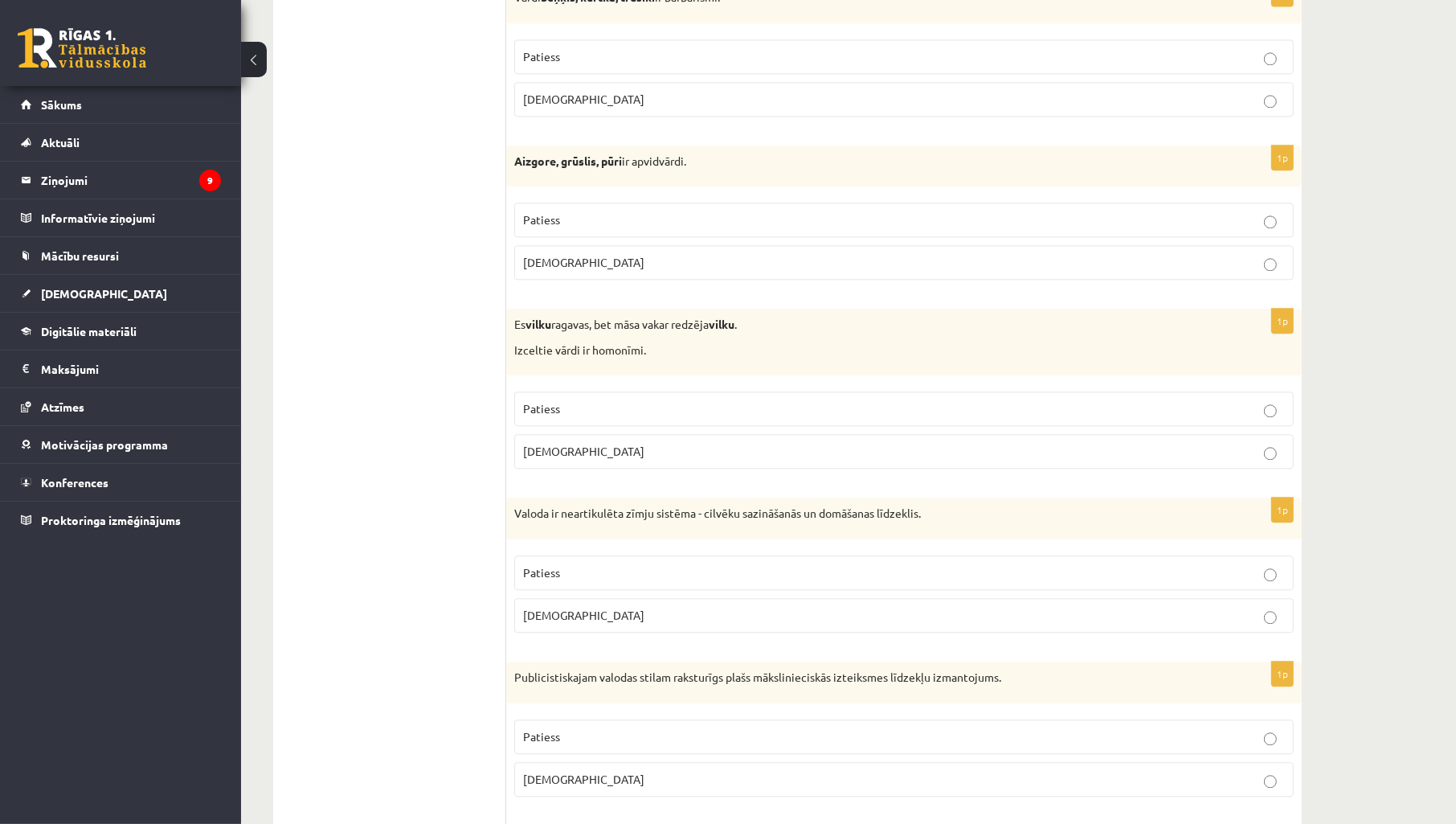
scroll to position [4032, 0]
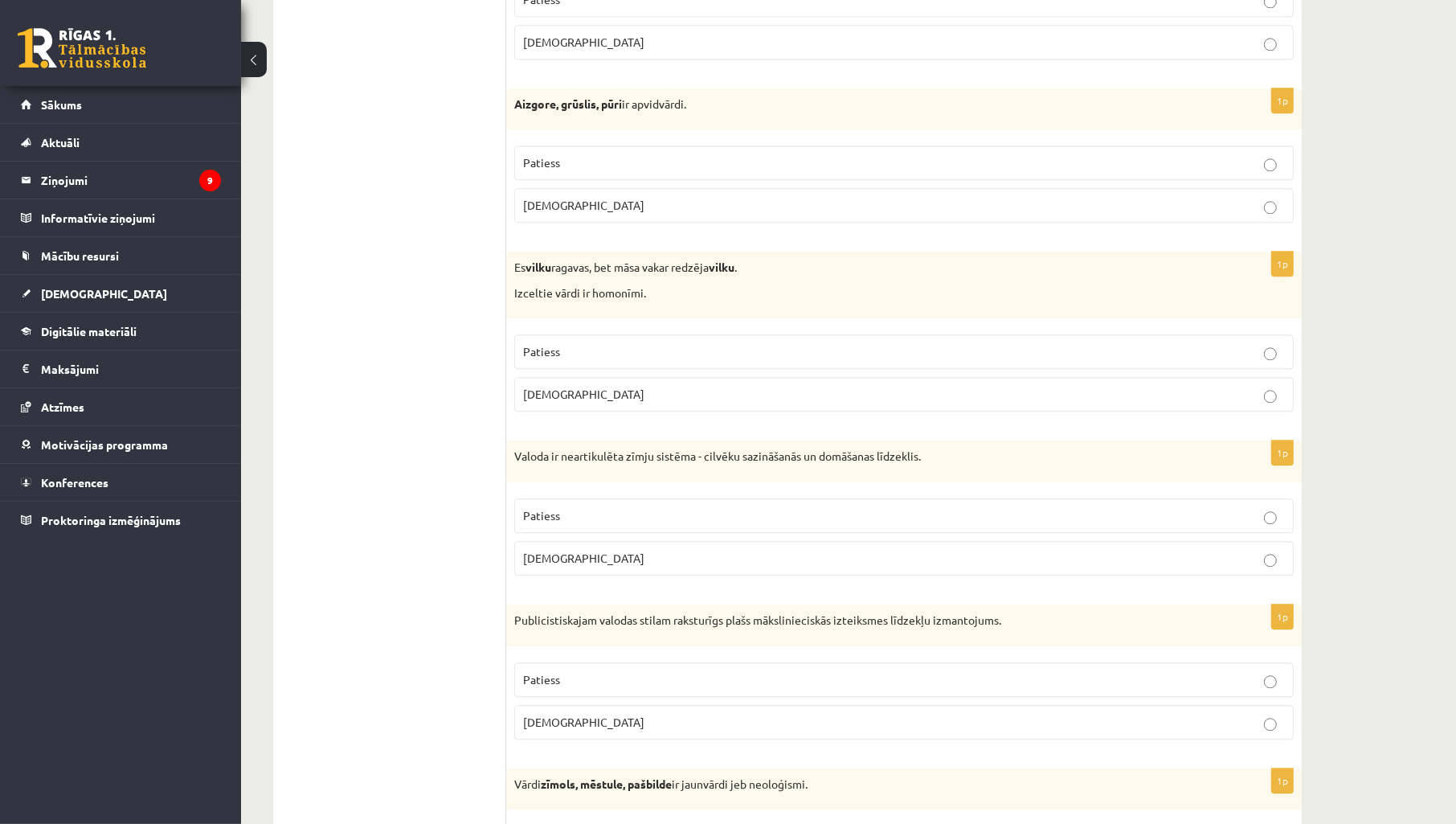
click at [567, 403] on p "Aplams" at bounding box center [903, 394] width 762 height 17
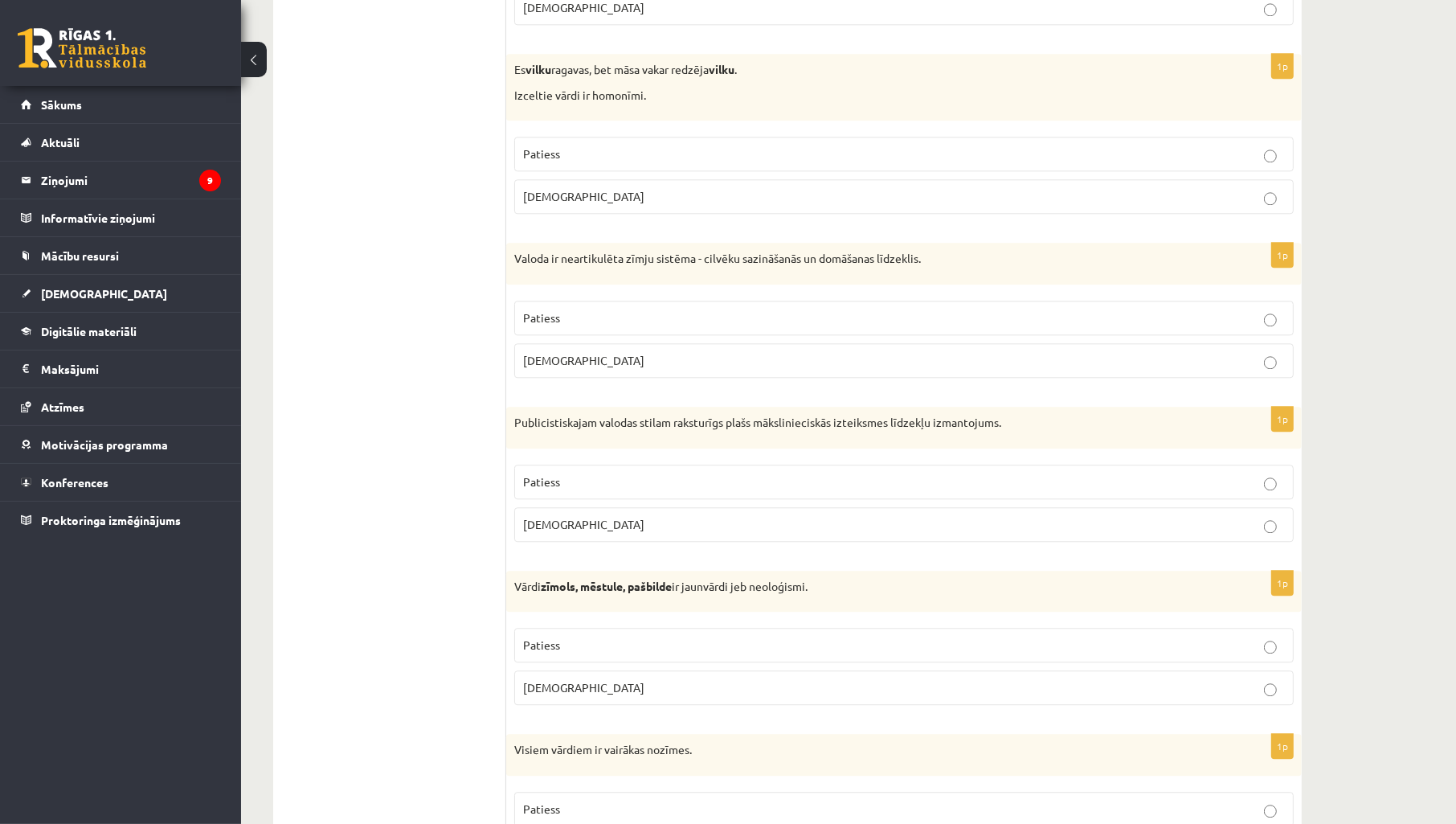
scroll to position [4270, 0]
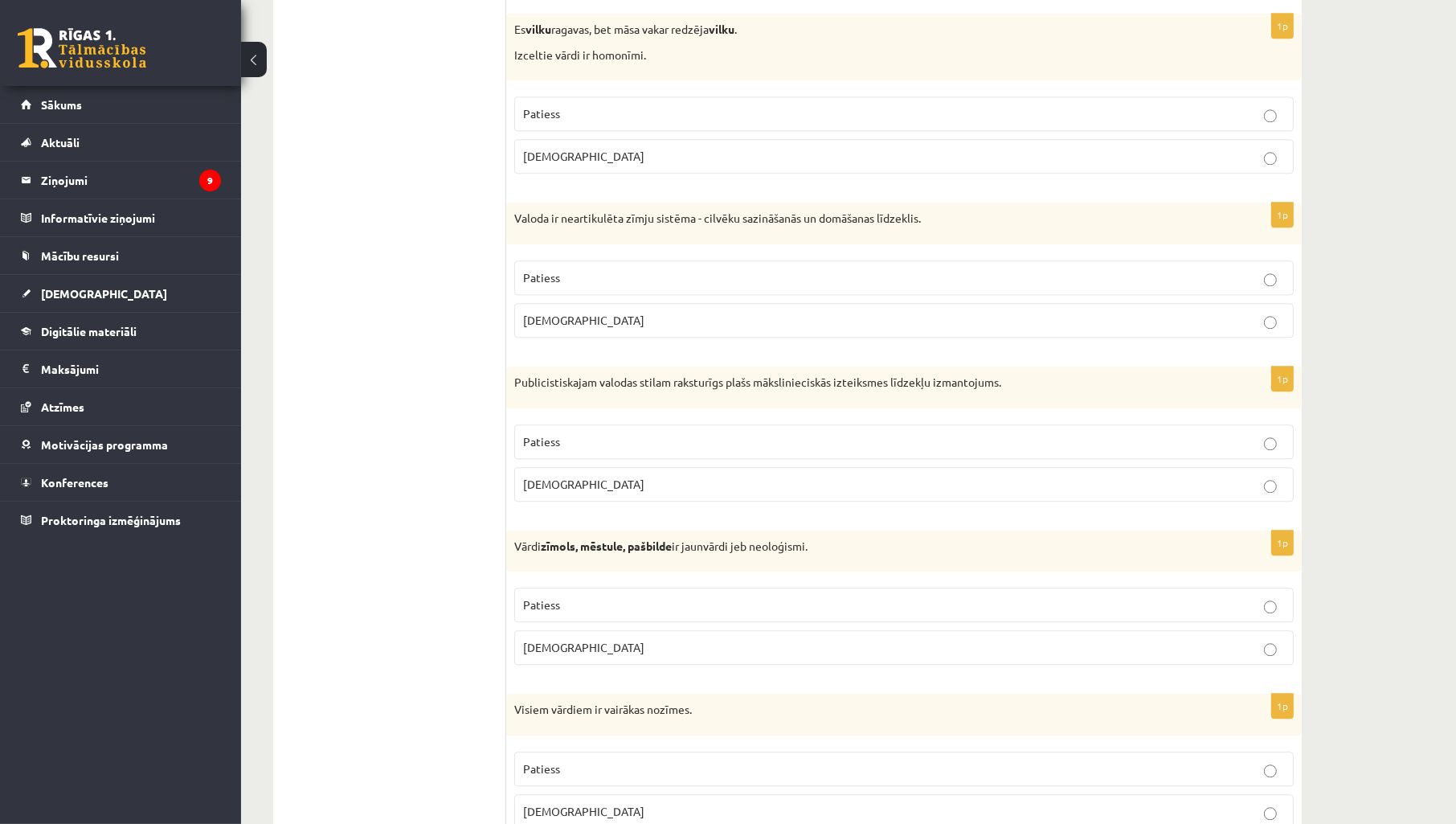
click at [581, 286] on p "Patiess" at bounding box center [903, 277] width 762 height 17
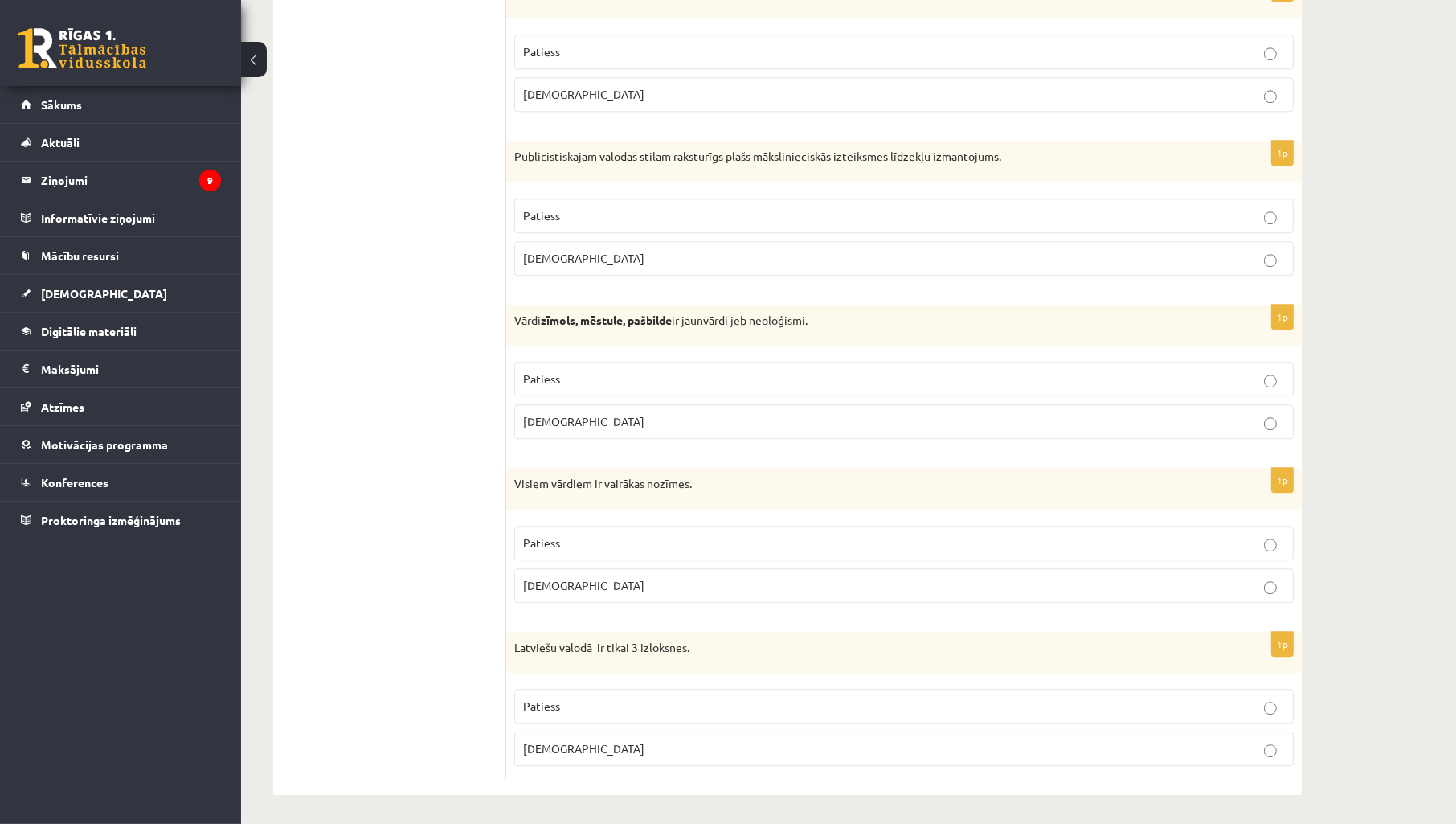
scroll to position [4509, 0]
click at [601, 213] on p "Patiess" at bounding box center [903, 212] width 762 height 17
click at [639, 374] on p "Patiess" at bounding box center [903, 376] width 762 height 17
click at [572, 547] on p "Patiess" at bounding box center [903, 539] width 762 height 17
click at [560, 748] on span "Aplams" at bounding box center [584, 745] width 121 height 15
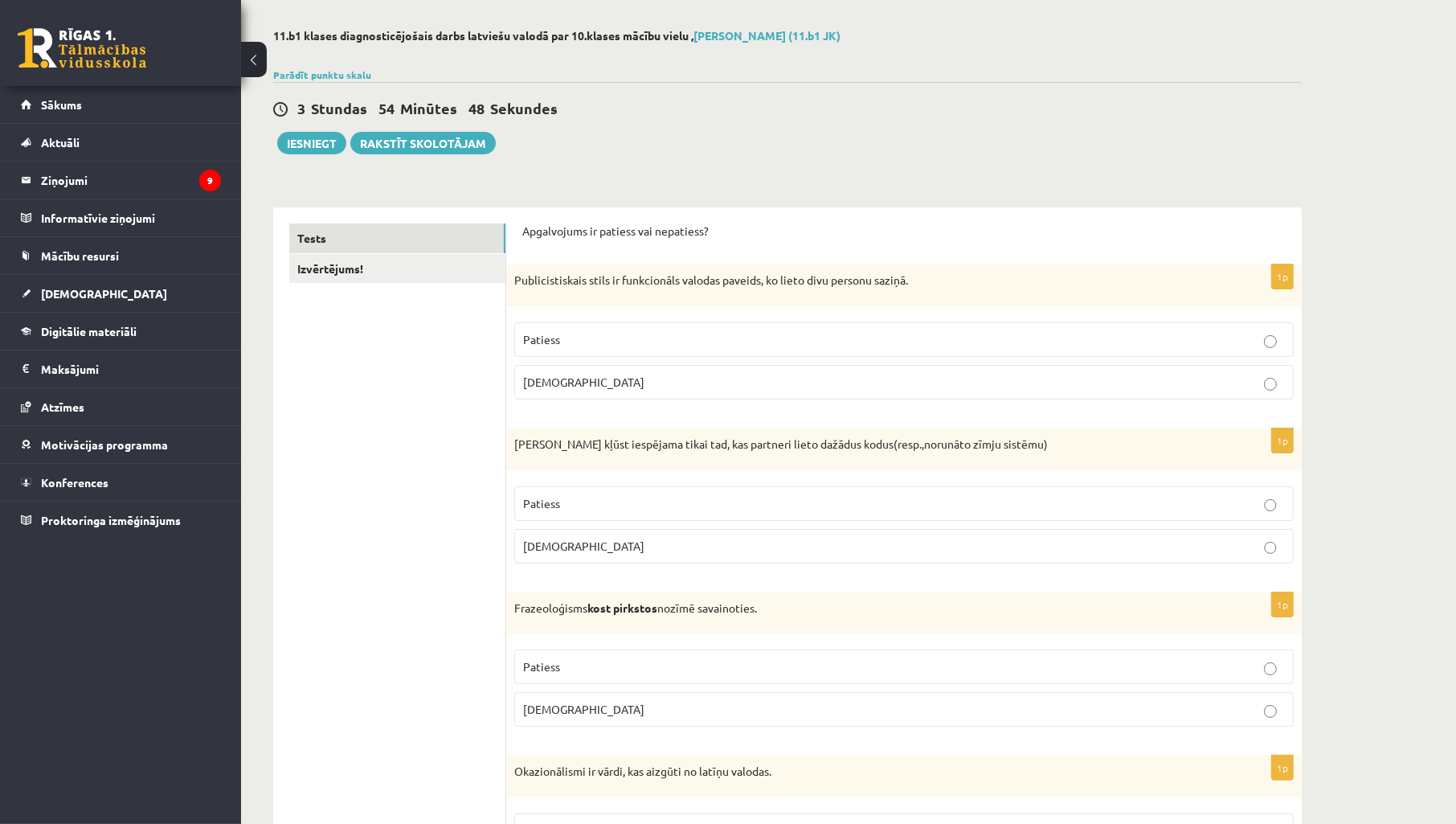
scroll to position [0, 0]
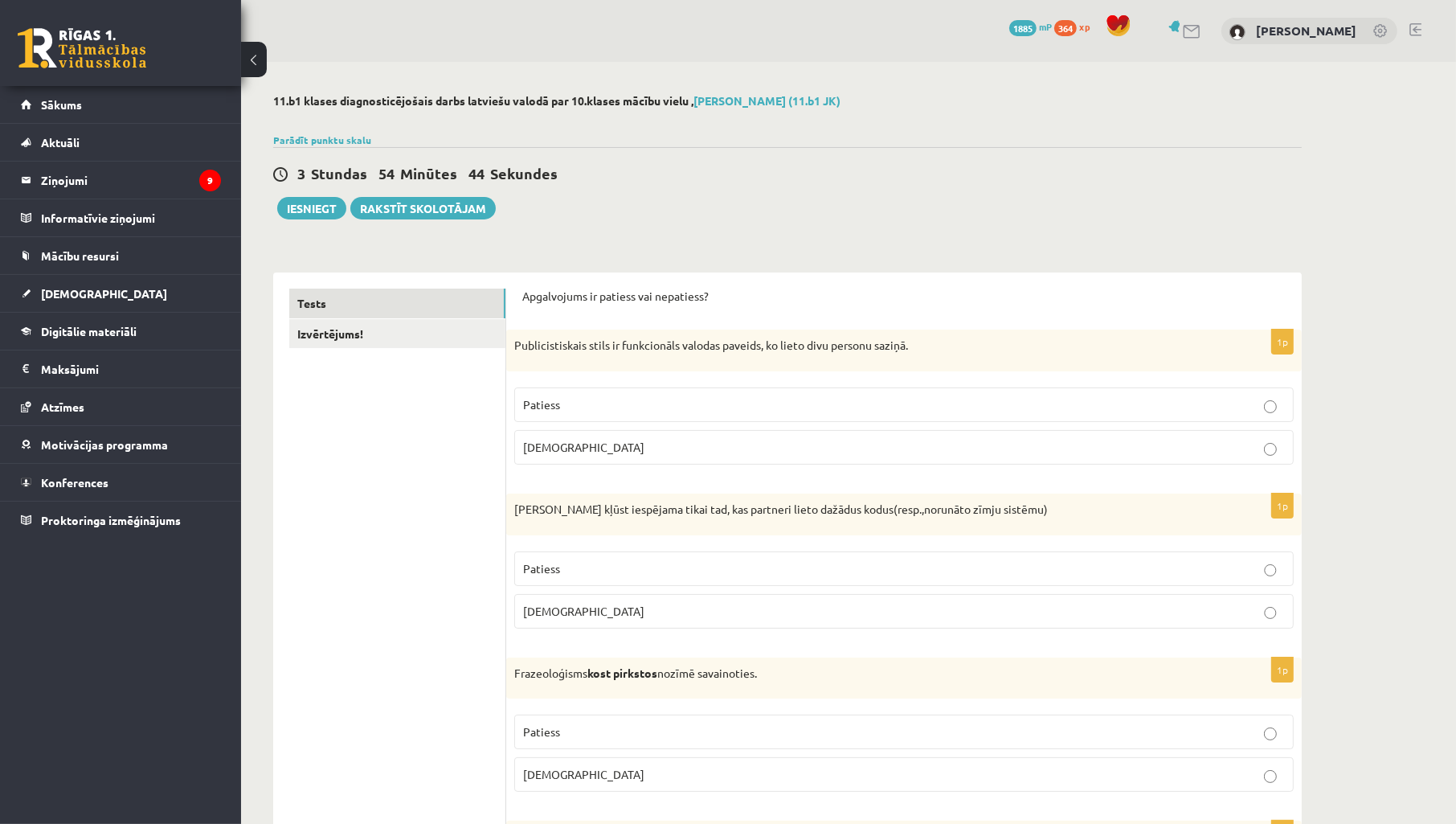
click at [622, 452] on p "Aplams" at bounding box center [903, 447] width 762 height 17
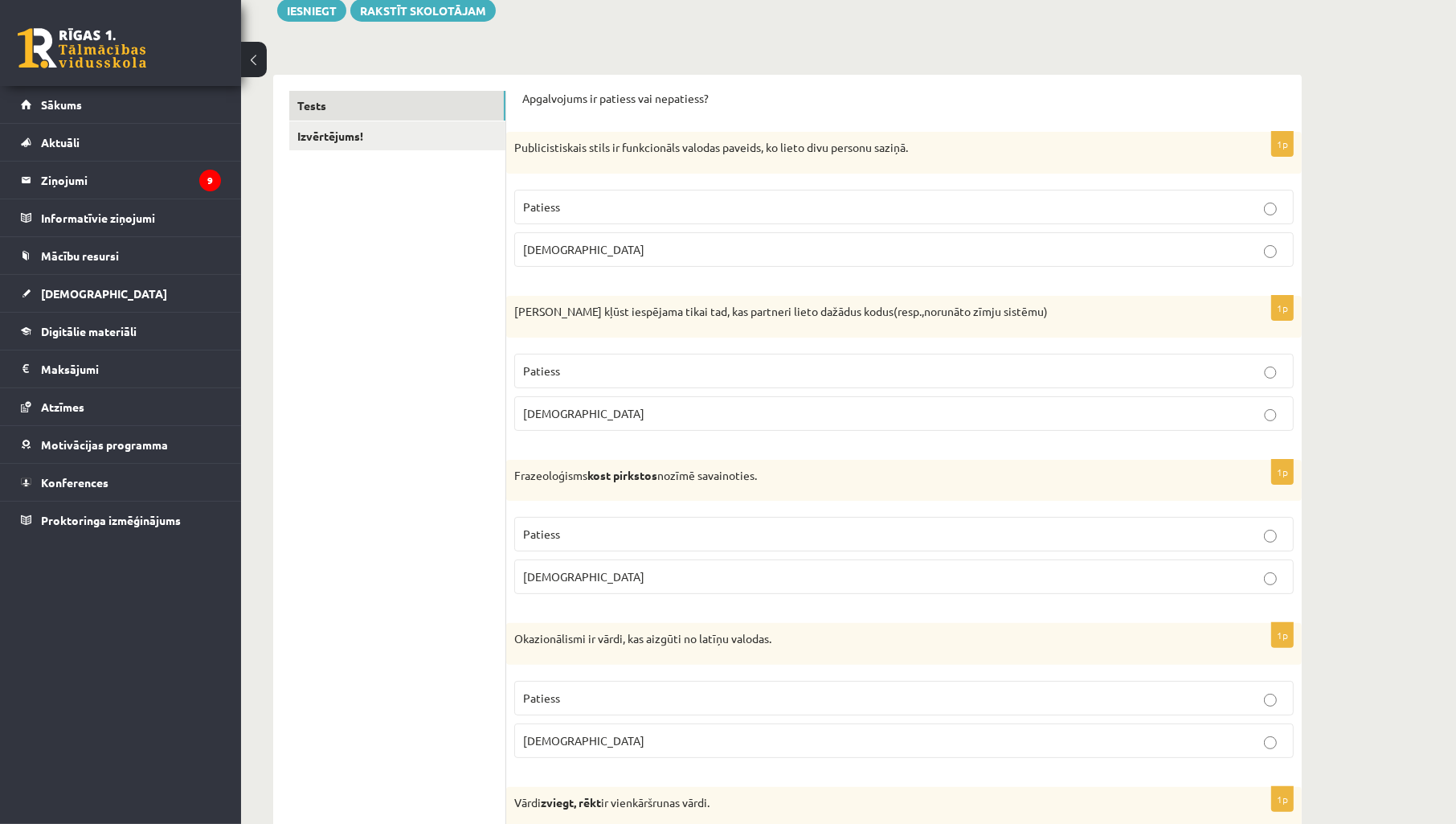
scroll to position [238, 0]
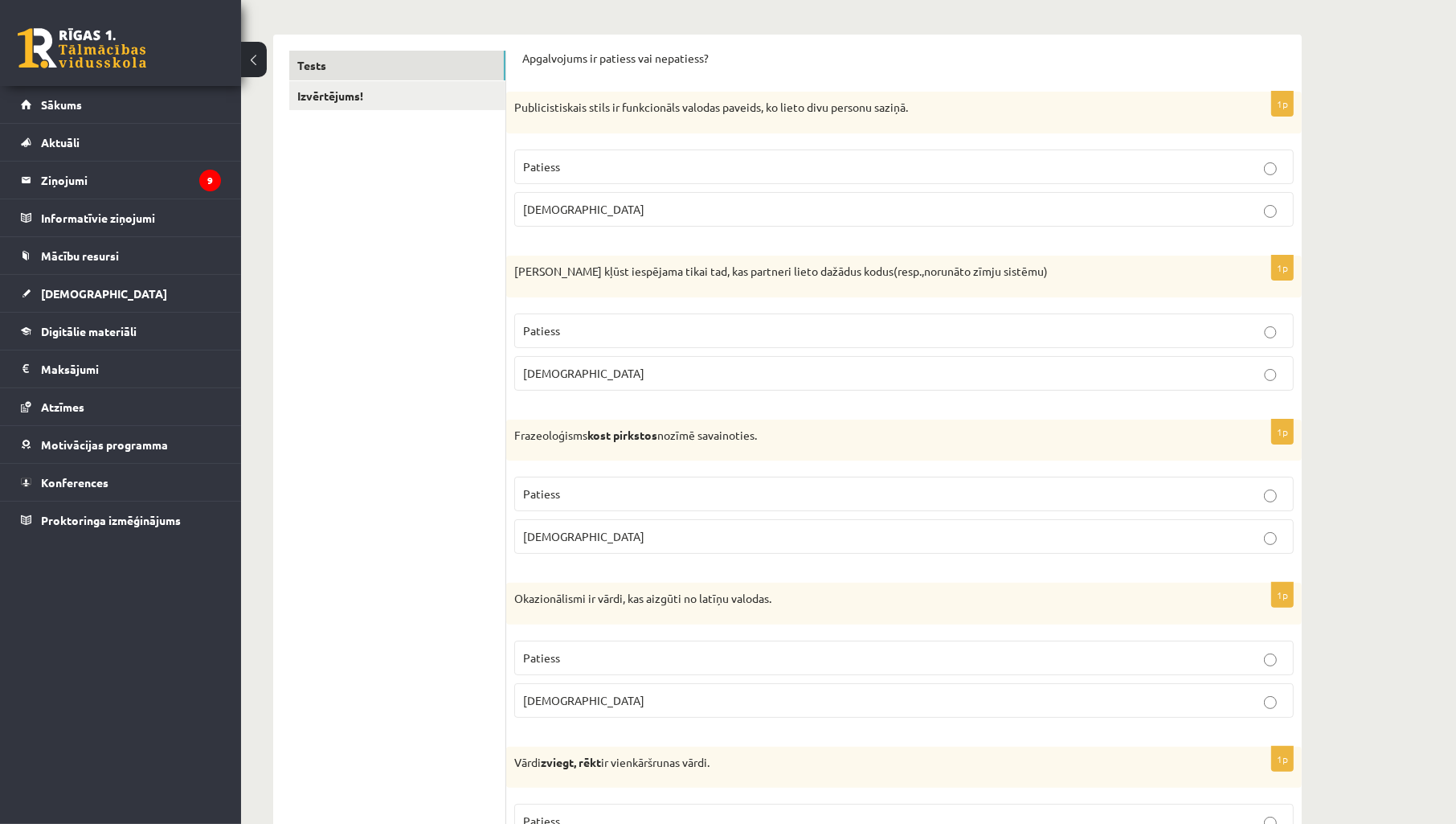
click at [577, 702] on p "Aplams" at bounding box center [903, 700] width 762 height 17
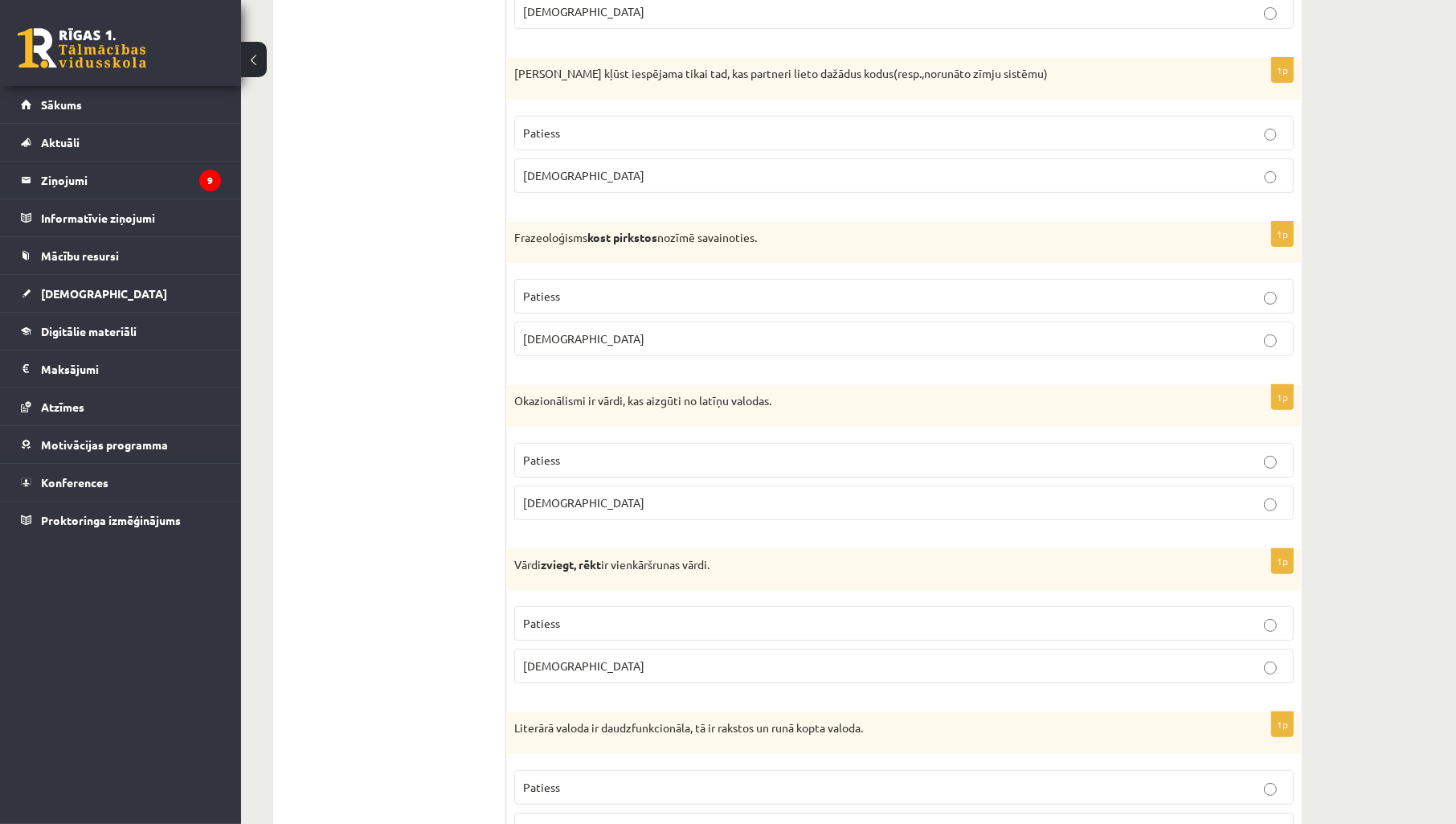
scroll to position [476, 0]
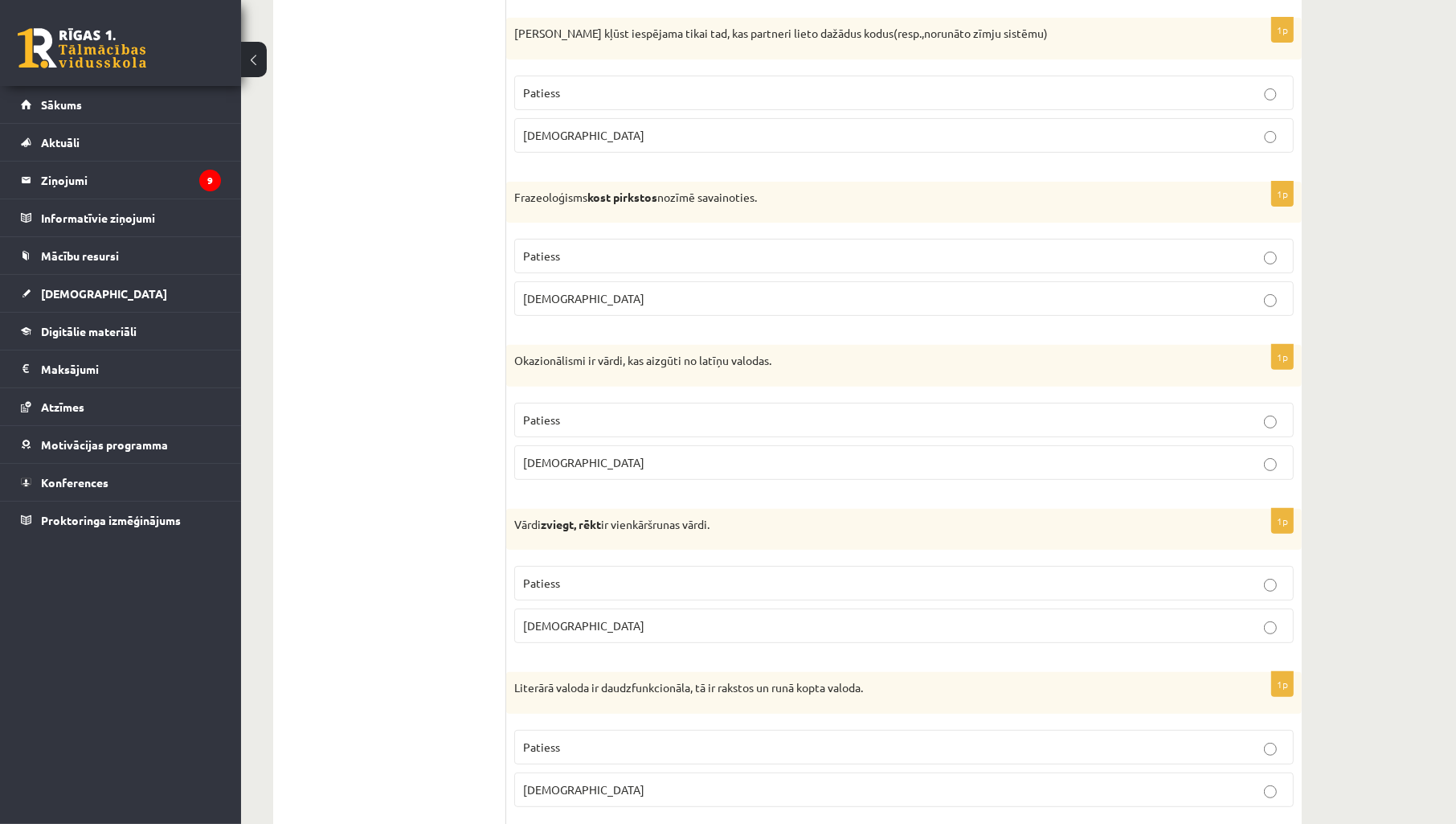
click at [700, 635] on p "Aplams" at bounding box center [903, 626] width 762 height 17
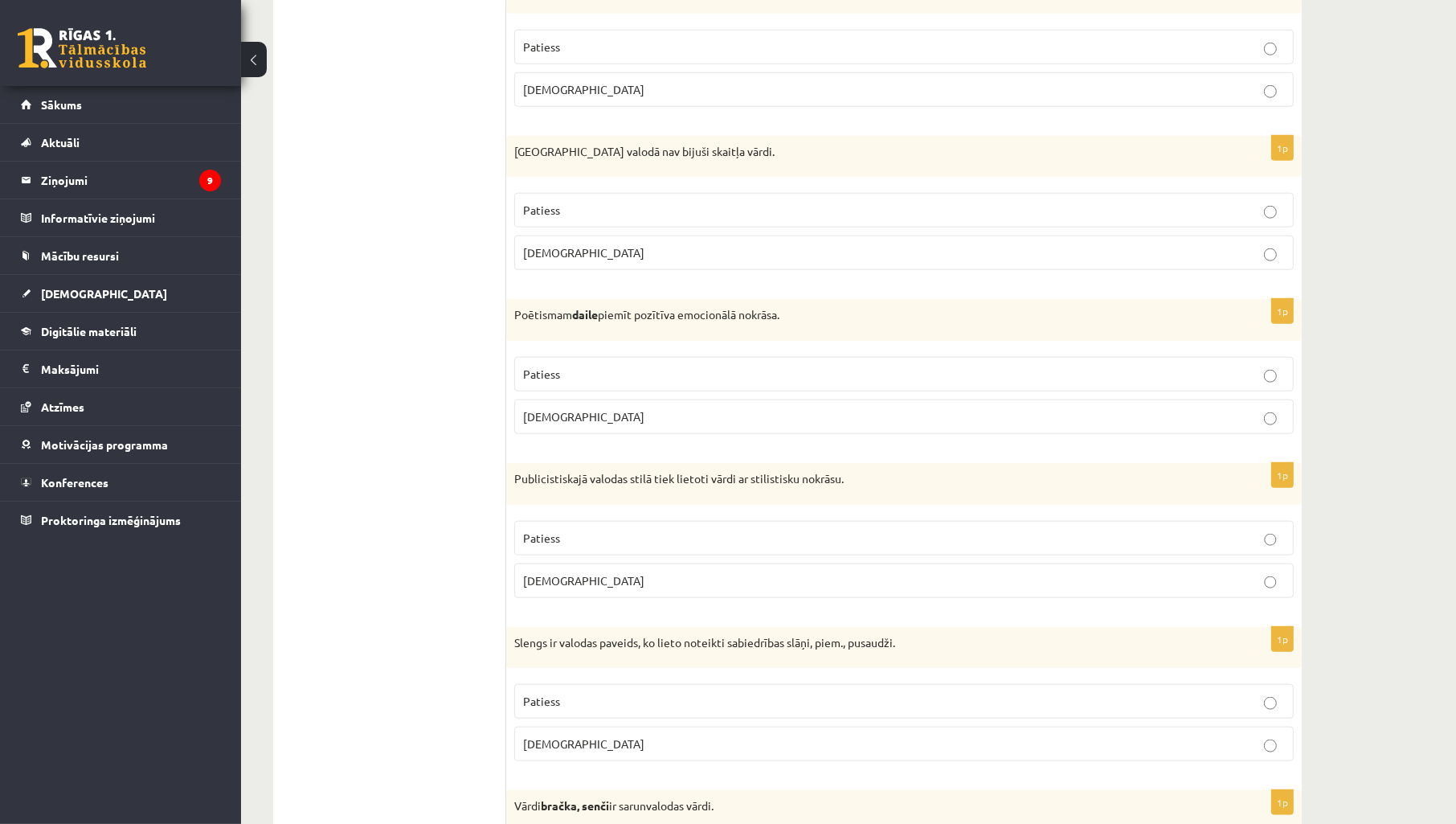
scroll to position [1786, 0]
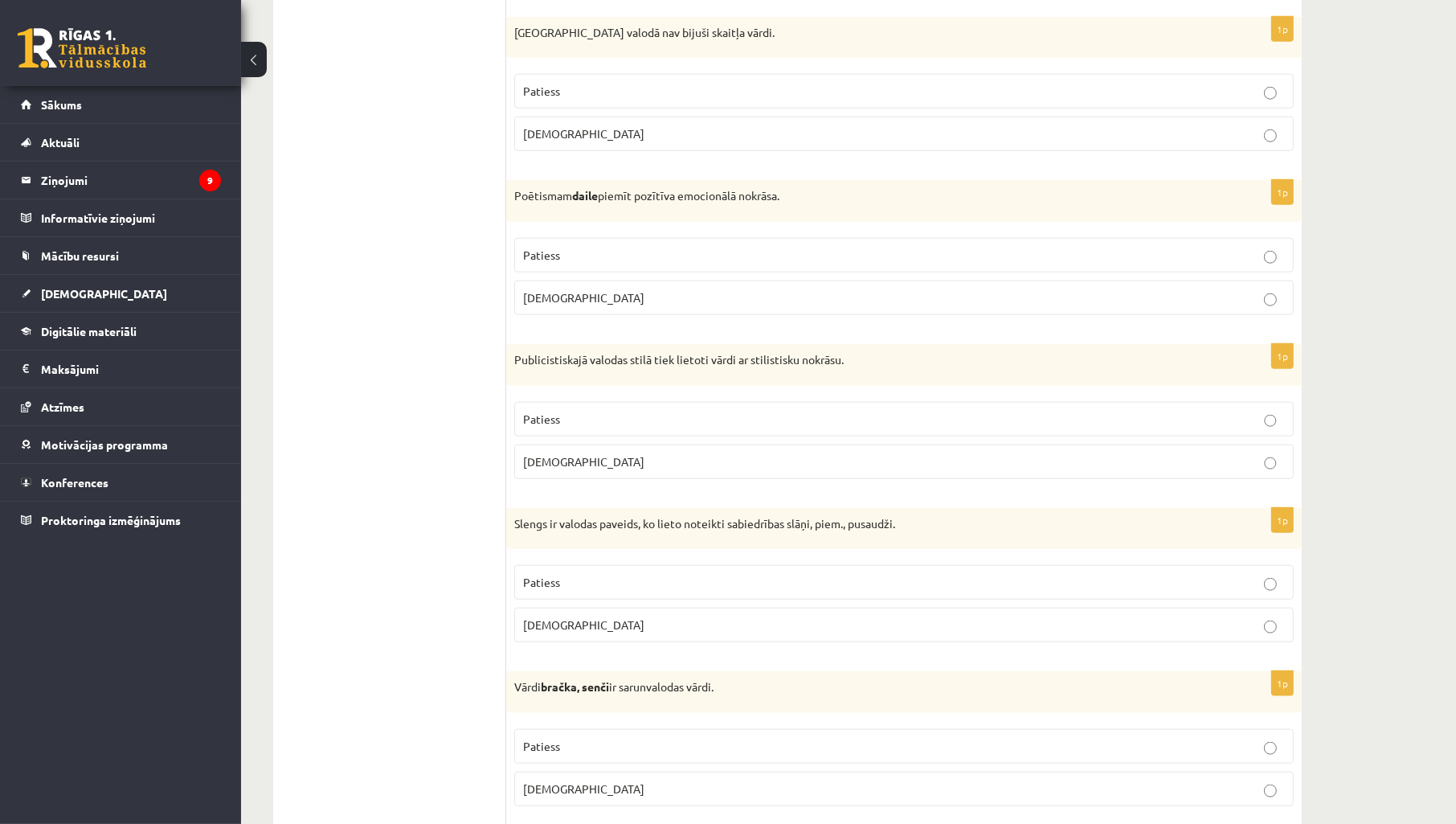
click at [1125, 424] on p "Patiess" at bounding box center [903, 418] width 762 height 17
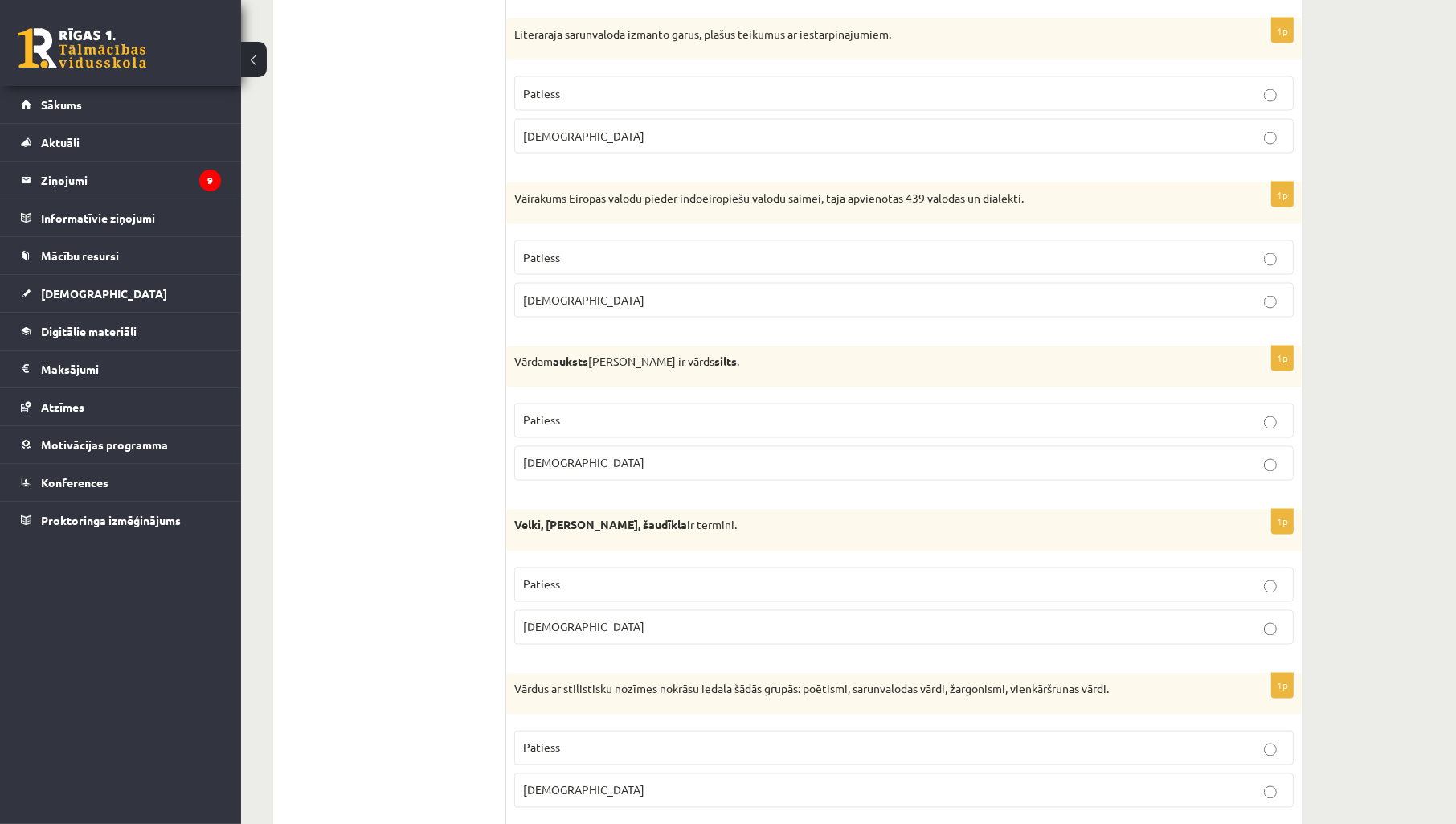
scroll to position [3098, 0]
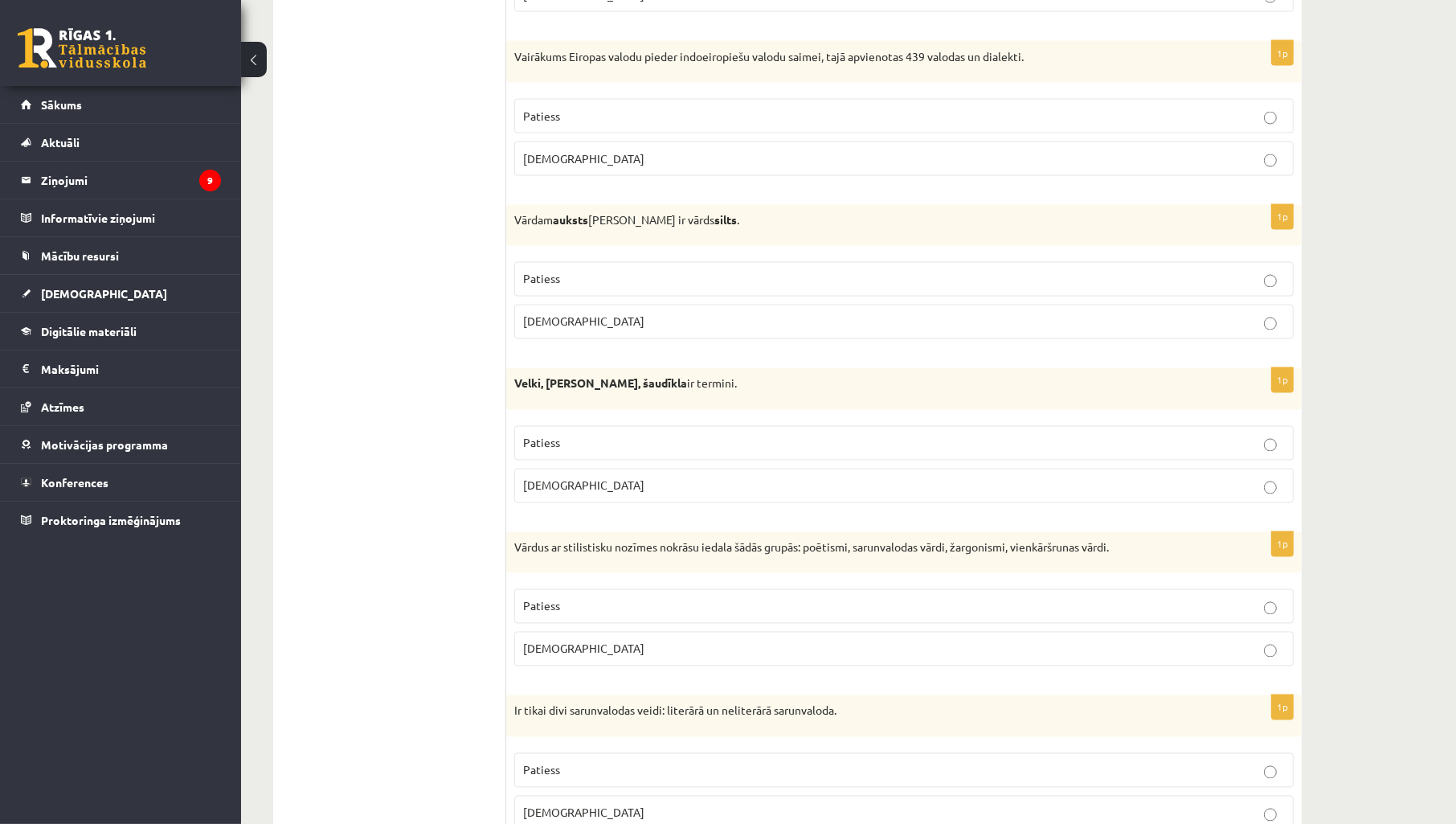
click at [709, 282] on p "Patiess" at bounding box center [903, 279] width 762 height 17
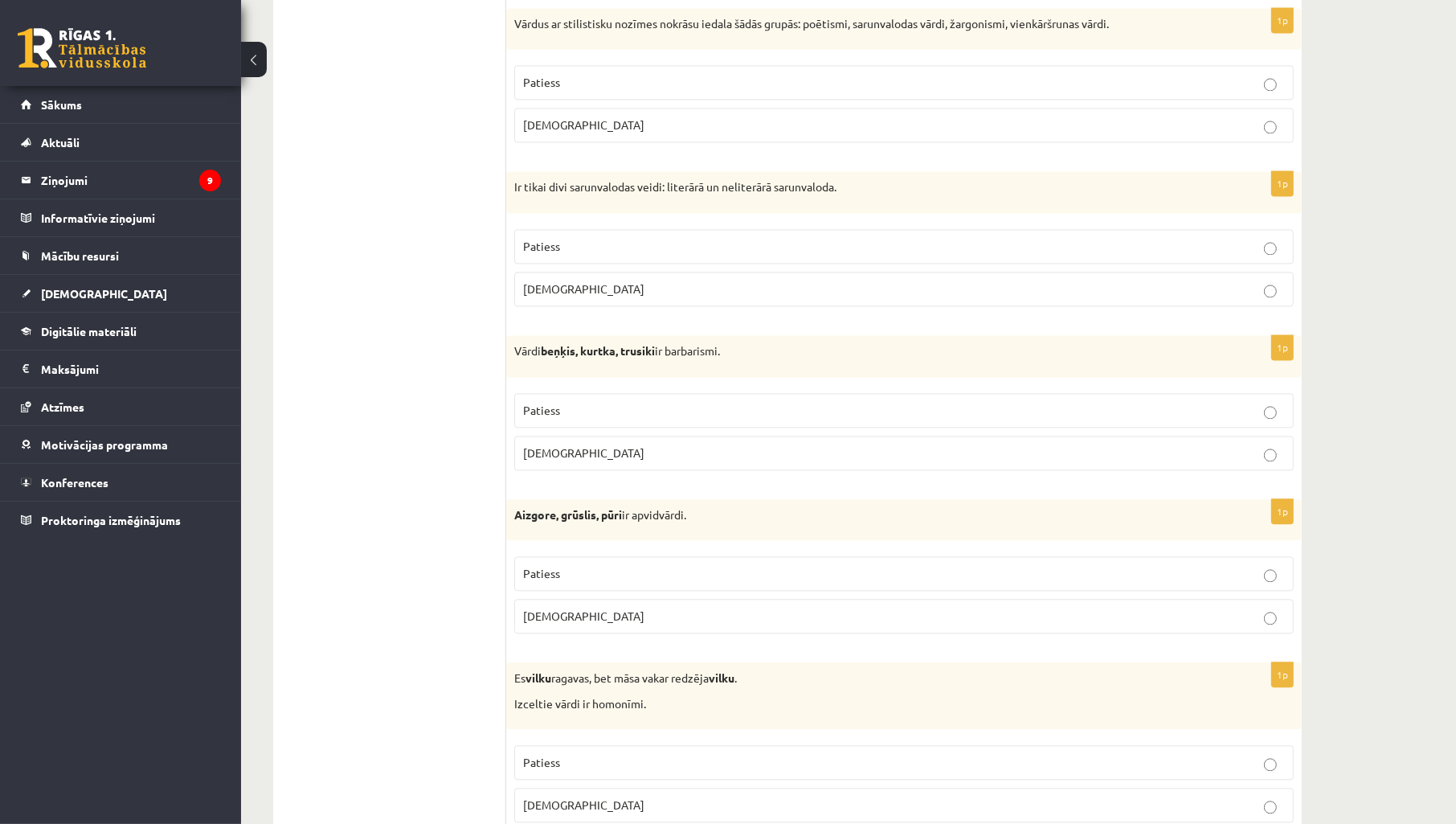
scroll to position [3676, 0]
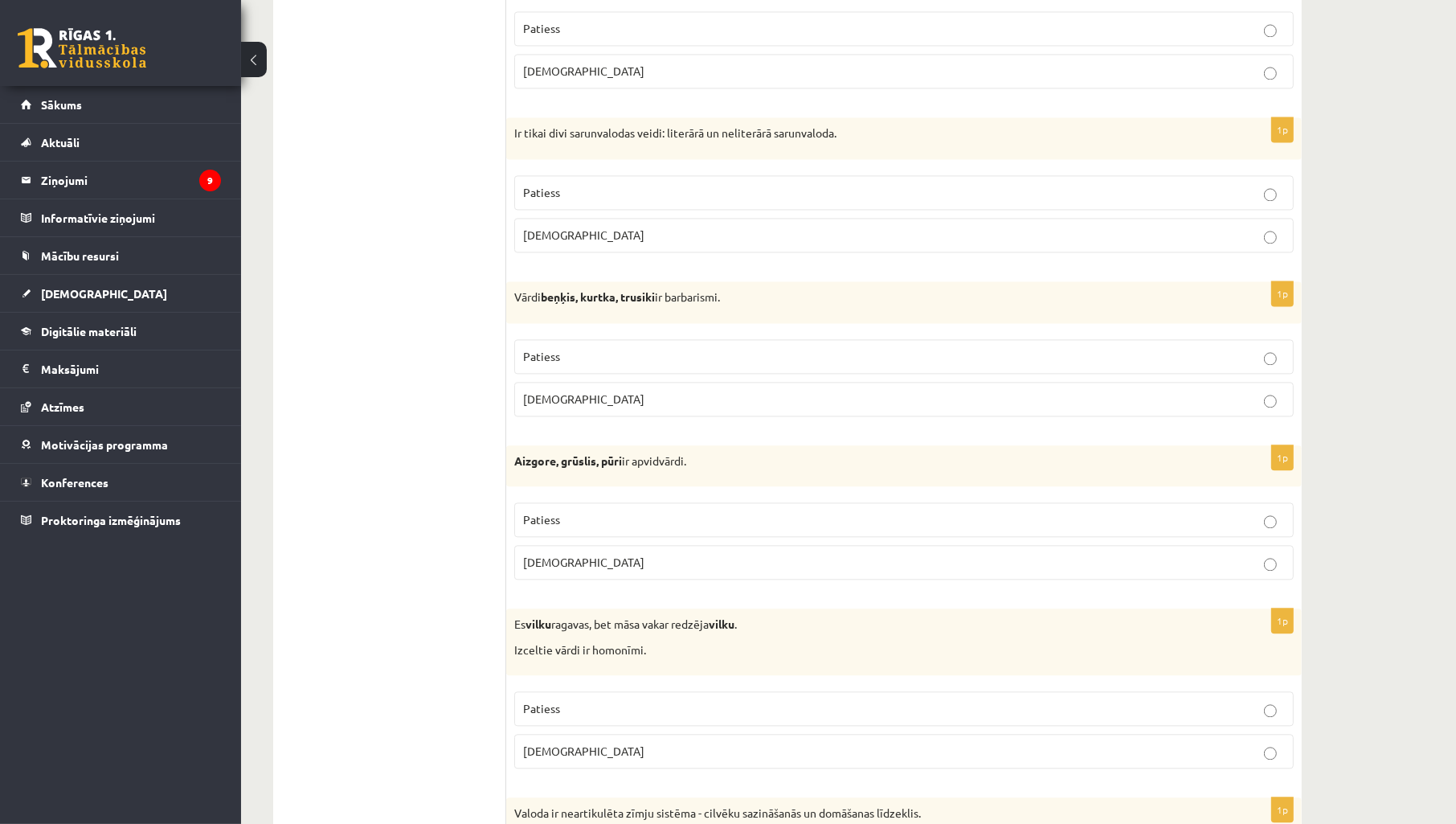
click at [938, 525] on p "Patiess" at bounding box center [903, 519] width 762 height 17
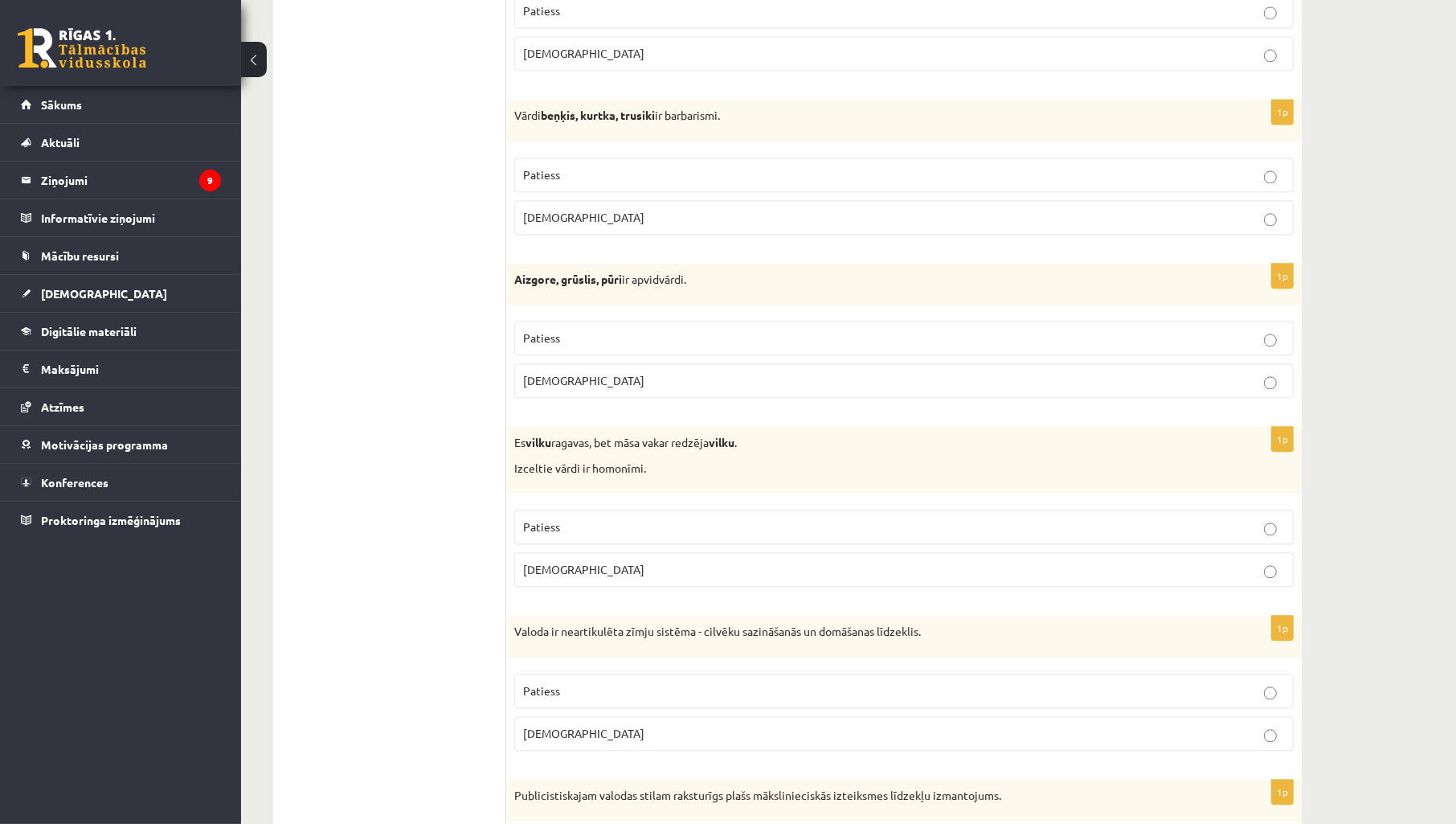
scroll to position [3913, 0]
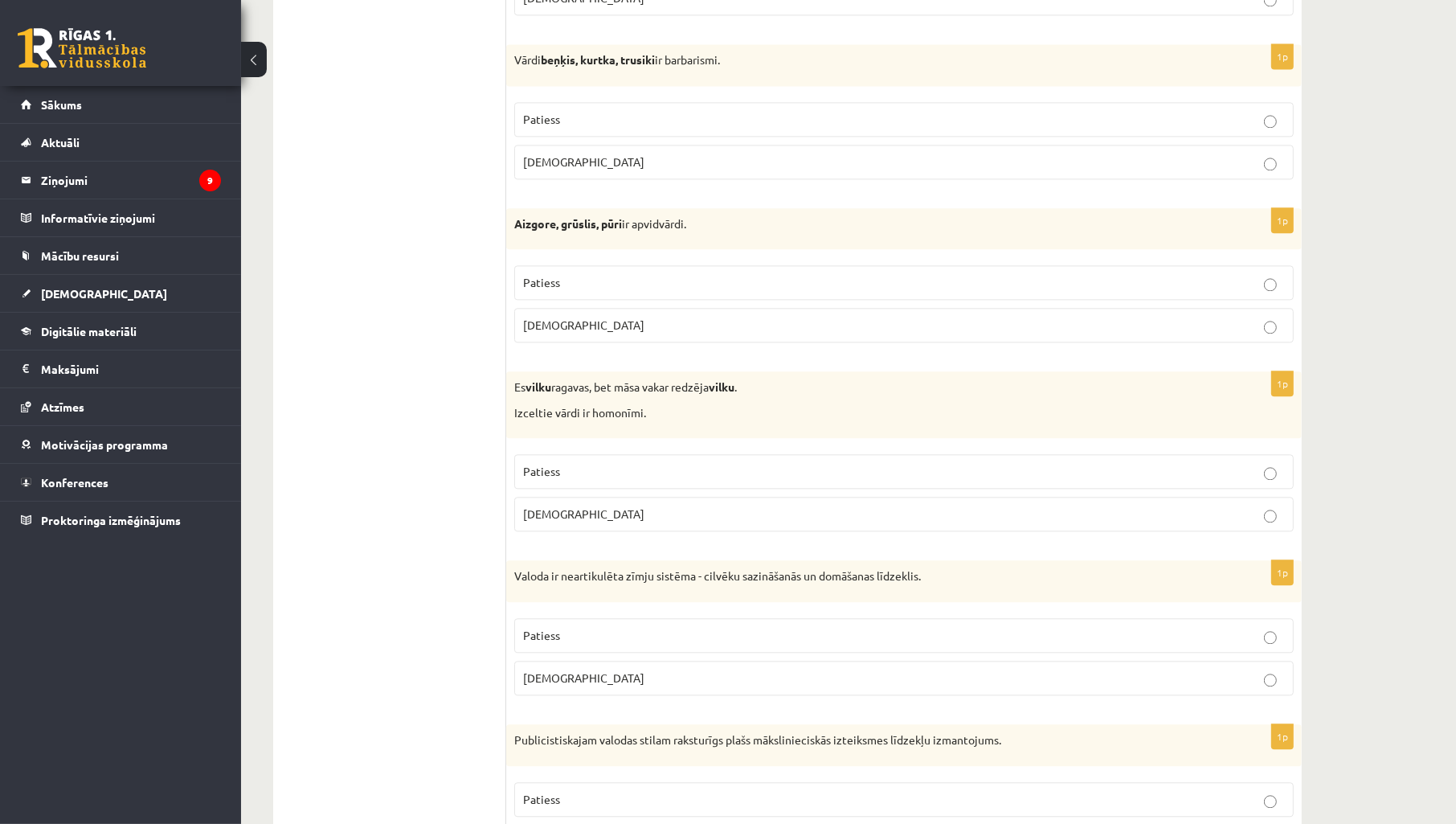
click at [660, 477] on p "Patiess" at bounding box center [903, 471] width 762 height 17
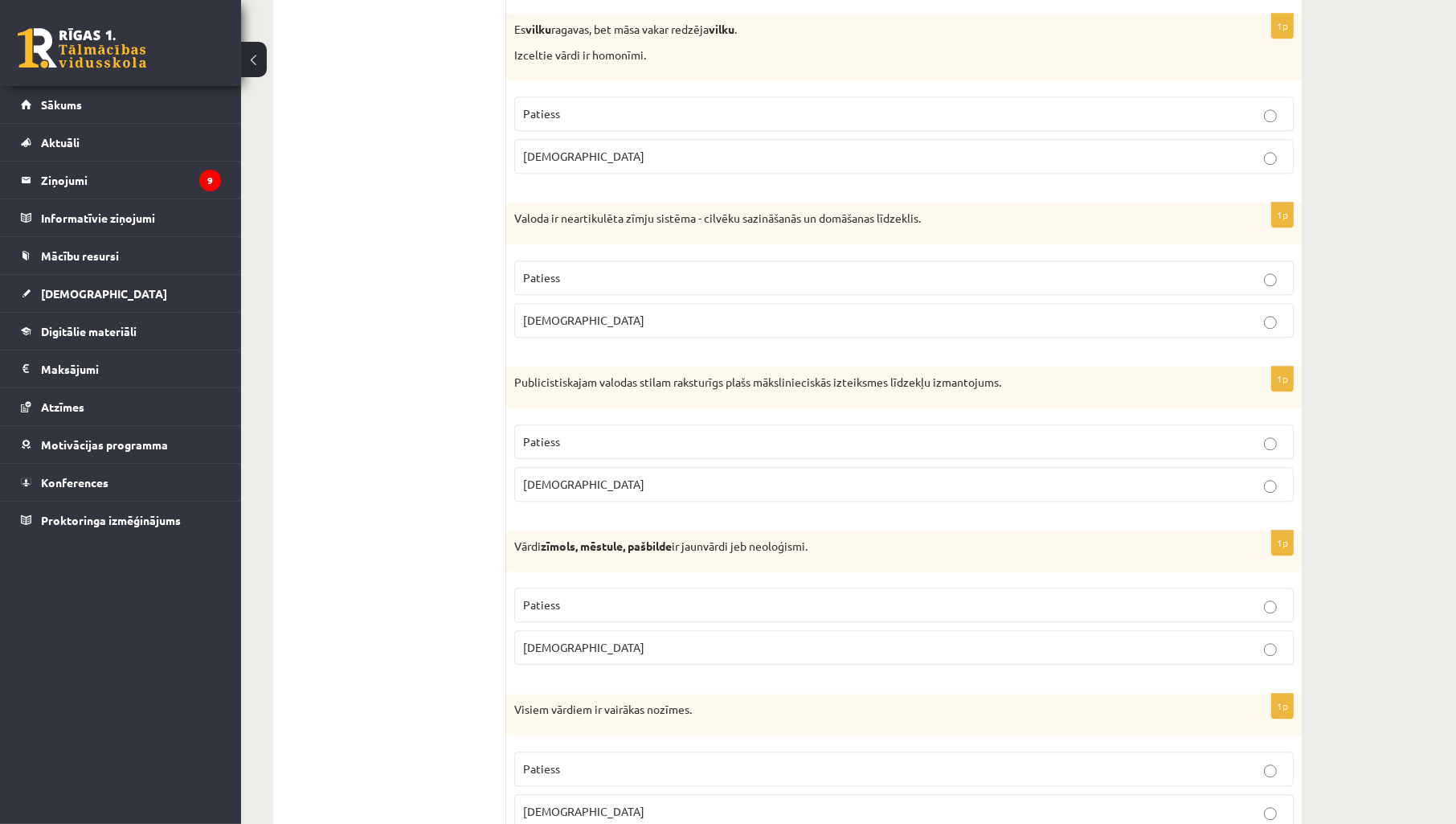
scroll to position [4390, 0]
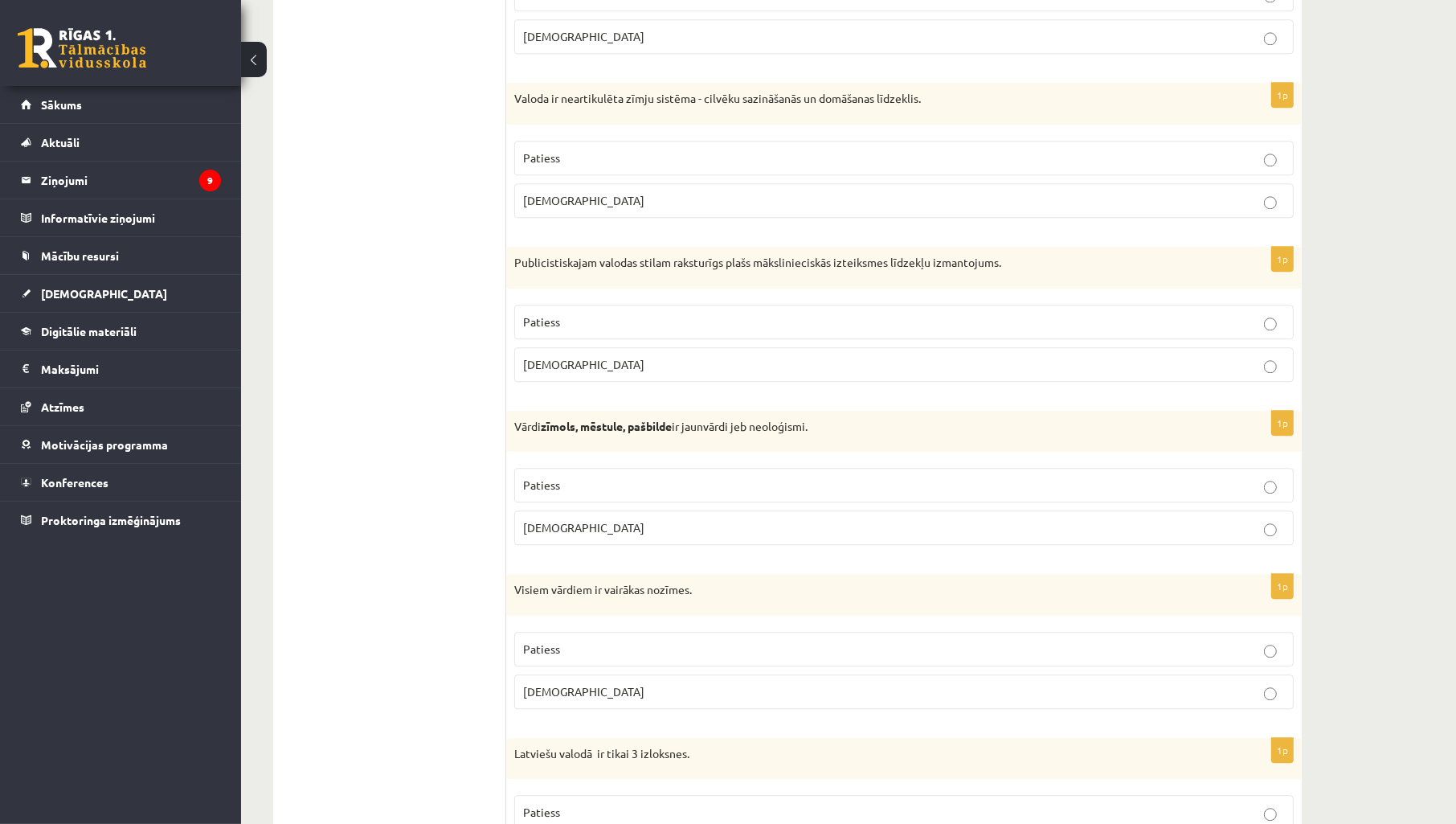
click at [749, 209] on p "Aplams" at bounding box center [903, 200] width 762 height 17
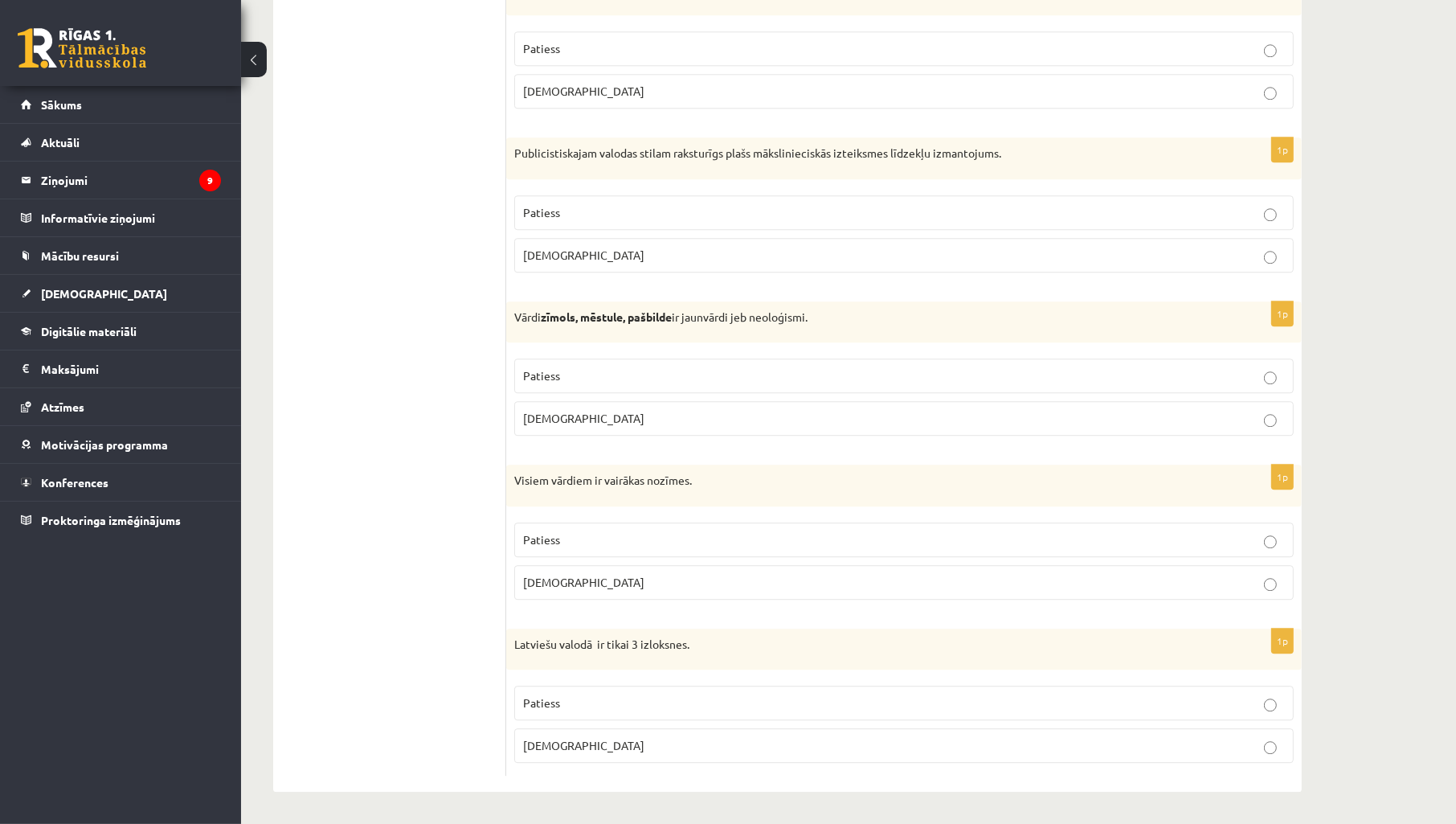
click at [1225, 697] on p "Patiess" at bounding box center [903, 702] width 762 height 17
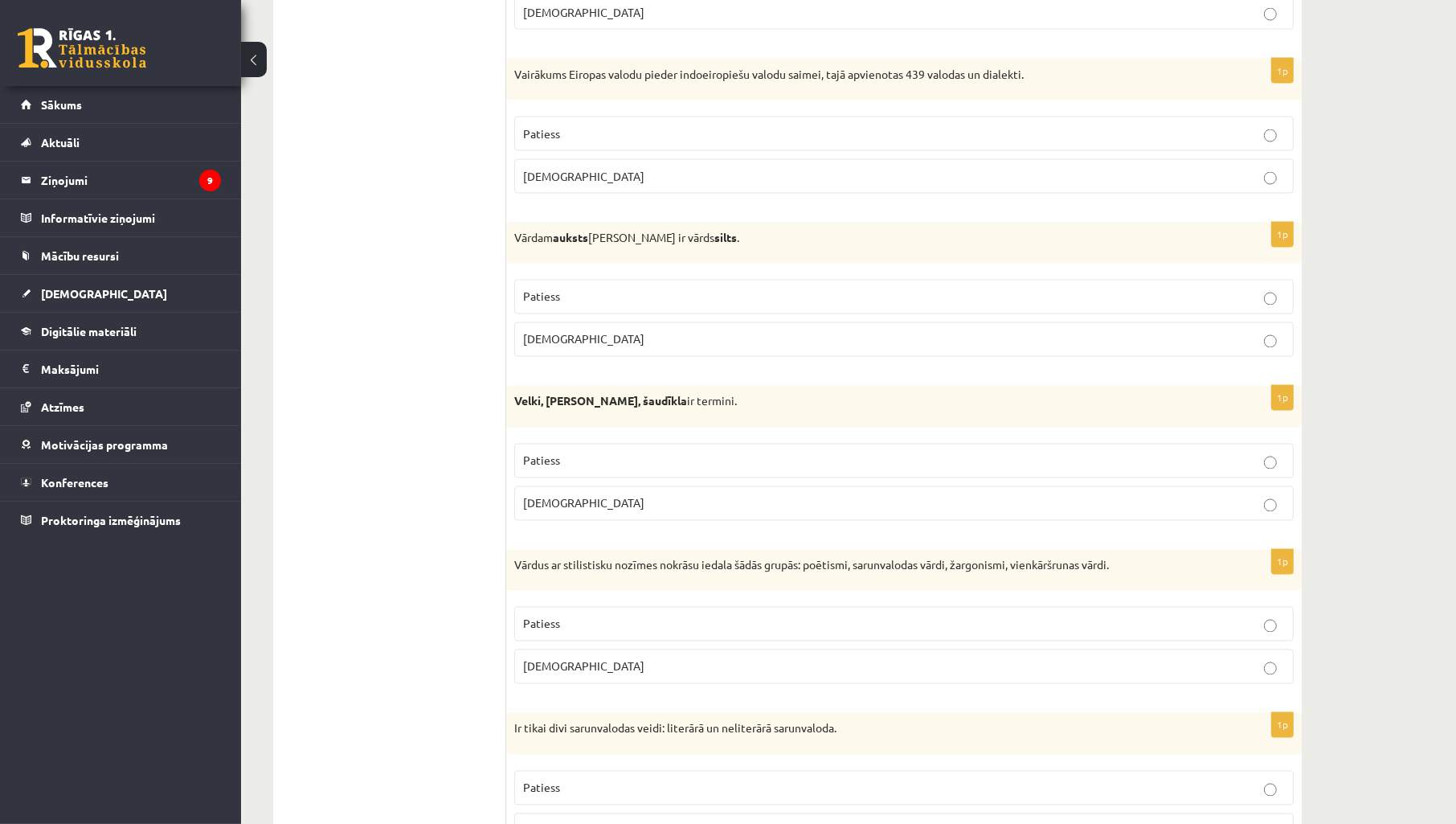
scroll to position [2960, 0]
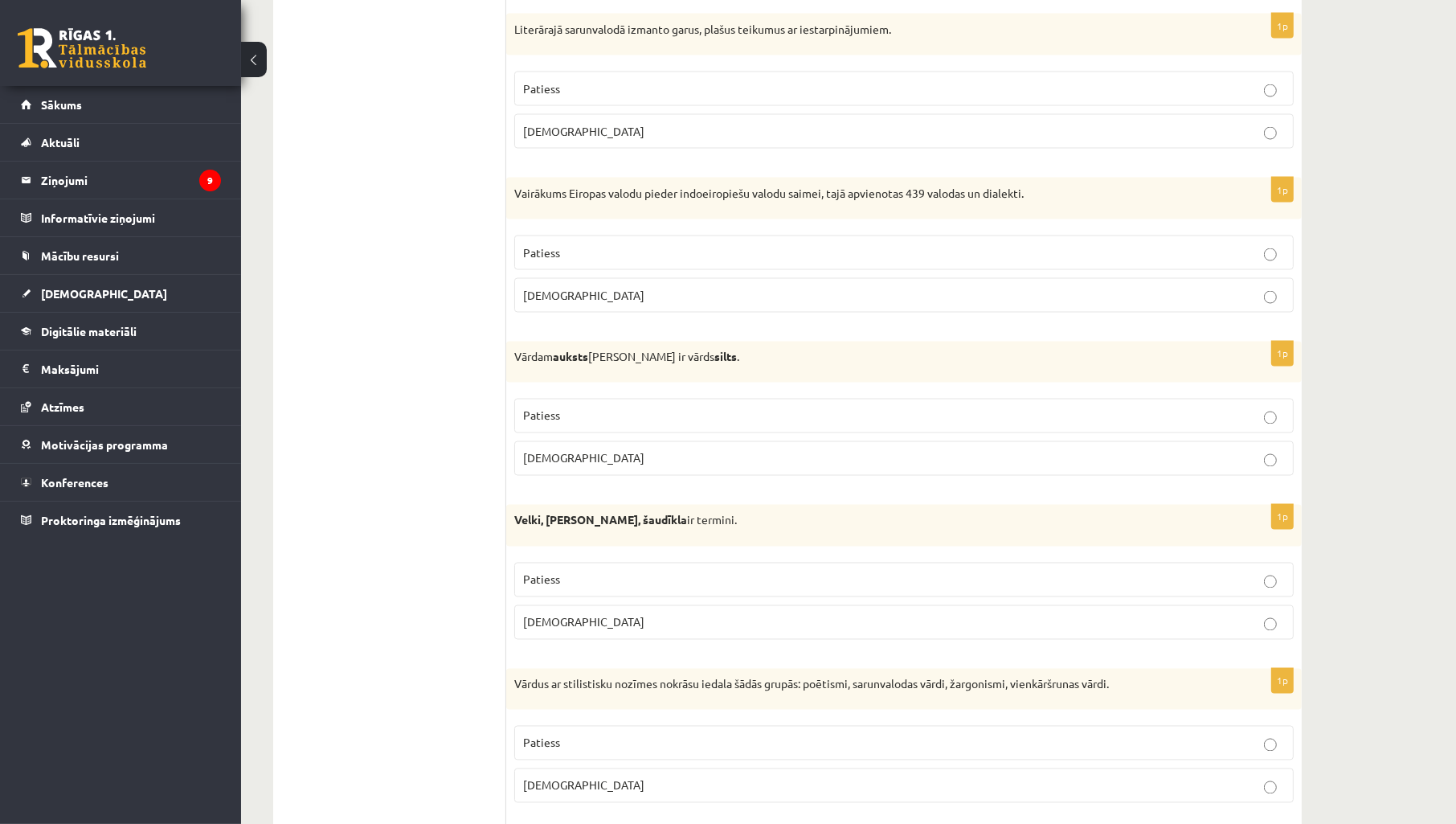
click at [677, 464] on p "Aplams" at bounding box center [903, 458] width 762 height 17
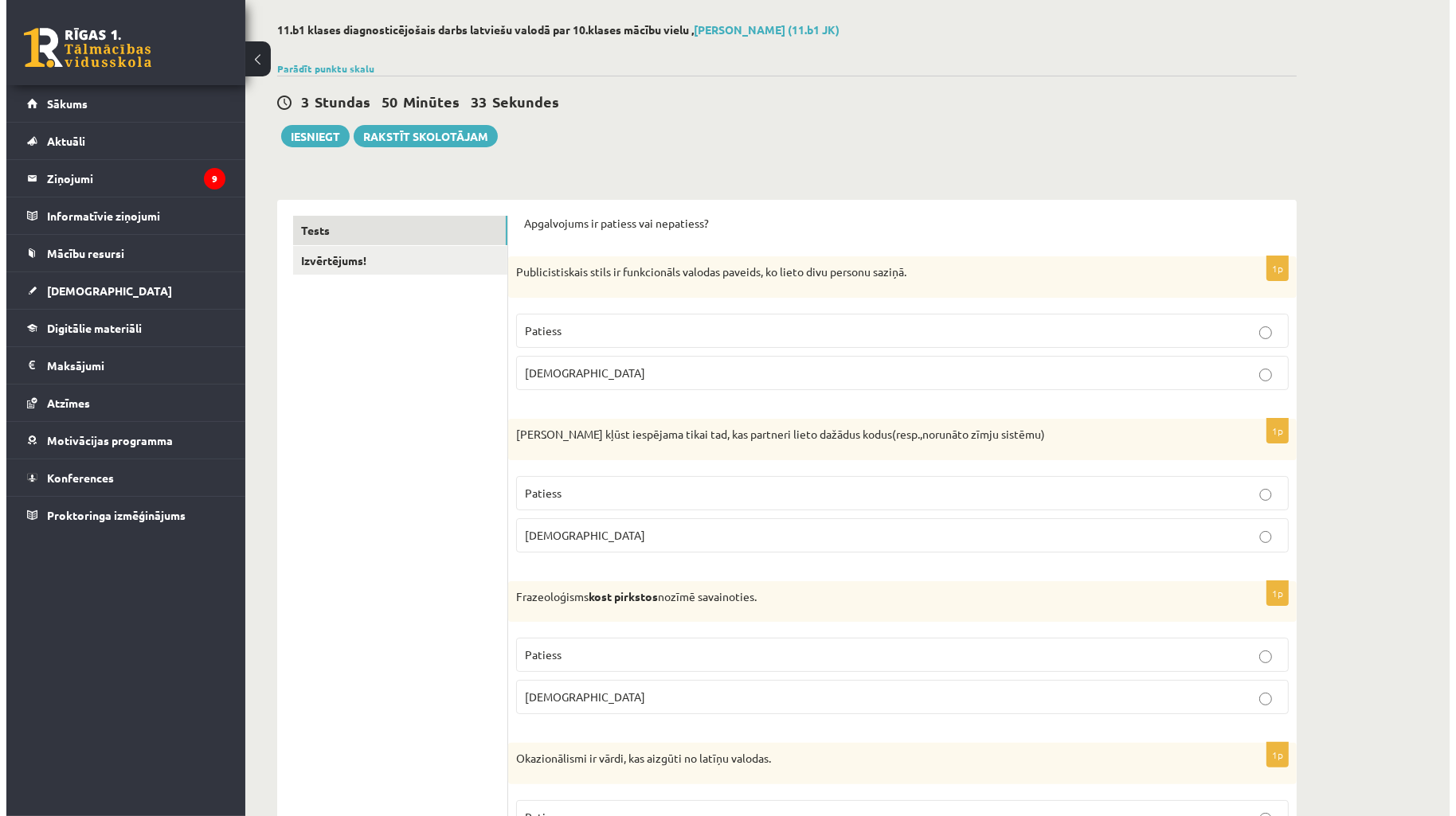
scroll to position [0, 0]
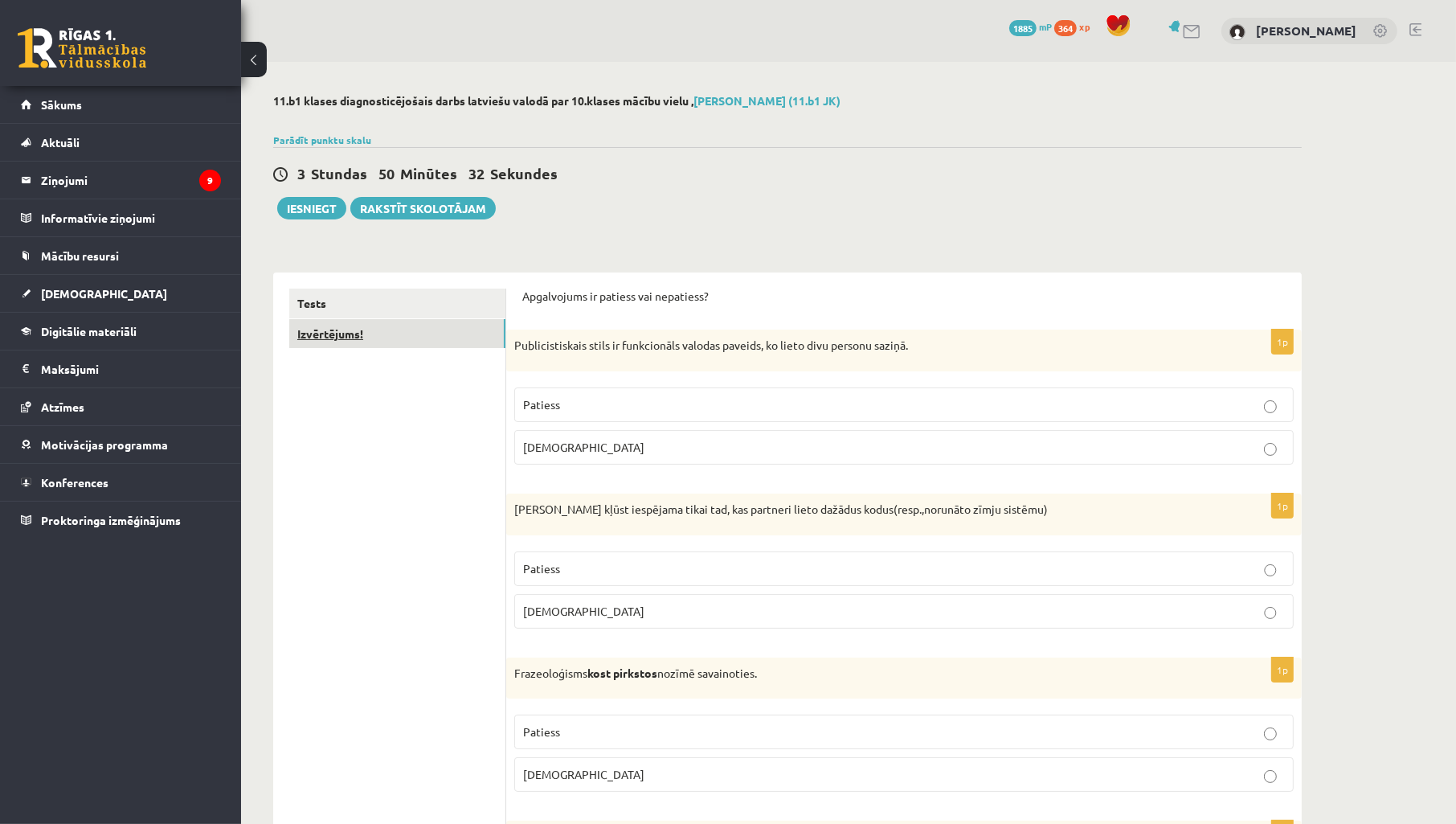
click at [388, 331] on link "Izvērtējums!" at bounding box center [397, 334] width 216 height 30
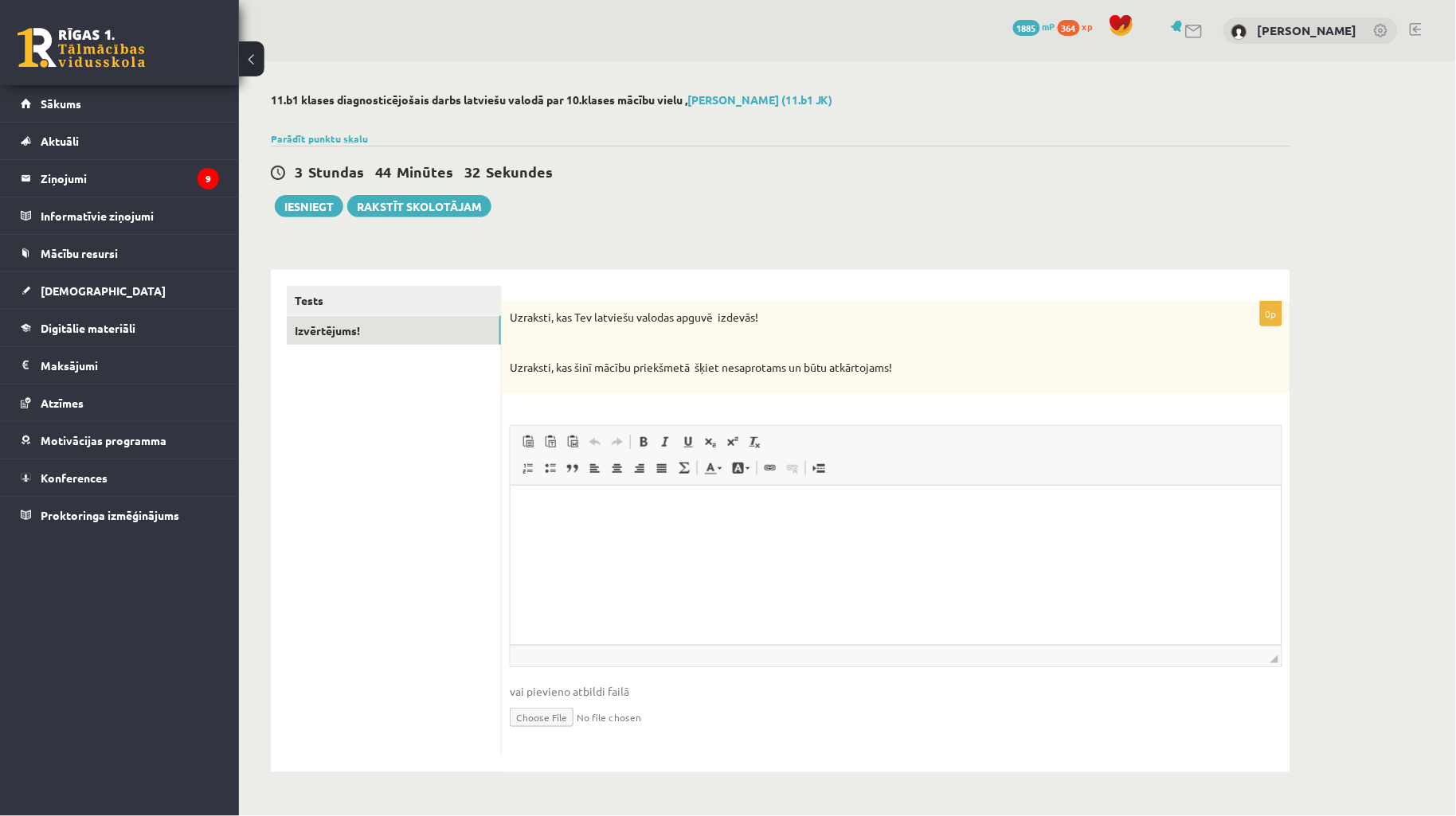
click at [750, 534] on html at bounding box center [894, 508] width 771 height 48
drag, startPoint x: 762, startPoint y: 525, endPoint x: 744, endPoint y: 523, distance: 18.1
click at [744, 523] on html "*" at bounding box center [894, 508] width 771 height 48
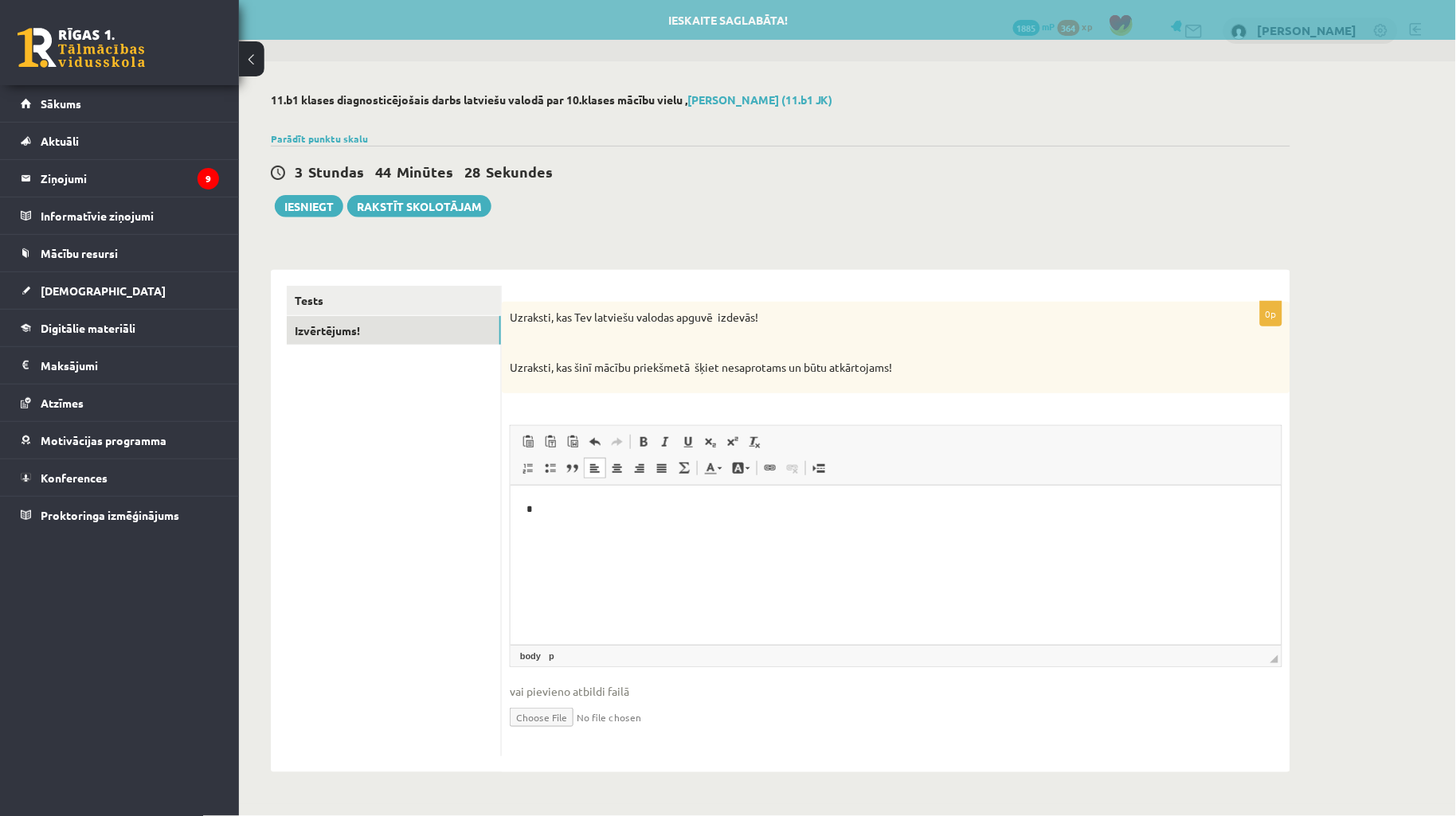
click at [1021, 187] on div "3 Stundas 44 Minūtes 28 Sekundes Ieskaite saglabāta! Iesniegt Rakstīt skolotājam" at bounding box center [780, 182] width 1020 height 72
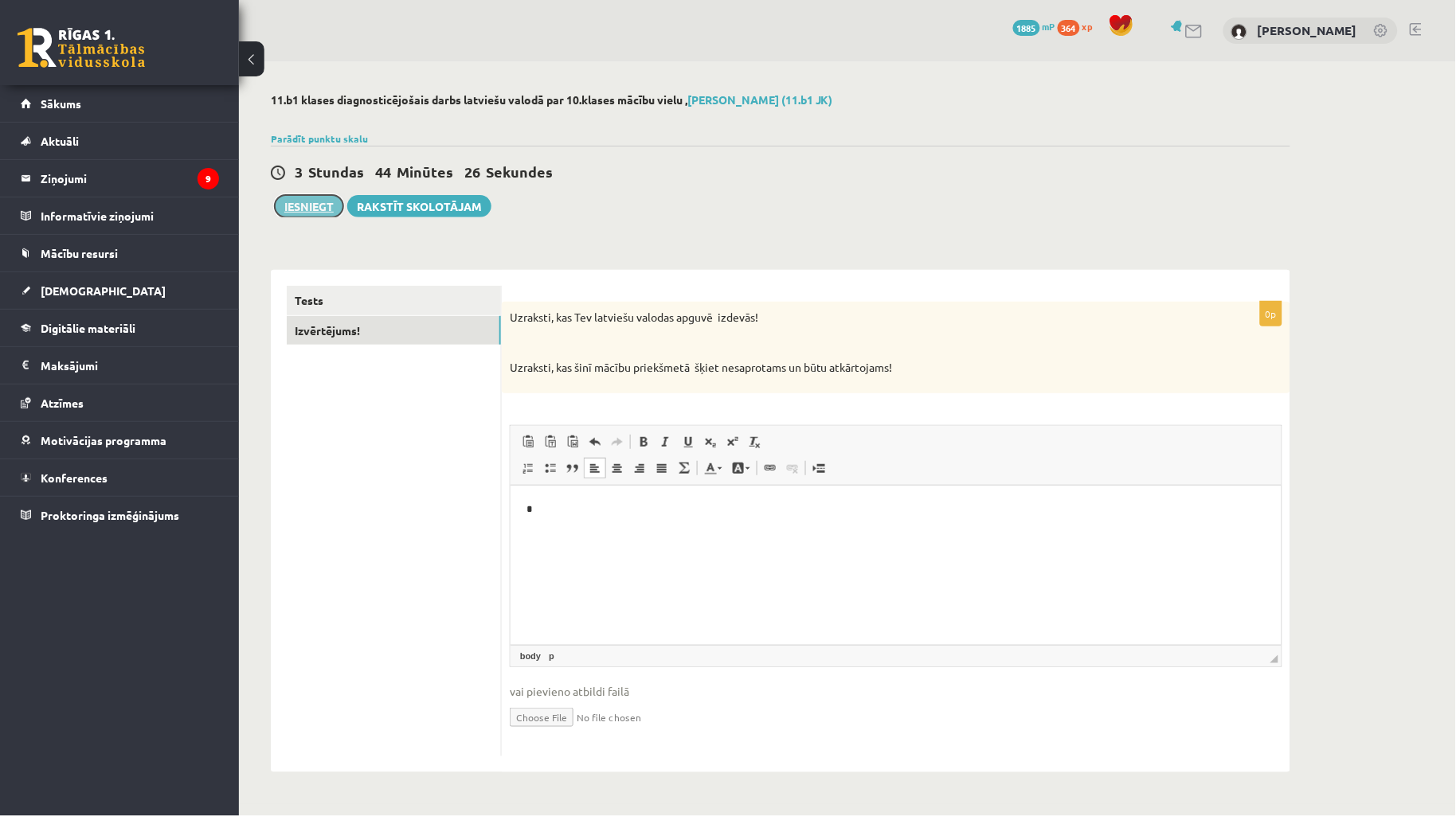
click at [296, 213] on button "Iesniegt" at bounding box center [308, 206] width 68 height 23
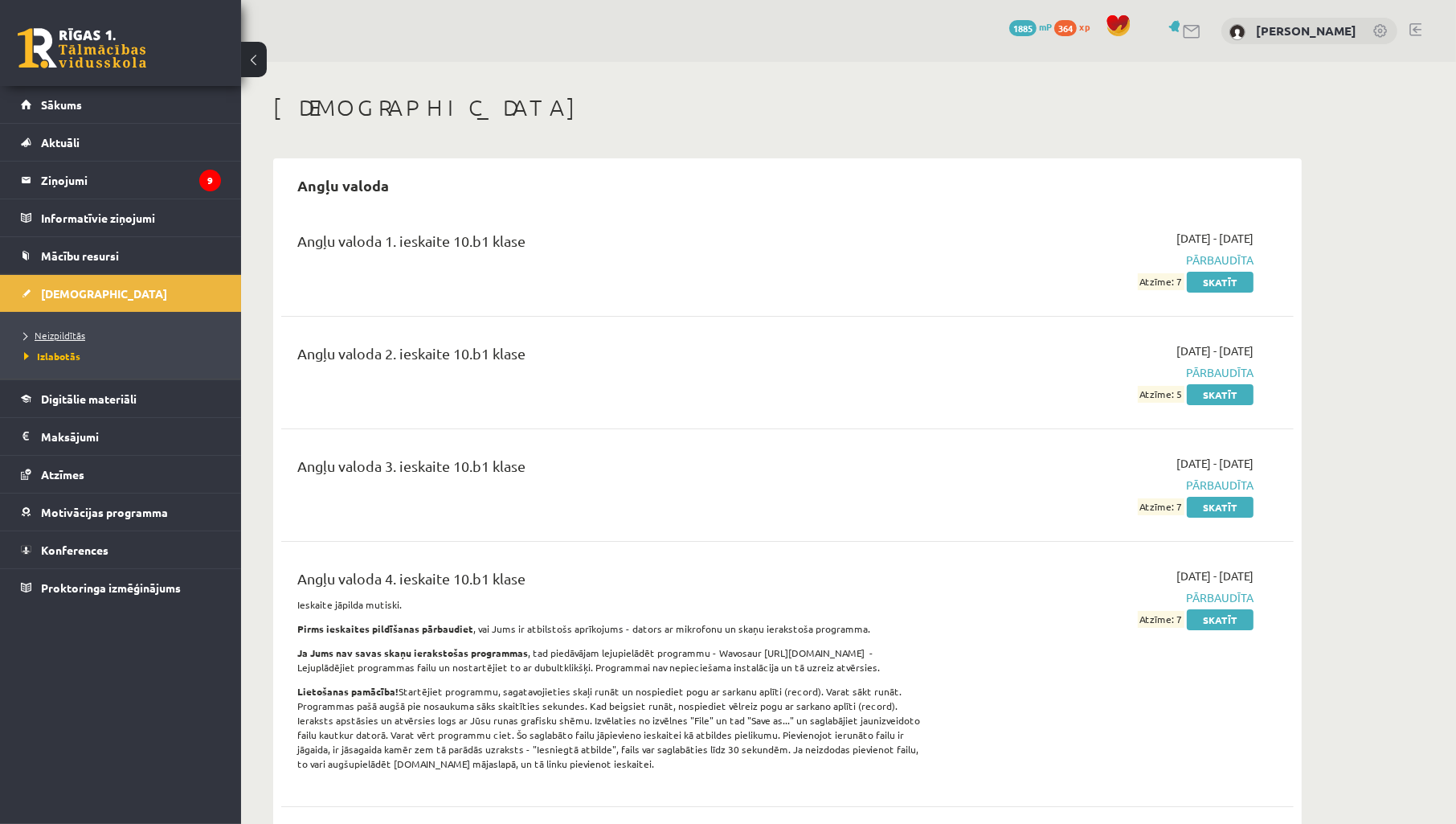
click at [49, 336] on span "Neizpildītās" at bounding box center [54, 335] width 61 height 13
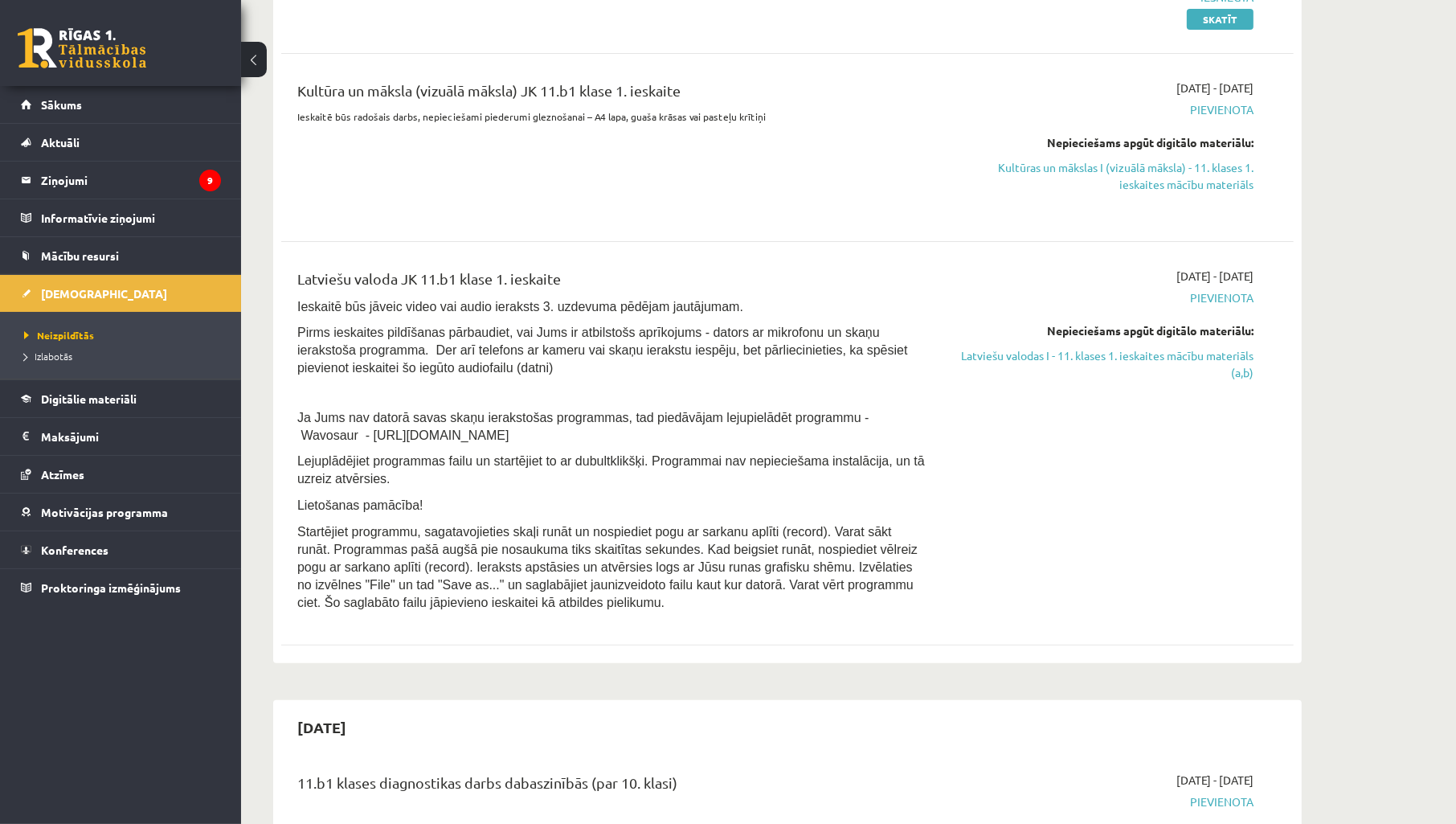
scroll to position [238, 0]
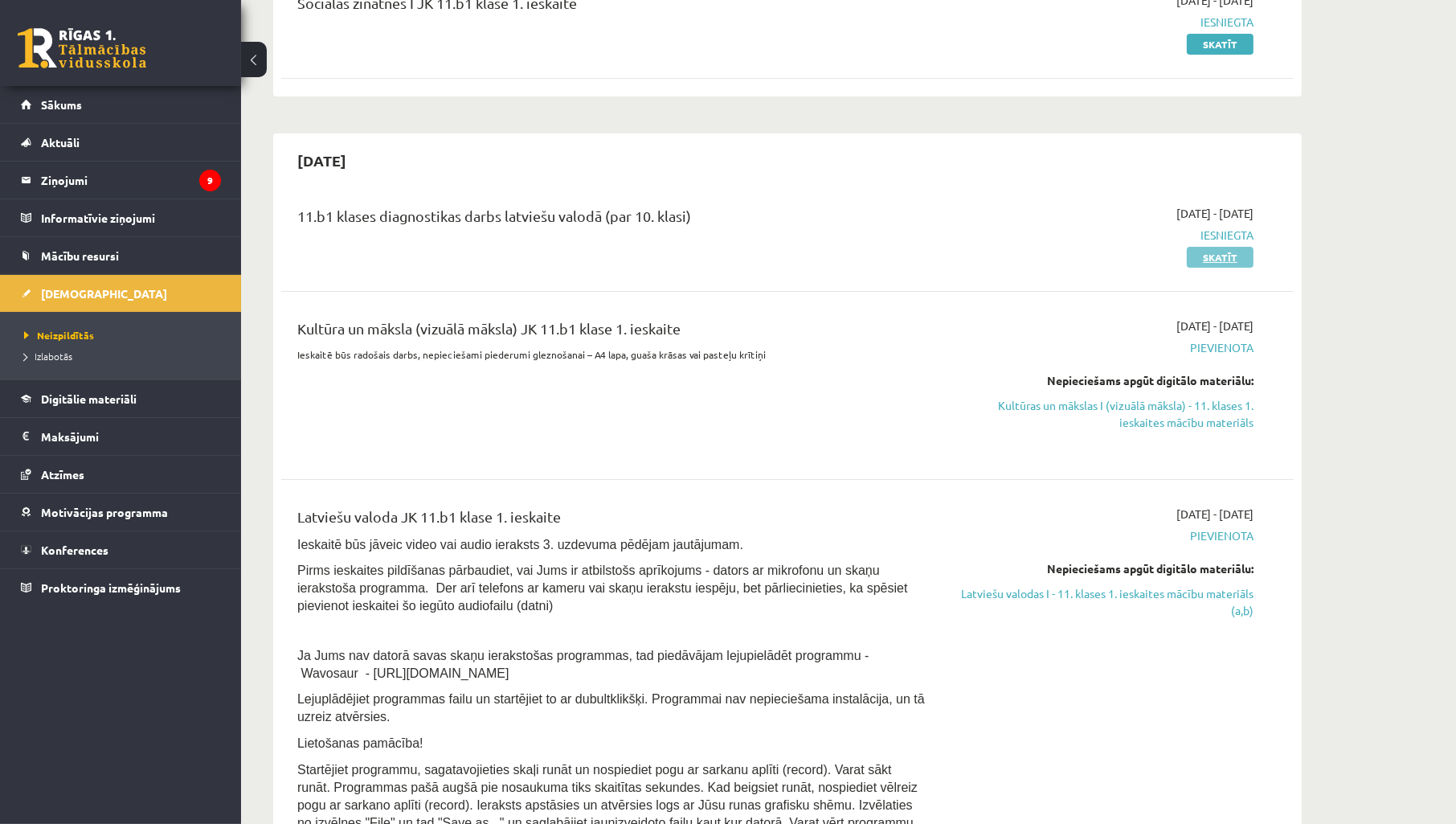
click at [1214, 258] on link "Skatīt" at bounding box center [1220, 257] width 67 height 21
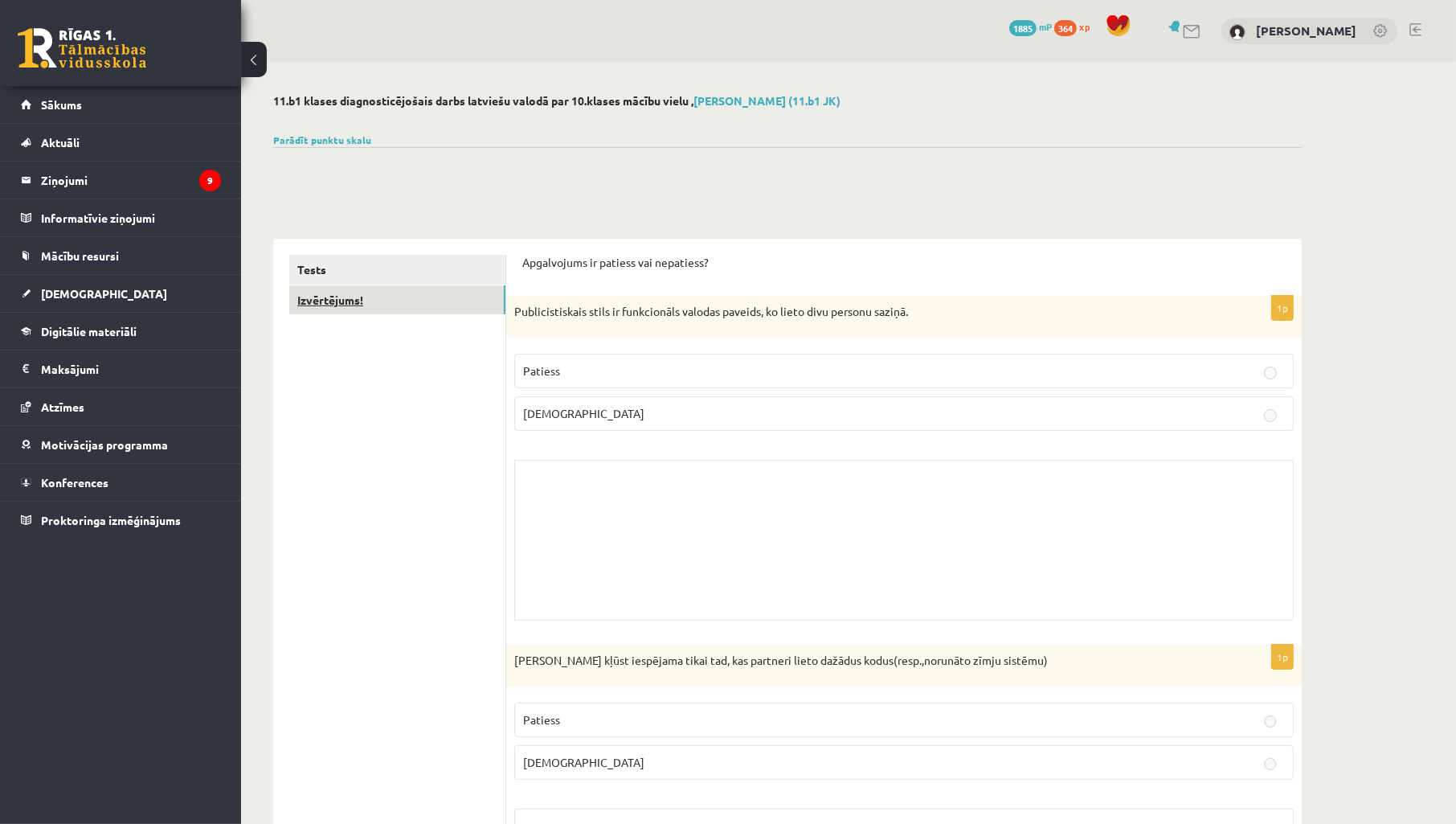
click at [436, 306] on link "Izvērtējums!" at bounding box center [397, 300] width 216 height 30
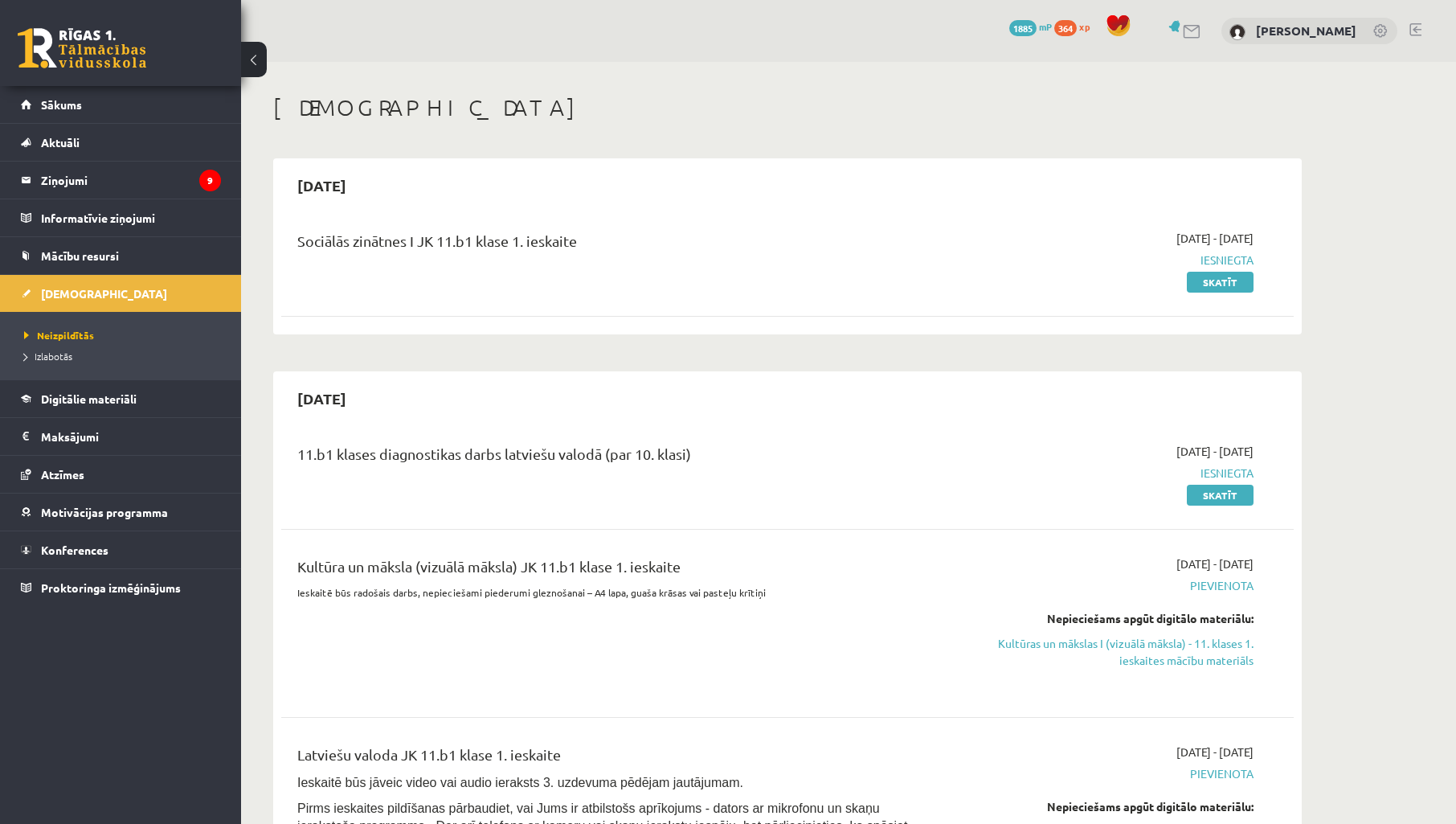
scroll to position [235, 0]
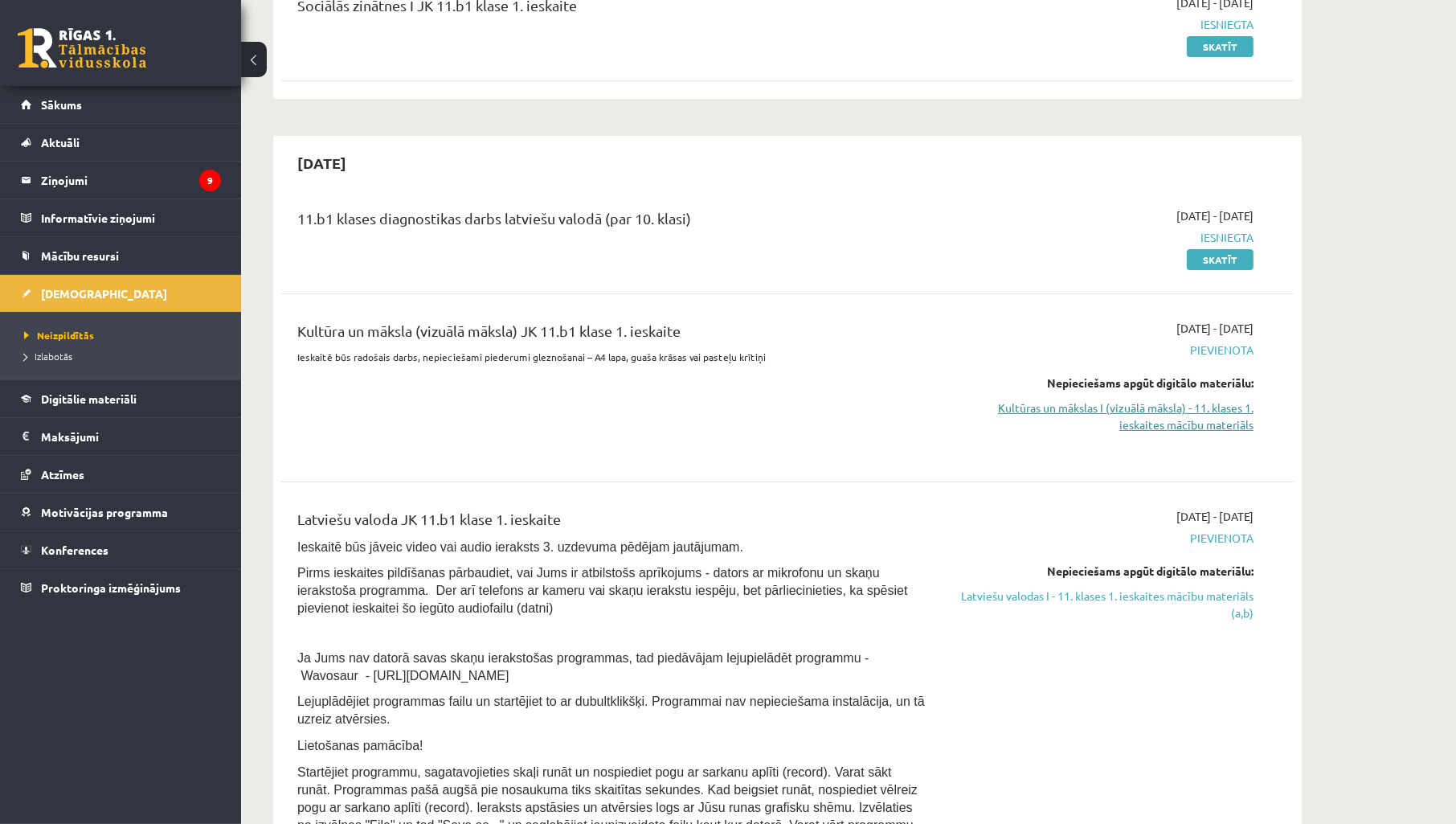
click at [1206, 422] on link "Kultūras un mākslas I (vizuālā māksla) - 11. klases 1. ieskaites mācību materiā…" at bounding box center [1102, 416] width 303 height 34
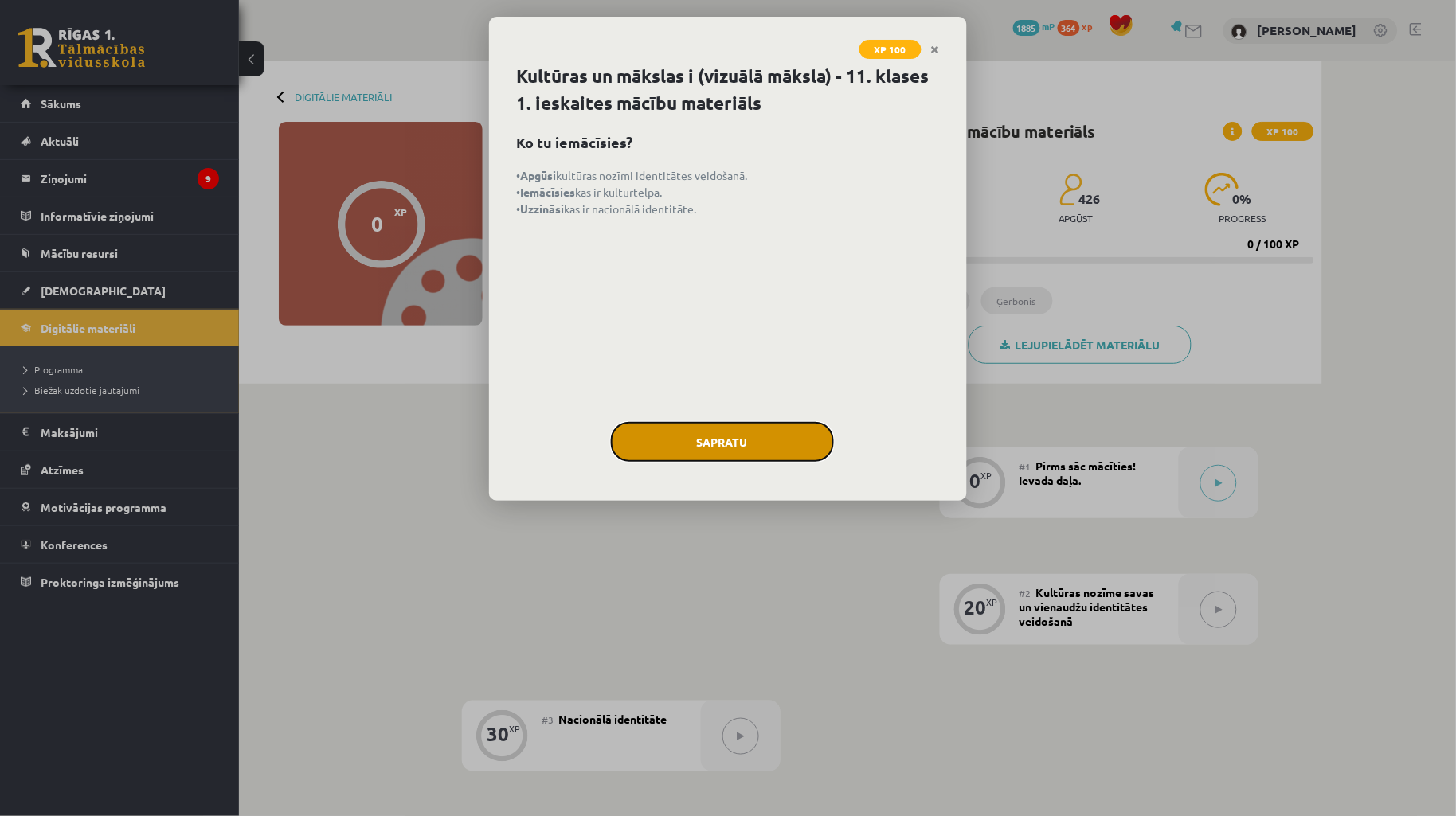
click at [736, 435] on button "Sapratu" at bounding box center [723, 442] width 223 height 39
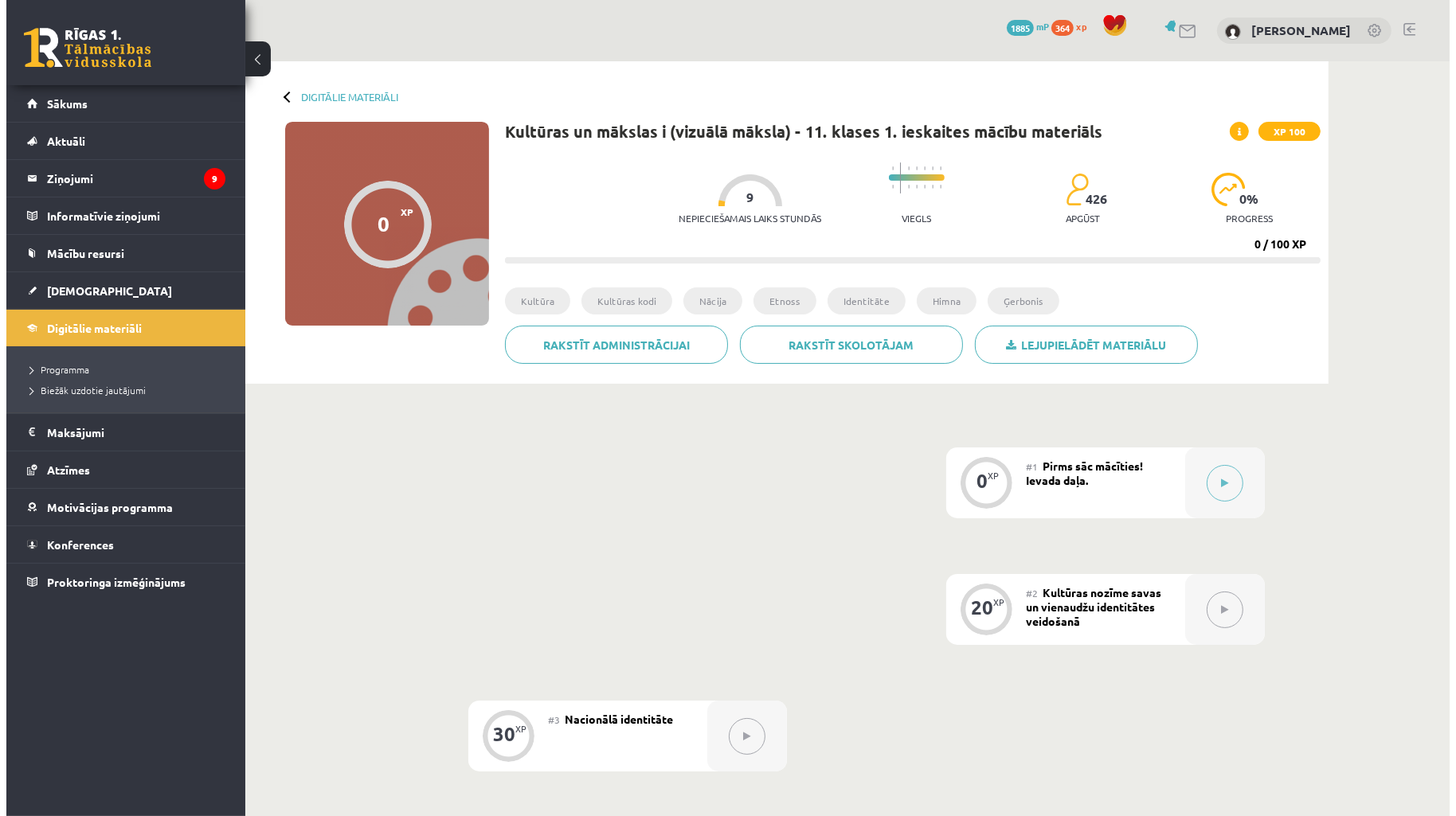
scroll to position [236, 0]
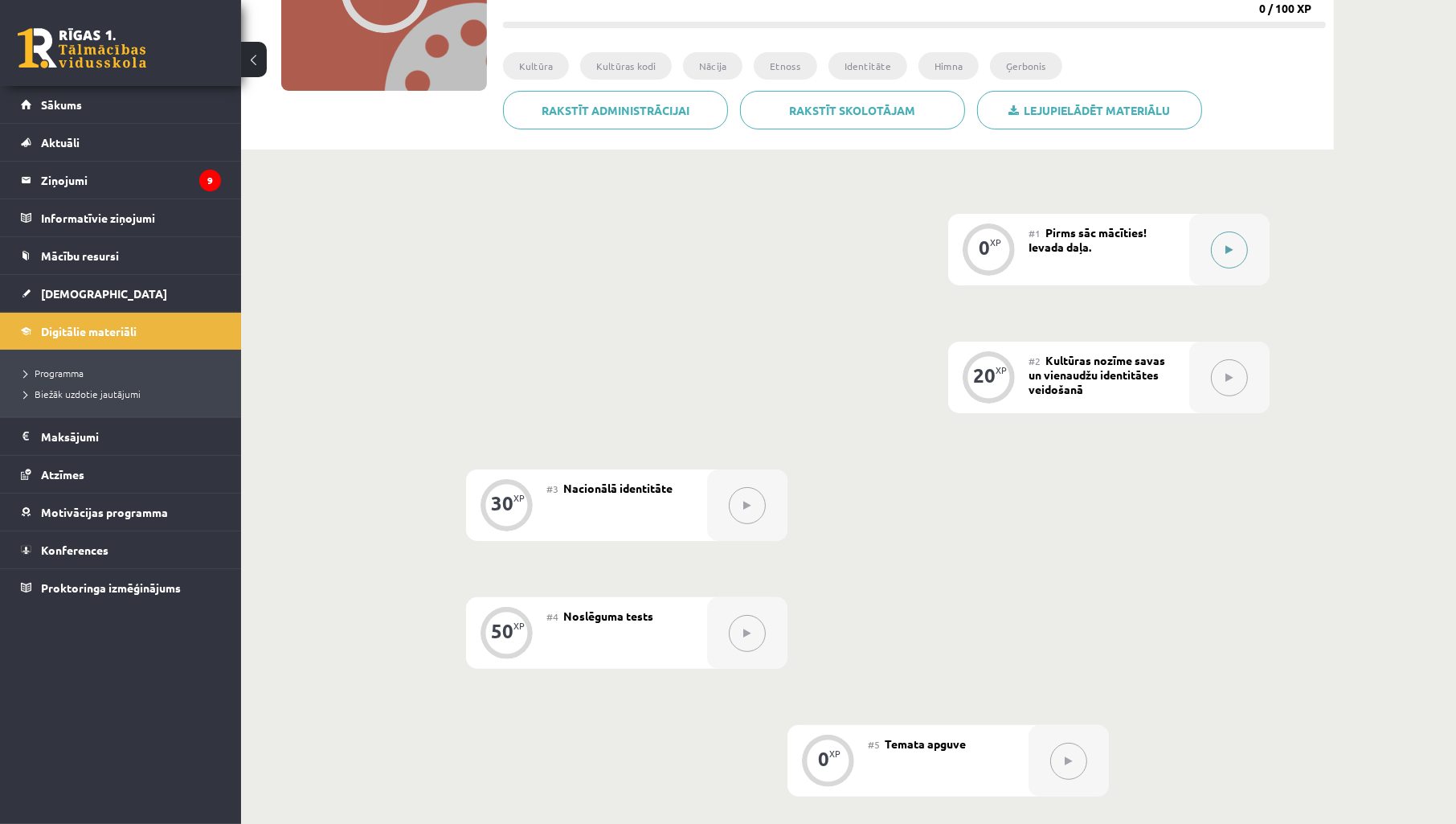
click at [1226, 228] on div at bounding box center [1229, 250] width 81 height 72
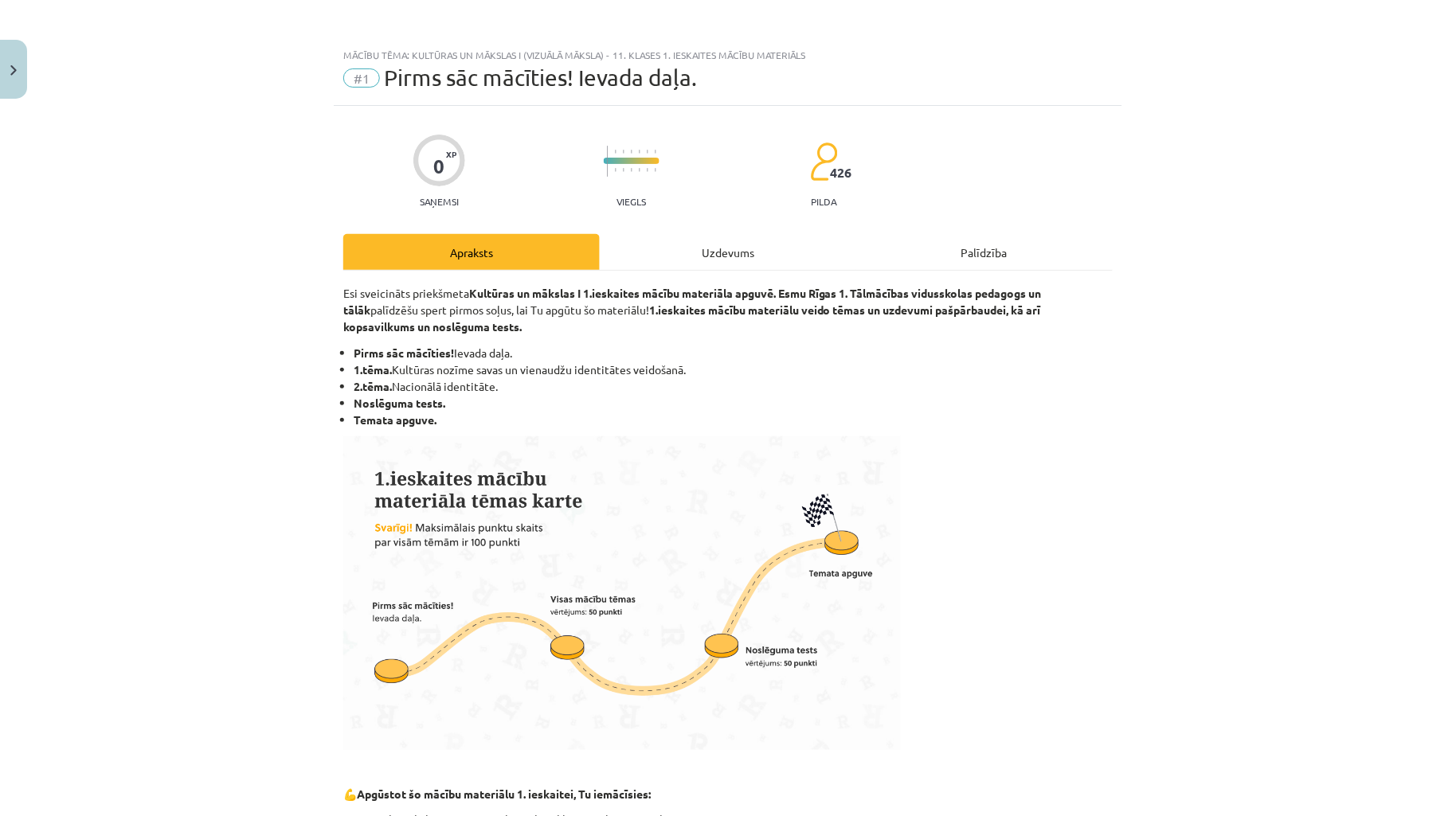
click at [1112, 266] on div "Apraksts Uzdevums Palīdzība" at bounding box center [728, 252] width 770 height 36
click at [635, 250] on div "Uzdevums" at bounding box center [728, 252] width 257 height 36
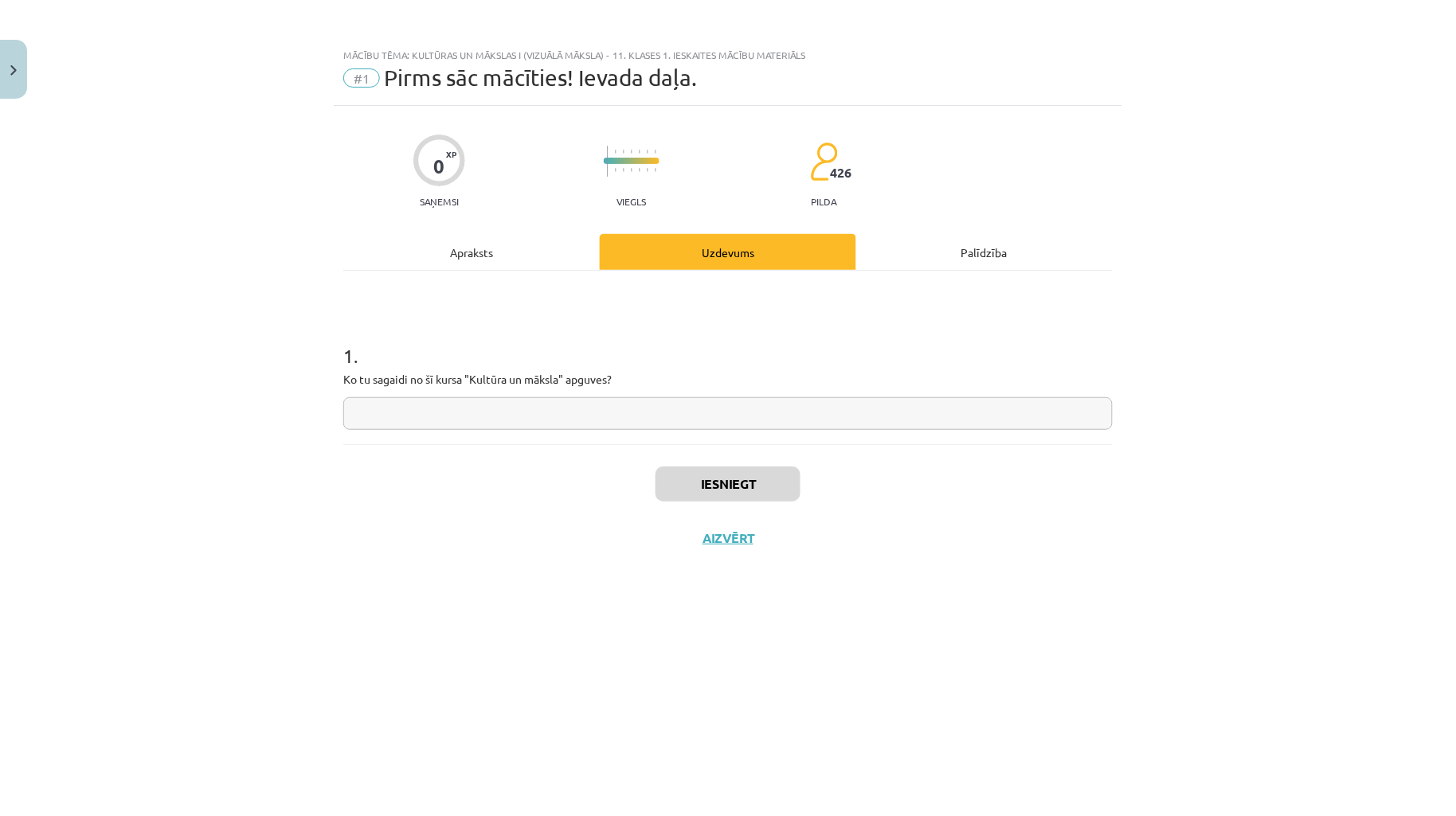
click at [766, 417] on input "text" at bounding box center [728, 413] width 770 height 33
type input "*"
click at [767, 483] on button "Iesniegt" at bounding box center [728, 484] width 145 height 36
click at [753, 530] on div "Iesniegts Nākamā nodarbība Aizvērt" at bounding box center [728, 525] width 770 height 163
click at [753, 530] on button "Nākamā nodarbība" at bounding box center [728, 548] width 156 height 37
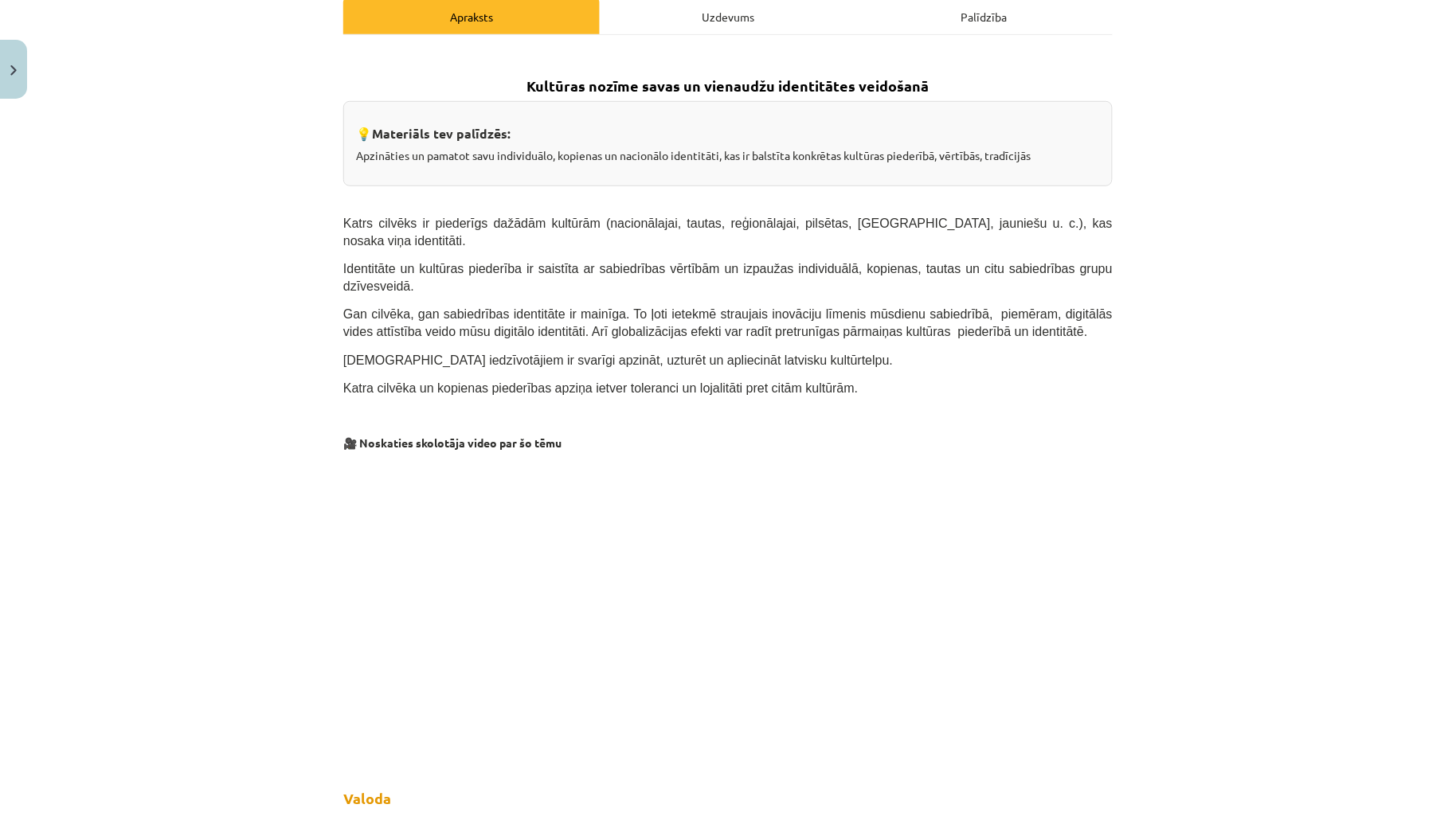
click at [712, 23] on div "Uzdevums" at bounding box center [728, 16] width 257 height 36
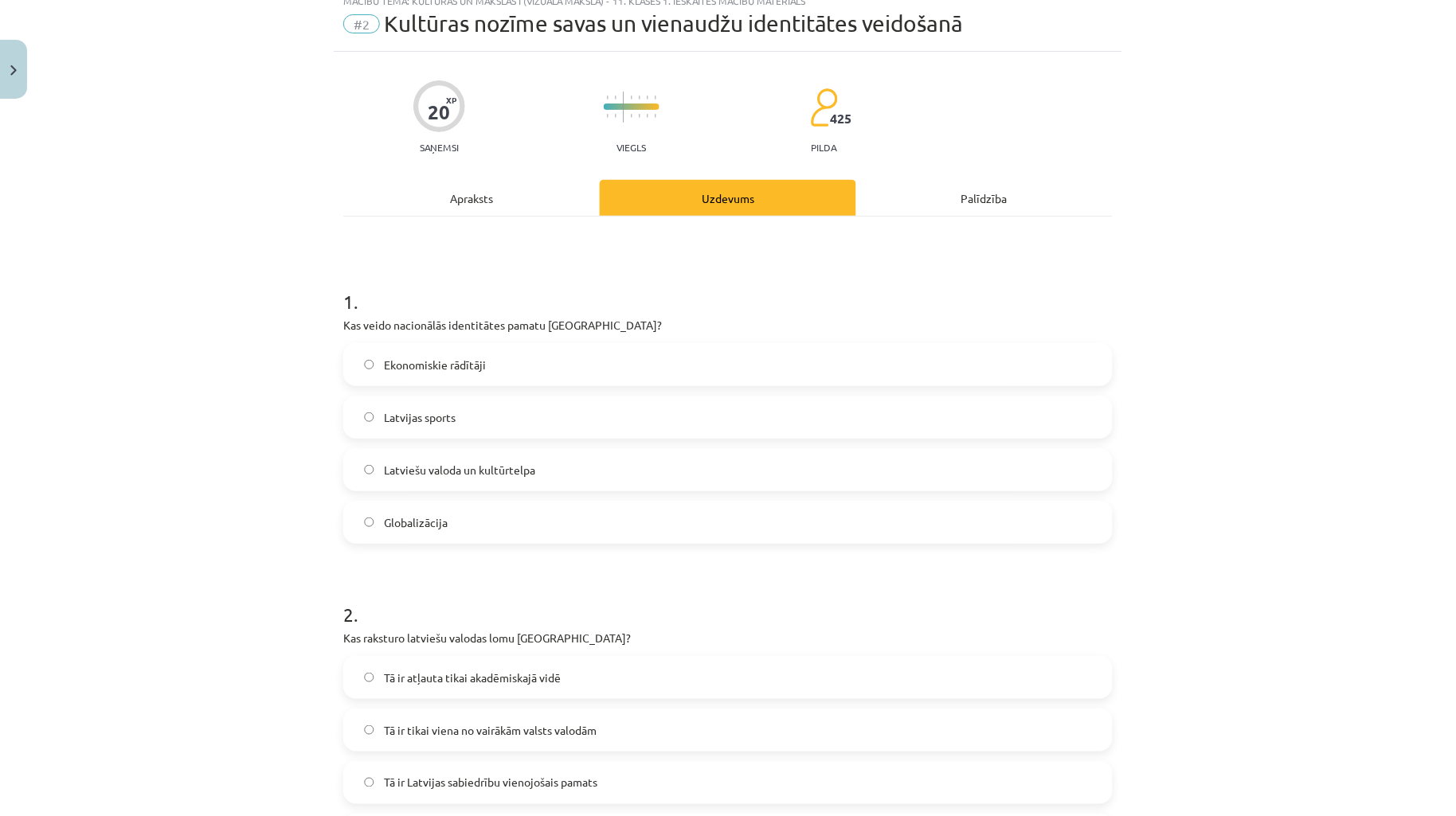
scroll to position [39, 0]
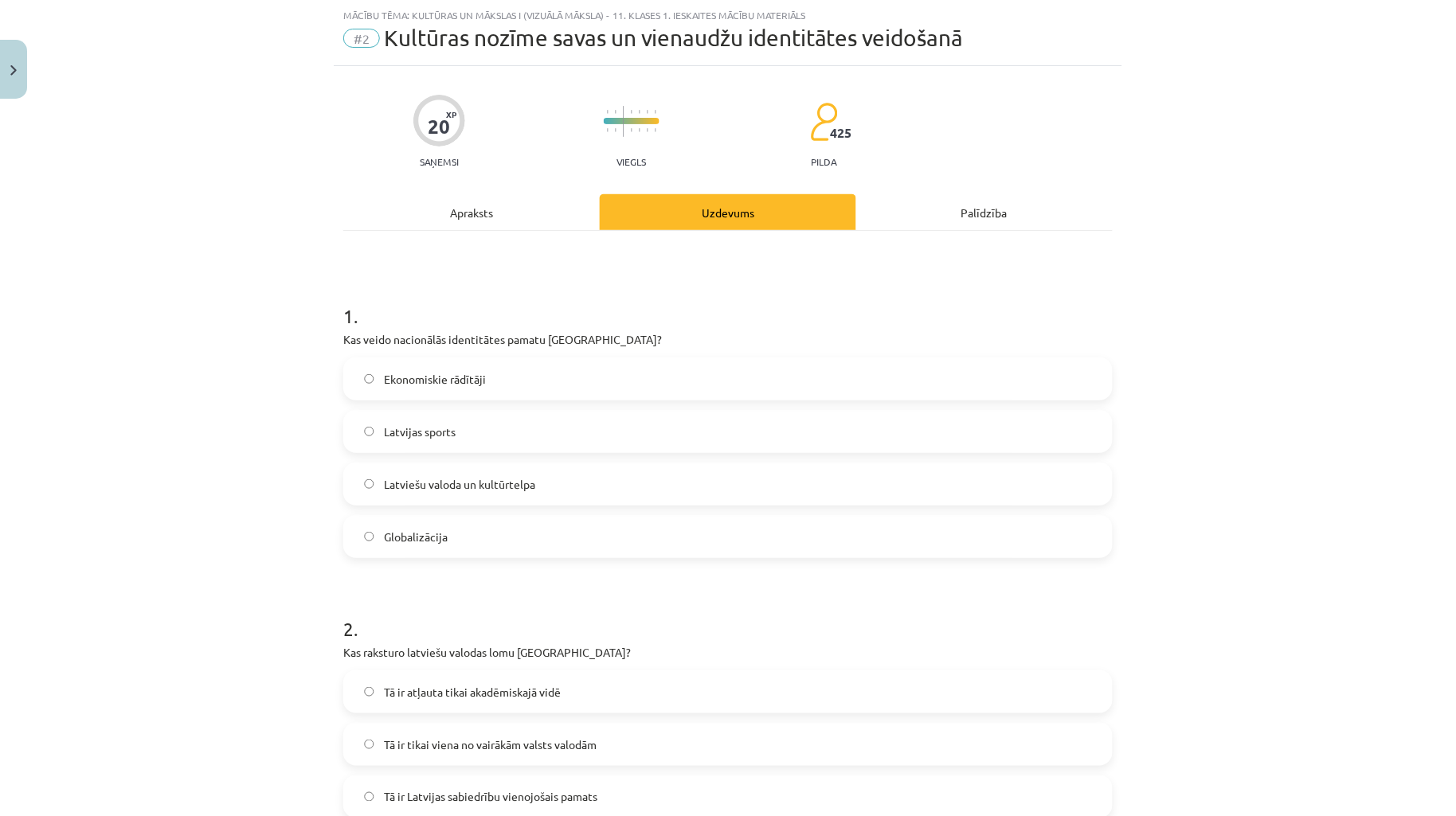
click at [639, 482] on label "Latviešu valoda un kultūrtelpa" at bounding box center [728, 483] width 766 height 39
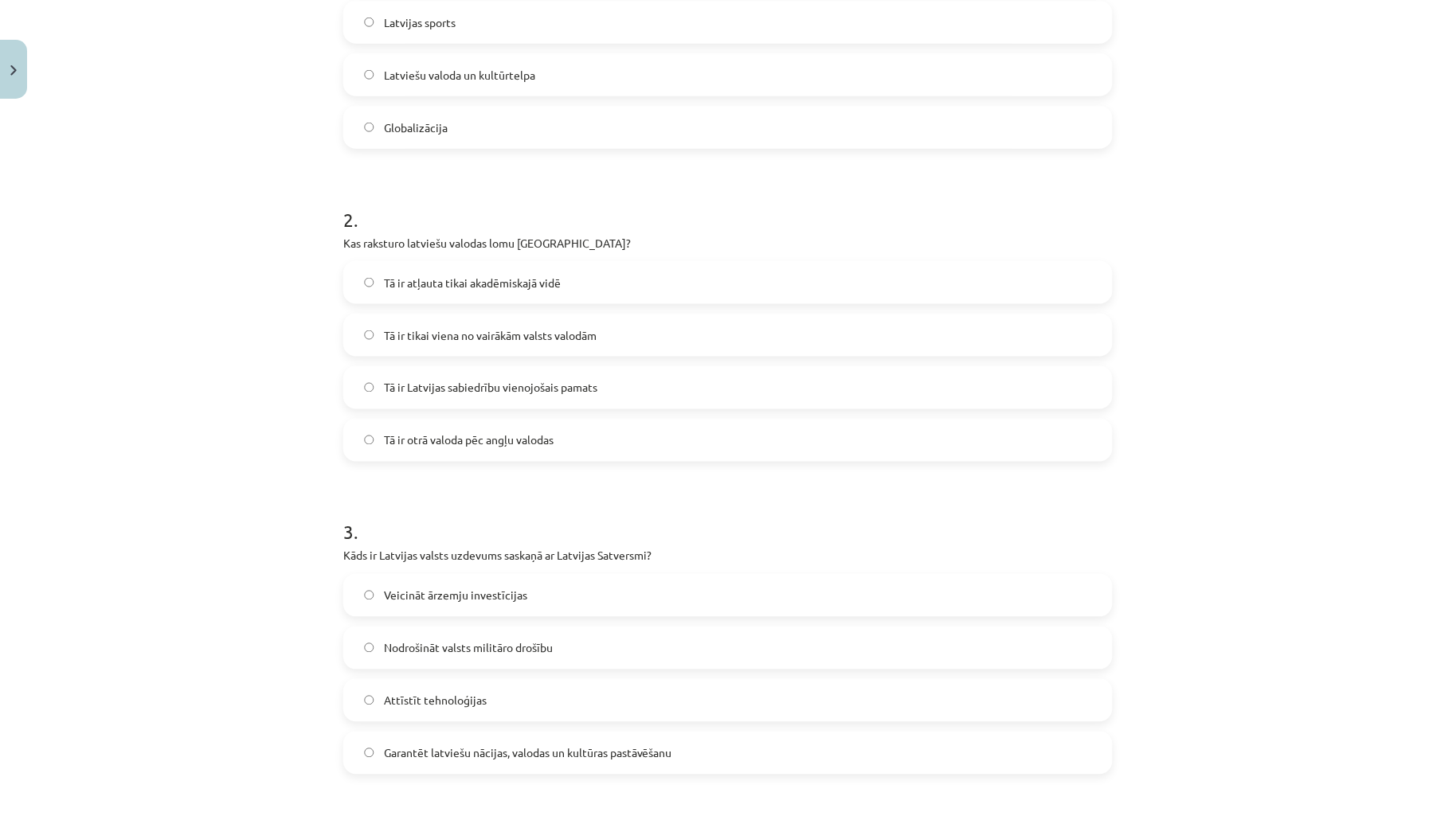
scroll to position [394, 0]
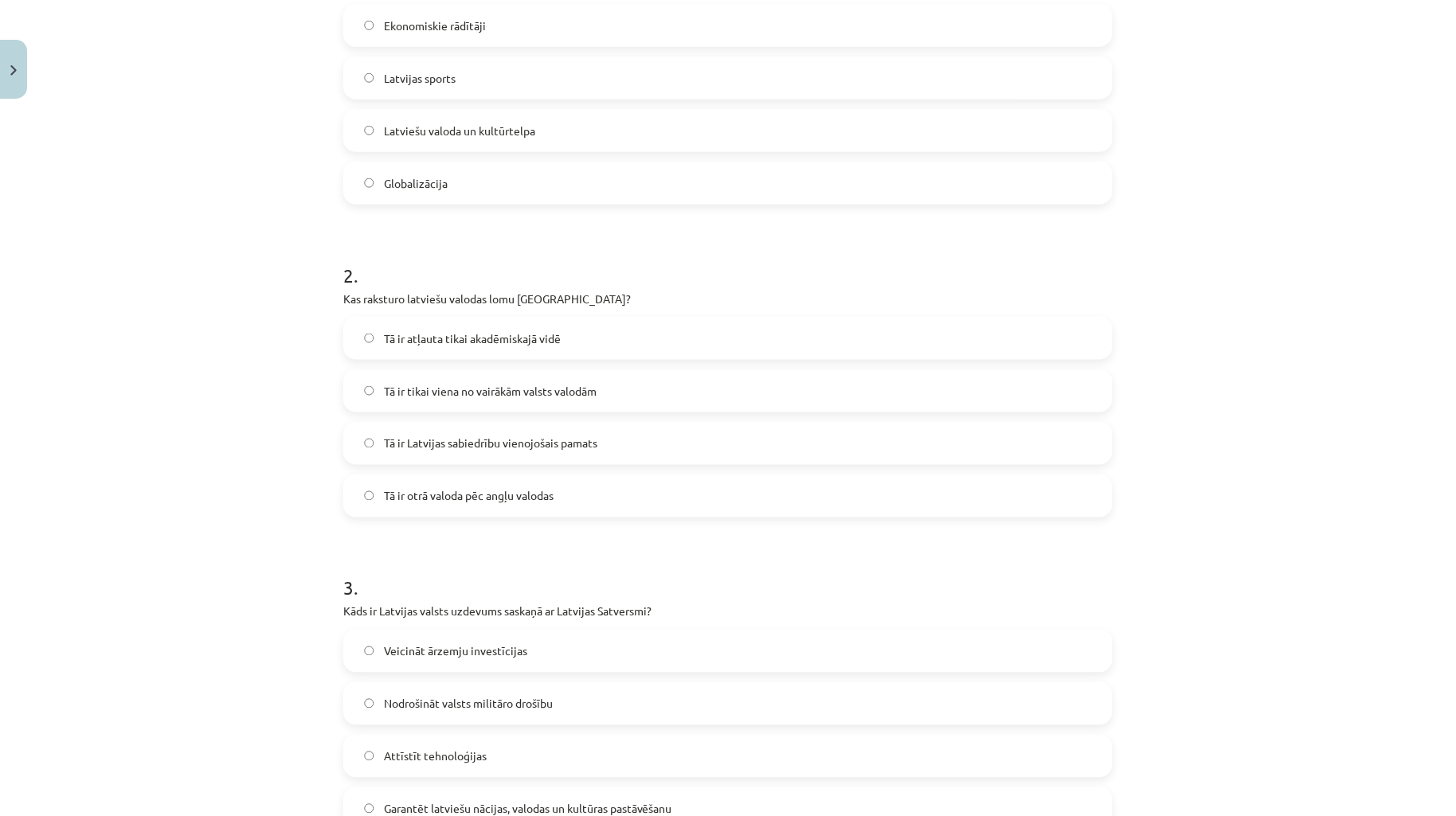
click at [803, 285] on div "2 . Kas raksturo latviešu valodas lomu [GEOGRAPHIC_DATA]? Tā ir atļauta tikai a…" at bounding box center [728, 377] width 770 height 281
click at [785, 217] on form "1 . Kas veido nacionālās identitātes pamatu [GEOGRAPHIC_DATA]? Ekonomiskie rādī…" at bounding box center [728, 534] width 770 height 1220
click at [671, 435] on label "Tā ir Latvijas sabiedrību vienojošais pamats" at bounding box center [728, 443] width 766 height 39
click at [172, 456] on div "Mācību tēma: Kultūras un mākslas i (vizuālā māksla) - 11. klases 1. ieskaites m…" at bounding box center [728, 408] width 1456 height 816
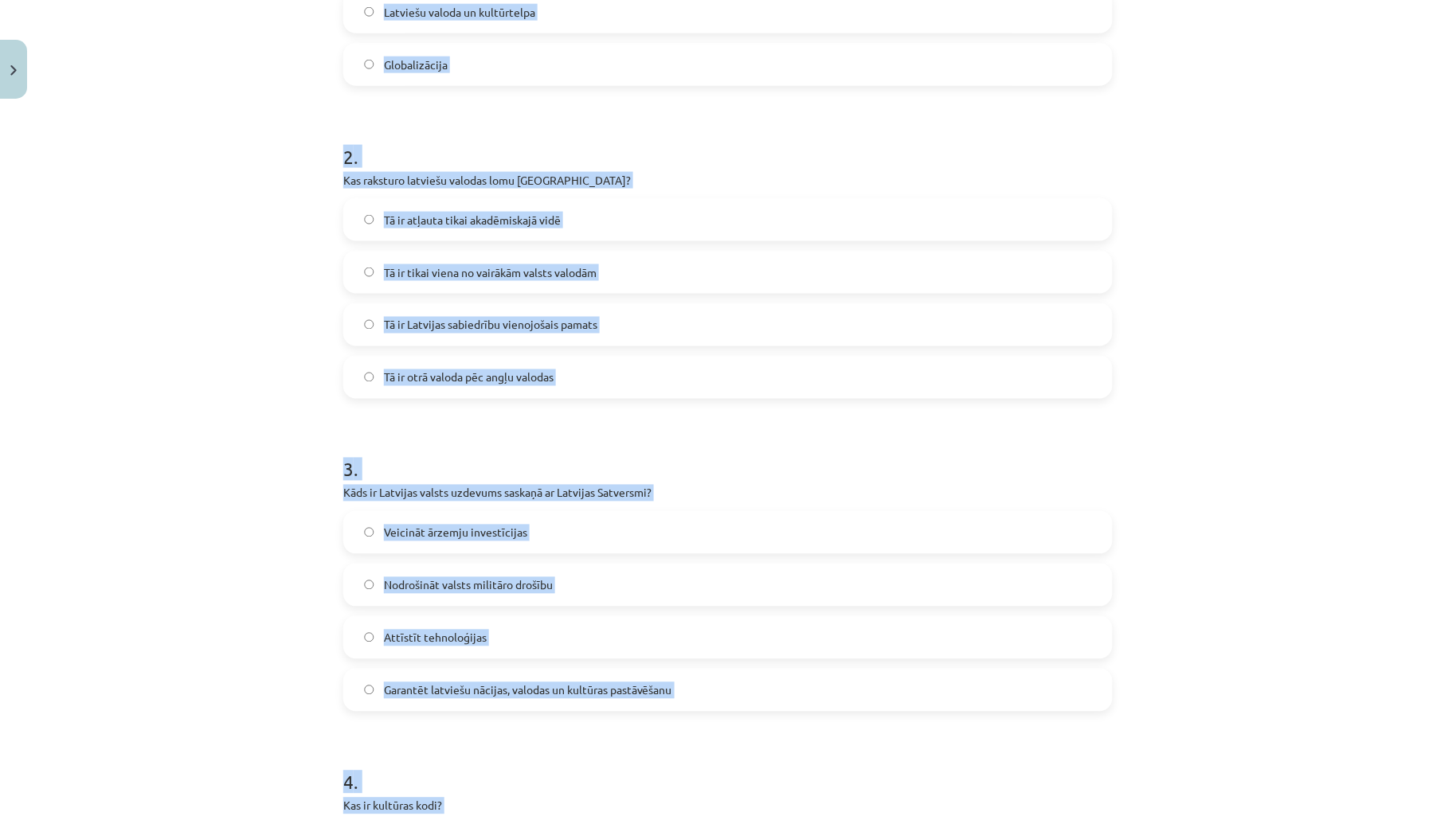
scroll to position [905, 0]
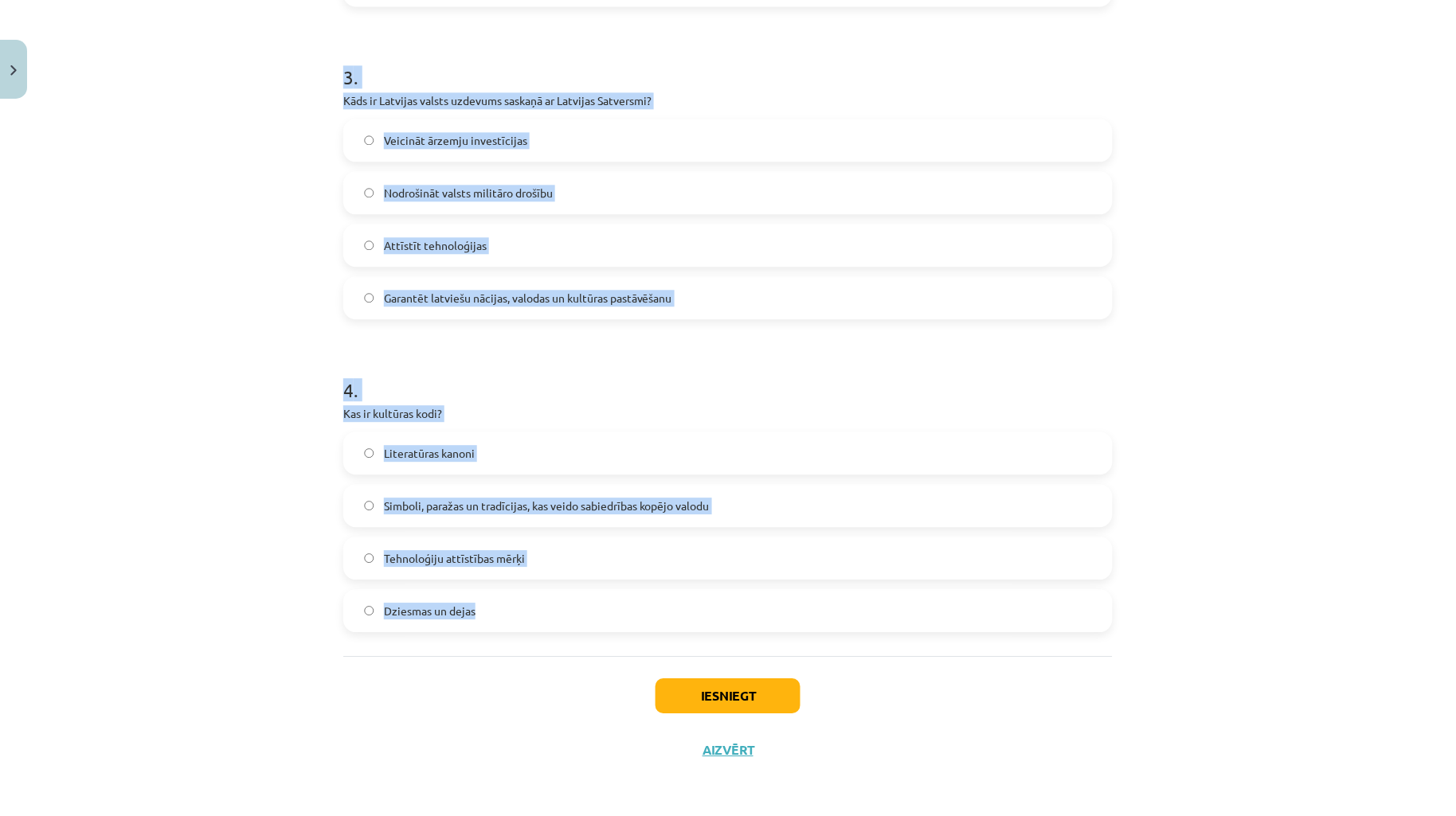
drag, startPoint x: 308, startPoint y: 362, endPoint x: 1132, endPoint y: 532, distance: 841.4
click at [1175, 610] on div "Mācību tēma: Kultūras un mākslas i (vizuālā māksla) - 11. klases 1. ieskaites m…" at bounding box center [728, 408] width 1456 height 816
copy form "1 . Kas veido nacionālās identitātes pamatu [GEOGRAPHIC_DATA]? Ekonomiskie rādī…"
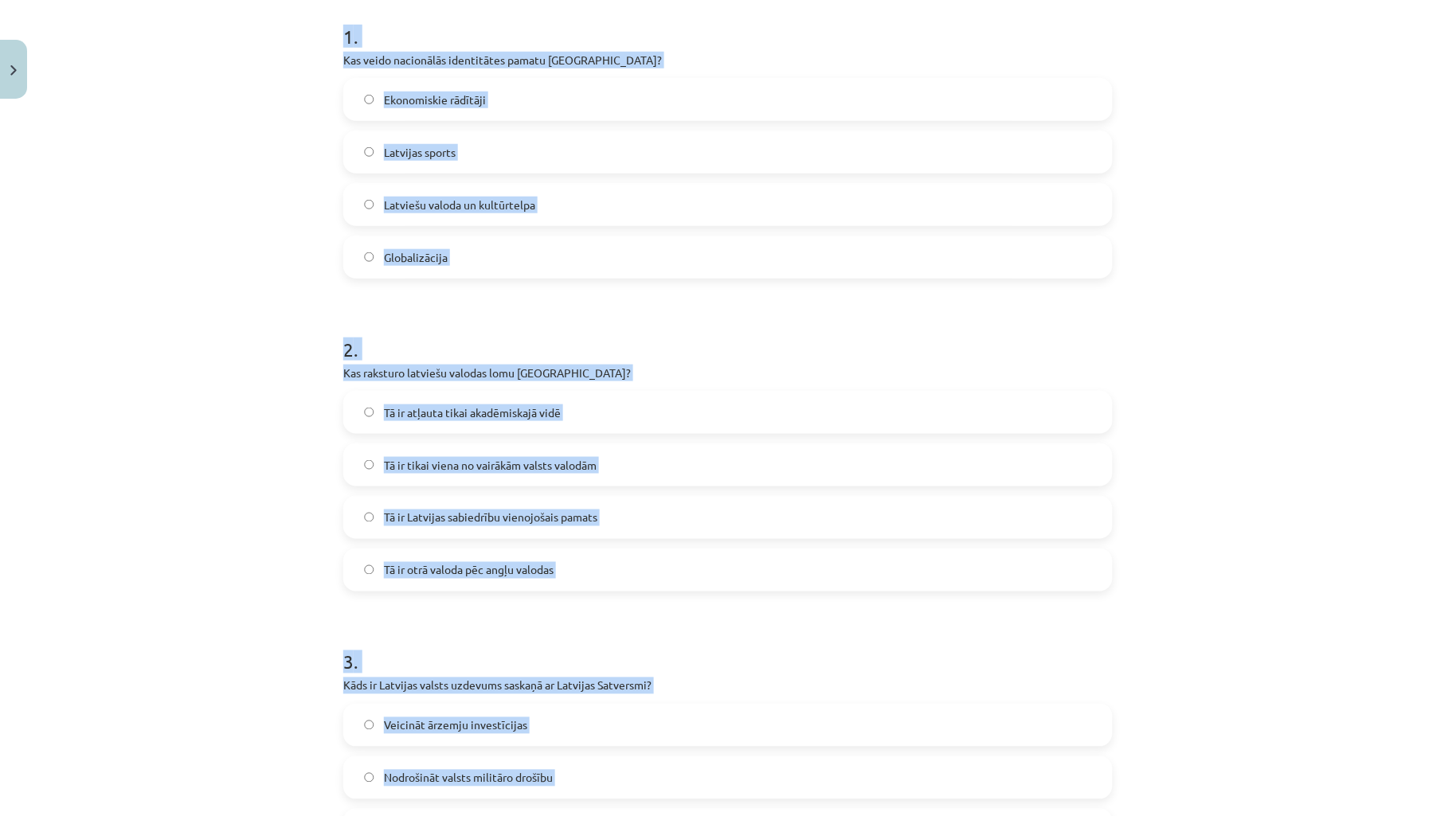
scroll to position [0, 0]
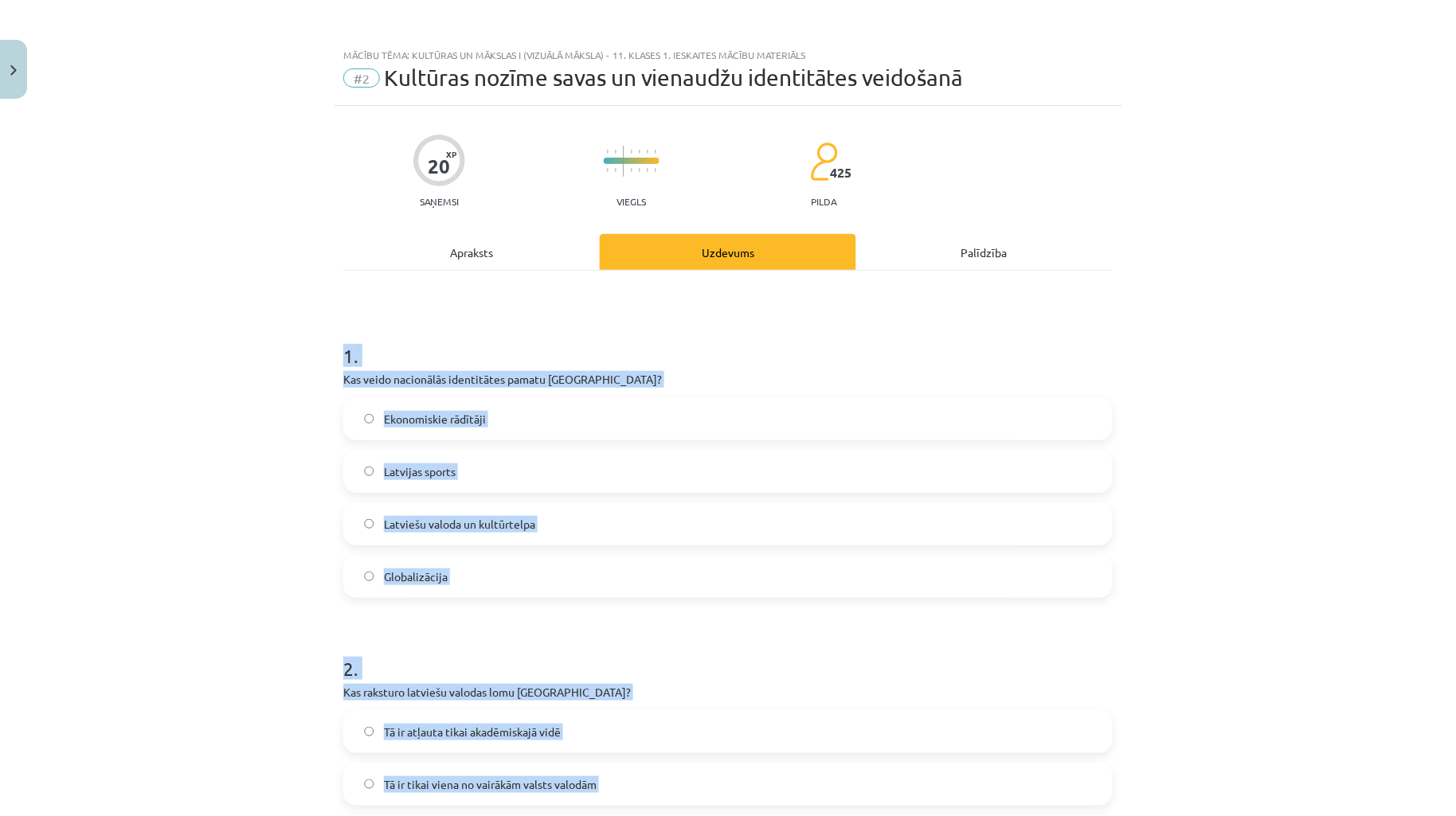
click at [200, 494] on div "Mācību tēma: Kultūras un mākslas i (vizuālā māksla) - 11. klases 1. ieskaites m…" at bounding box center [728, 408] width 1456 height 816
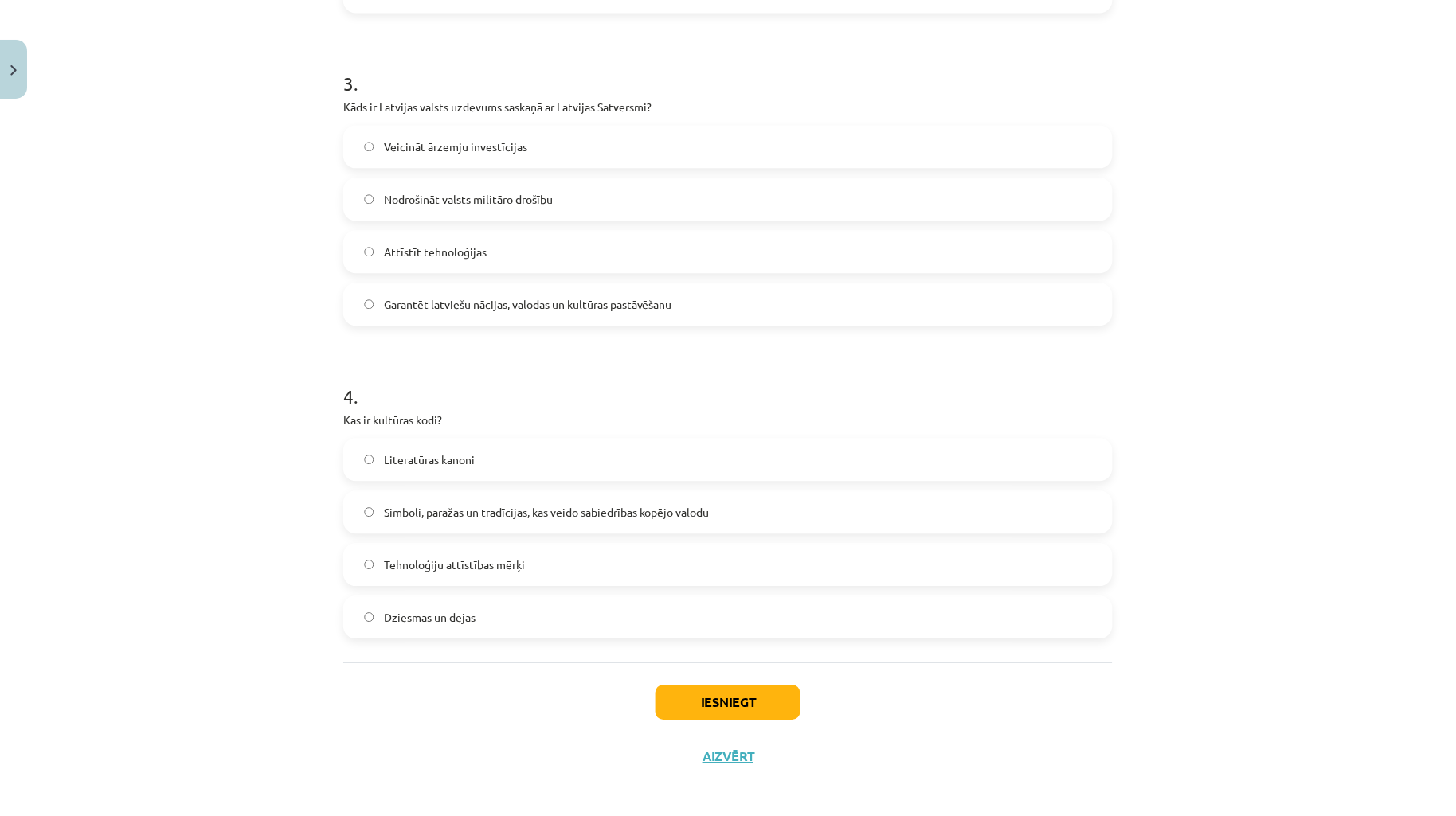
scroll to position [905, 0]
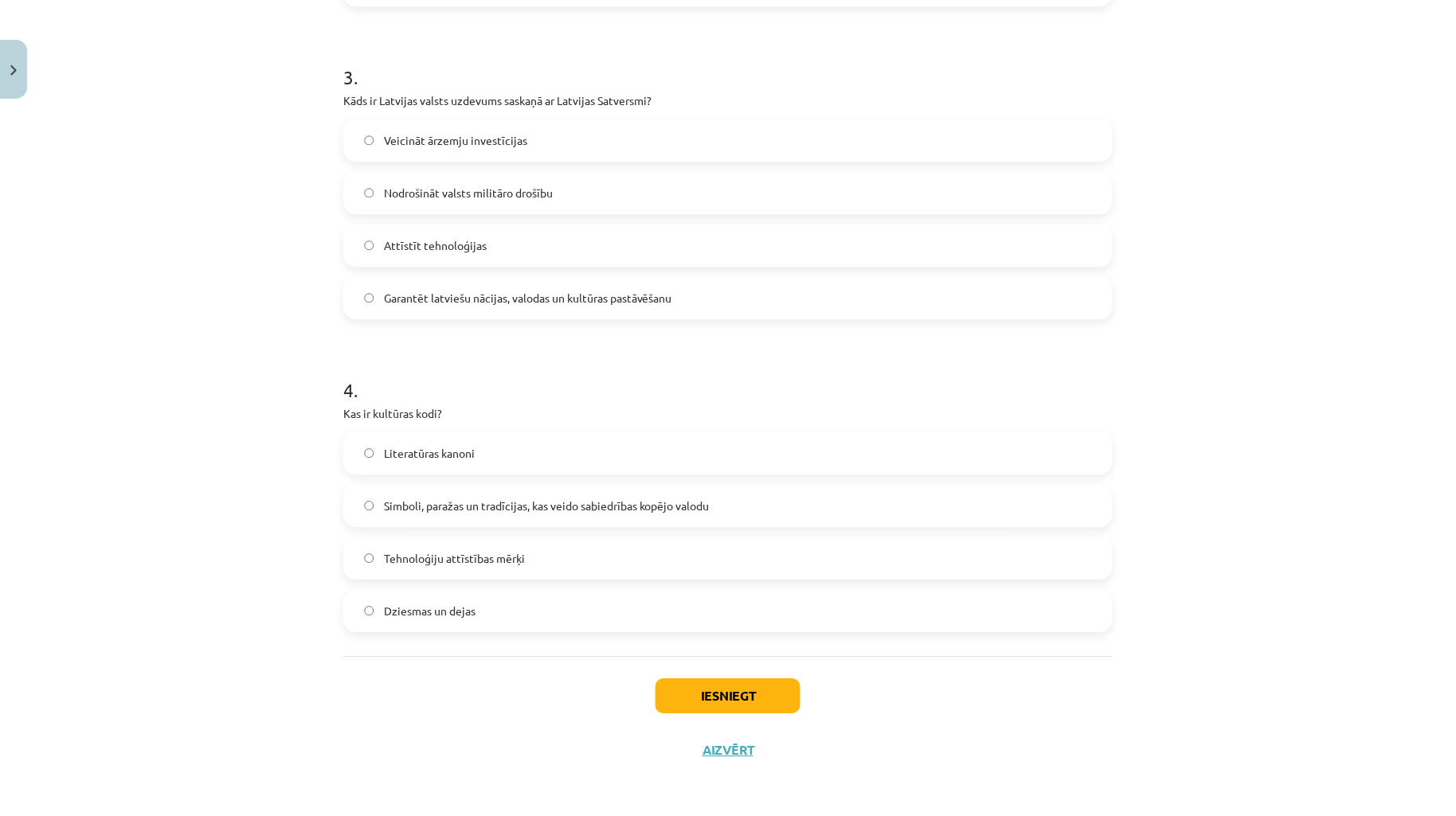
click at [498, 299] on span "Garantēt latviešu nācijas, valodas un kultūras pastāvēšanu" at bounding box center [528, 298] width 288 height 17
click at [528, 514] on label "Simboli, paražas un tradīcijas, kas veido sabiedrības kopējo valodu" at bounding box center [728, 505] width 766 height 39
click at [726, 706] on button "Iesniegt" at bounding box center [728, 697] width 145 height 36
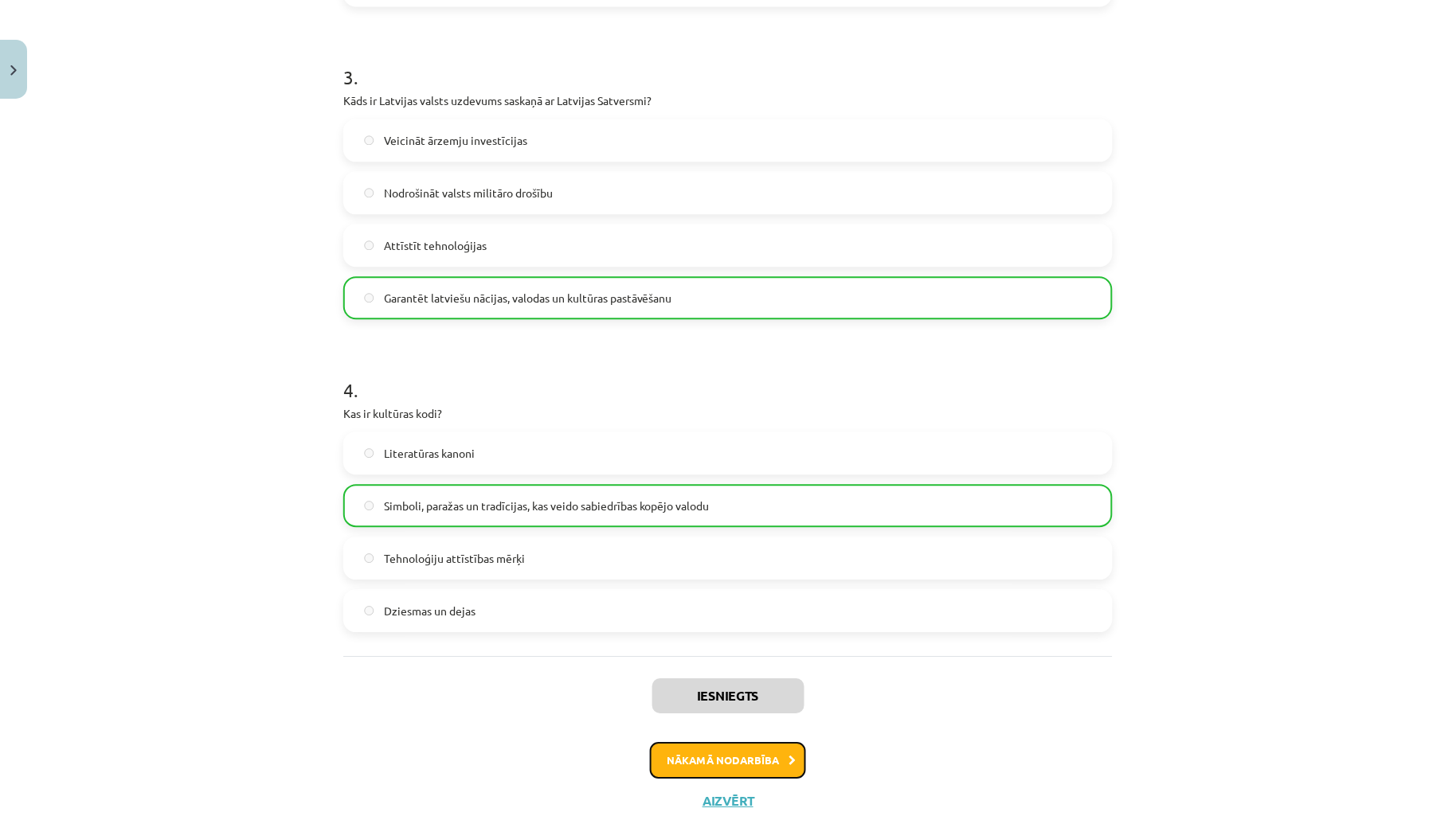
click at [757, 753] on button "Nākamā nodarbība" at bounding box center [728, 760] width 156 height 37
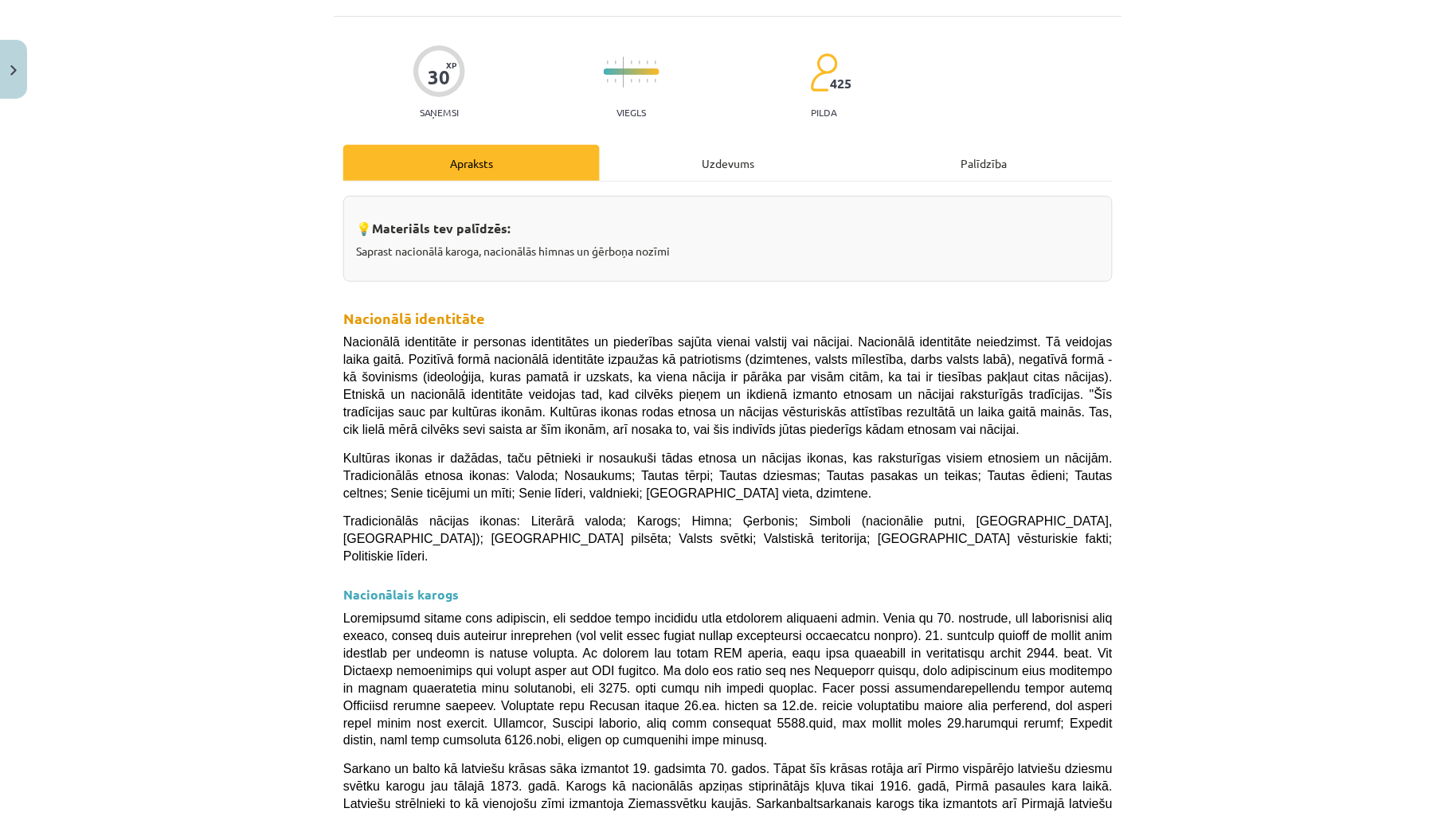
scroll to position [39, 0]
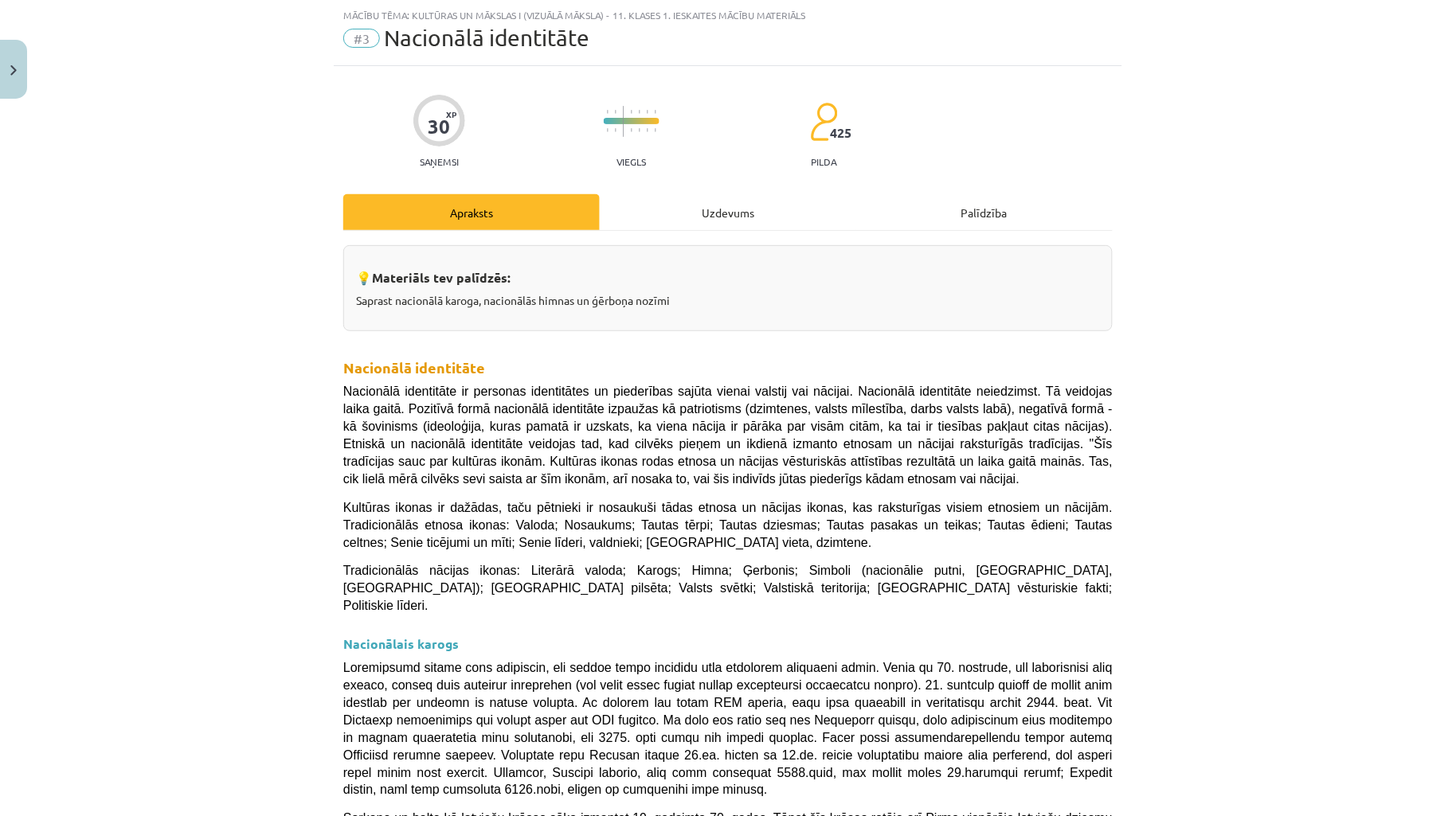
click at [691, 218] on div "Uzdevums" at bounding box center [728, 212] width 257 height 36
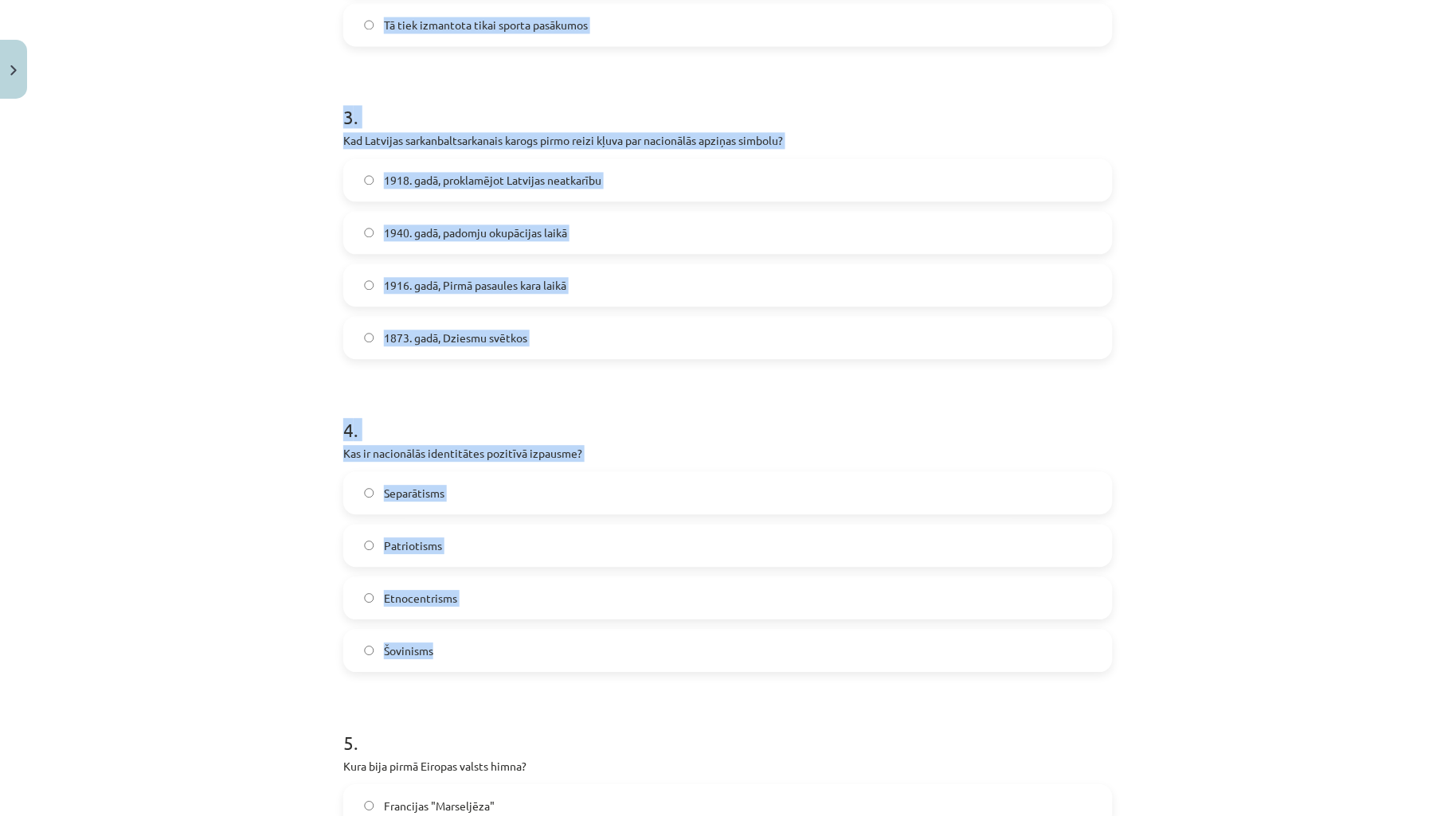
scroll to position [1530, 0]
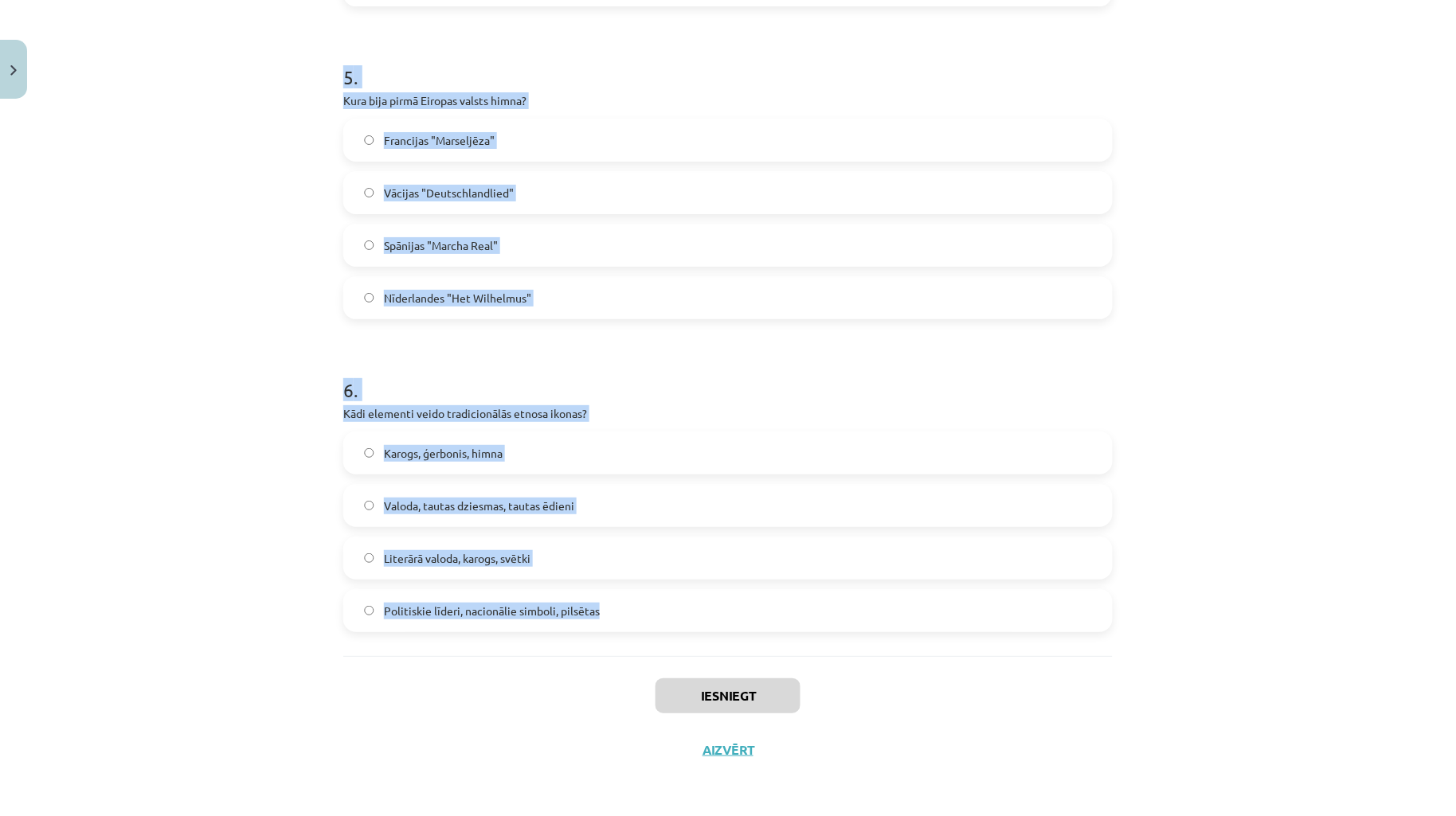
drag, startPoint x: 333, startPoint y: 313, endPoint x: 1192, endPoint y: 617, distance: 911.2
click at [1192, 617] on div "Mācību tēma: Kultūras un mākslas i (vizuālā māksla) - 11. klases 1. ieskaites m…" at bounding box center [728, 408] width 1456 height 816
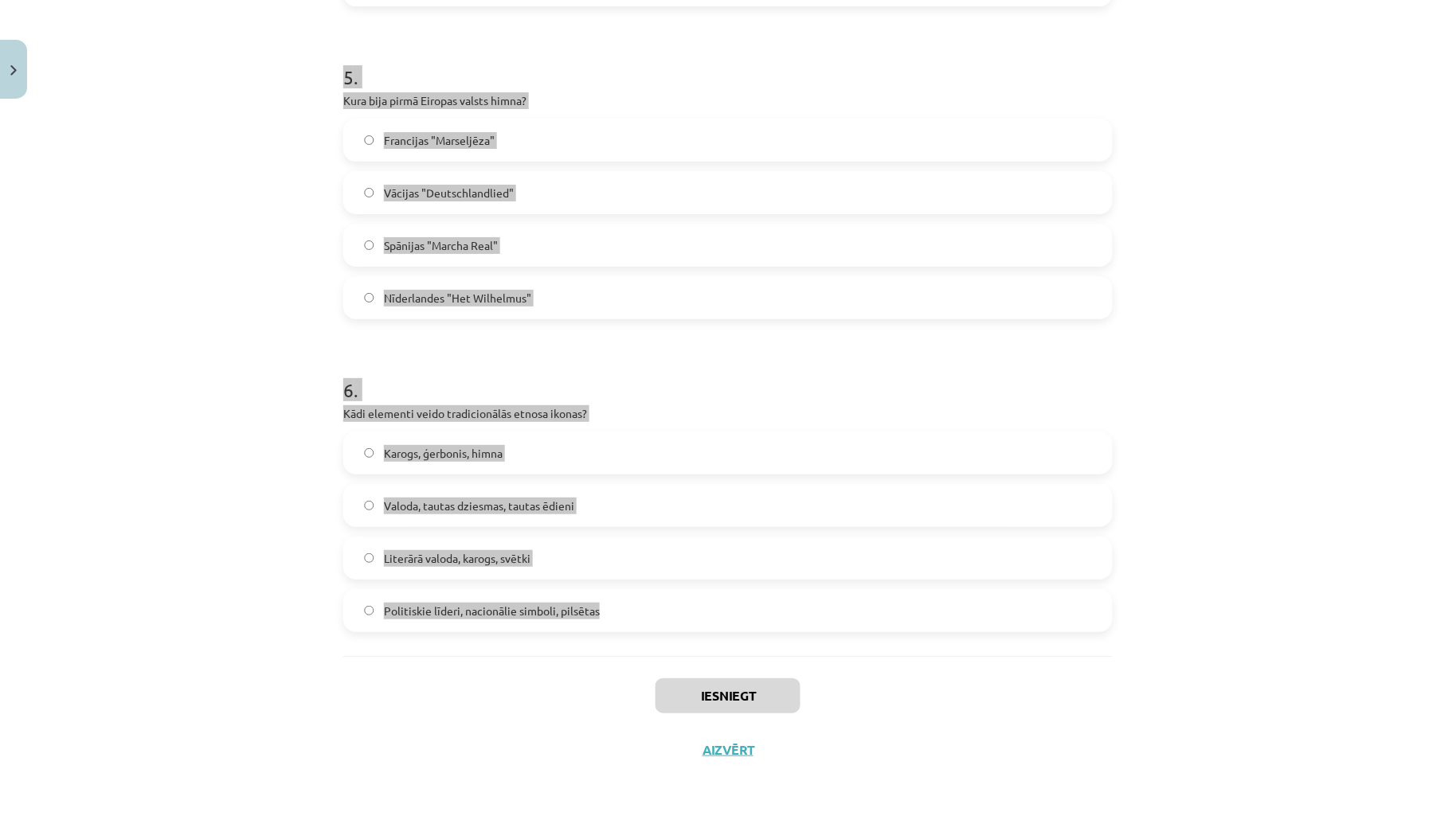
copy form "5 . Lor Ipsumdol sitam "Conse, adipi Elitsed!" doei temporin utlaboreetdo ma al…"
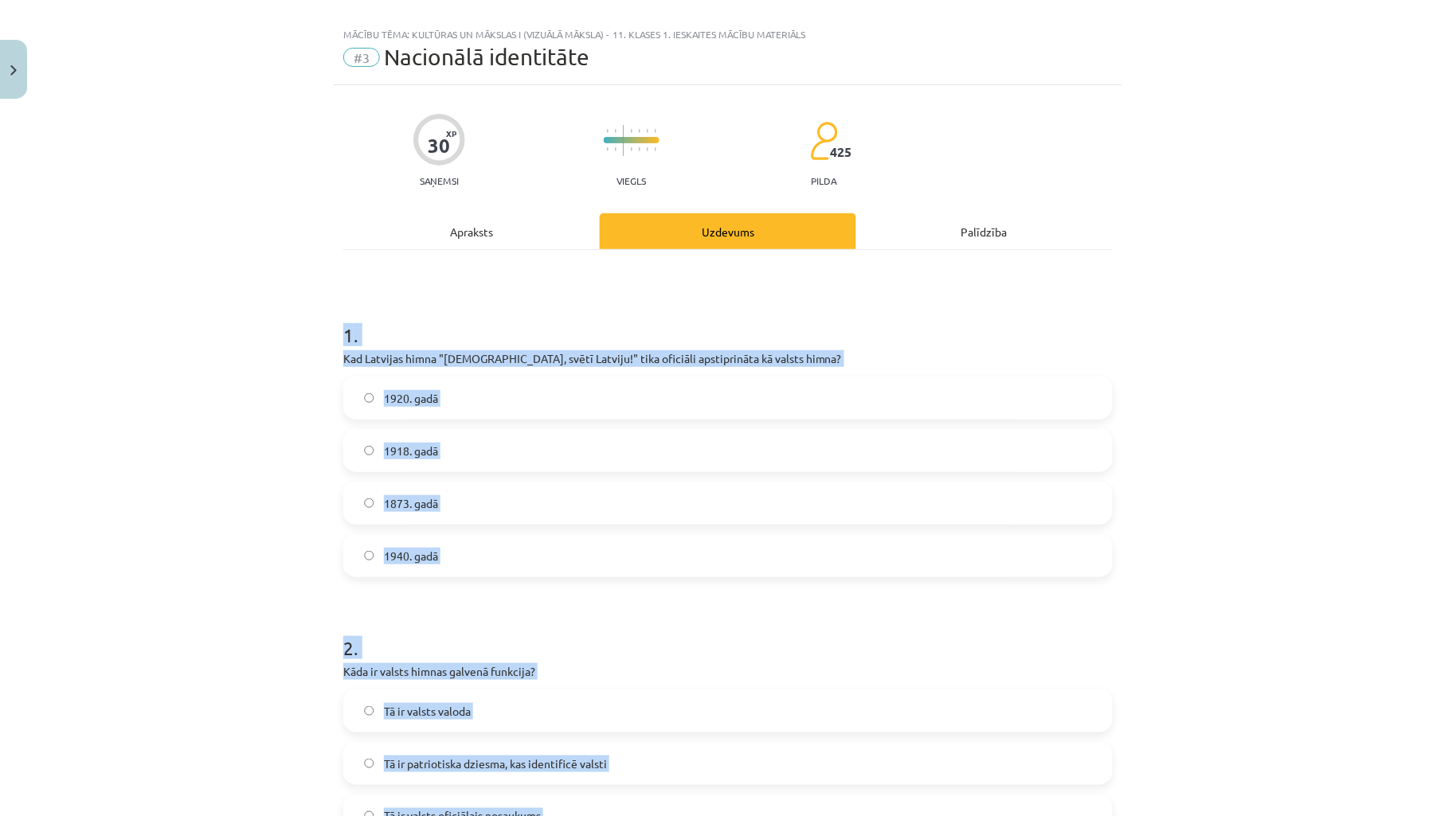
scroll to position [0, 0]
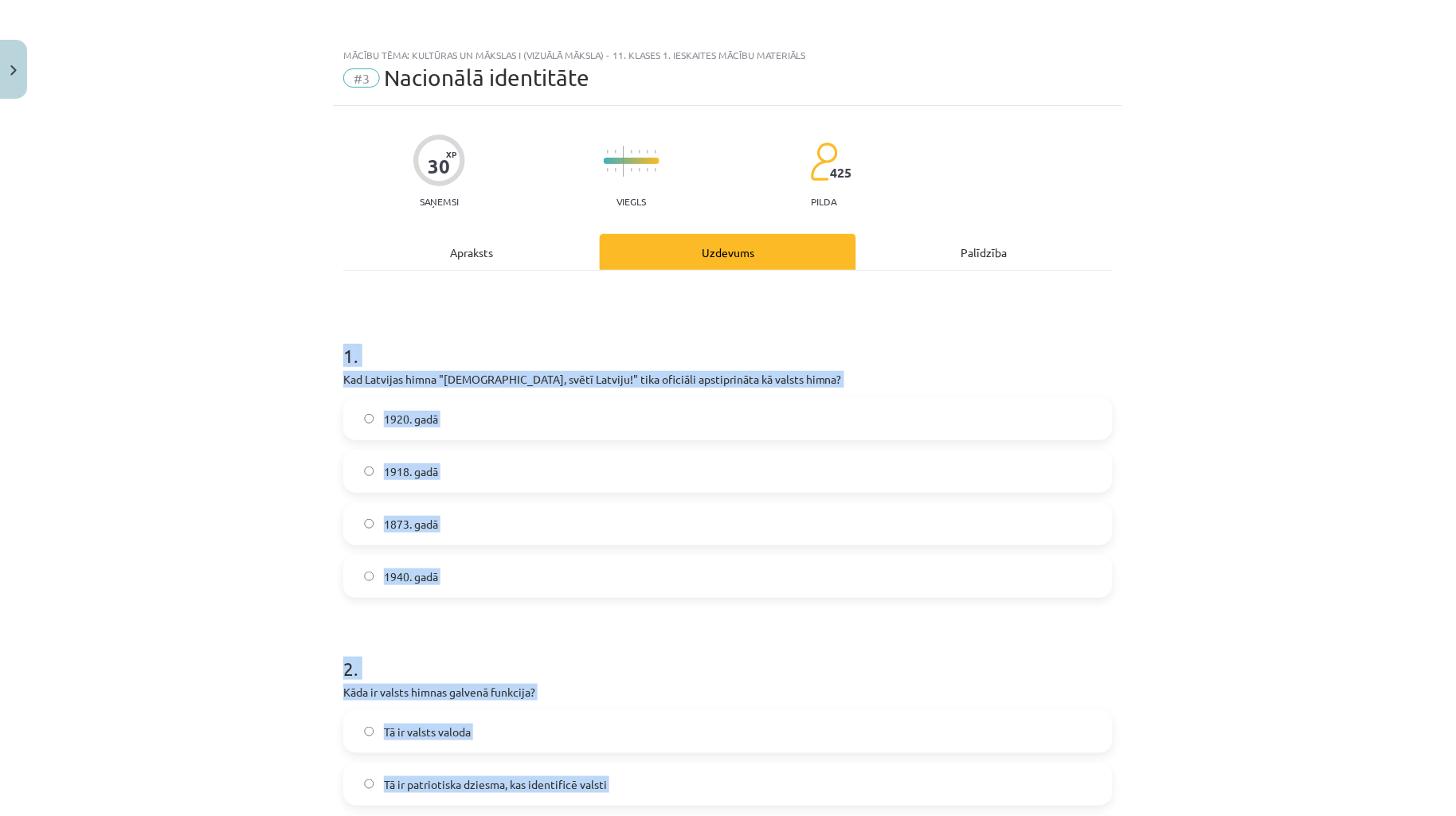
click at [473, 575] on label "1940. gadā" at bounding box center [728, 576] width 766 height 39
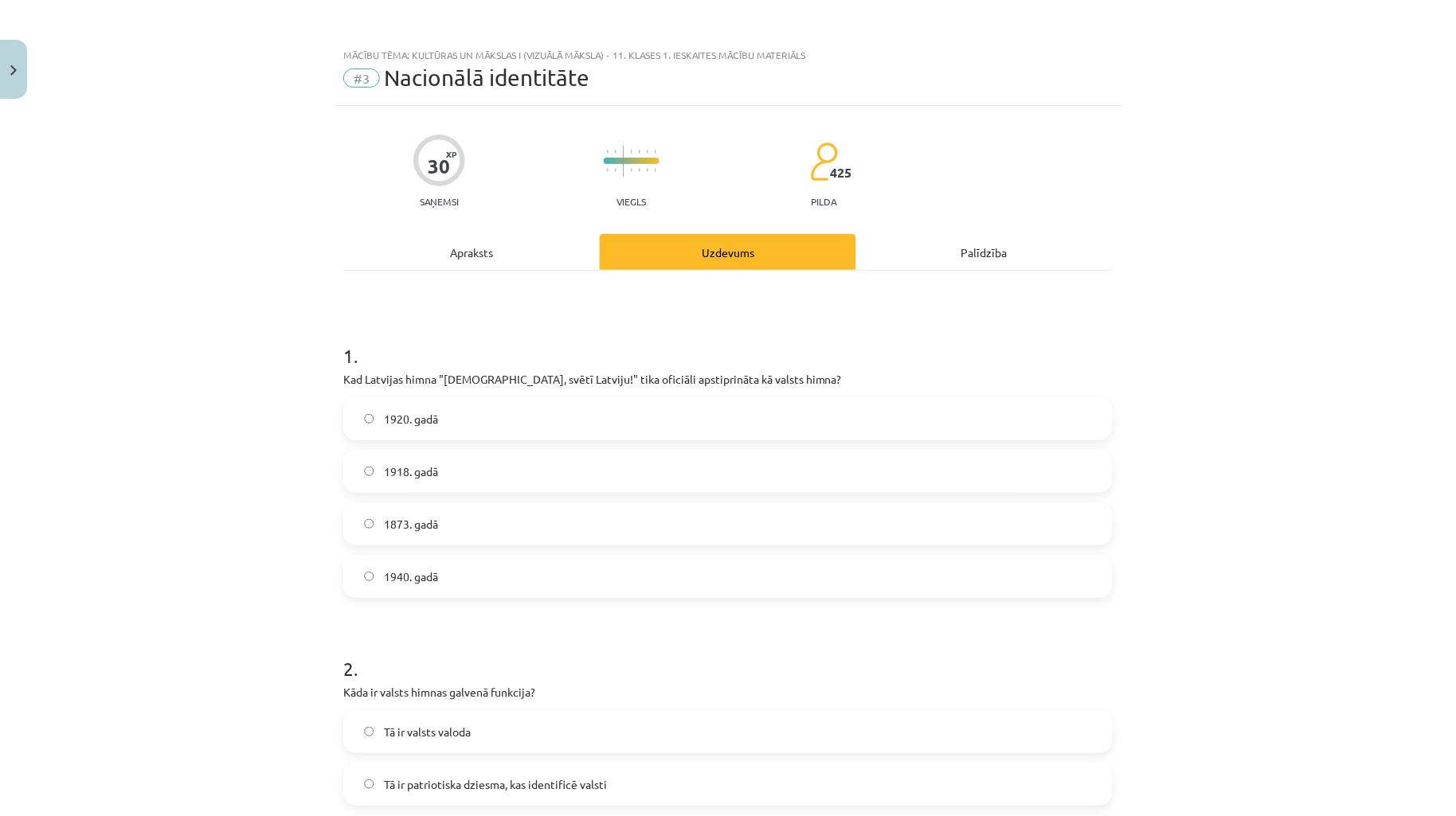
click at [233, 504] on div "Mācību tēma: Kultūras un mākslas i (vizuālā māksla) - 11. klases 1. ieskaites m…" at bounding box center [728, 408] width 1456 height 816
click at [486, 414] on label "1920. gadā" at bounding box center [728, 418] width 766 height 39
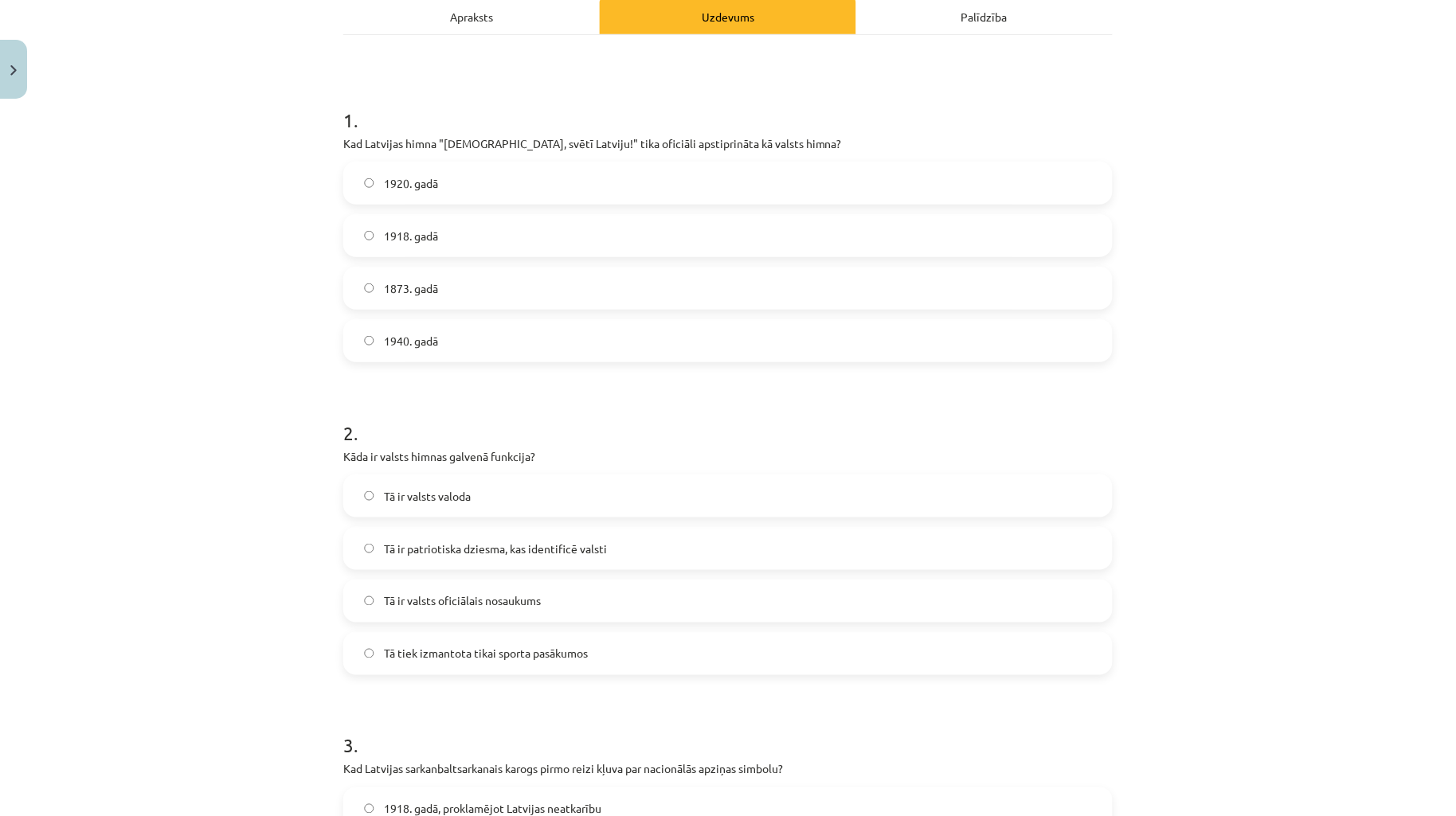
click at [575, 552] on span "Tā ir patriotiska dziesma, kas identificē valsti" at bounding box center [496, 549] width 223 height 17
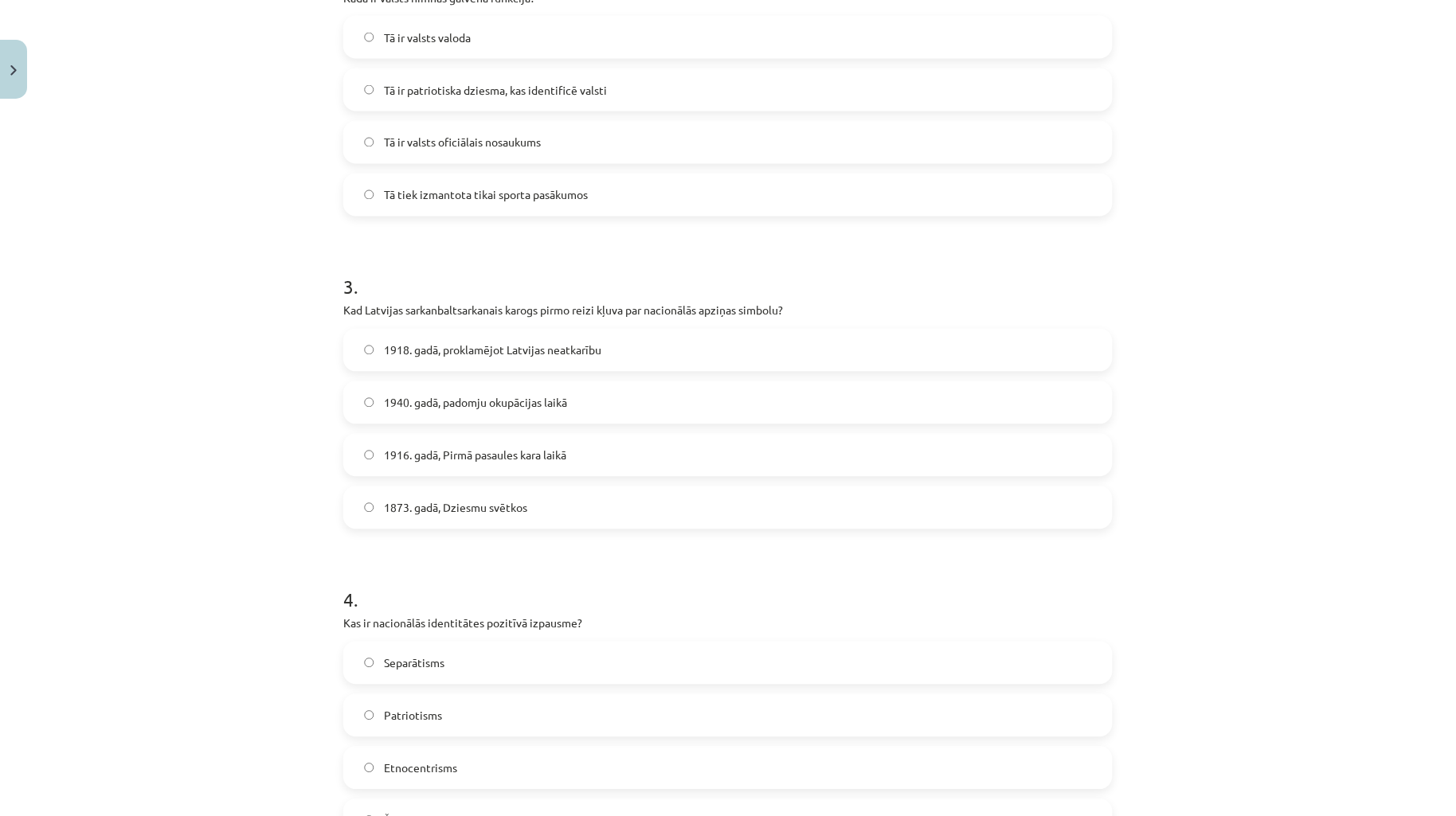
scroll to position [707, 0]
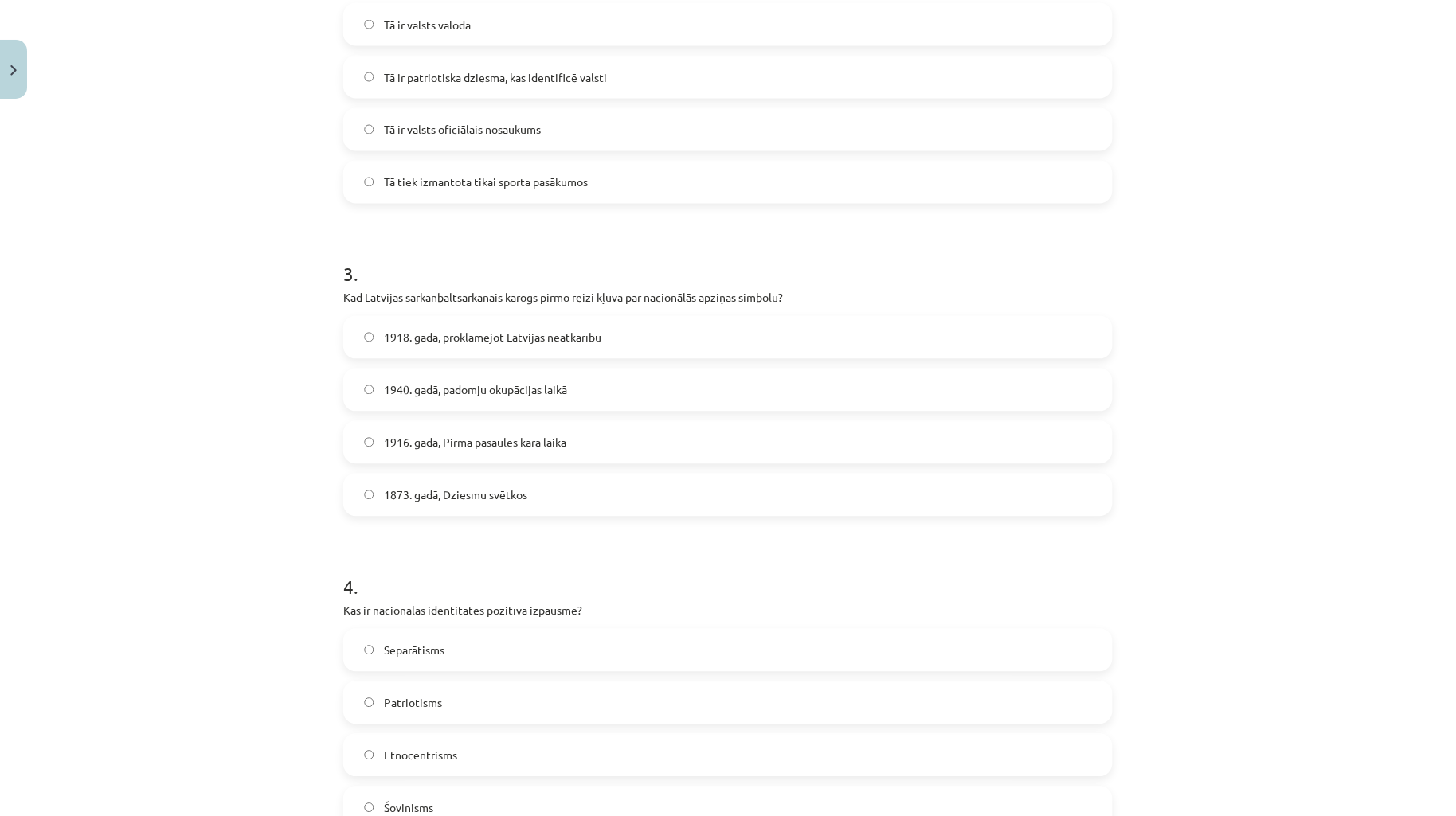
click at [598, 427] on label "1916. gadā, Pirmā pasaules kara laikā" at bounding box center [728, 443] width 766 height 39
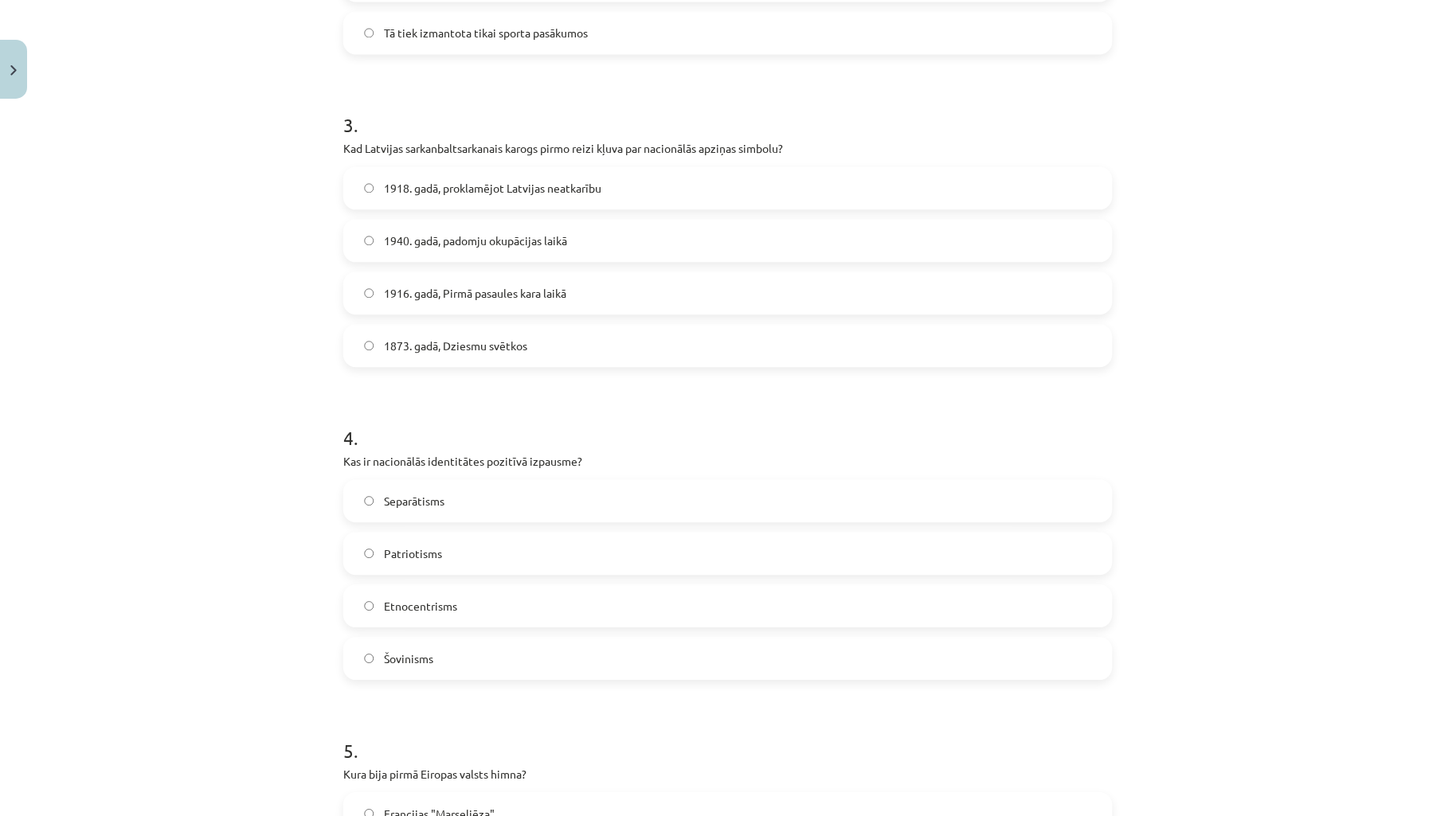
scroll to position [1062, 0]
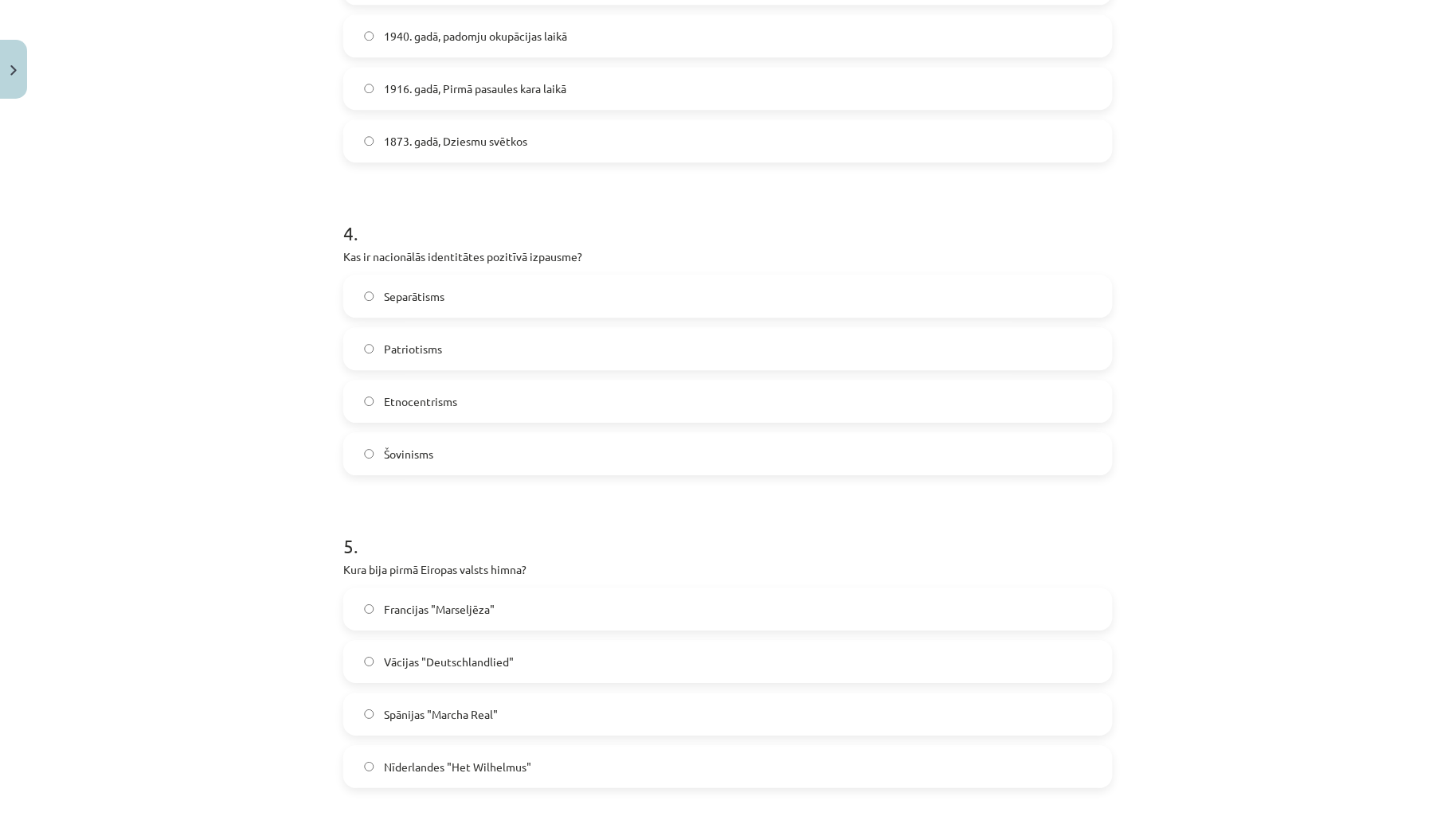
click at [515, 351] on label "Patriotisms" at bounding box center [728, 348] width 766 height 39
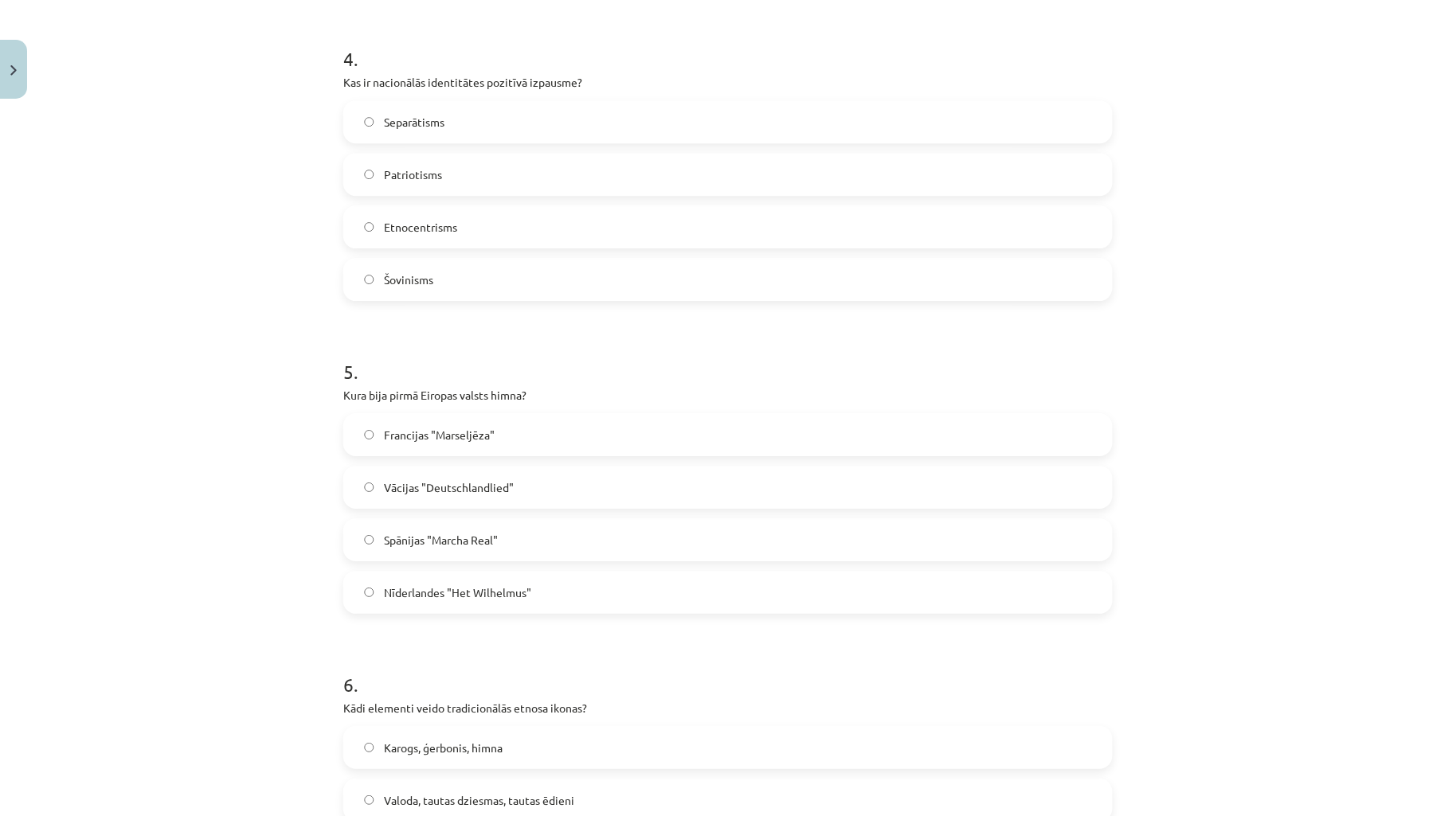
scroll to position [1415, 0]
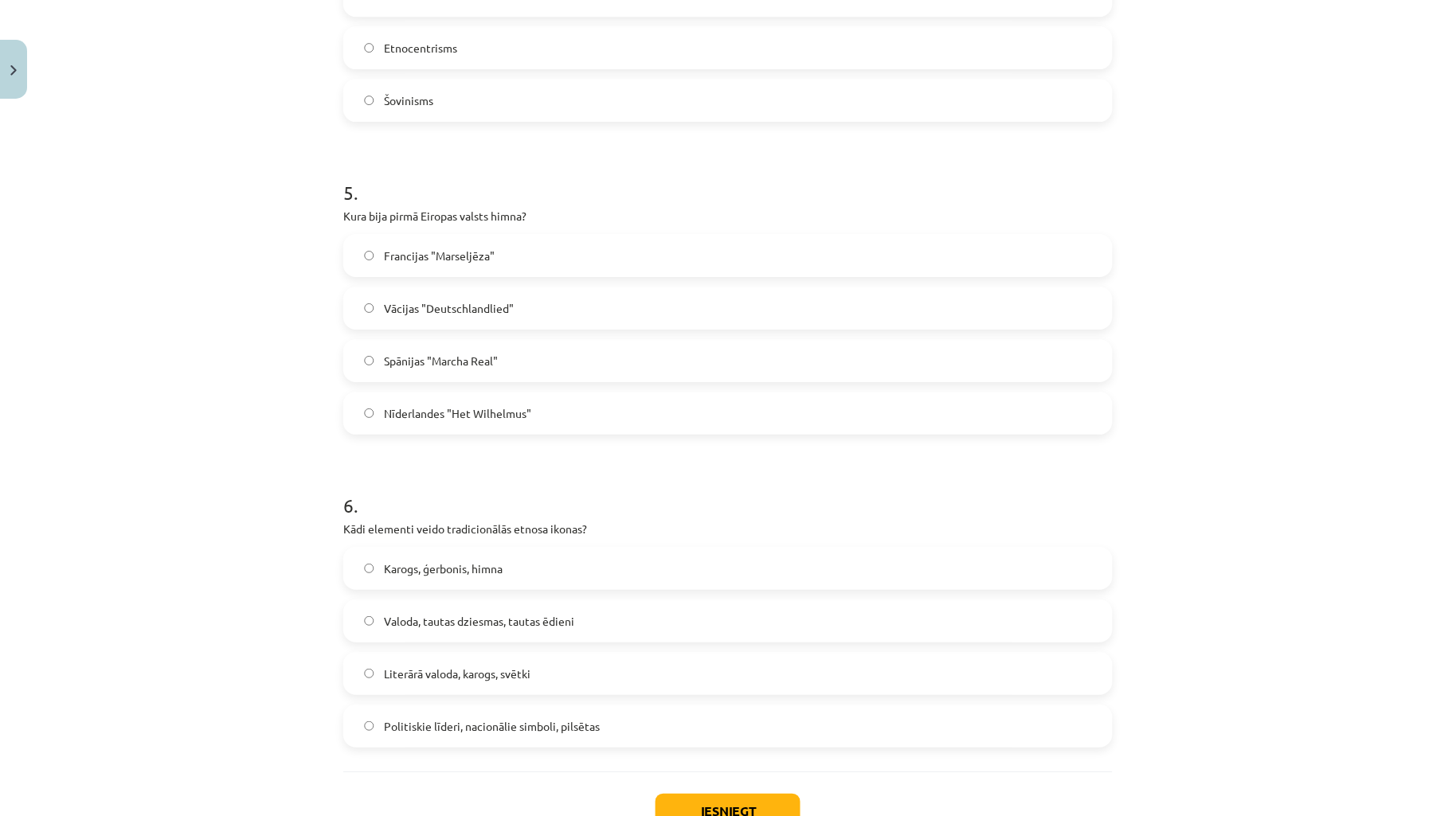
click at [560, 415] on label "Nīderlandes "Het Wilhelmus"" at bounding box center [728, 413] width 766 height 39
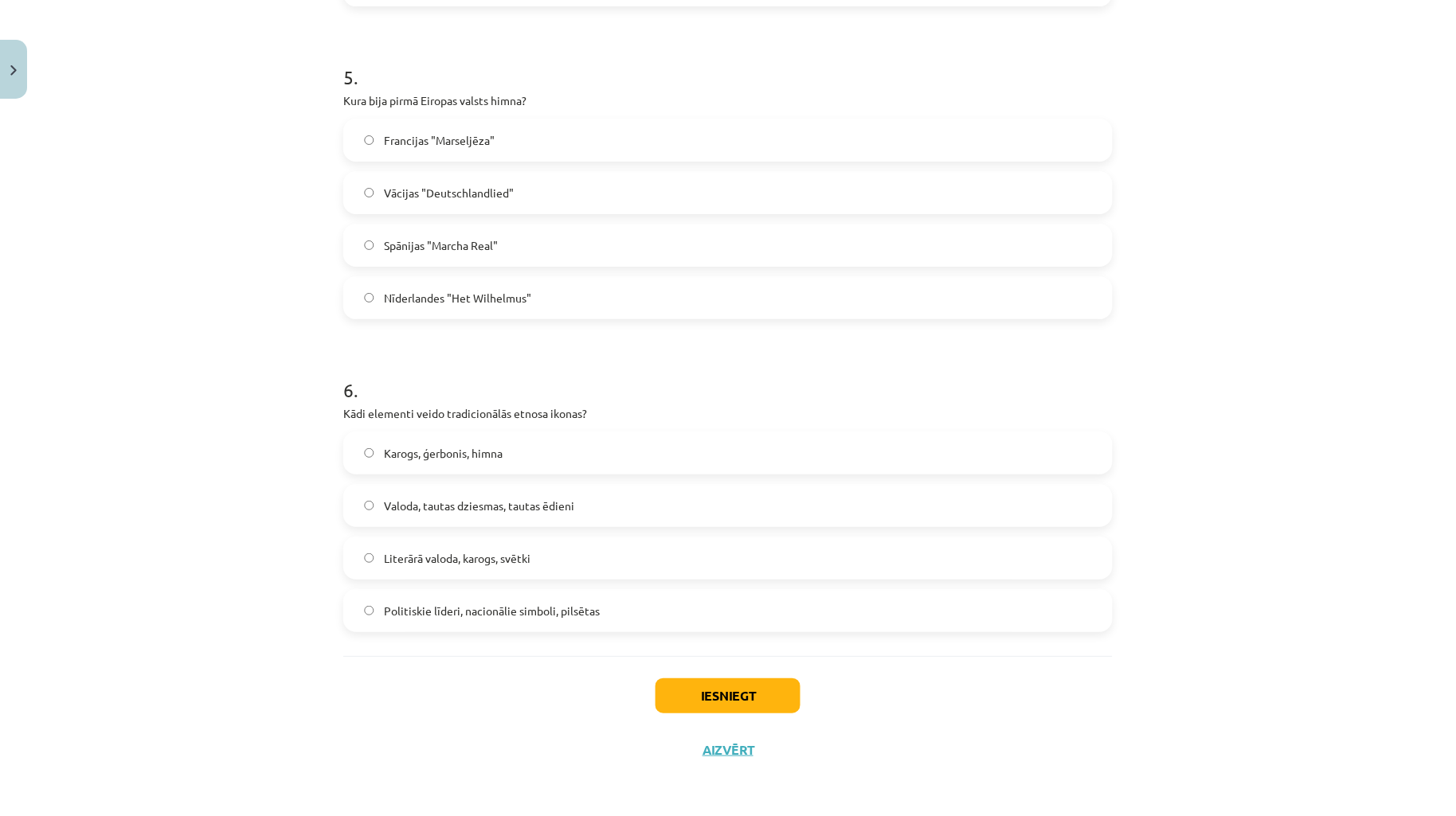
click at [529, 455] on label "Karogs, ģerbonis, himna" at bounding box center [728, 453] width 766 height 39
click at [728, 694] on button "Iesniegt" at bounding box center [728, 697] width 145 height 36
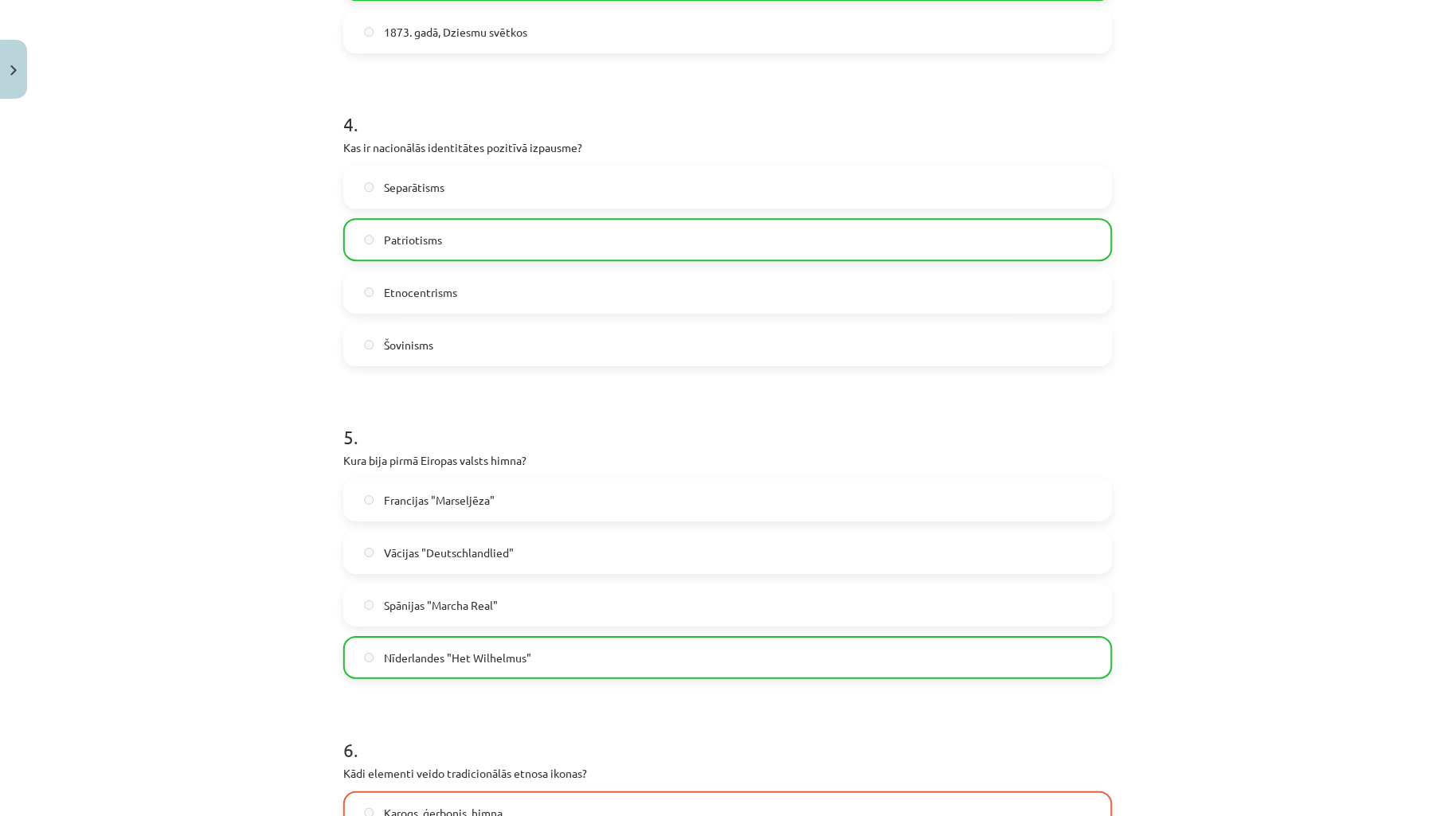
scroll to position [1581, 0]
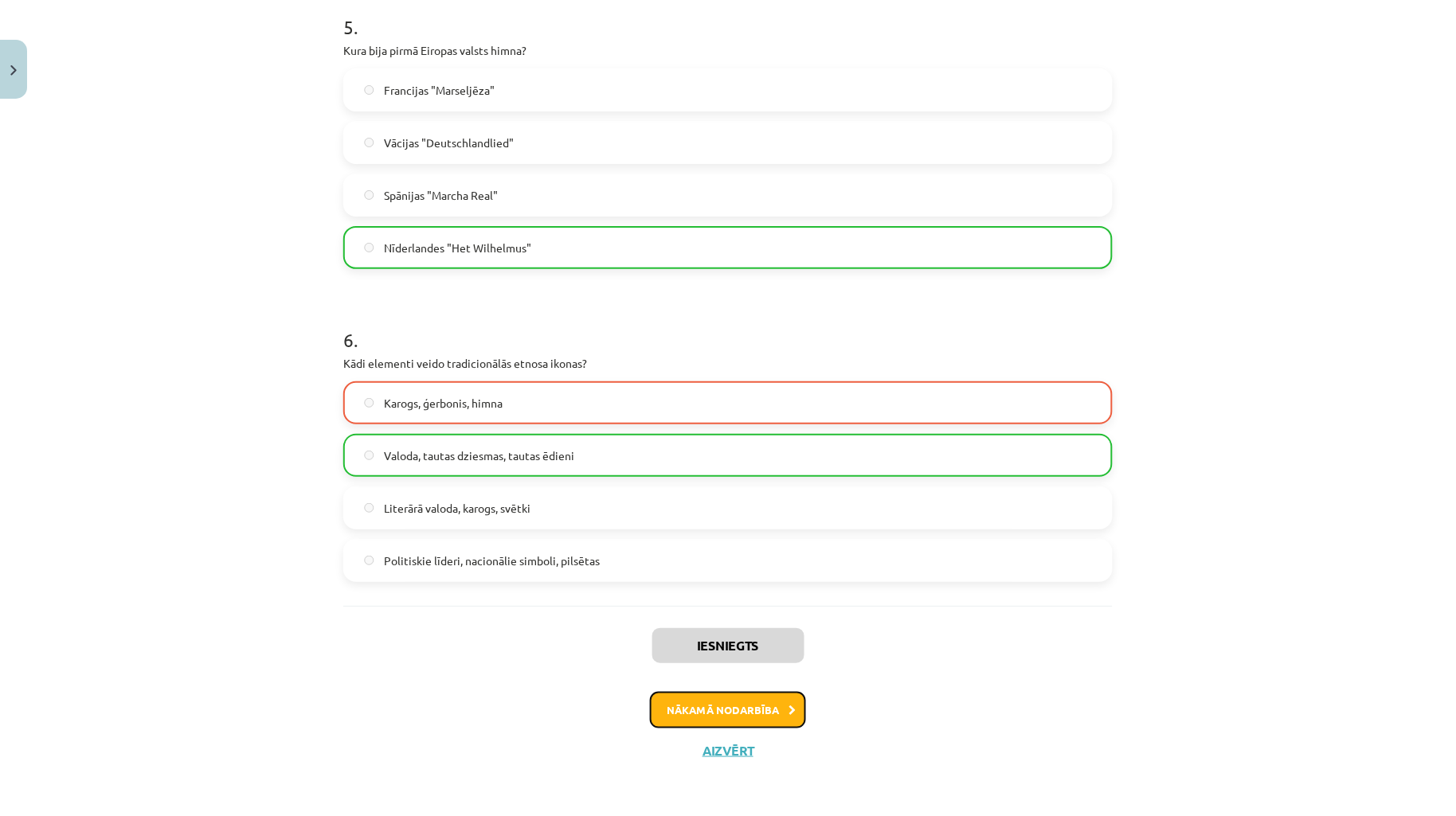
click at [753, 705] on button "Nākamā nodarbība" at bounding box center [728, 709] width 156 height 37
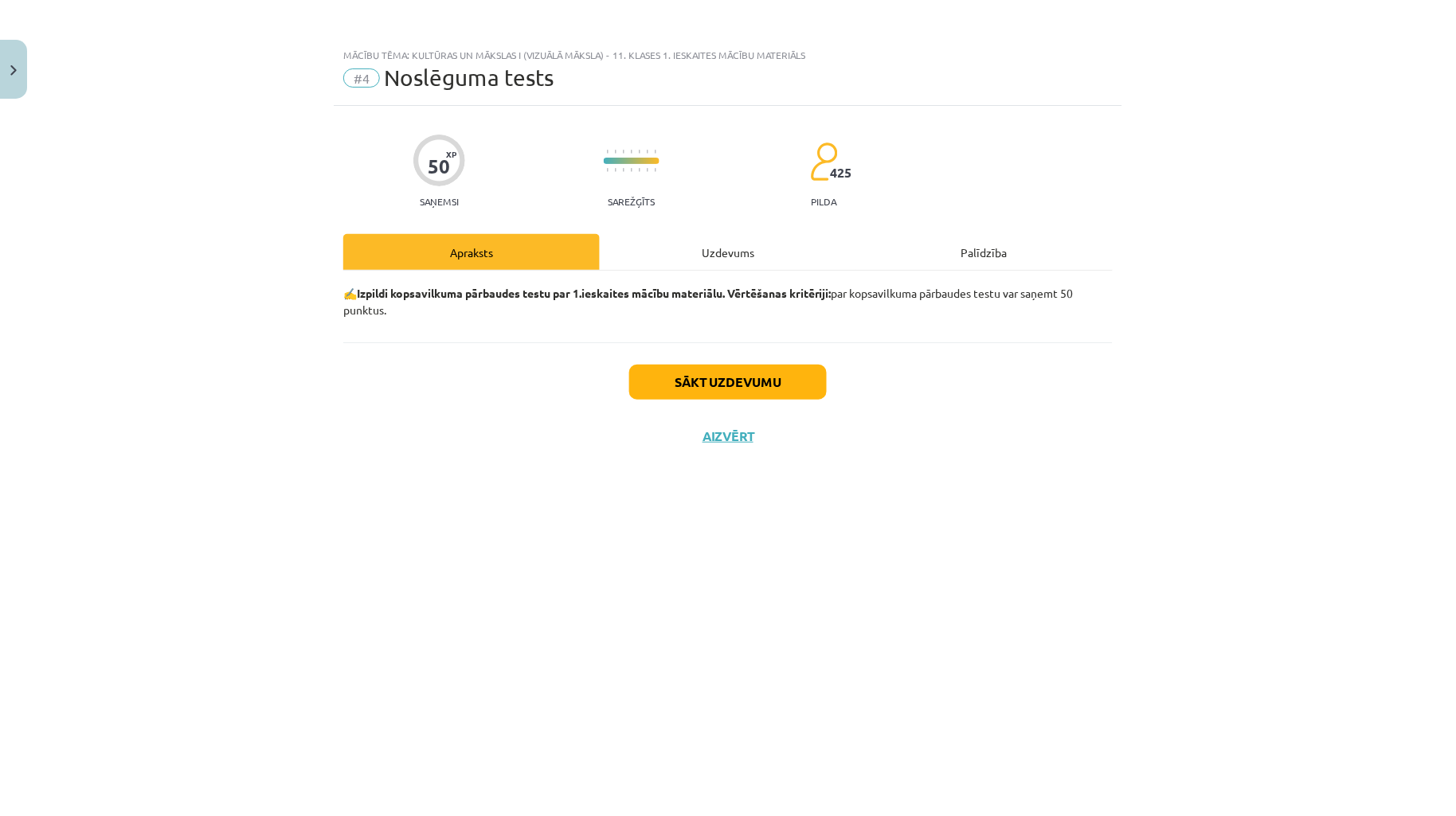
scroll to position [0, 0]
click at [741, 243] on div "Uzdevums" at bounding box center [728, 252] width 257 height 36
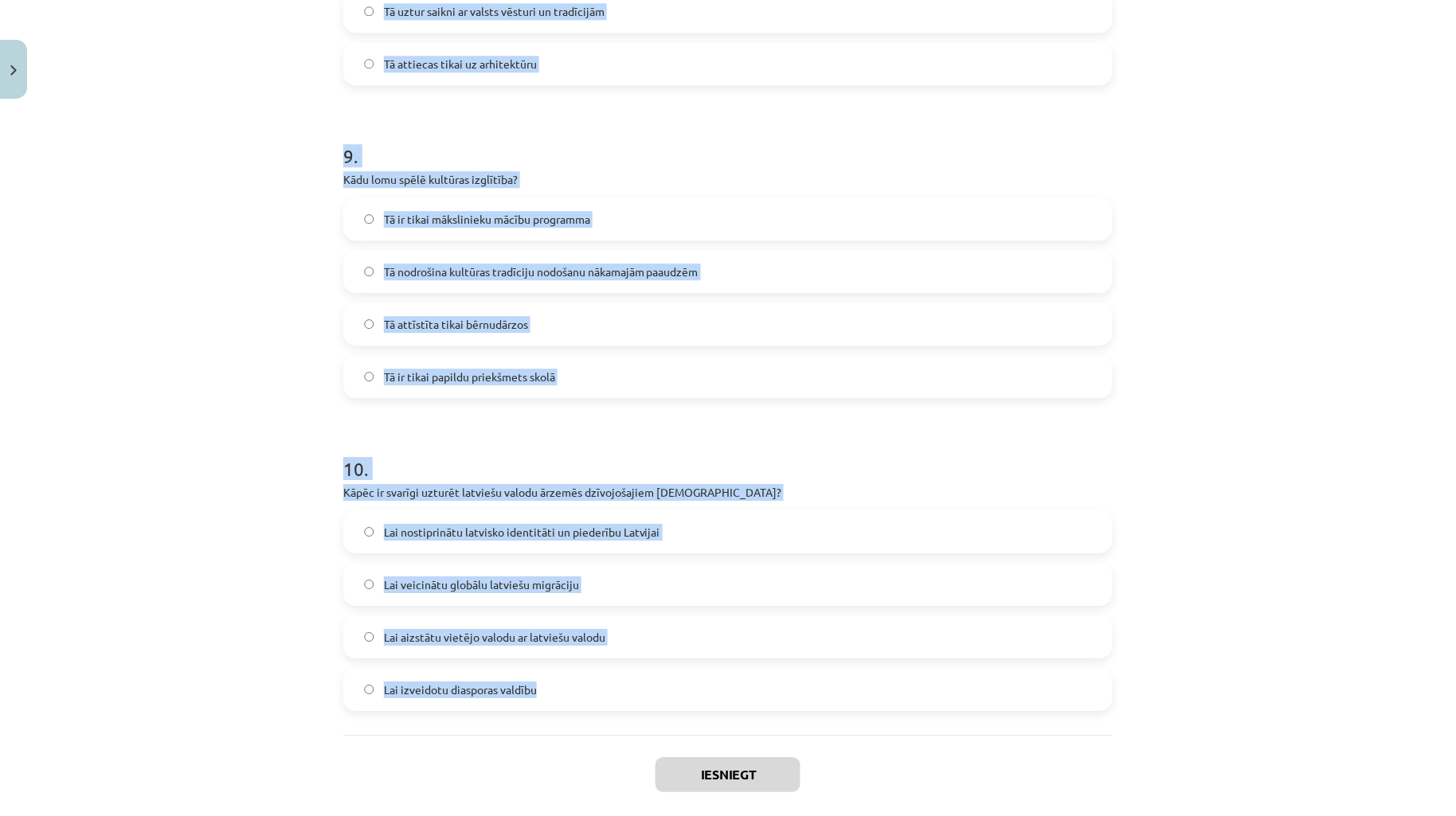
scroll to position [2782, 0]
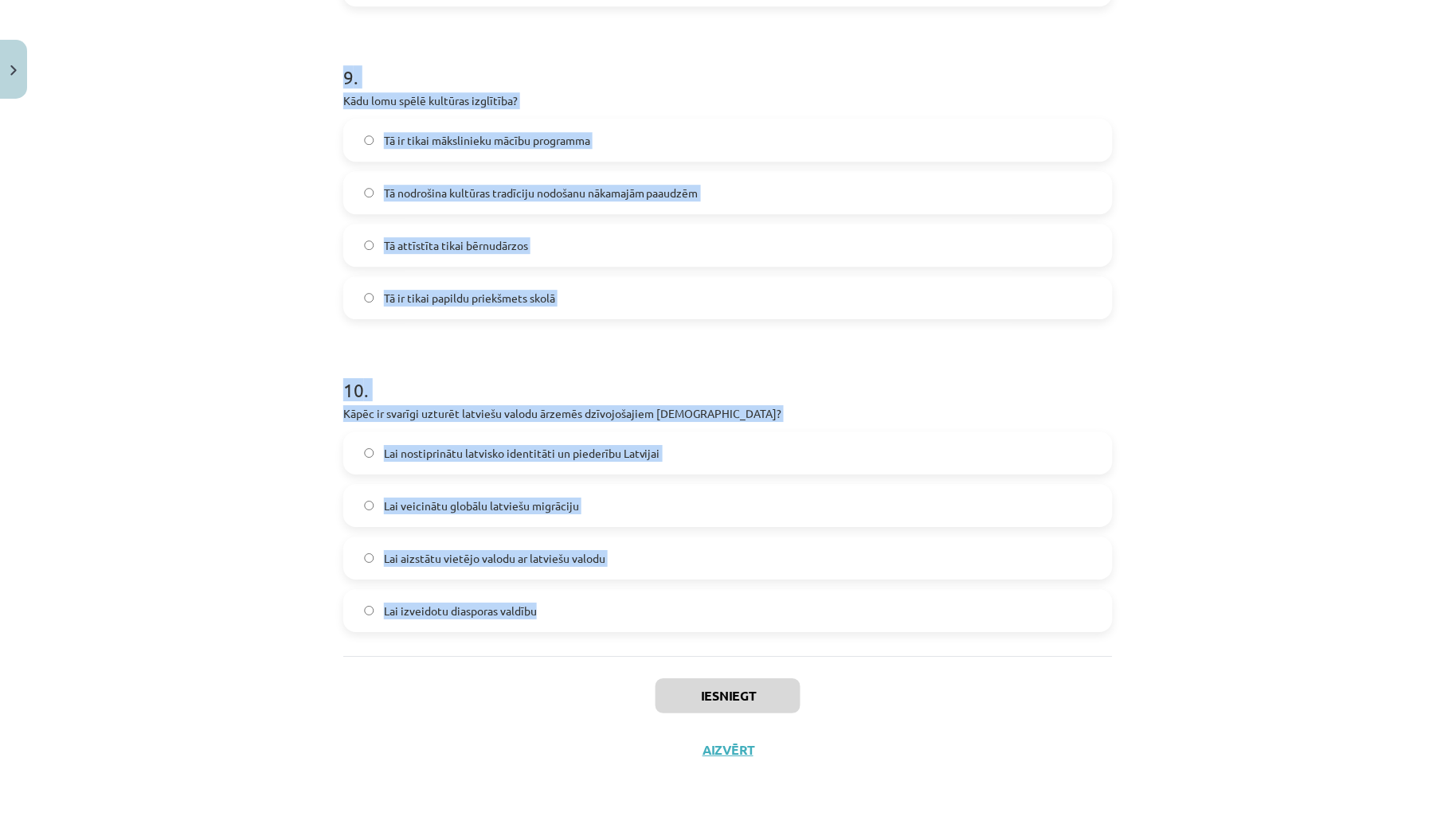
drag, startPoint x: 303, startPoint y: 340, endPoint x: 842, endPoint y: 645, distance: 619.3
click at [842, 645] on div "Mācību tēma: Kultūras un mākslas i (vizuālā māksla) - 11. klases 1. ieskaites m…" at bounding box center [728, 408] width 1456 height 816
click at [721, 627] on label "Lai izveidotu diasporas valdību" at bounding box center [728, 611] width 766 height 39
drag, startPoint x: 446, startPoint y: 407, endPoint x: 846, endPoint y: 586, distance: 438.2
click at [846, 586] on div "Mācību tēma: Kultūras un mākslas i (vizuālā māksla) - 11. klases 1. ieskaites m…" at bounding box center [728, 408] width 1456 height 816
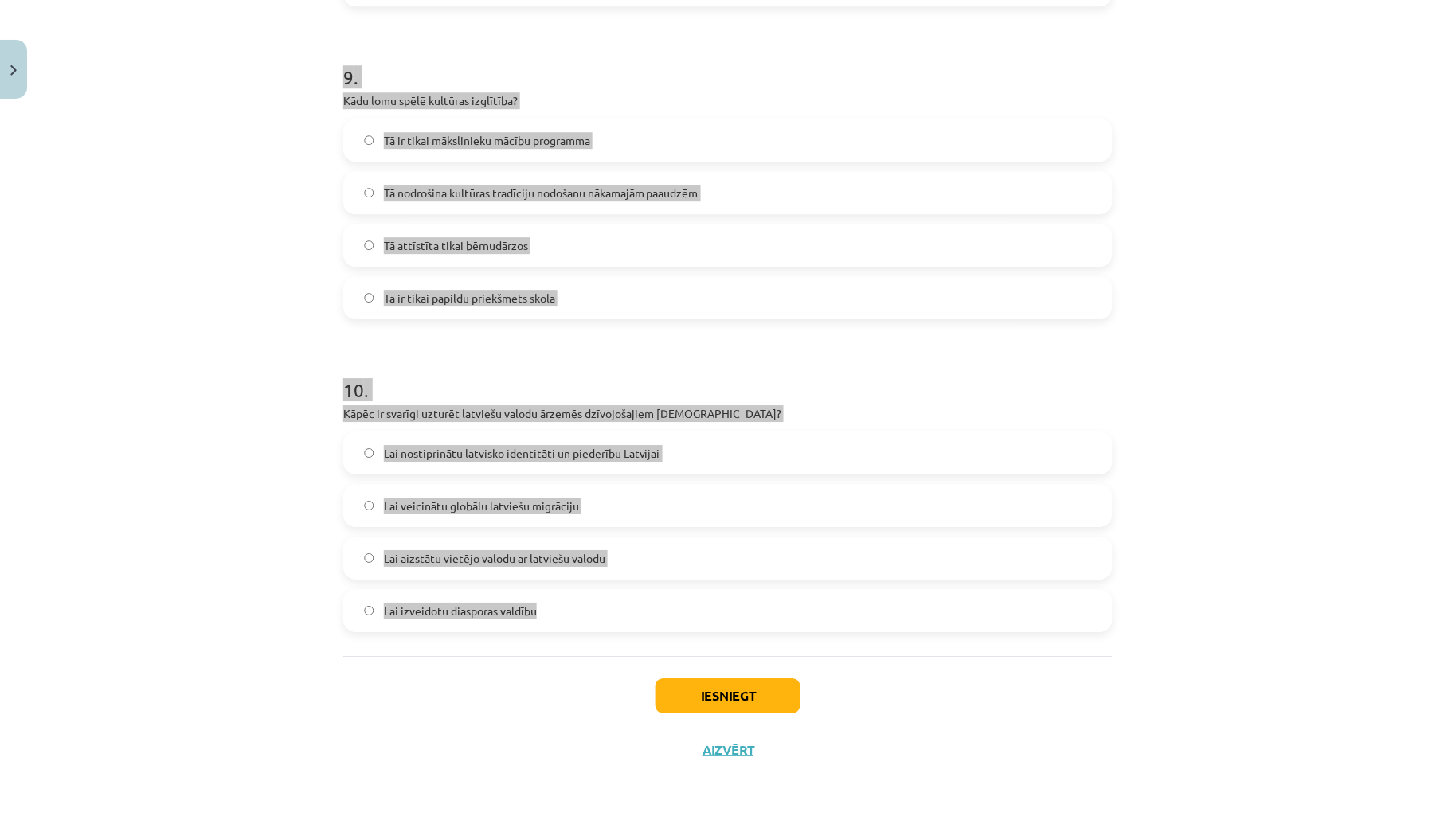
copy form "1 . Lore ip dolorsit amet consectetu? Adipisc el seddo eiusmodt Incidid utlabor…"
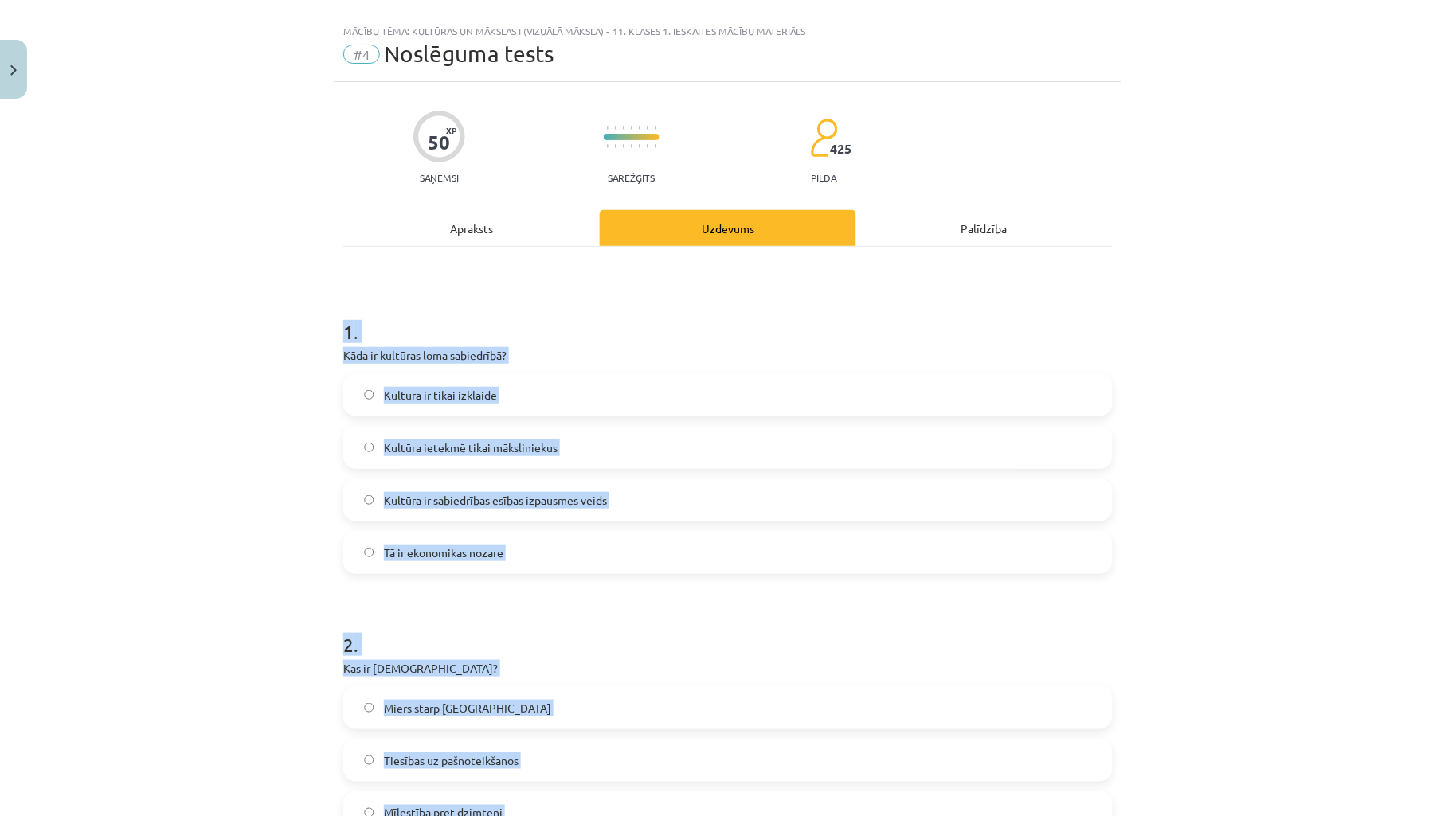
scroll to position [0, 0]
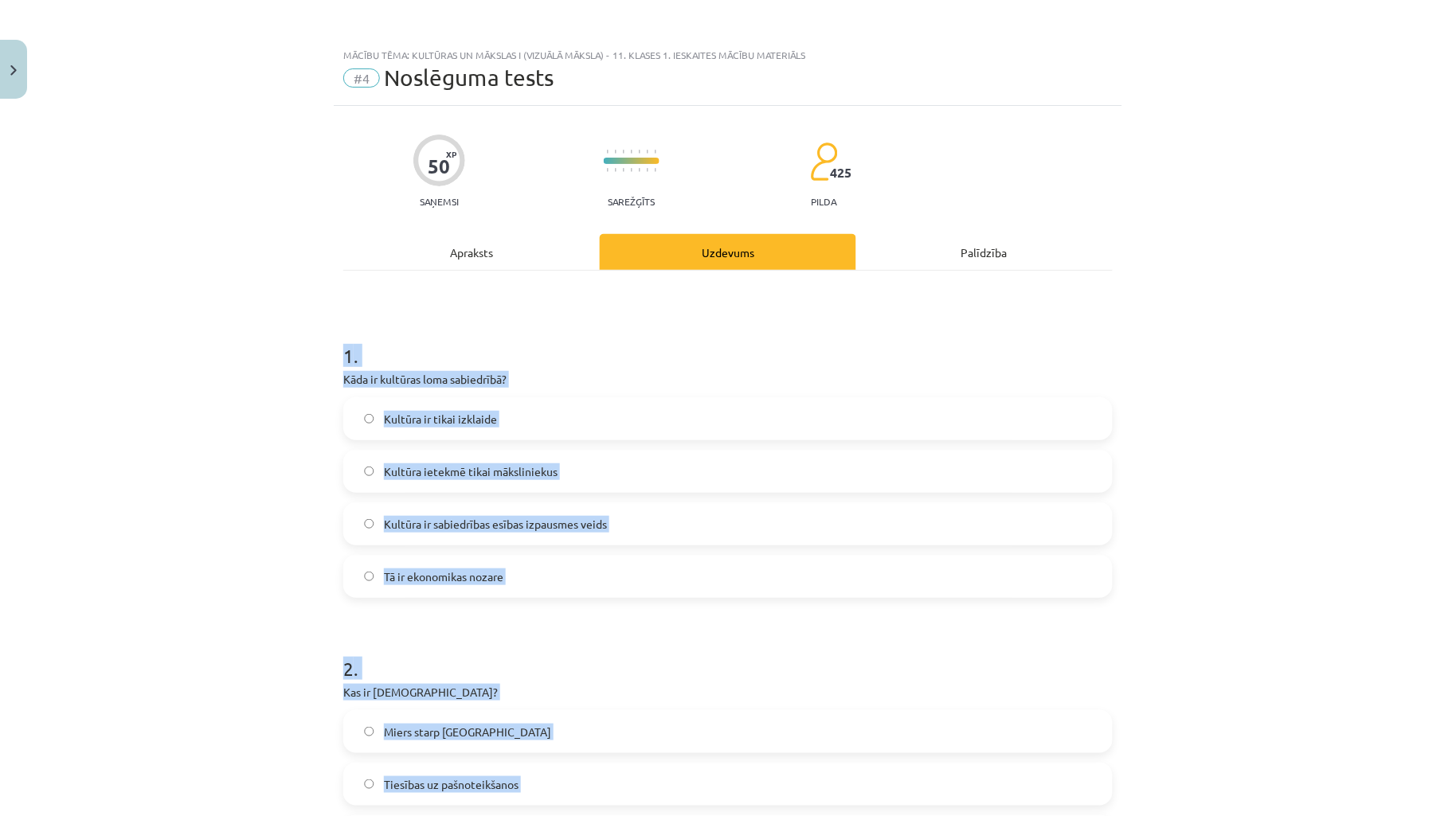
click at [473, 524] on span "Kultūra ir sabiedrības esības izpausmes veids" at bounding box center [496, 524] width 223 height 17
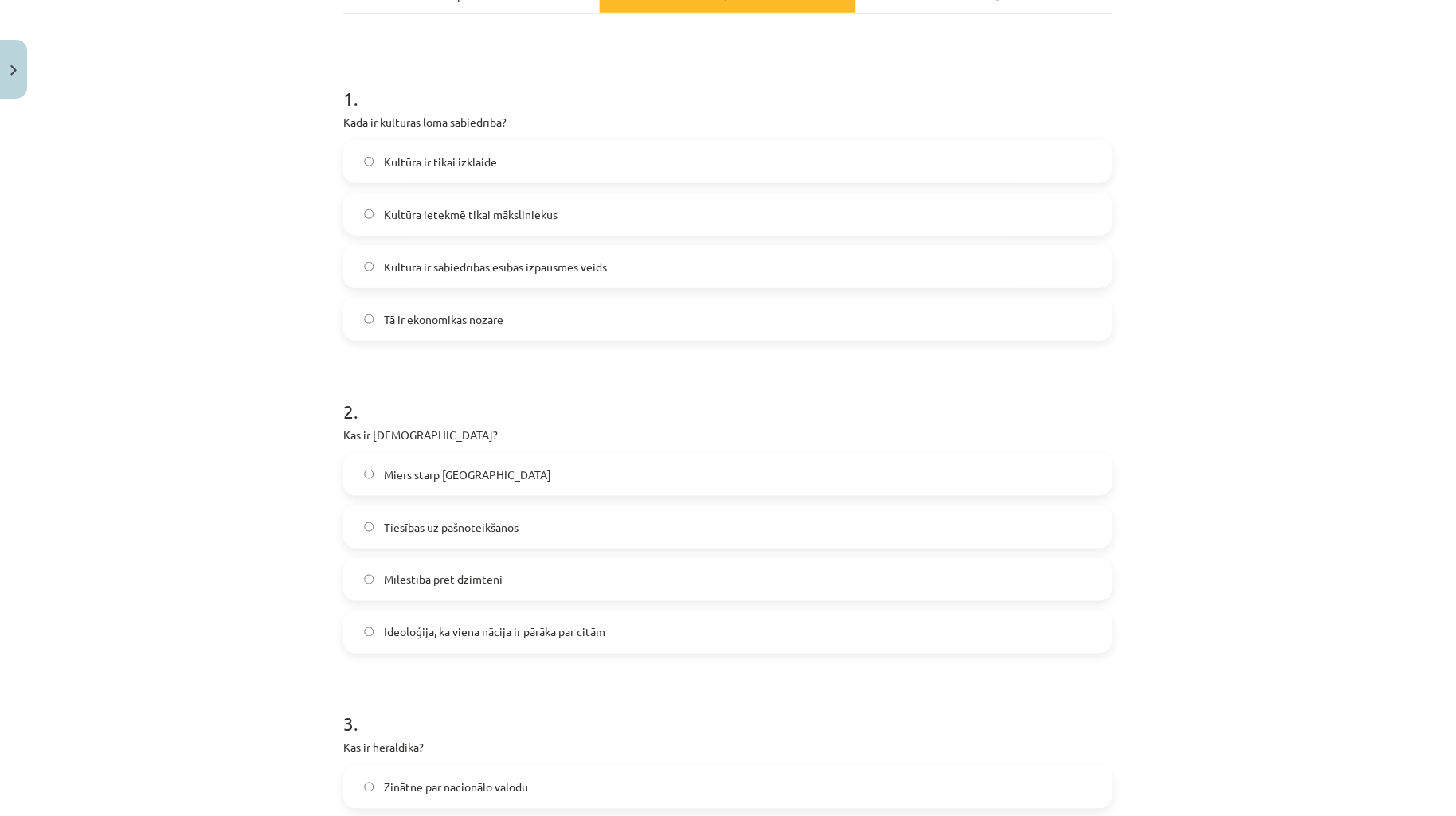
scroll to position [353, 0]
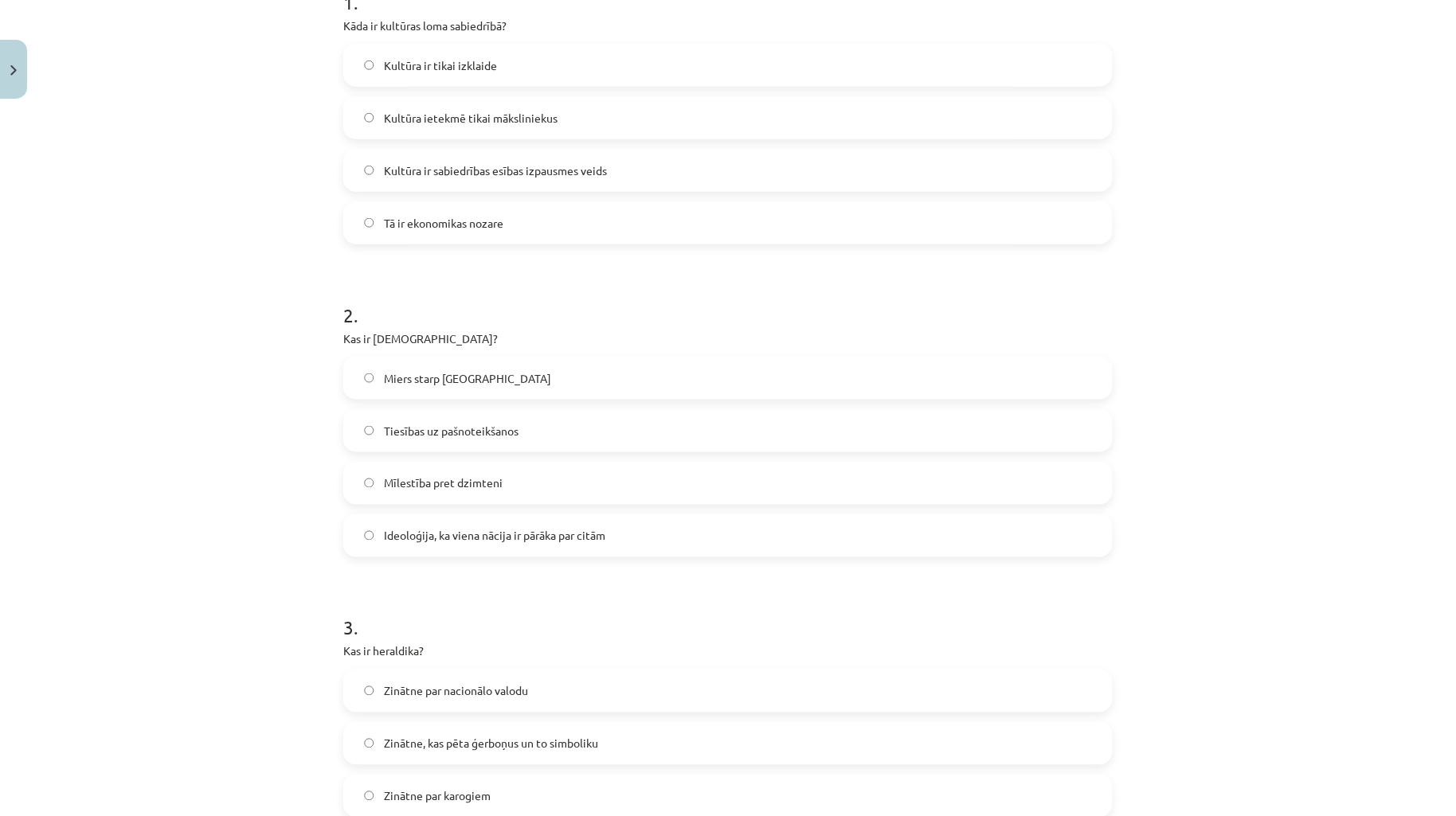
click at [536, 532] on span "Ideoloģija, ka viena nācija ir pārāka par citām" at bounding box center [495, 536] width 221 height 17
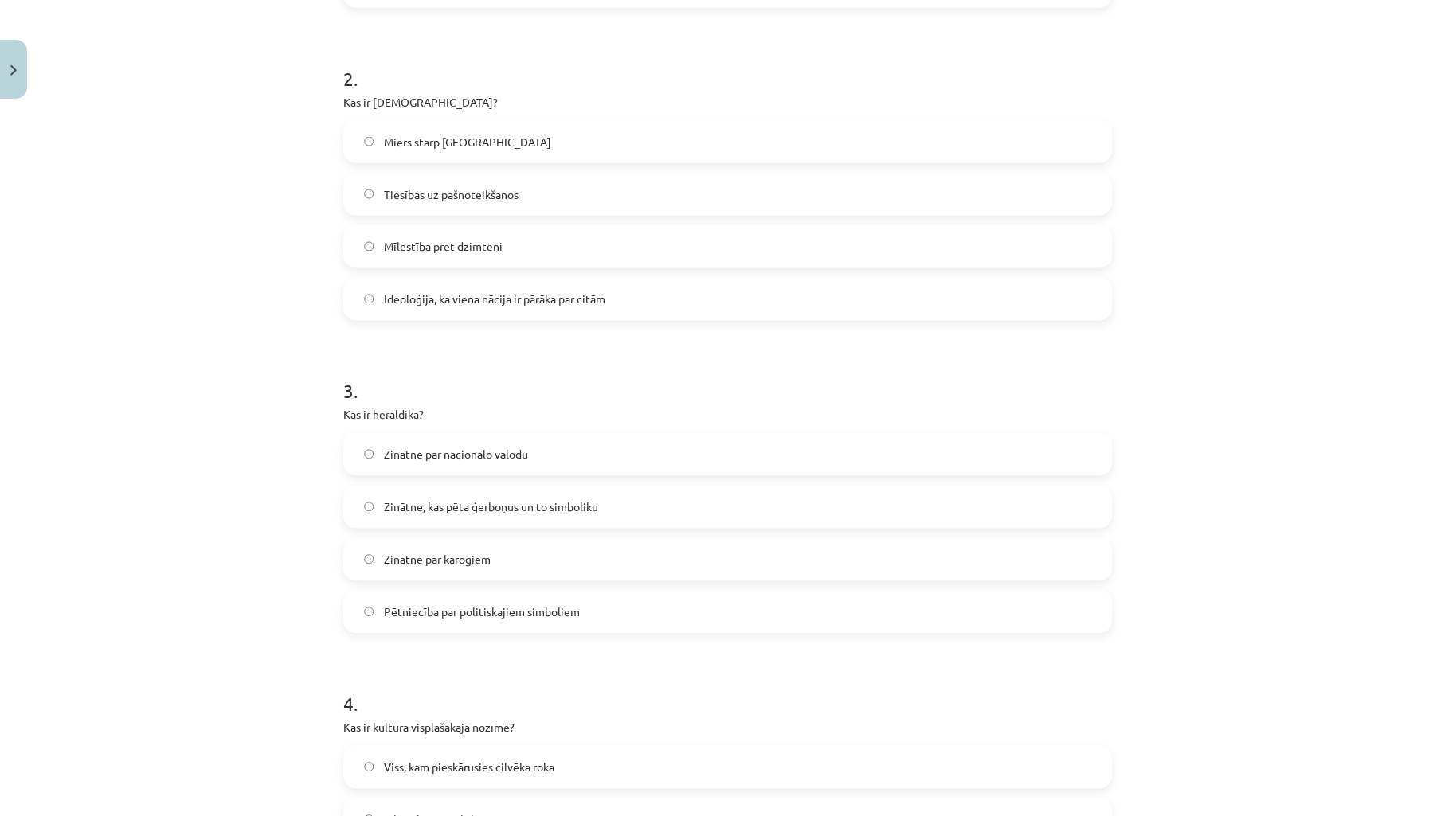
scroll to position [825, 0]
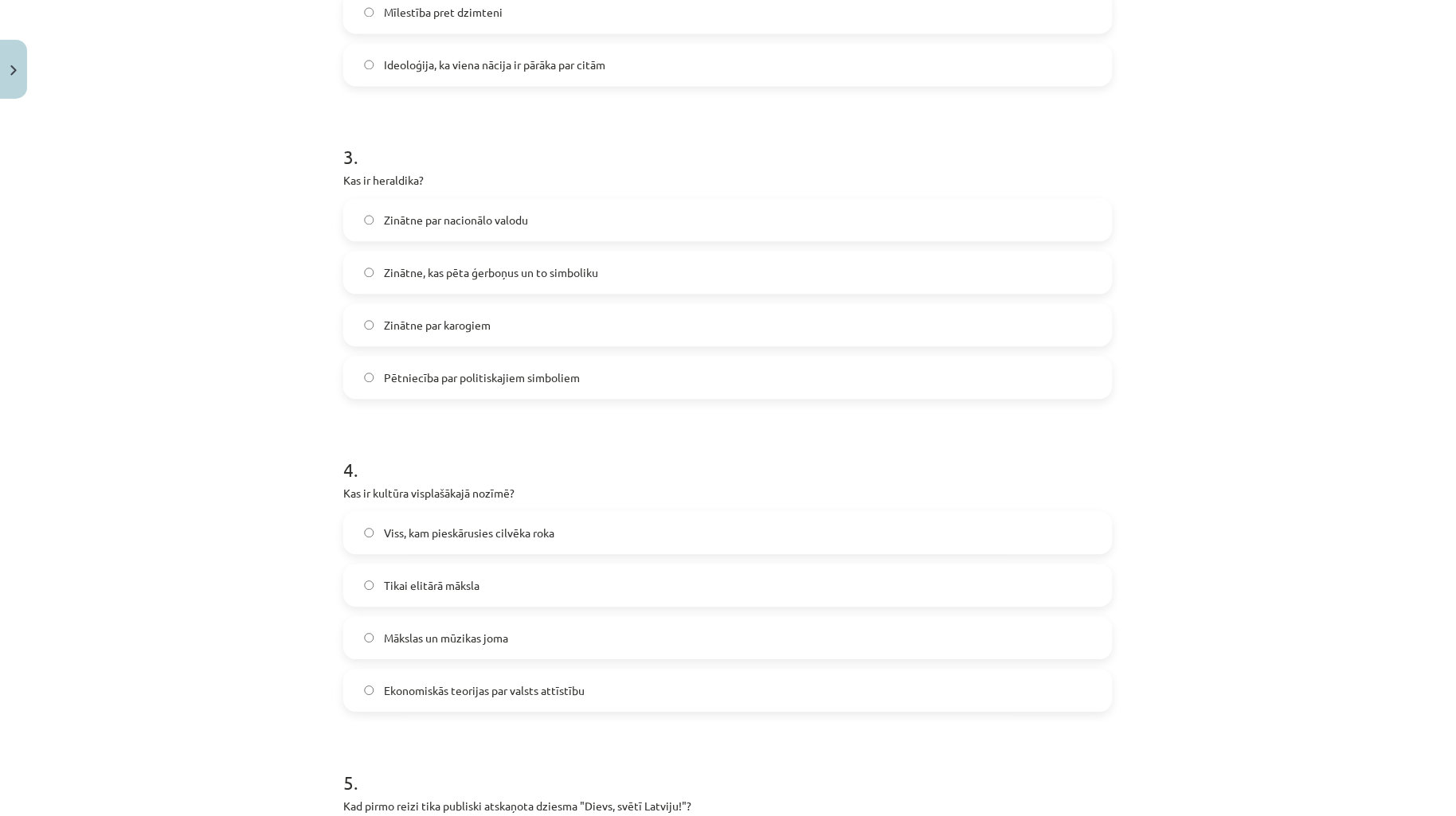
click at [502, 377] on span "Pētniecība par politiskajiem simboliem" at bounding box center [482, 377] width 196 height 17
click at [452, 274] on span "Zinātne, kas pēta ģerboņus un to simboliku" at bounding box center [491, 272] width 214 height 17
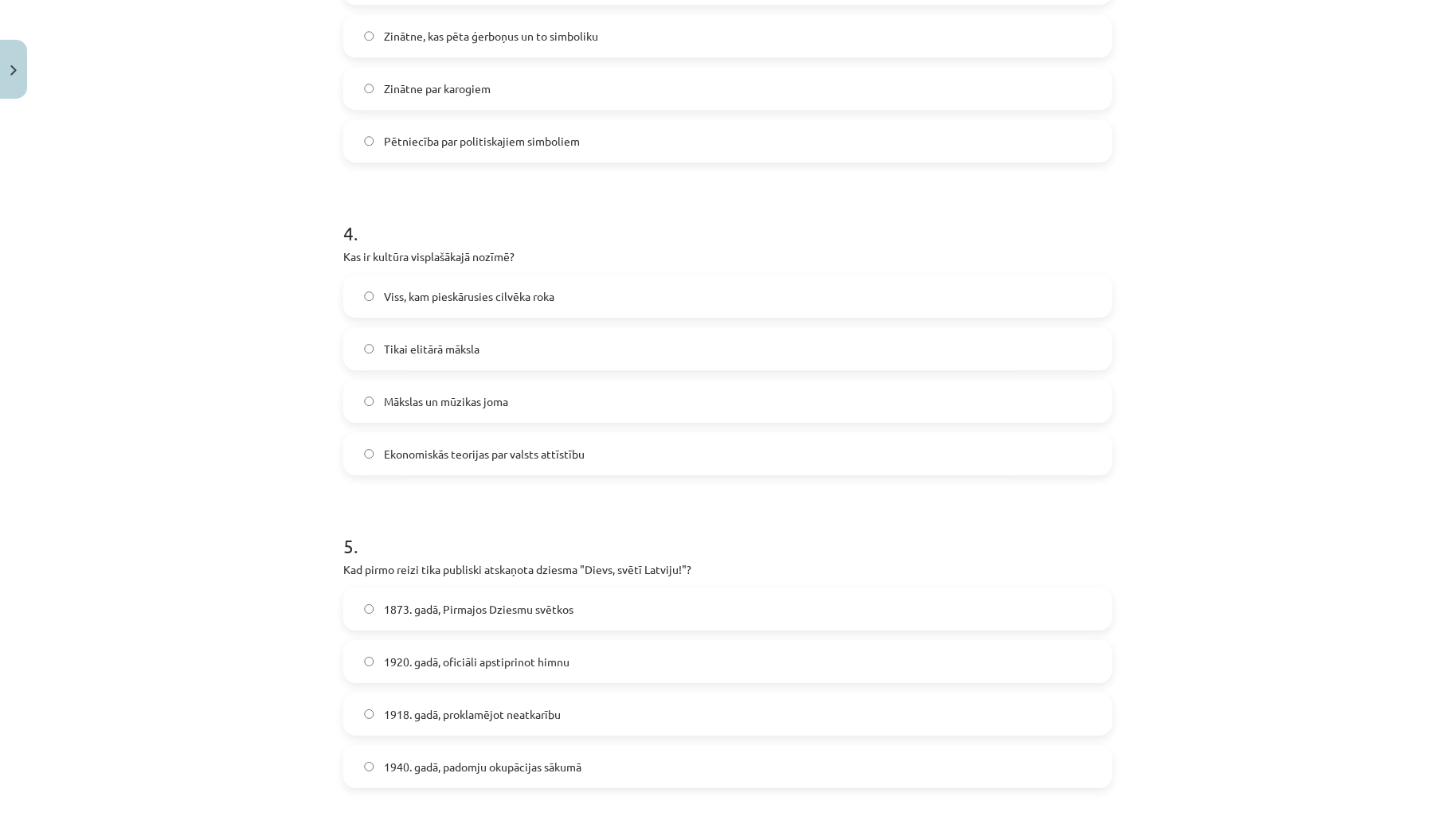
click at [558, 305] on label "Viss, kam pieskārusies cilvēka roka" at bounding box center [728, 296] width 766 height 39
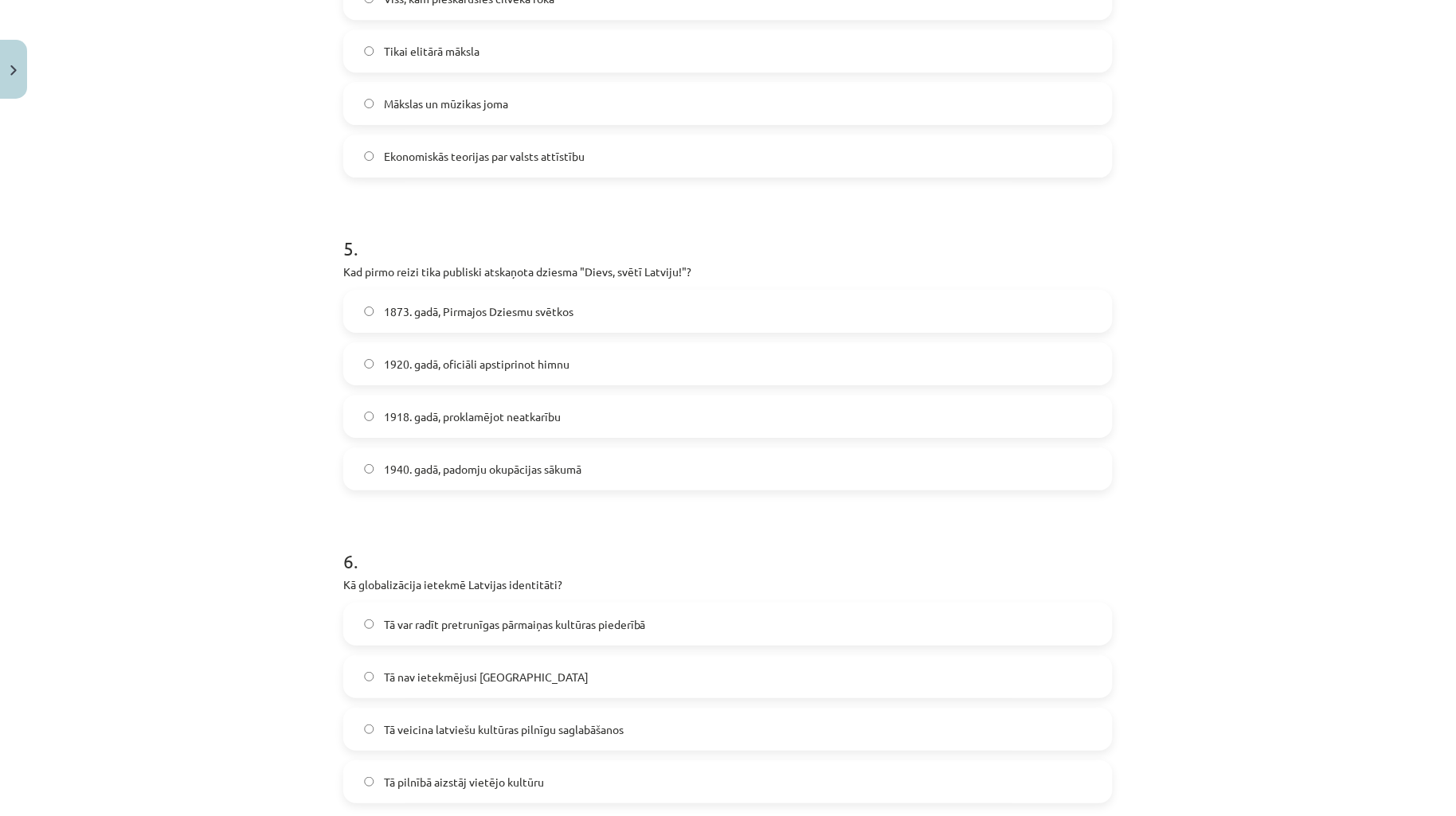
scroll to position [1415, 0]
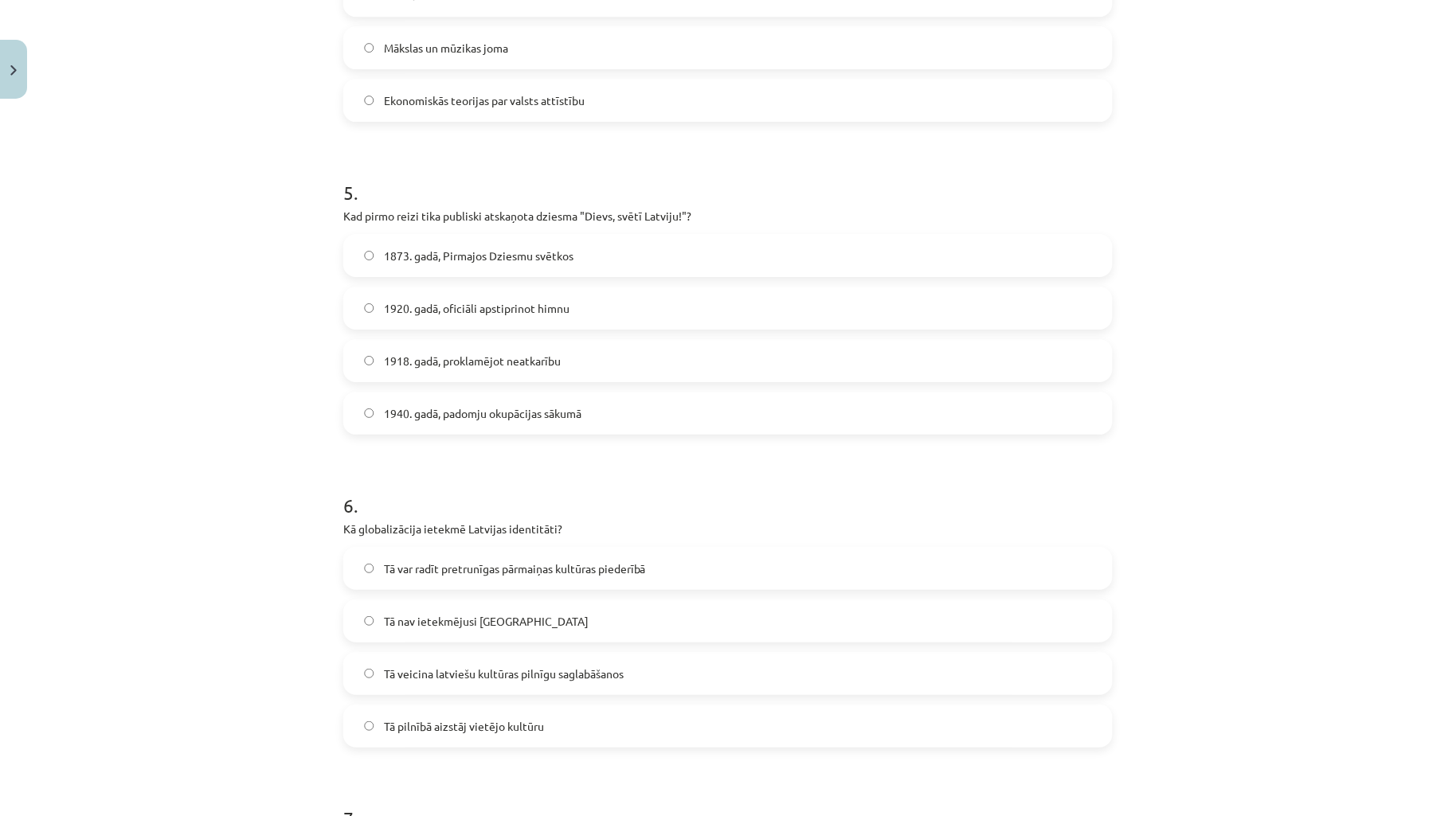
click at [498, 266] on label "1873. gadā, Pirmajos Dziesmu svētkos" at bounding box center [728, 256] width 766 height 39
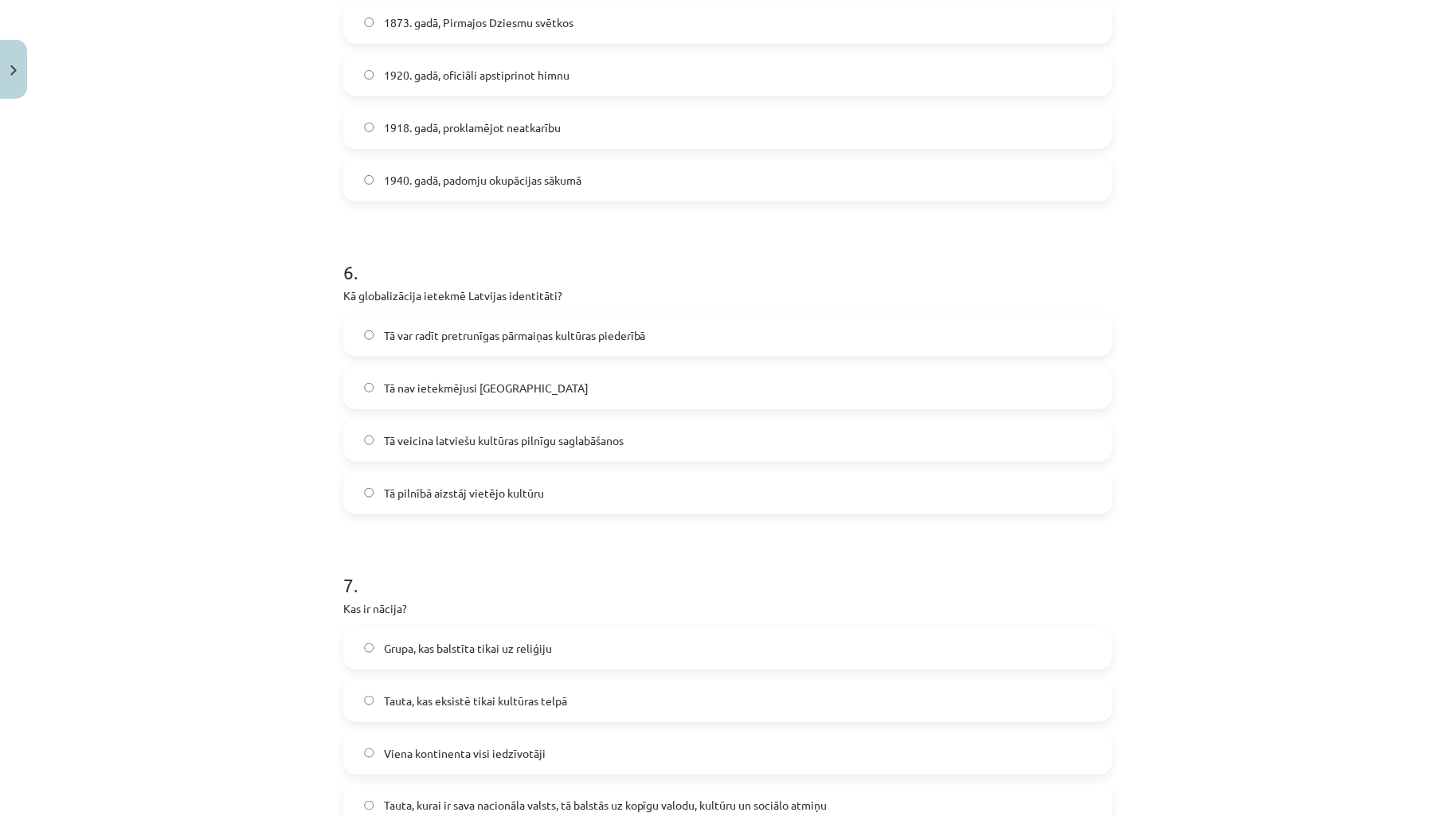
scroll to position [1652, 0]
click at [569, 335] on span "Tā var radīt pretrunīgas pārmaiņas kultūras piederībā" at bounding box center [515, 332] width 263 height 17
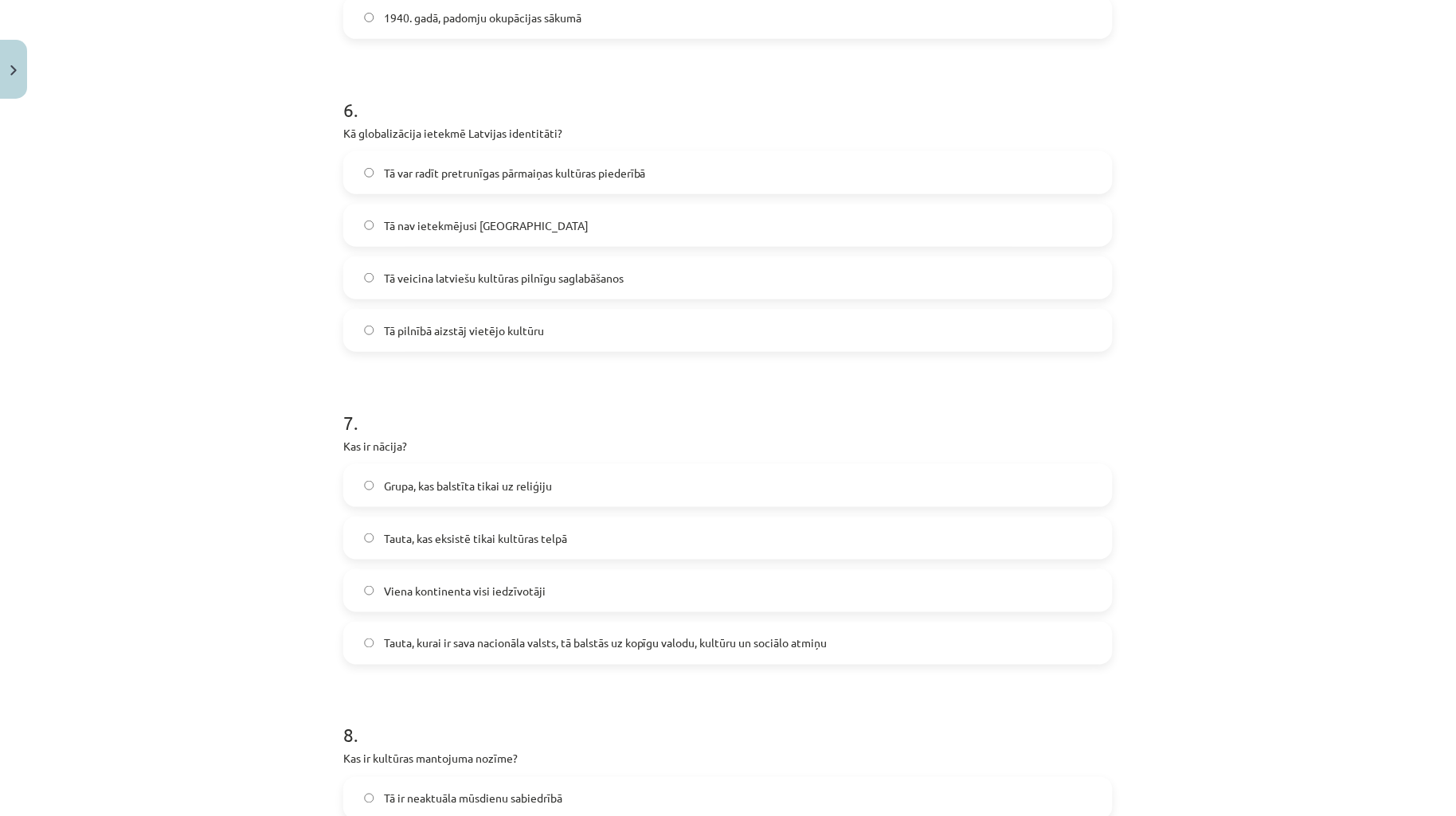
scroll to position [2005, 0]
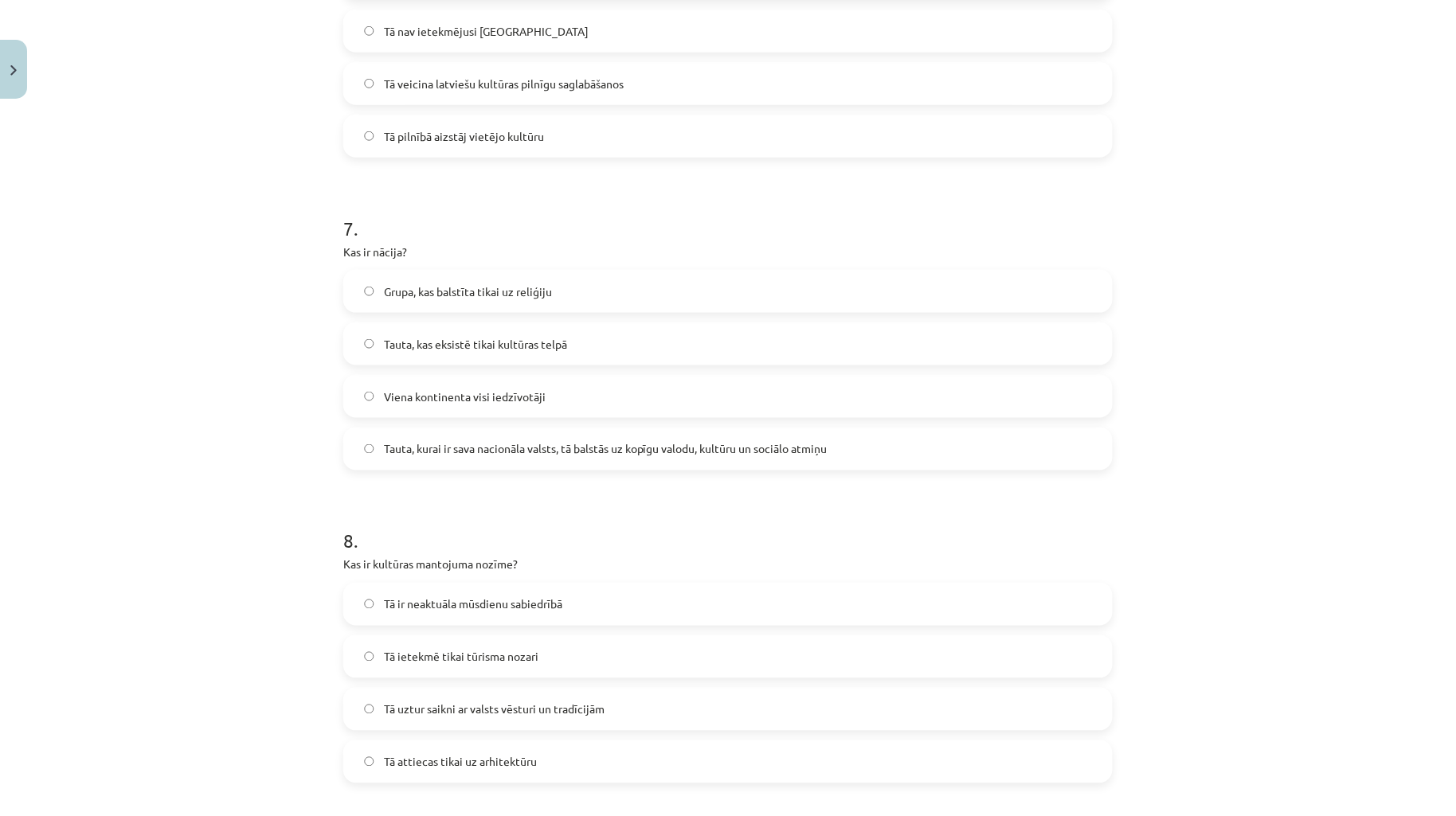
click at [560, 450] on span "Tauta, kurai ir sava nacionāla valsts, tā balstās uz kopīgu valodu, kultūru un …" at bounding box center [606, 449] width 444 height 17
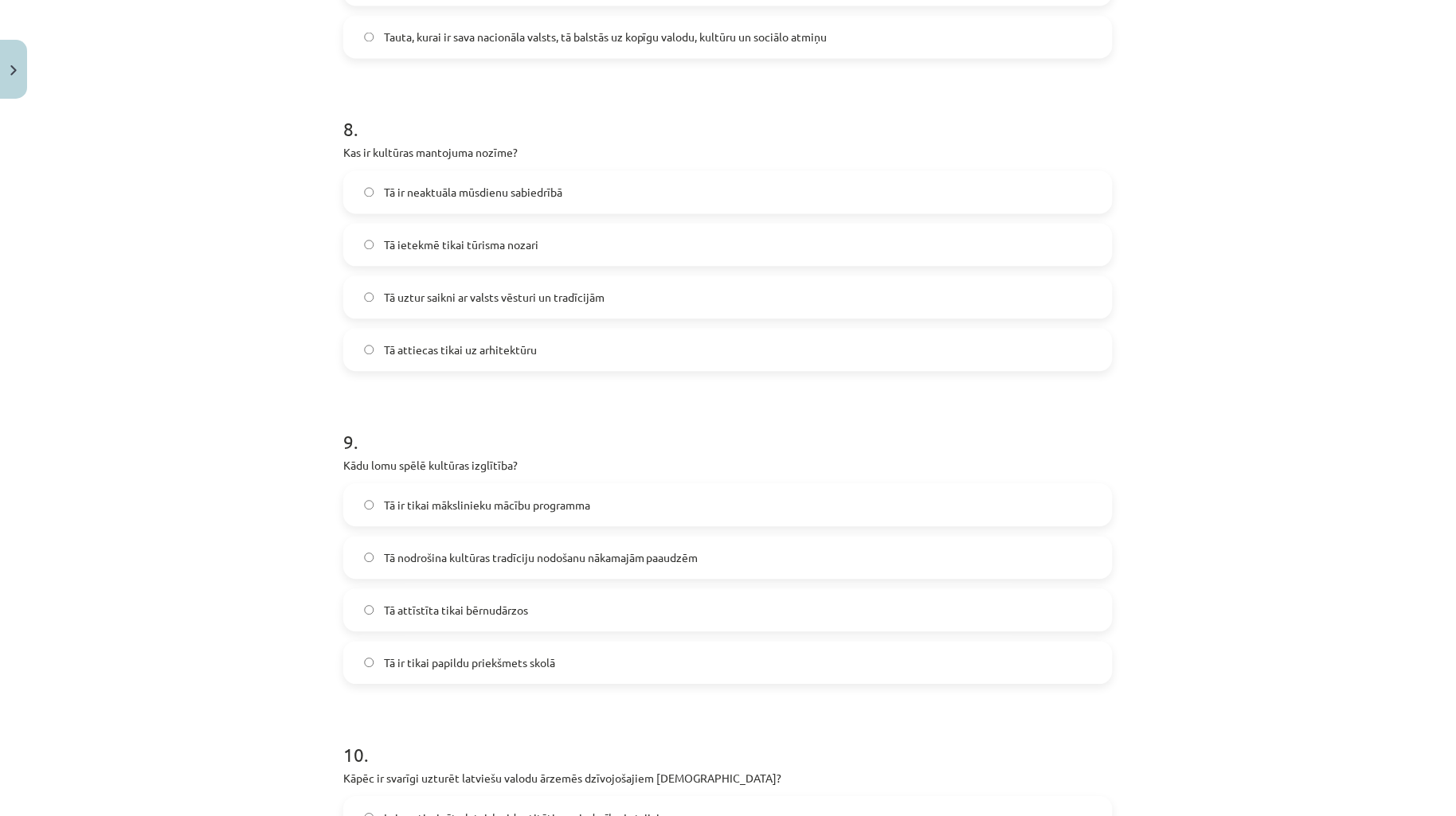
scroll to position [2478, 0]
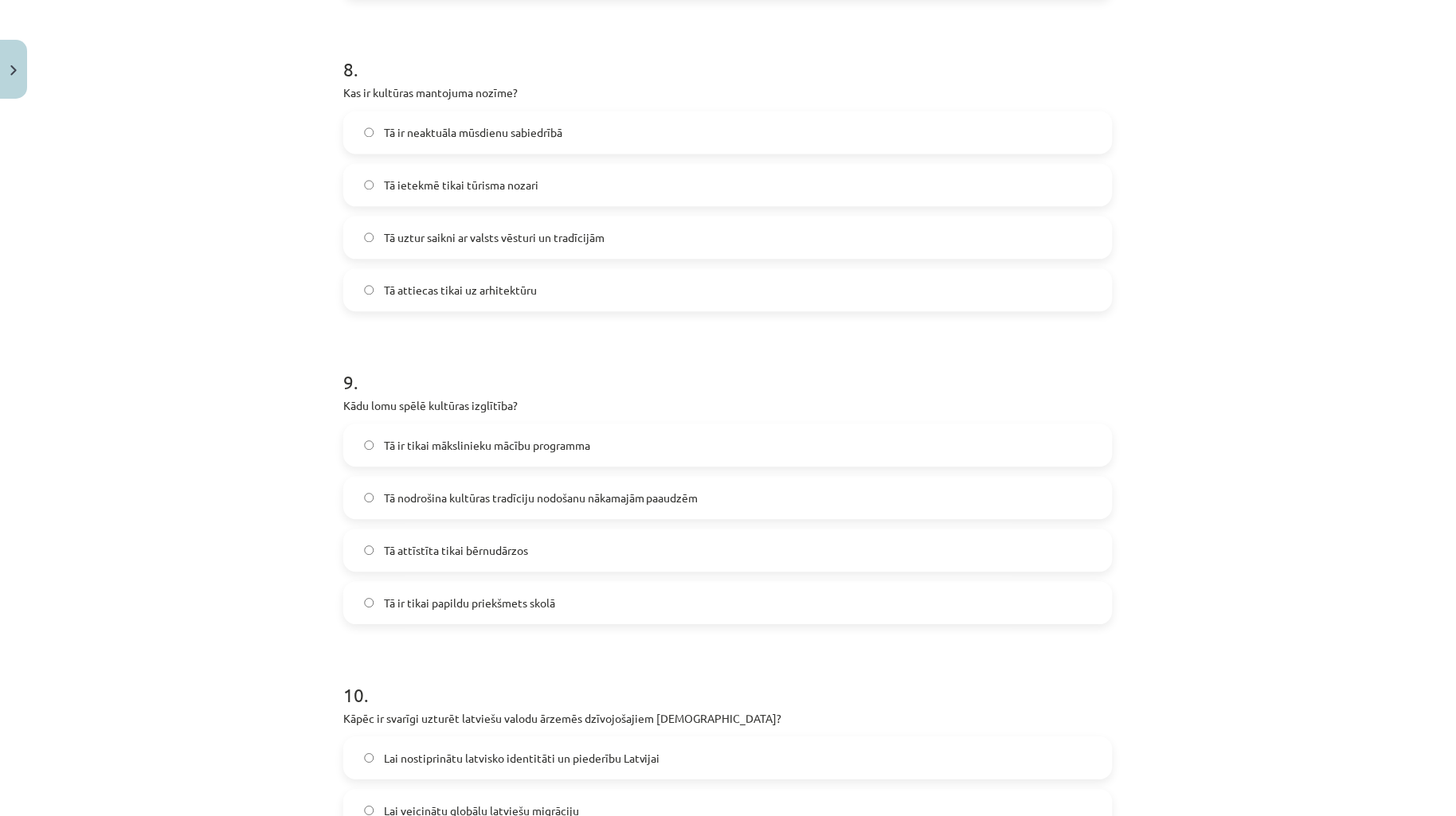
click at [560, 251] on label "Tā uztur saikni ar valsts vēsturi un tradīcijām" at bounding box center [728, 237] width 766 height 39
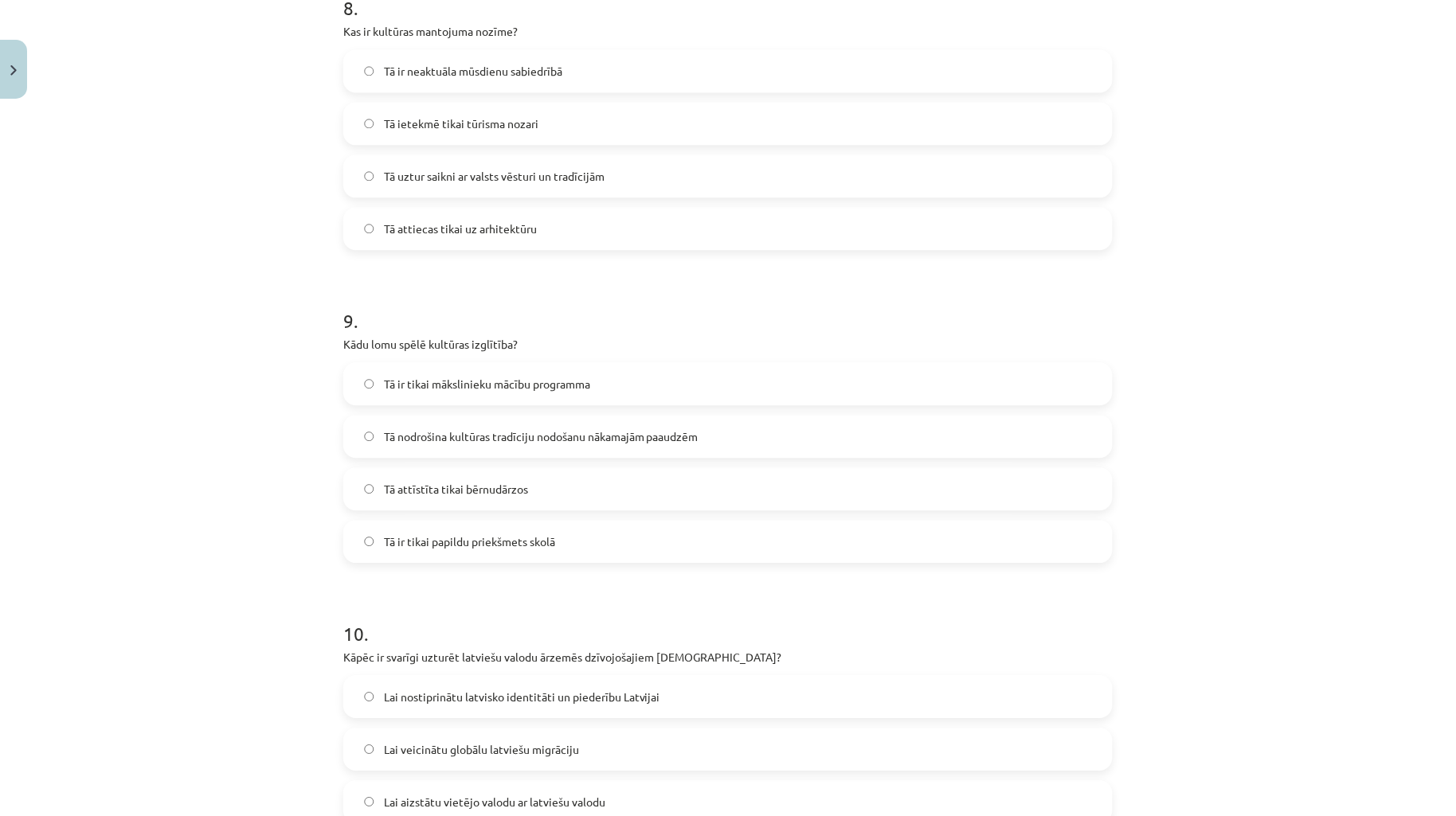
scroll to position [2594, 0]
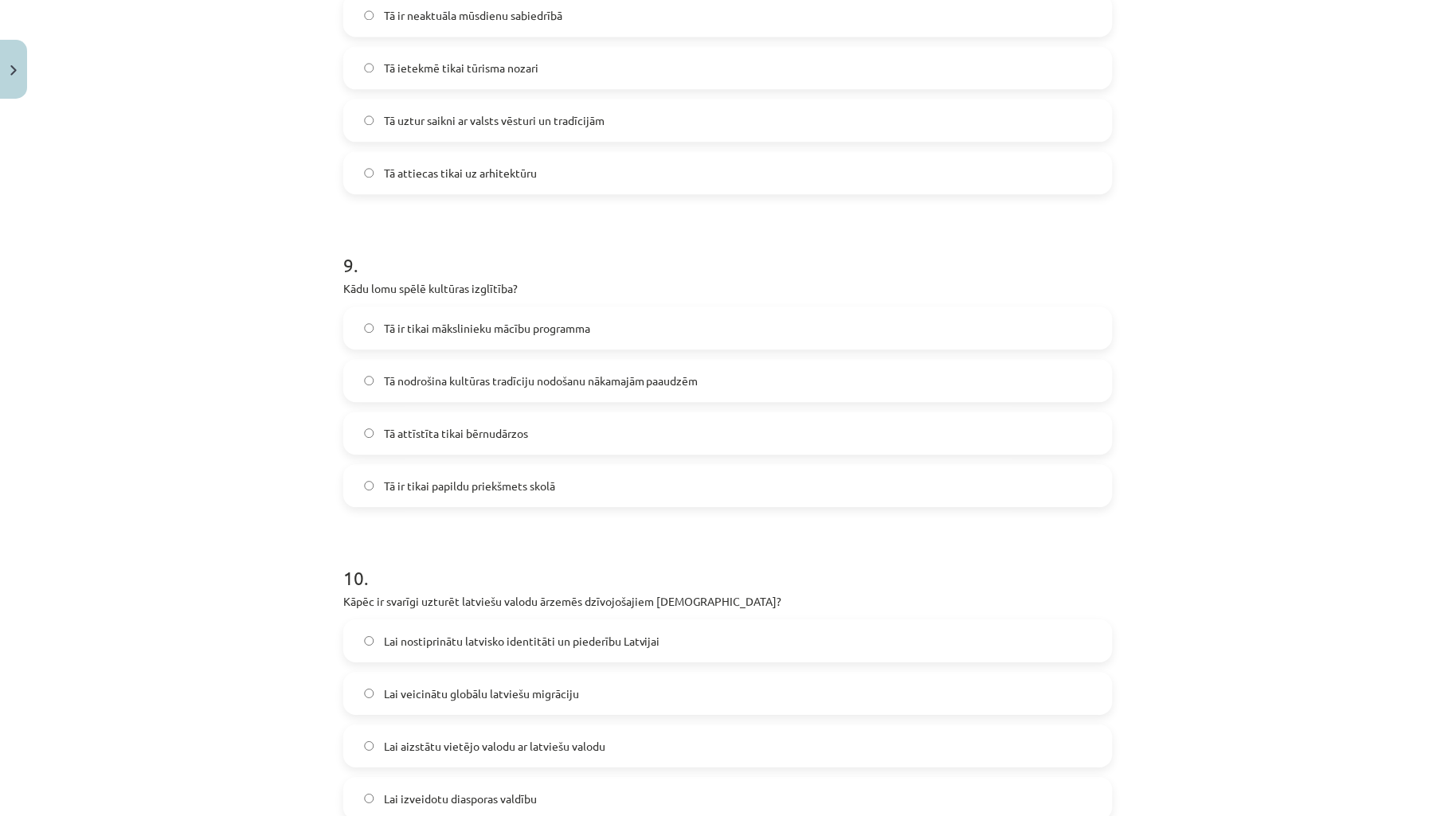
click at [555, 392] on label "Tā nodrošina kultūras tradīciju nodošanu nākamajām paaudzēm" at bounding box center [728, 381] width 766 height 39
click at [1370, 439] on div "Mācību tēma: Kultūras un mākslas i (vizuālā māksla) - 11. klases 1. ieskaites m…" at bounding box center [728, 408] width 1456 height 816
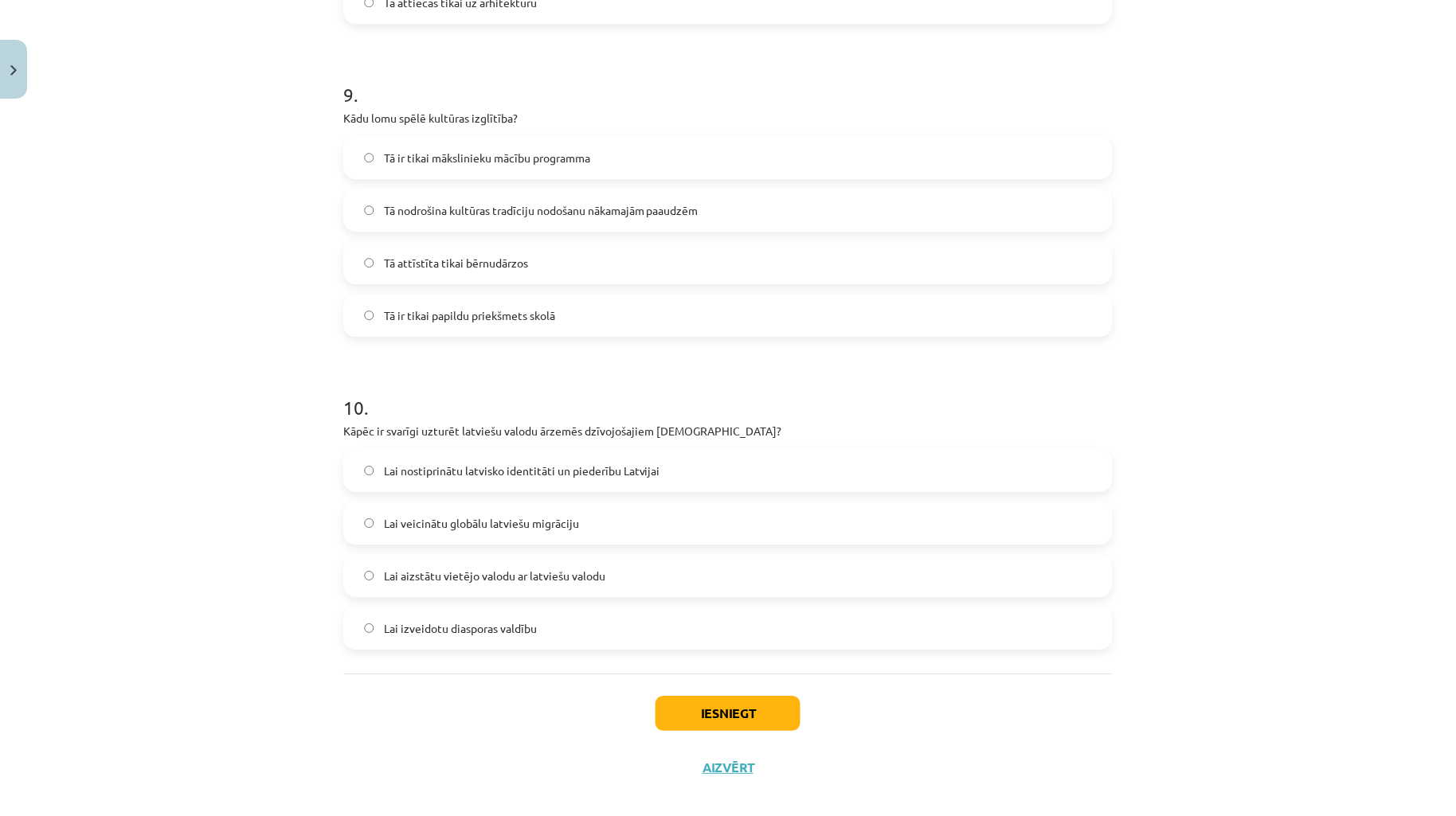
scroll to position [2782, 0]
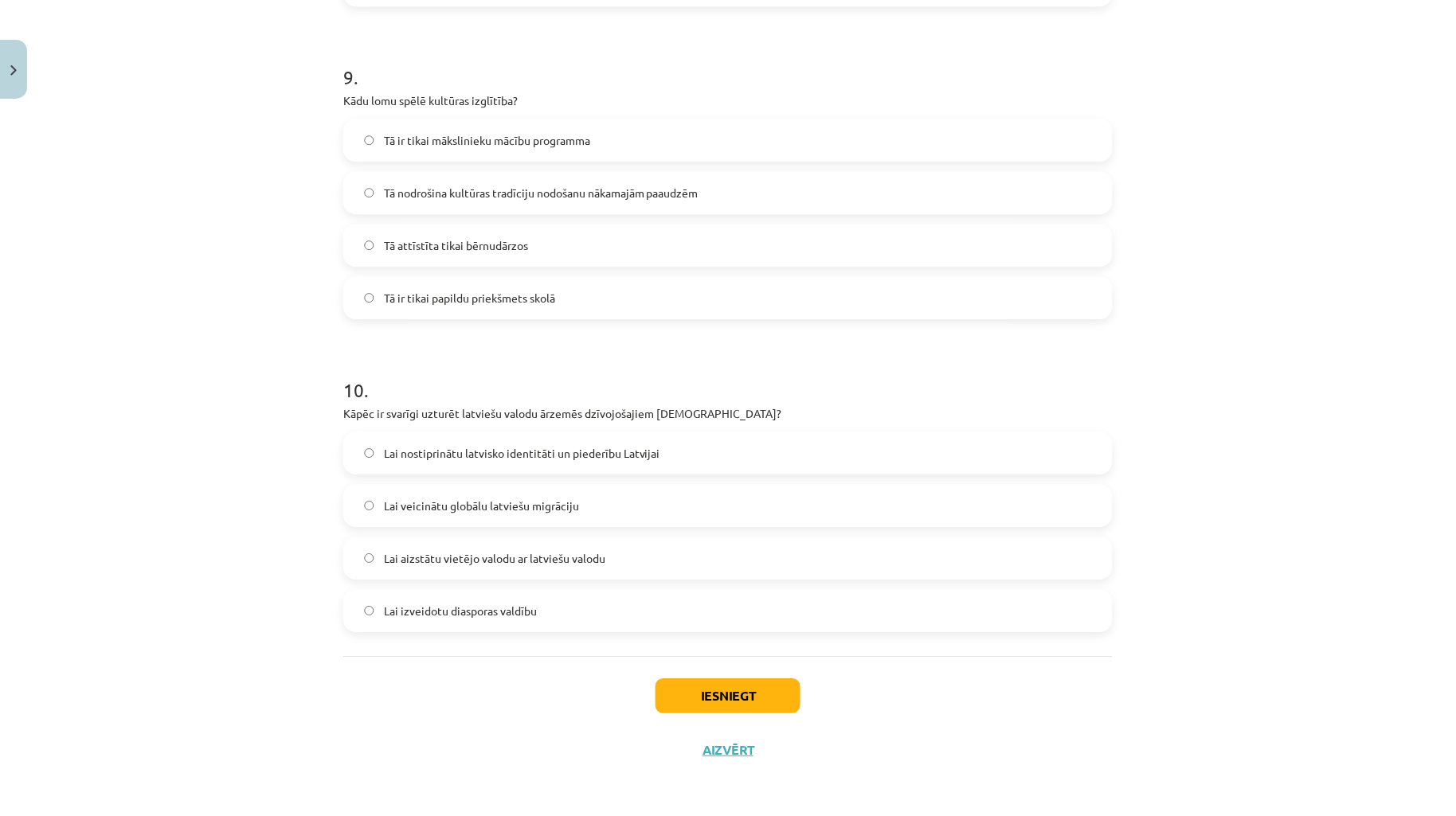
click at [484, 464] on label "Lai nostiprinātu latvisko identitāti un piederību Latvijai" at bounding box center [728, 453] width 766 height 39
click at [738, 691] on button "Iesniegt" at bounding box center [728, 697] width 145 height 36
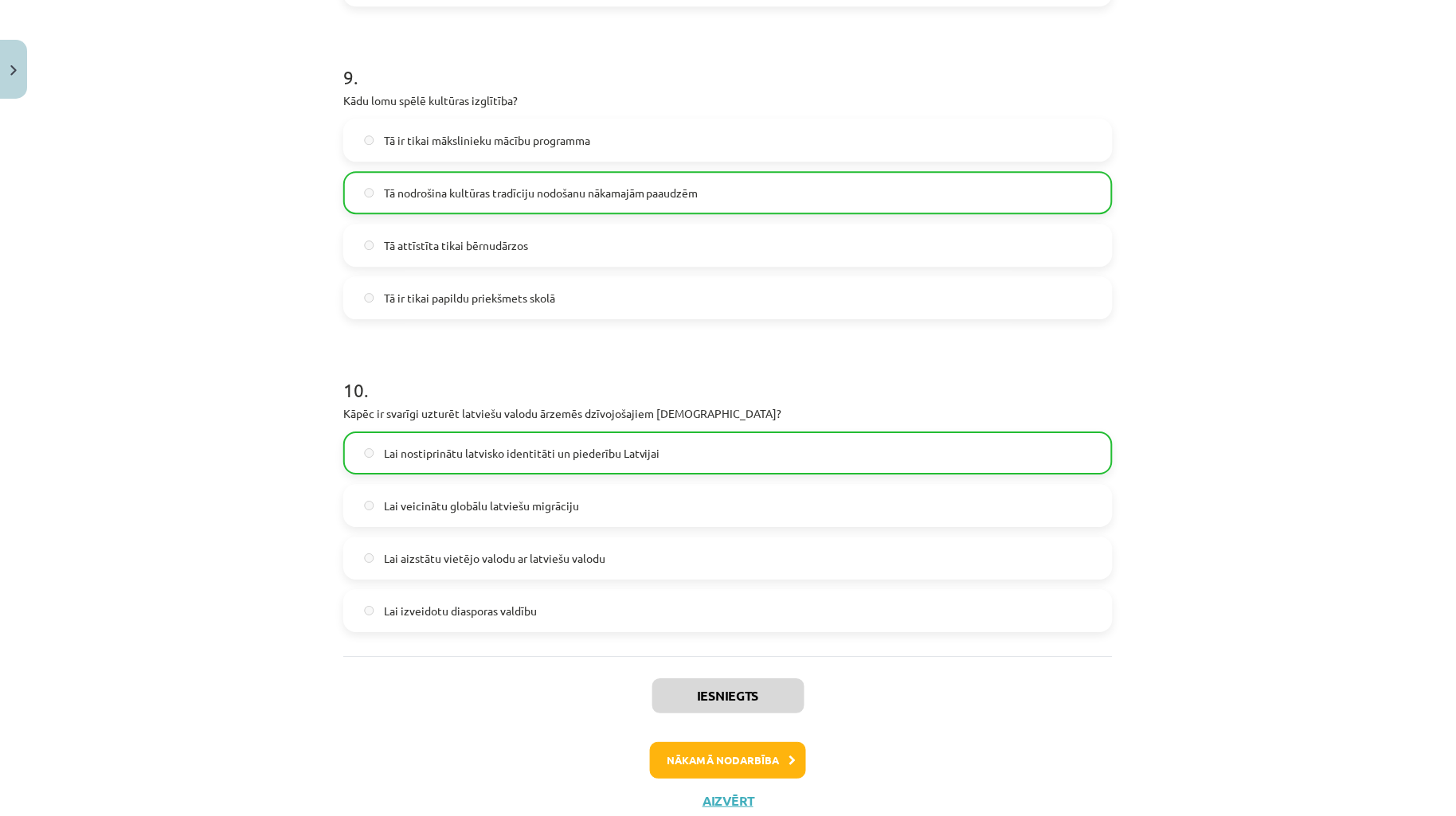
drag, startPoint x: 627, startPoint y: 266, endPoint x: 81, endPoint y: 372, distance: 556.2
click at [16, 343] on div "Mācību tēma: Kultūras un mākslas i (vizuālā māksla) - 11. klases 1. ieskaites m…" at bounding box center [728, 408] width 1456 height 816
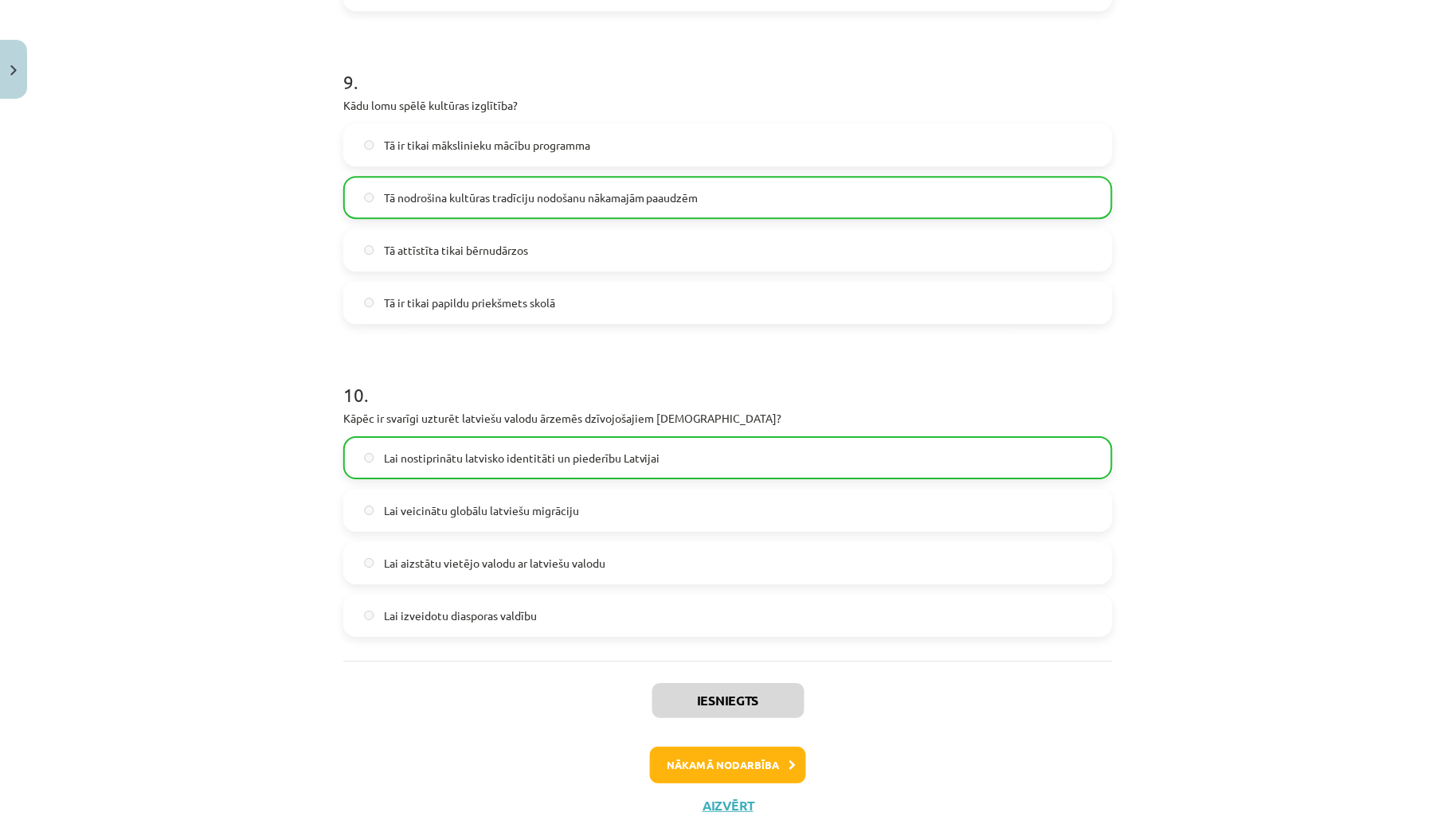
scroll to position [2833, 0]
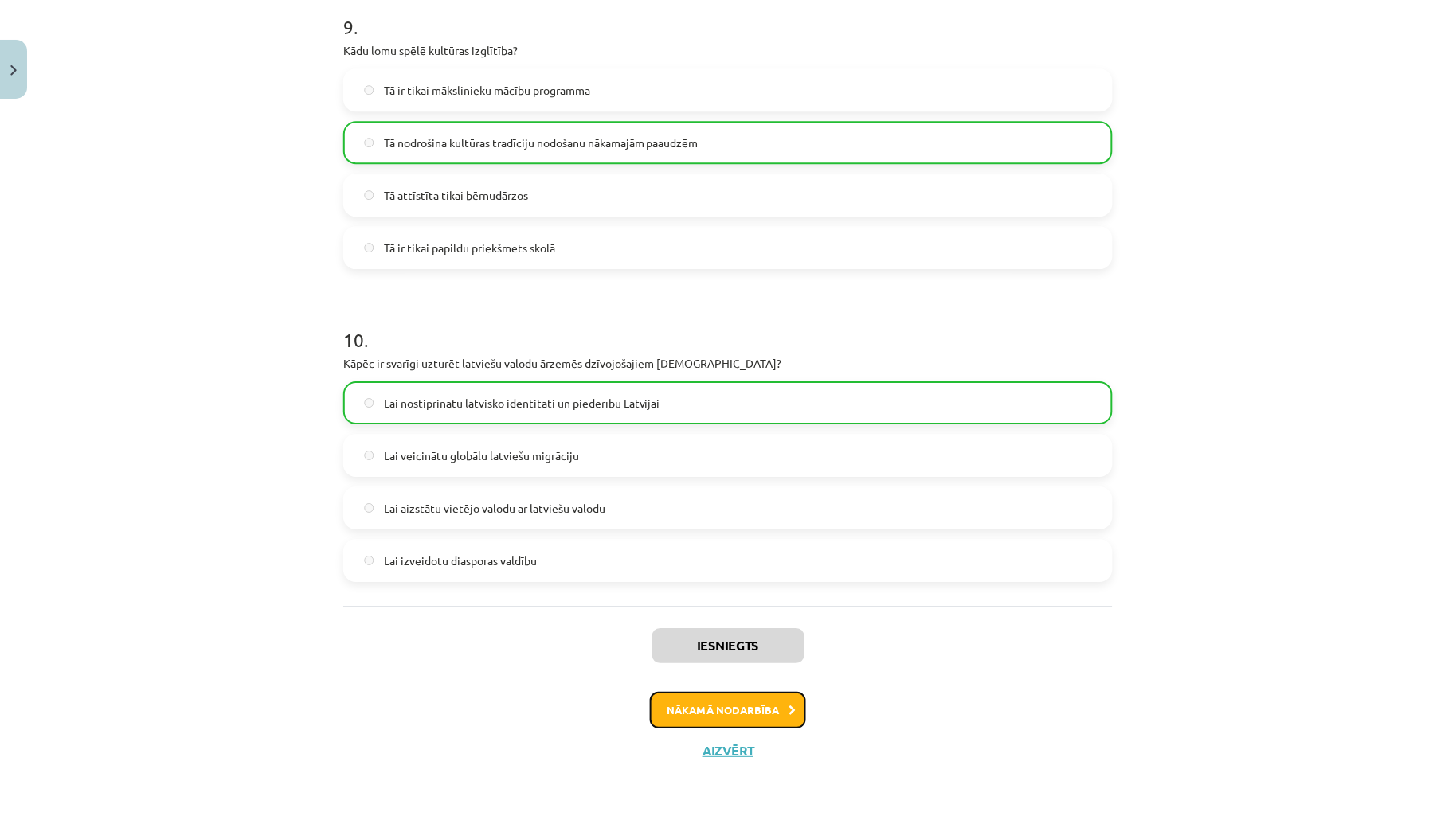
click at [753, 711] on button "Nākamā nodarbība" at bounding box center [728, 709] width 156 height 37
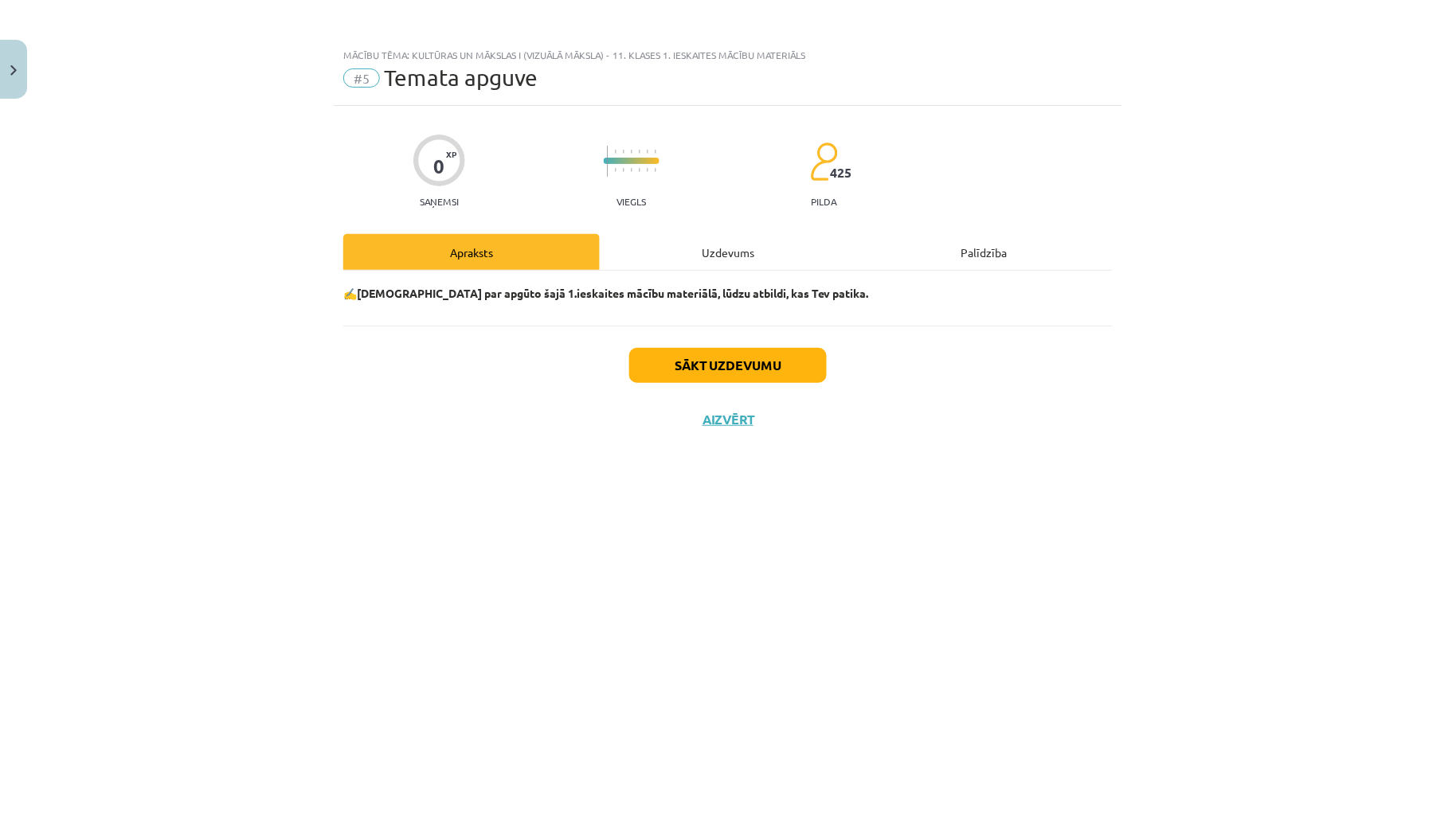
click at [721, 246] on div "Uzdevums" at bounding box center [728, 252] width 257 height 36
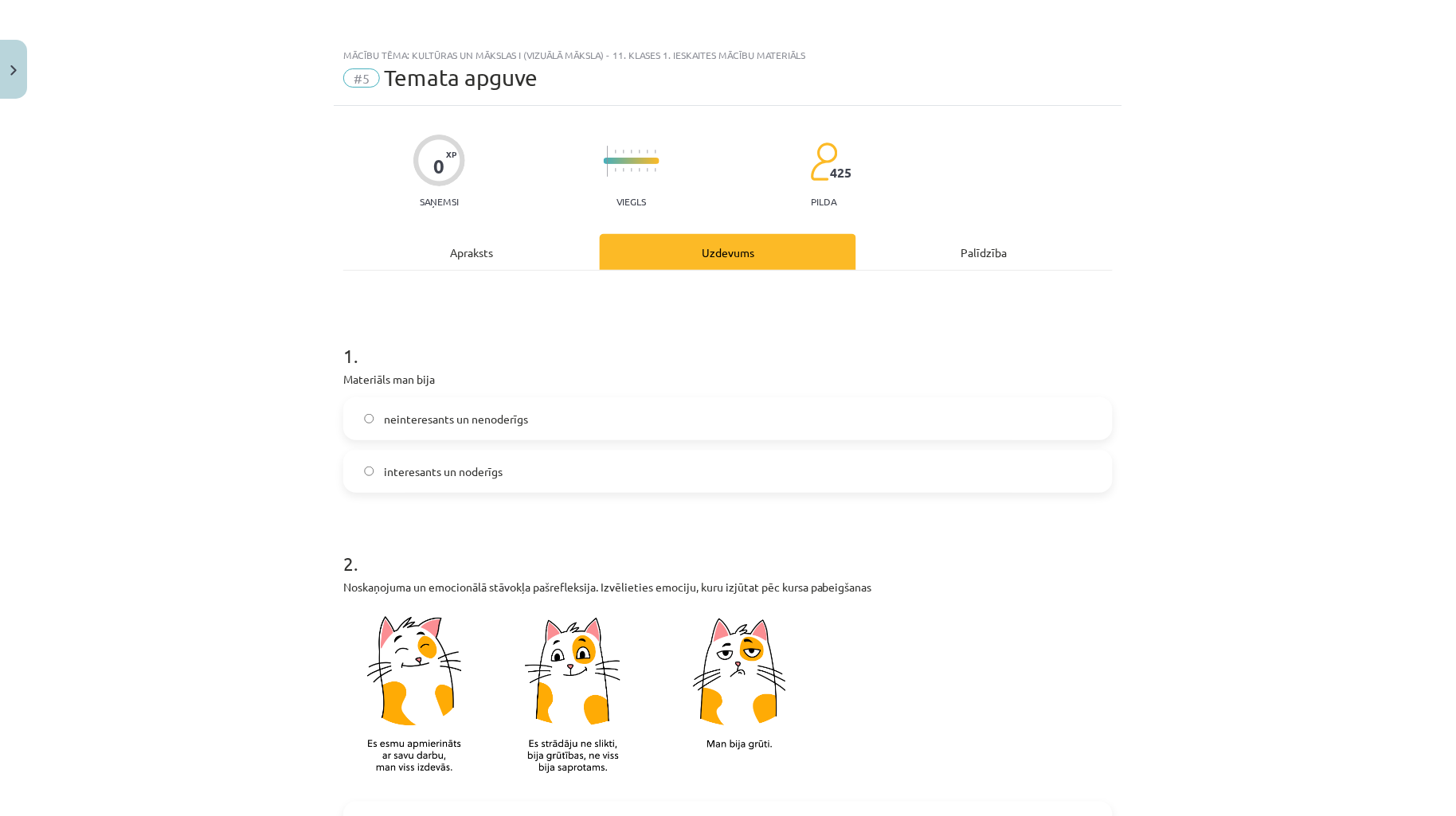
click at [407, 460] on label "interesants un noderīgs" at bounding box center [728, 472] width 766 height 39
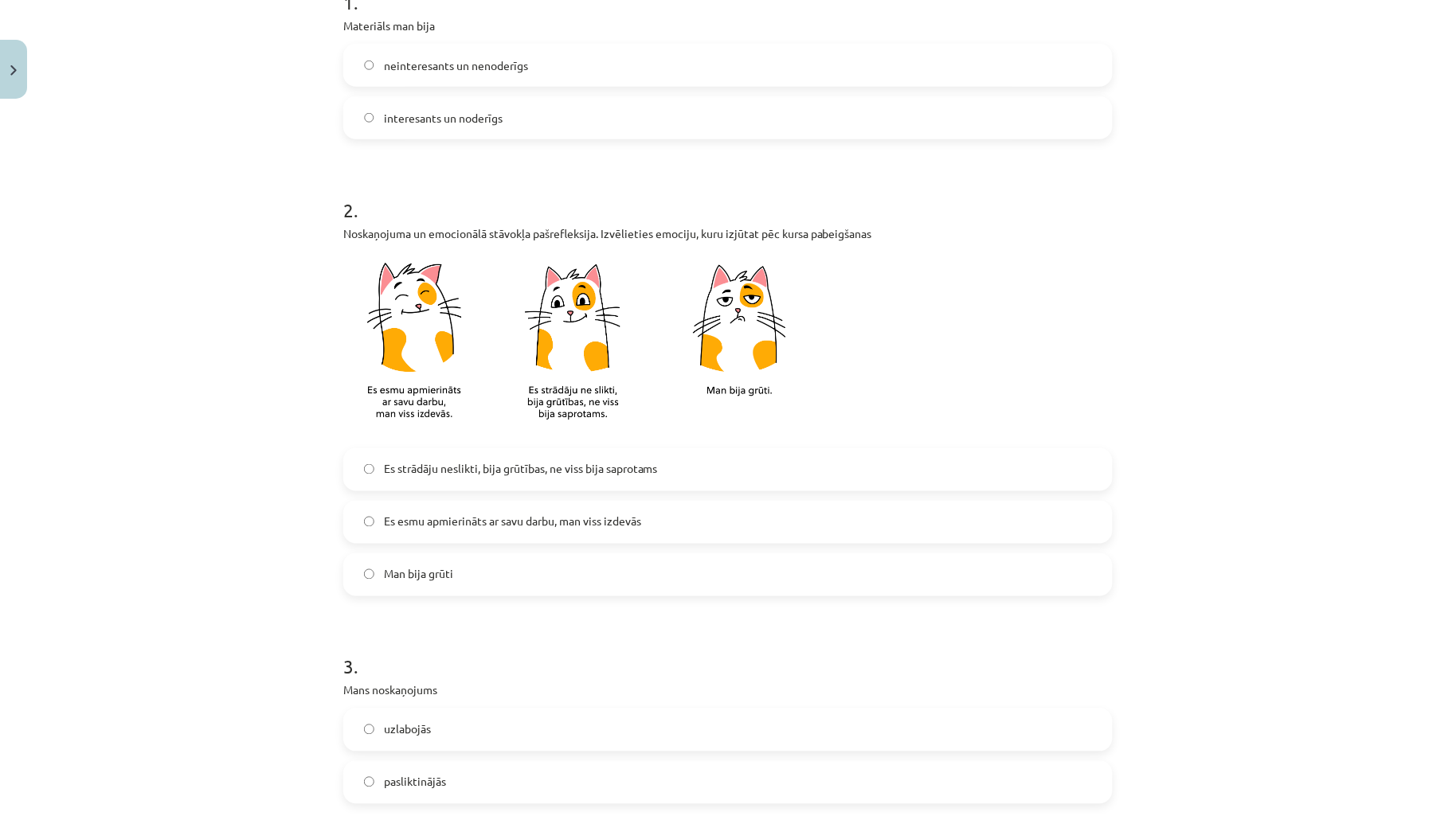
click at [595, 479] on label "Es strādāju neslikti, bija grūtības, ne viss bija saprotams" at bounding box center [728, 470] width 766 height 39
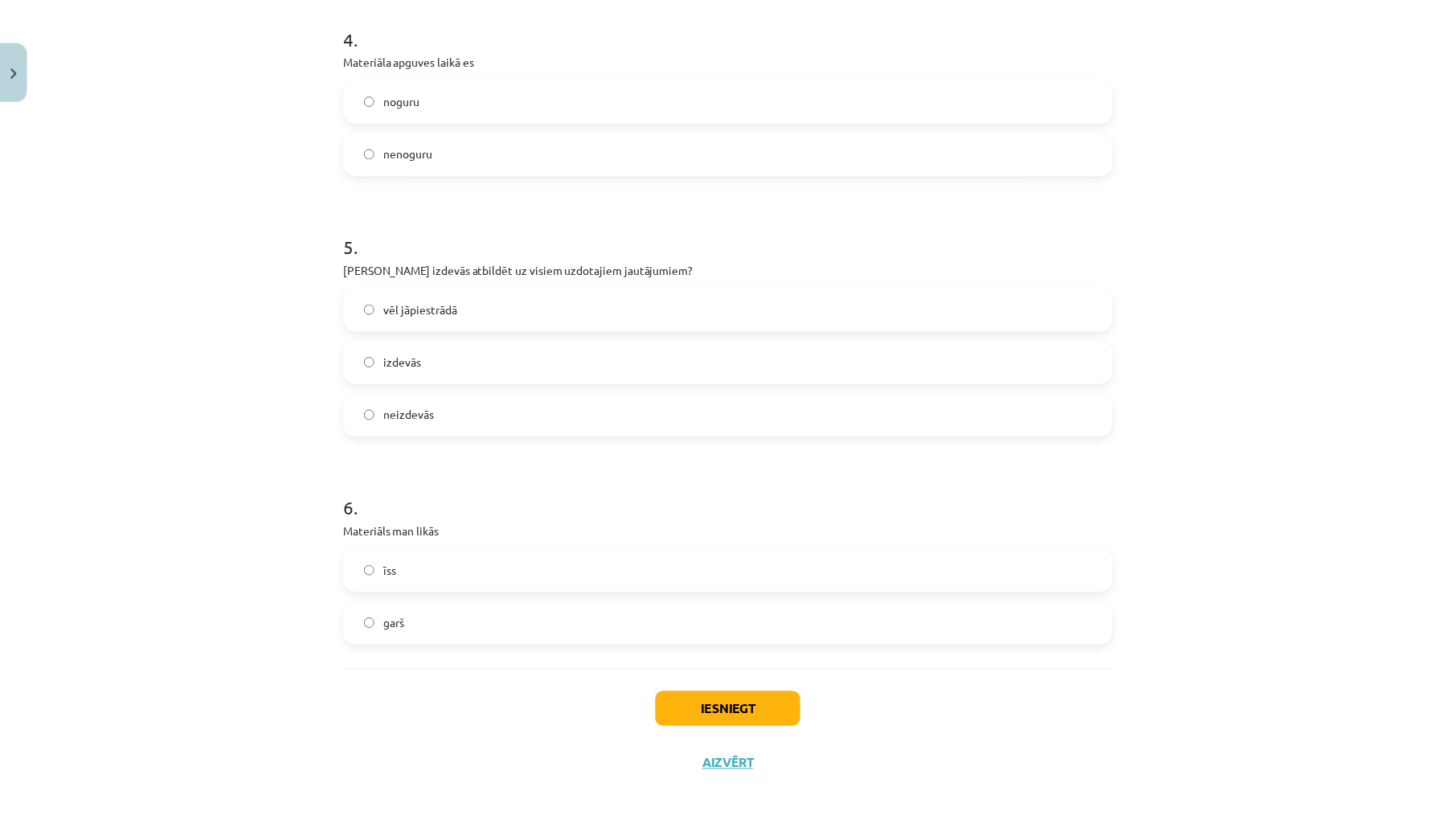
scroll to position [1213, 0]
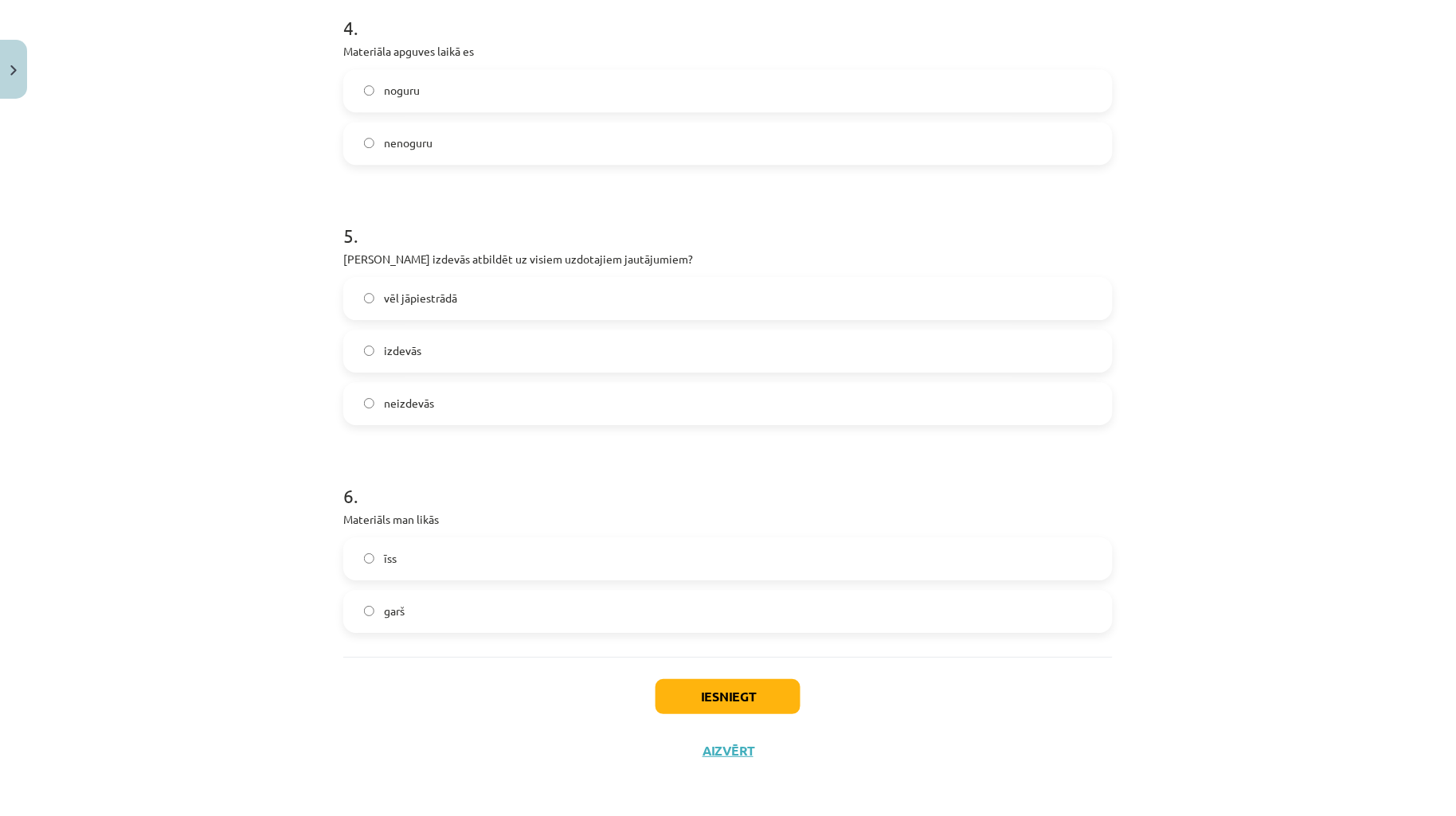
click at [691, 673] on div "Iesniegt Aizvērt" at bounding box center [728, 712] width 770 height 111
click at [707, 687] on button "Iesniegt" at bounding box center [728, 697] width 145 height 36
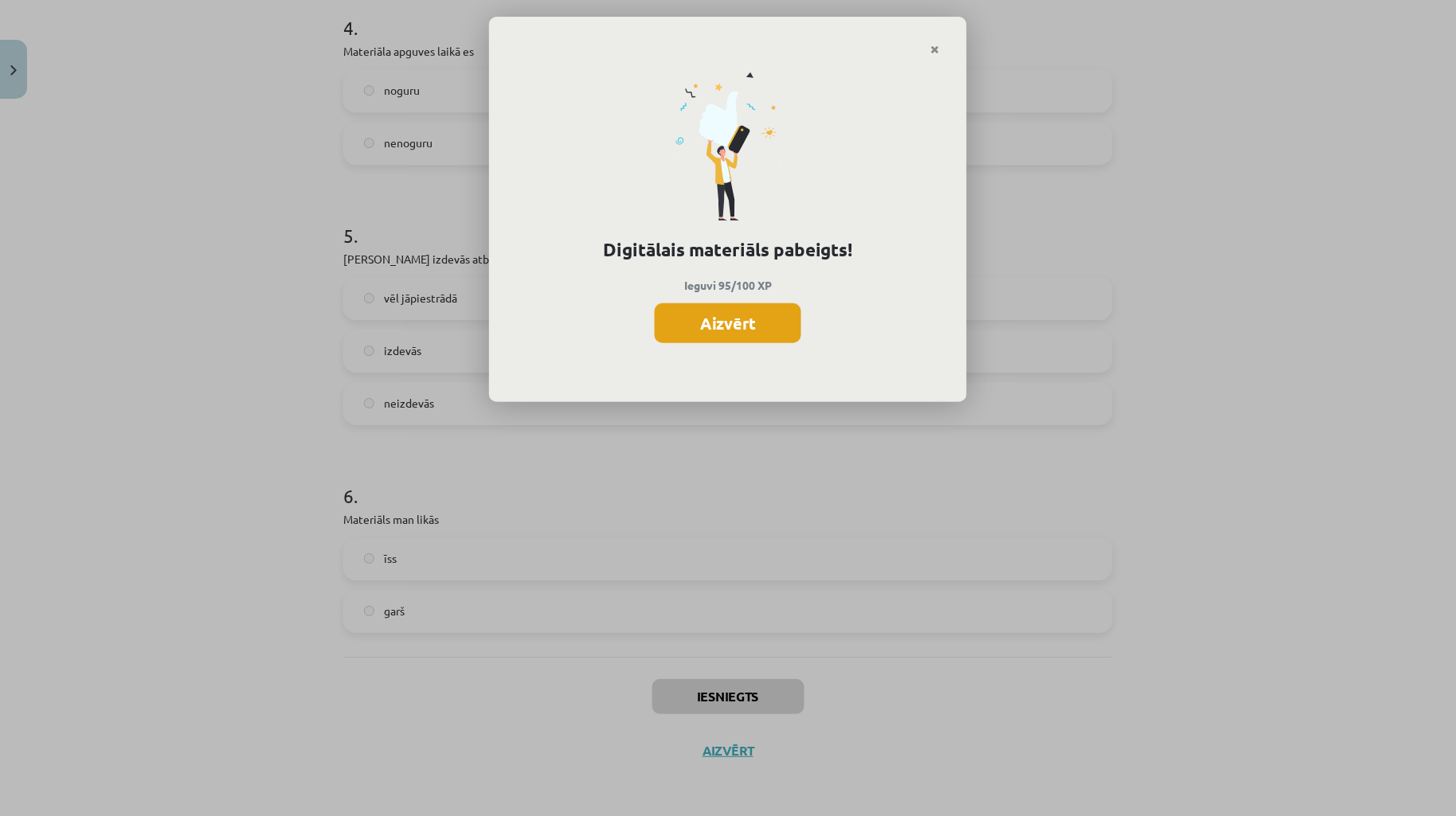
click at [712, 321] on button "Aizvērt" at bounding box center [728, 323] width 146 height 39
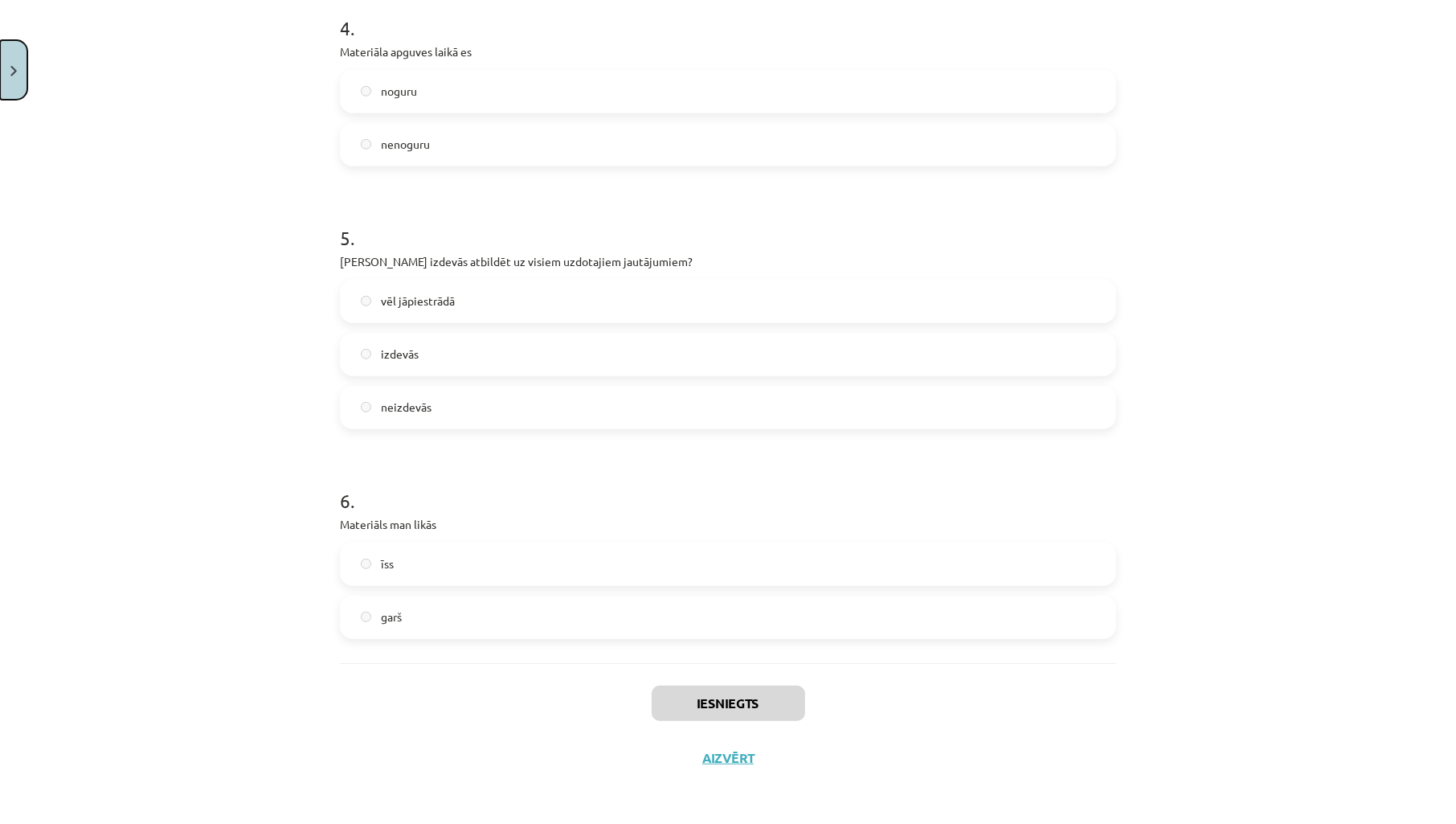
click at [16, 78] on button "Close" at bounding box center [13, 70] width 27 height 60
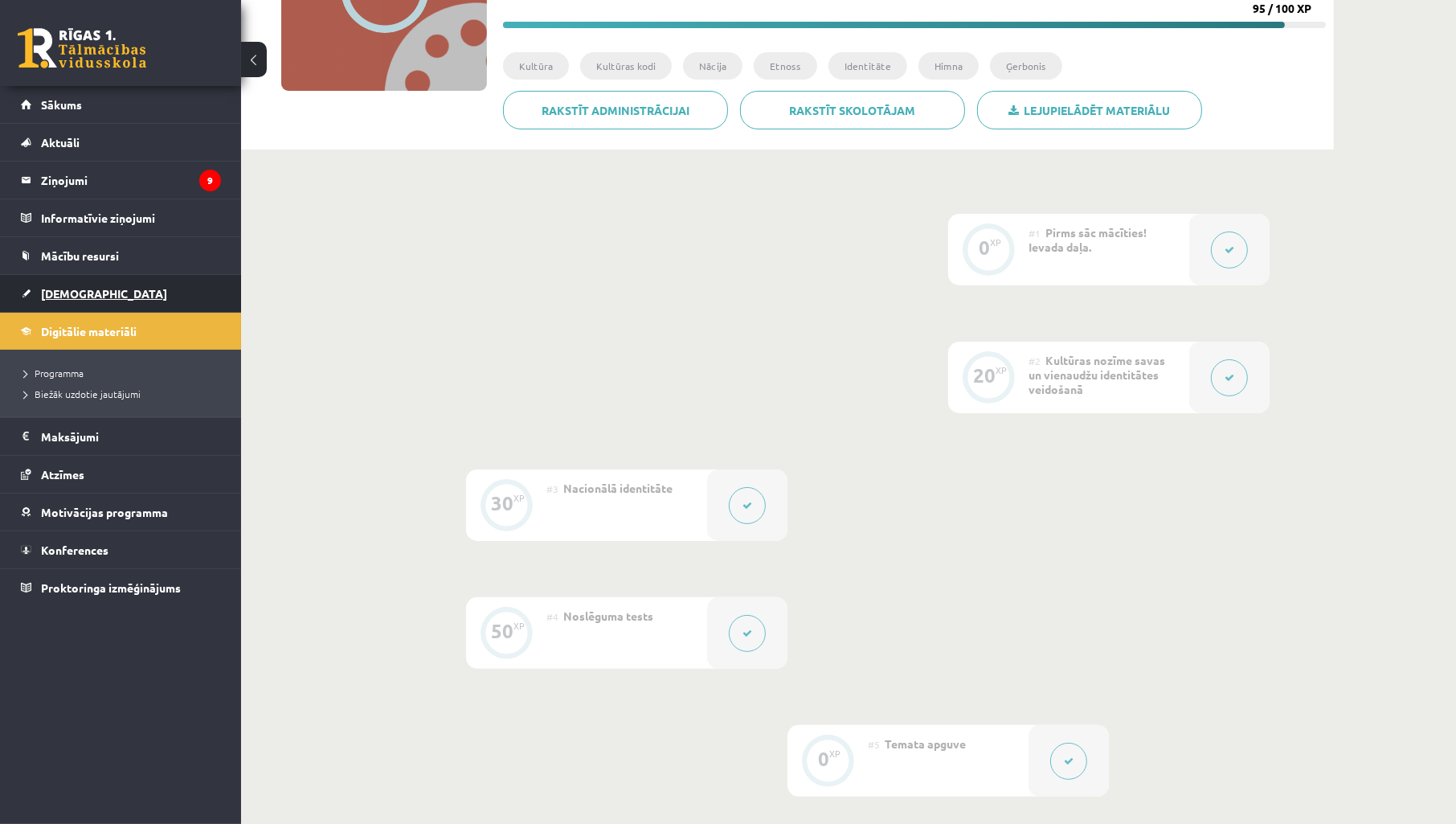
click at [59, 303] on link "[DEMOGRAPHIC_DATA]" at bounding box center [121, 293] width 200 height 37
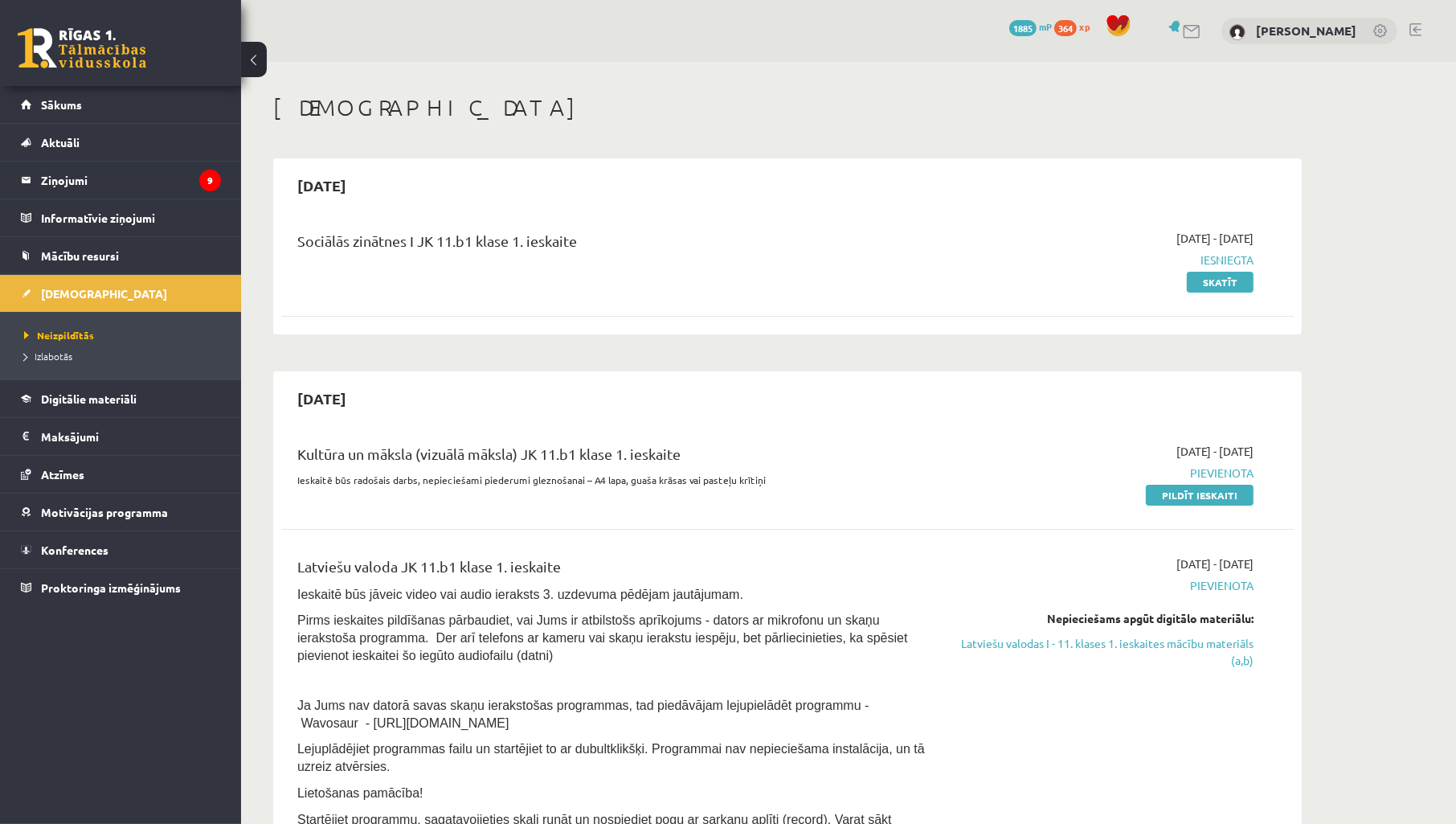
scroll to position [119, 0]
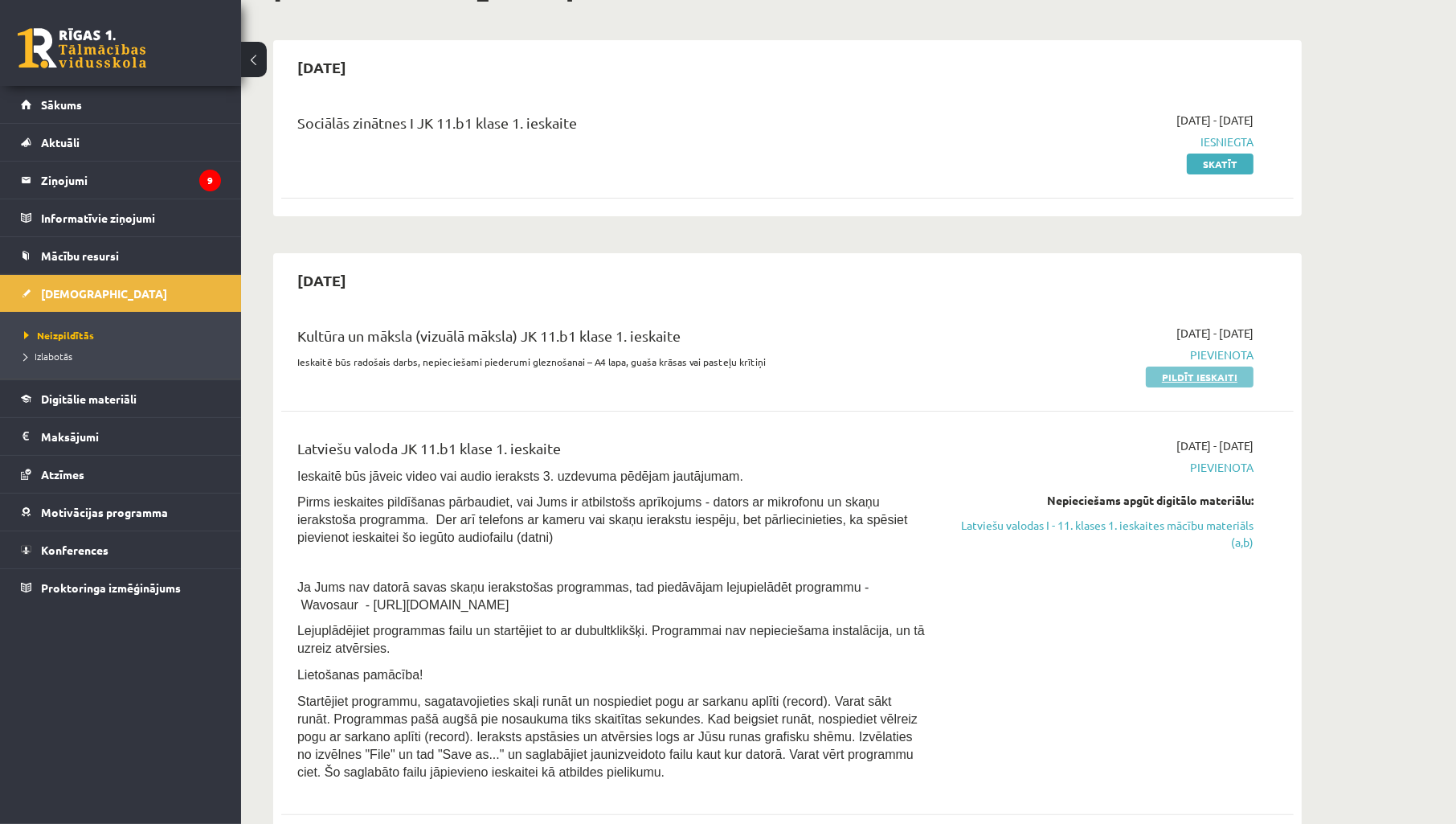
click at [1201, 377] on link "Pildīt ieskaiti" at bounding box center [1200, 377] width 108 height 21
